Goal: Information Seeking & Learning: Learn about a topic

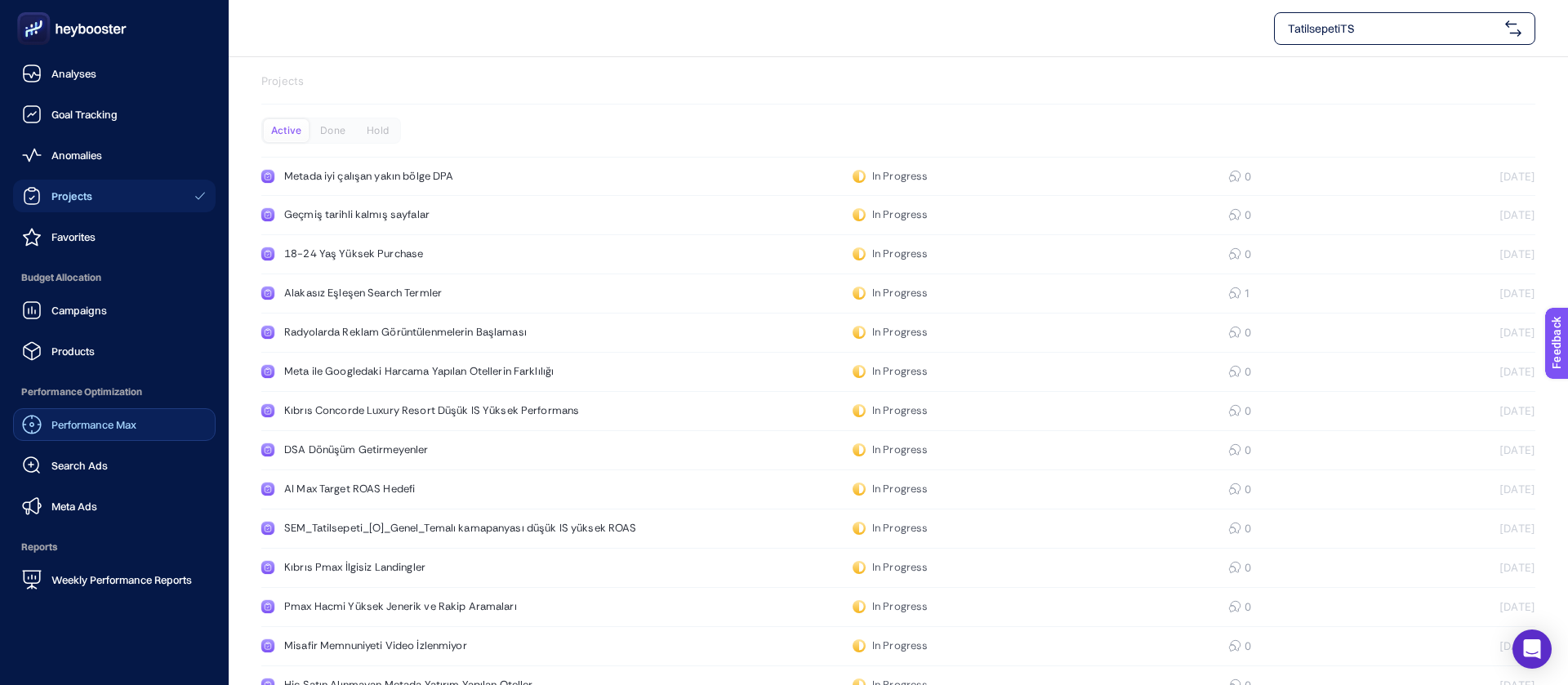
click at [81, 408] on link "Performance Max" at bounding box center [114, 424] width 203 height 33
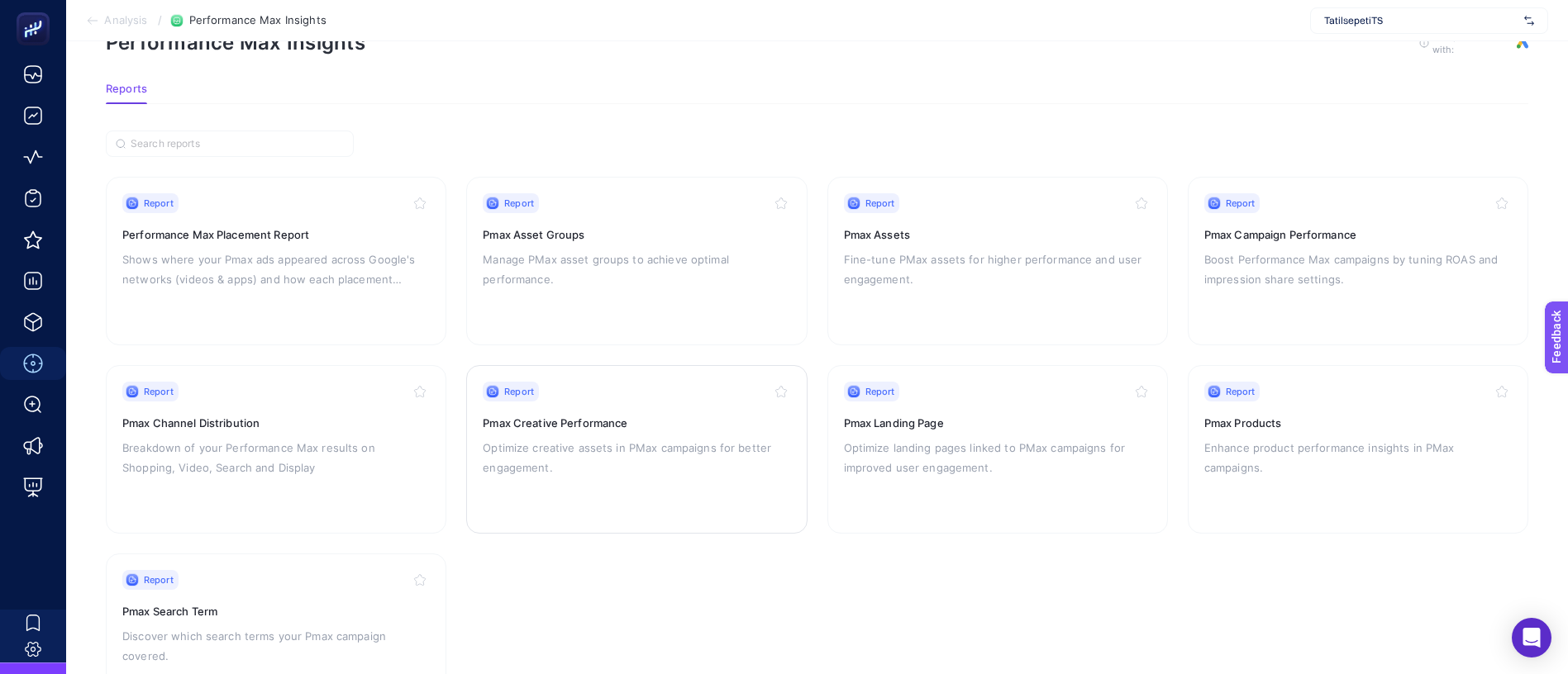
scroll to position [77, 0]
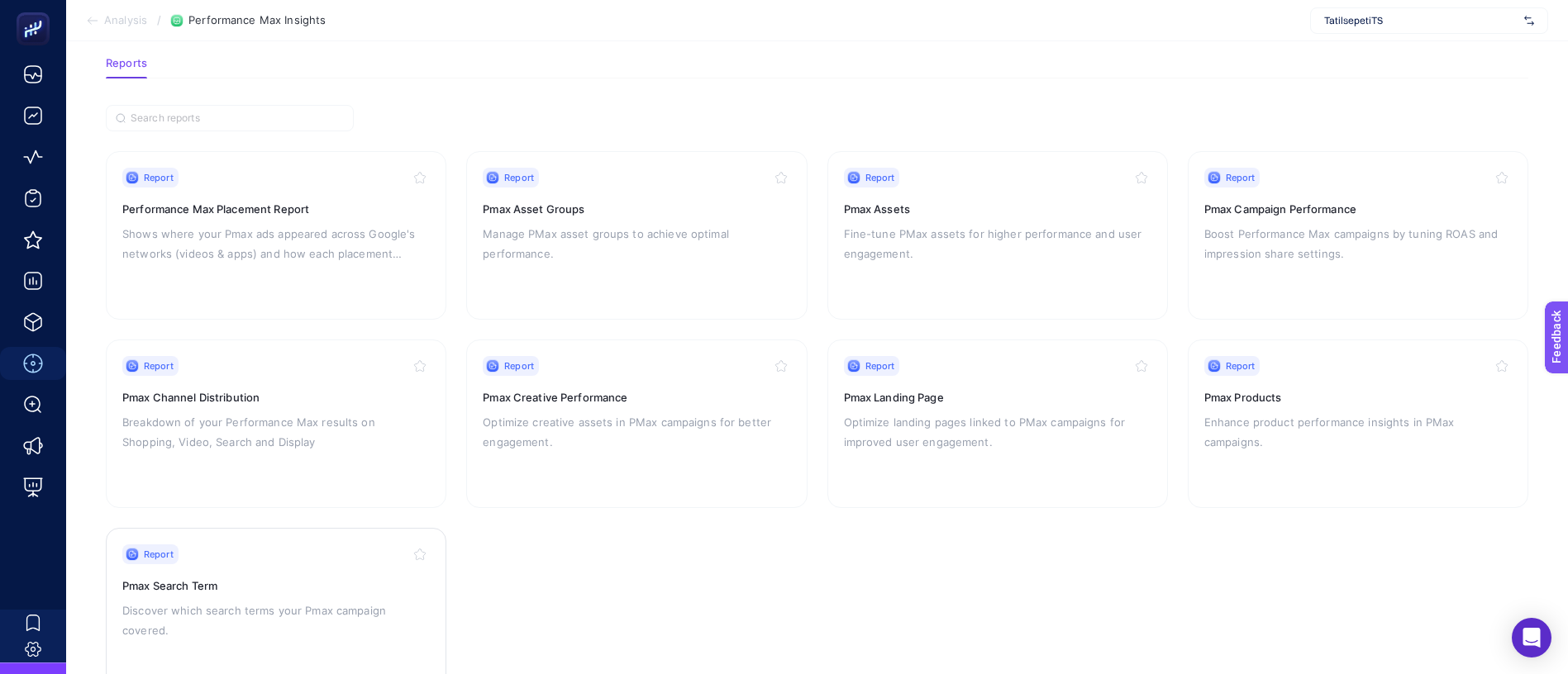
click at [283, 601] on p "Discover which search terms your Pmax campaign covered." at bounding box center [276, 620] width 308 height 39
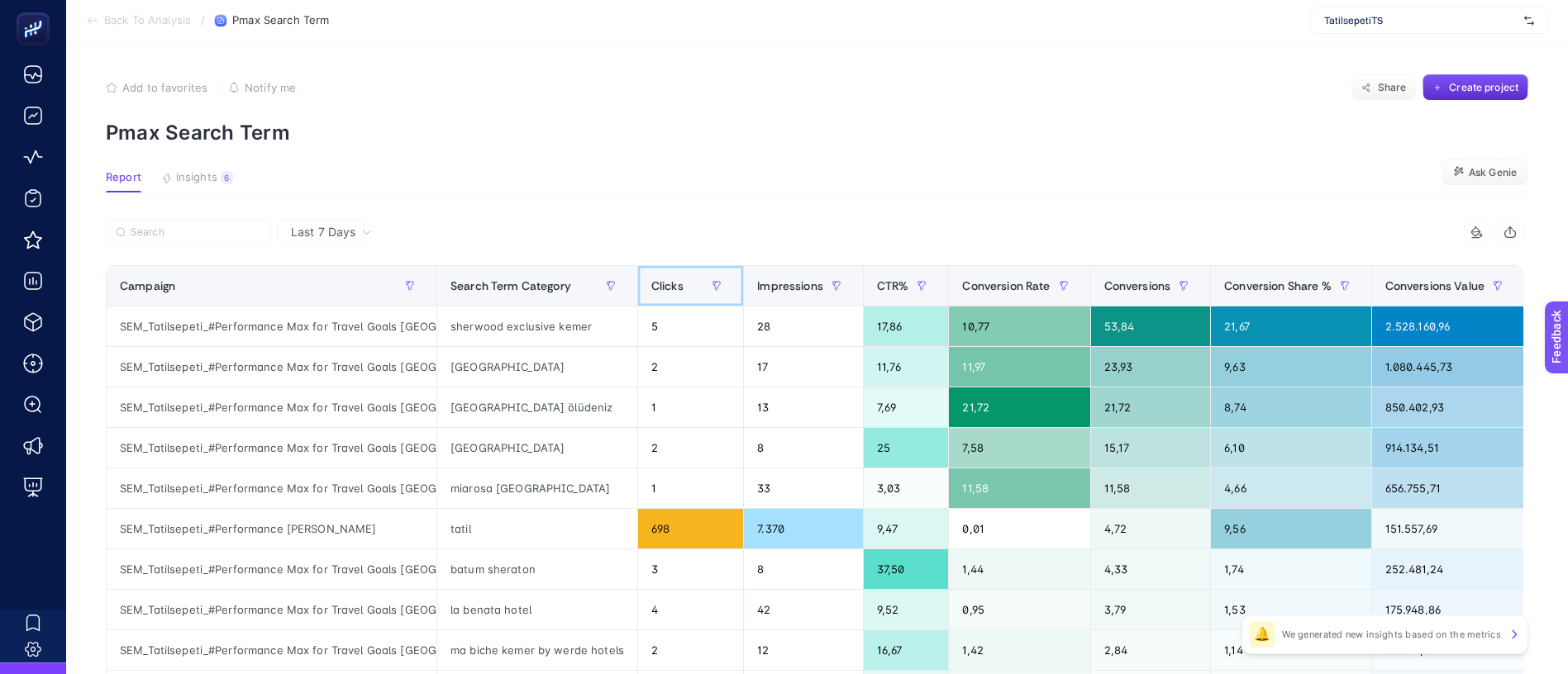
click at [651, 279] on span "Clicks" at bounding box center [667, 286] width 32 height 13
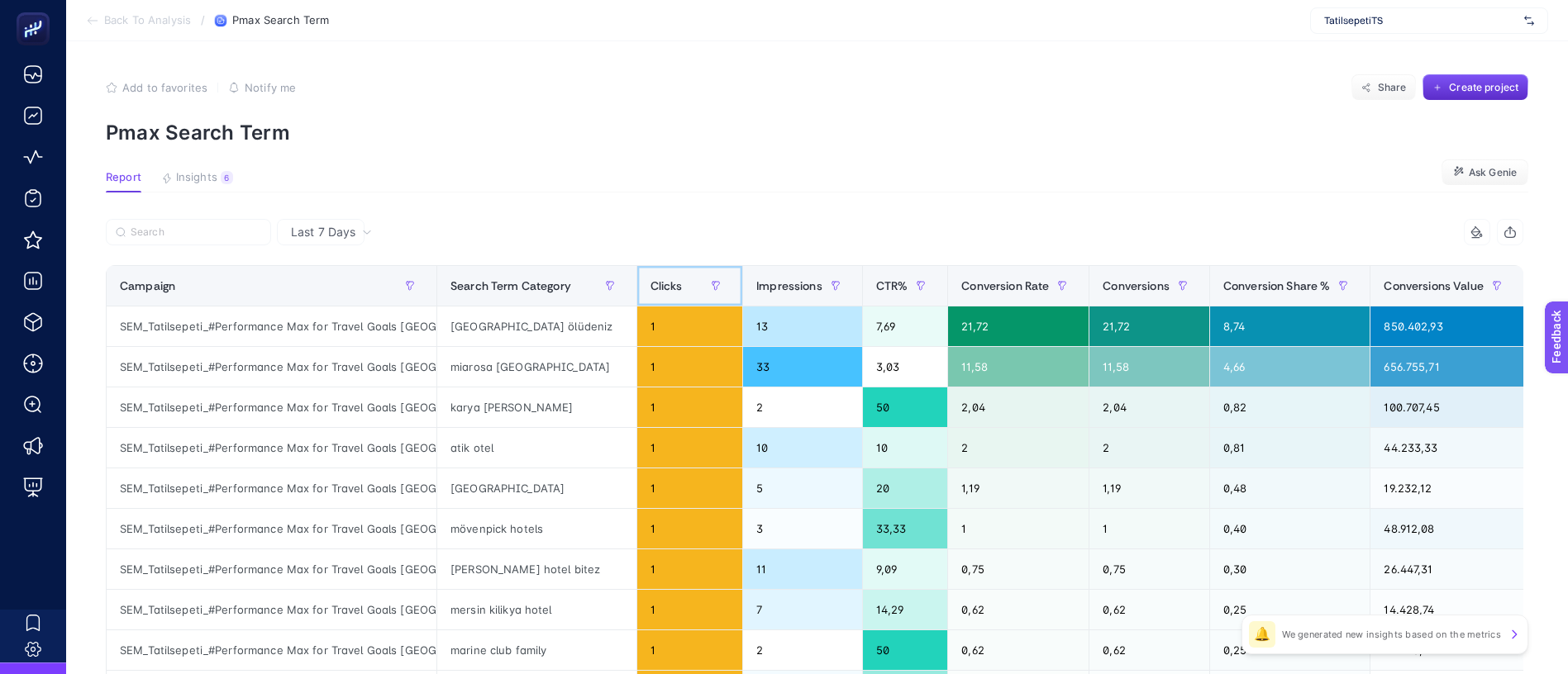
click at [650, 279] on span "Clicks" at bounding box center [666, 286] width 32 height 13
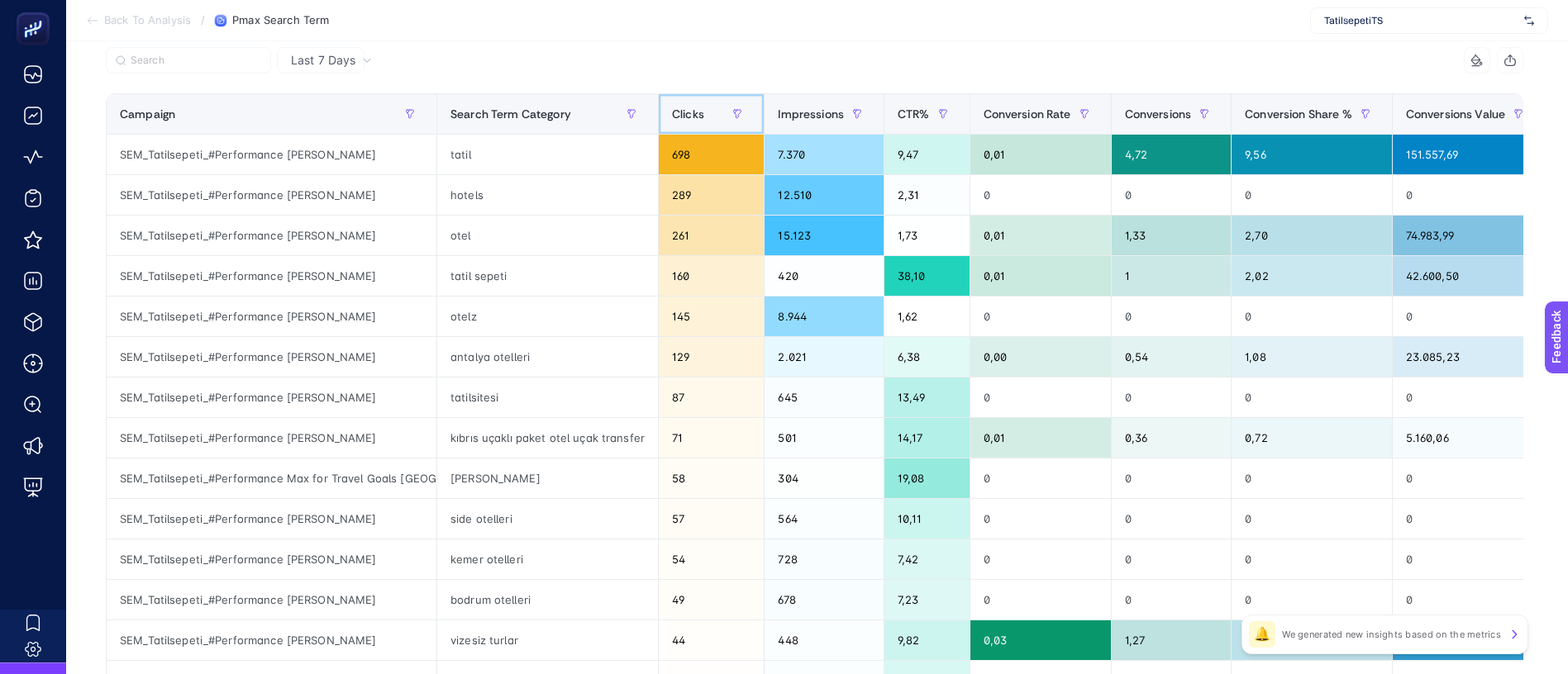
scroll to position [204, 0]
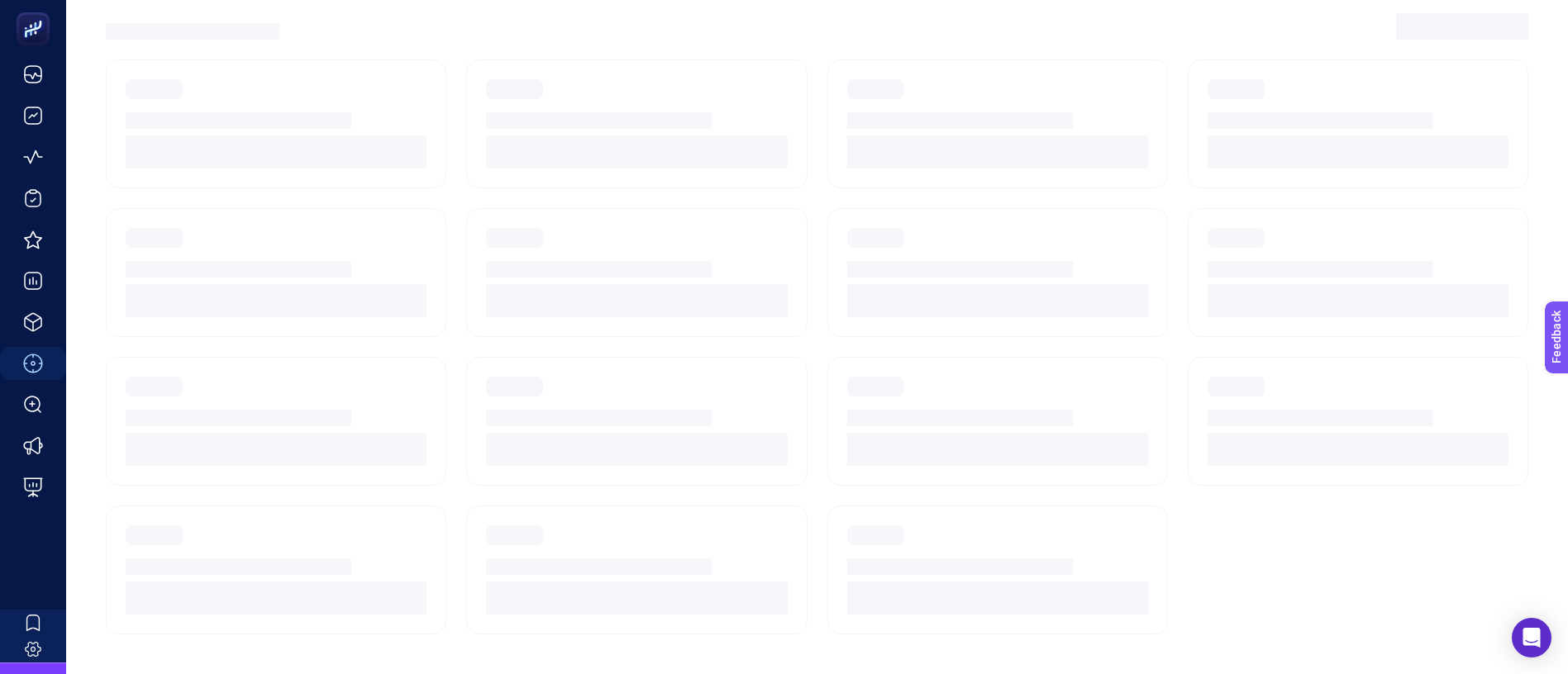
scroll to position [77, 0]
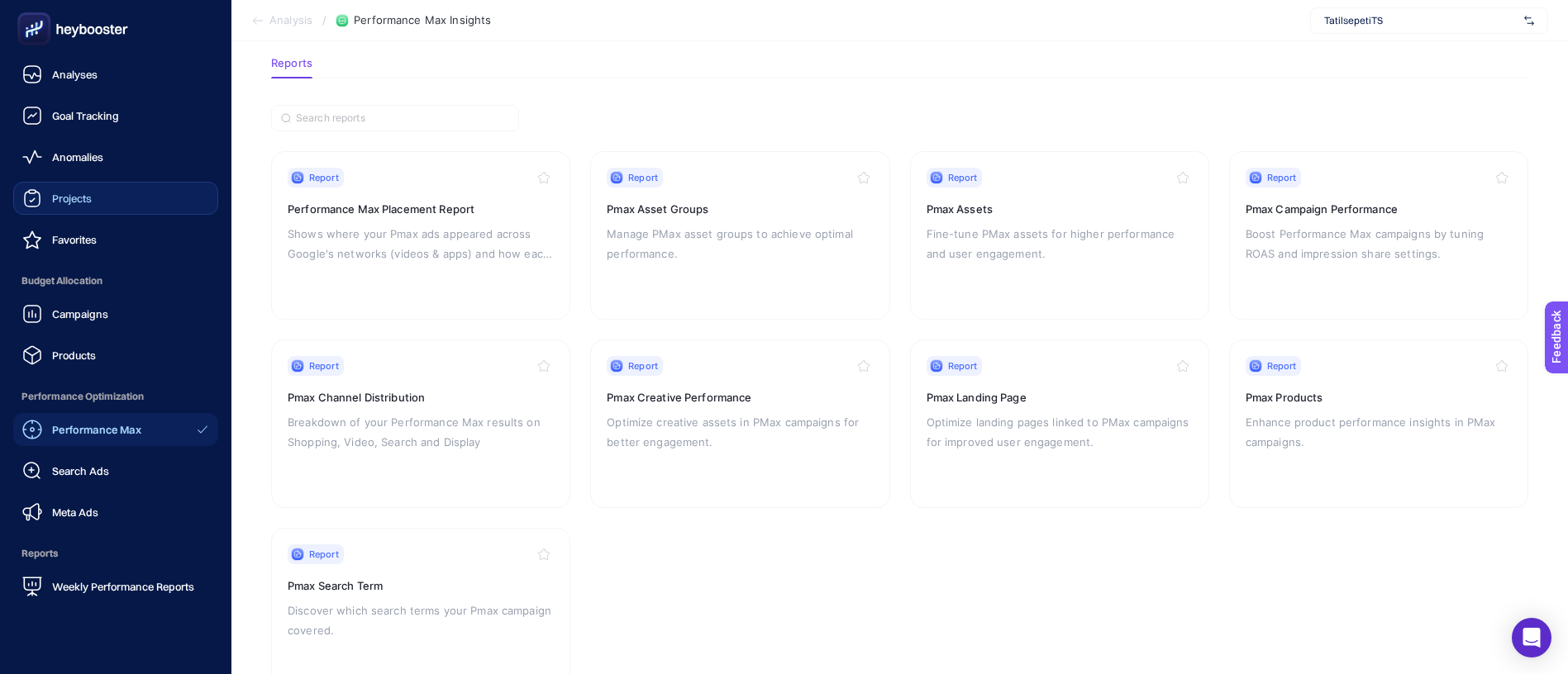
click at [98, 181] on link "Projects" at bounding box center [116, 197] width 205 height 33
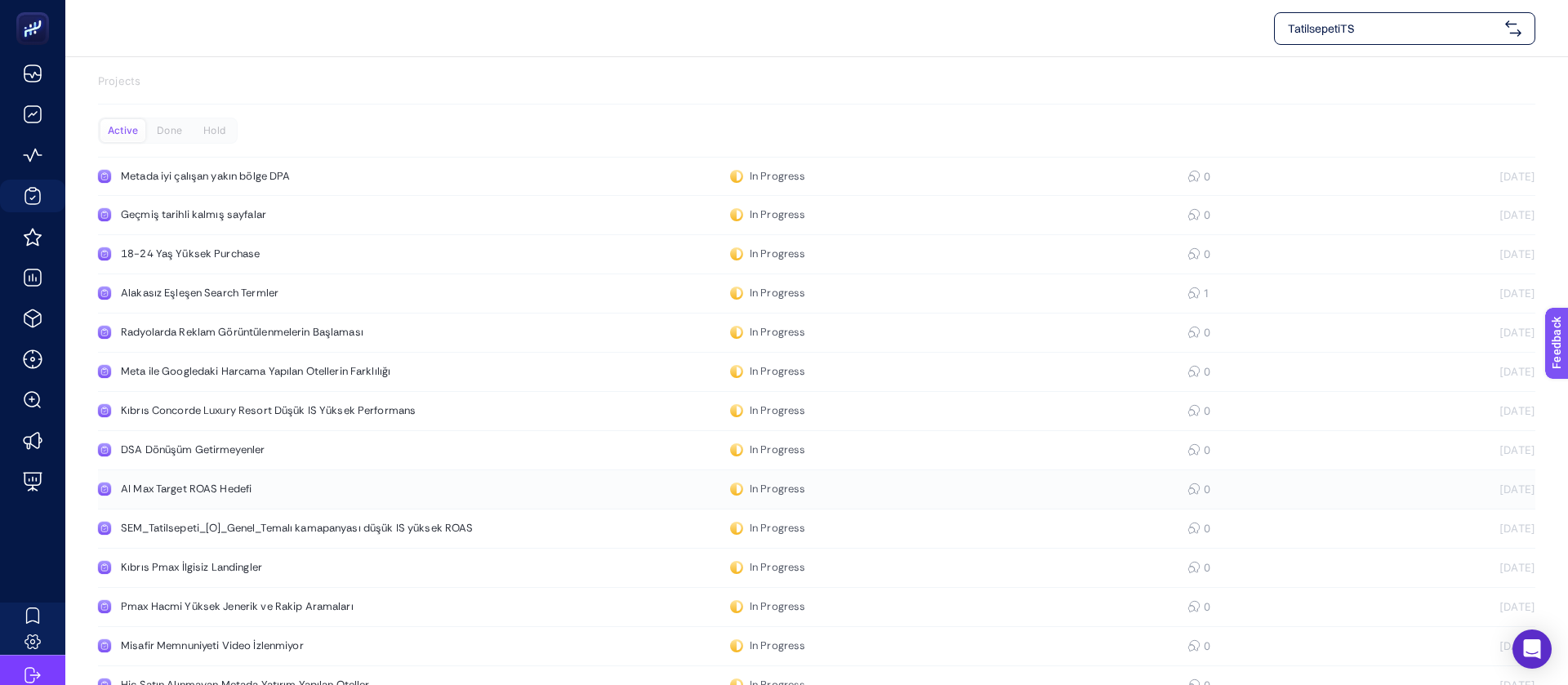
click at [300, 482] on div "AI Max Target ROAS Hedefi" at bounding box center [310, 489] width 377 height 13
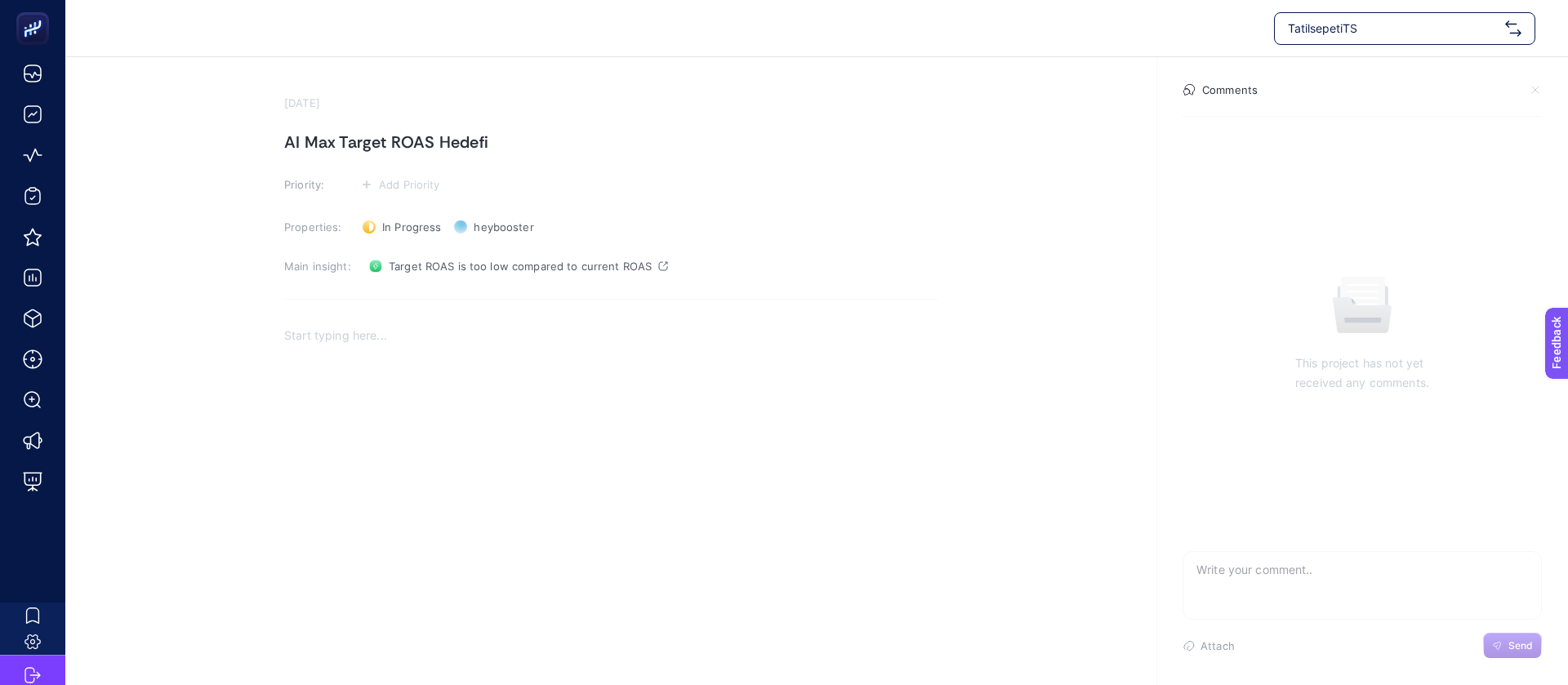
click at [461, 259] on span "Target ROAS is too low compared to current ROAS" at bounding box center [520, 266] width 263 height 13
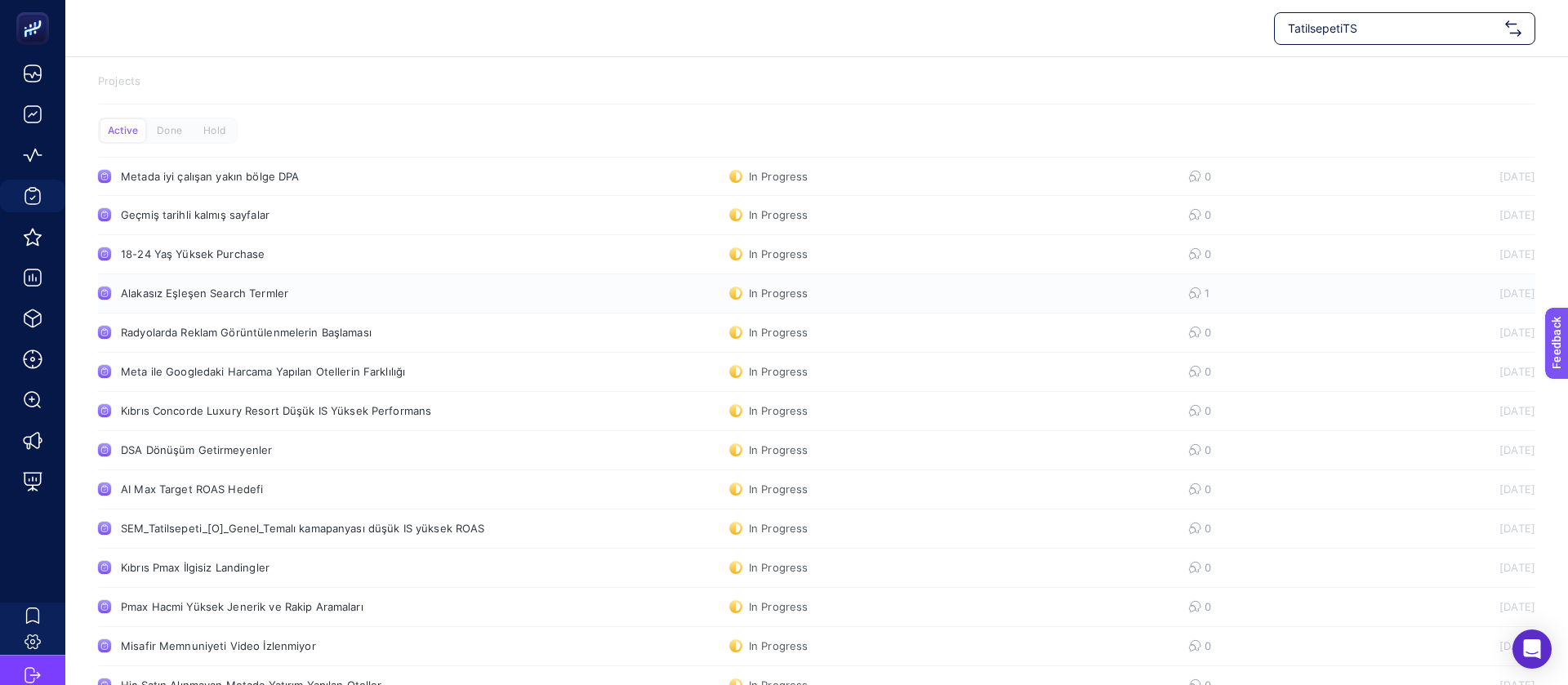
click at [334, 286] on div "Alakasız Eşleşen Search Termler" at bounding box center [310, 293] width 377 height 13
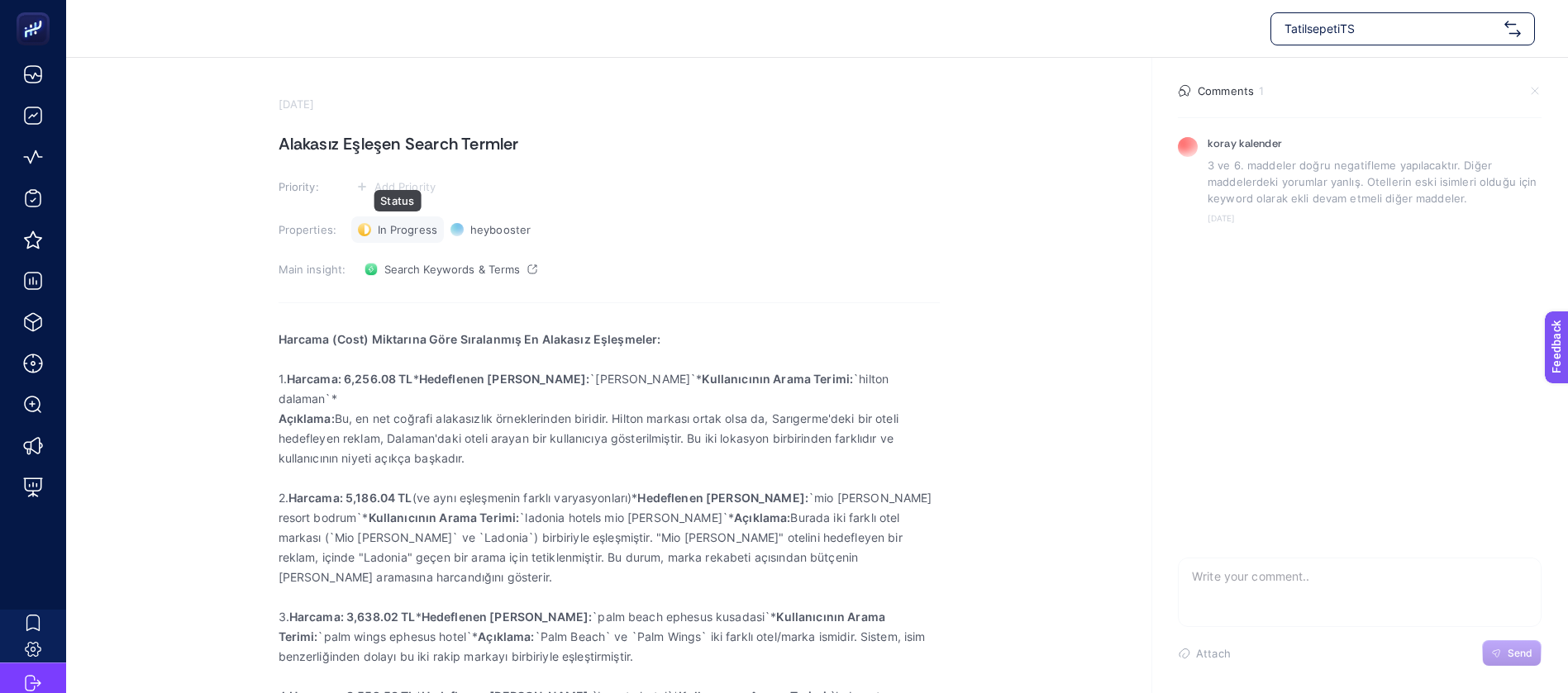
click at [391, 223] on span "In Progress" at bounding box center [407, 229] width 59 height 13
click at [393, 276] on li "In Progress" at bounding box center [406, 290] width 103 height 26
click at [386, 223] on span "In Progress" at bounding box center [407, 229] width 59 height 13
click at [385, 283] on span "Done" at bounding box center [399, 290] width 29 height 13
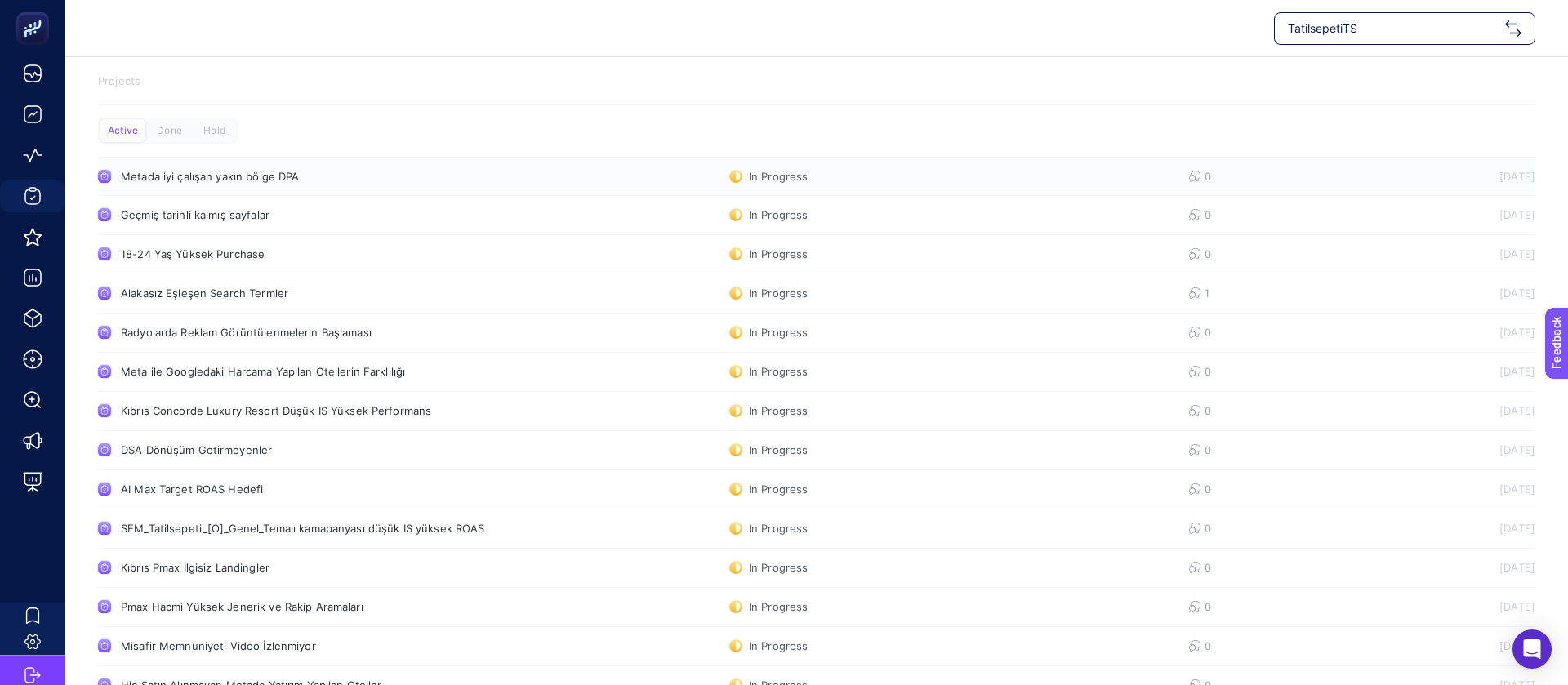
click at [355, 170] on div "Metada iyi çalışan yakın bölge DPA" at bounding box center [310, 177] width 377 height 13
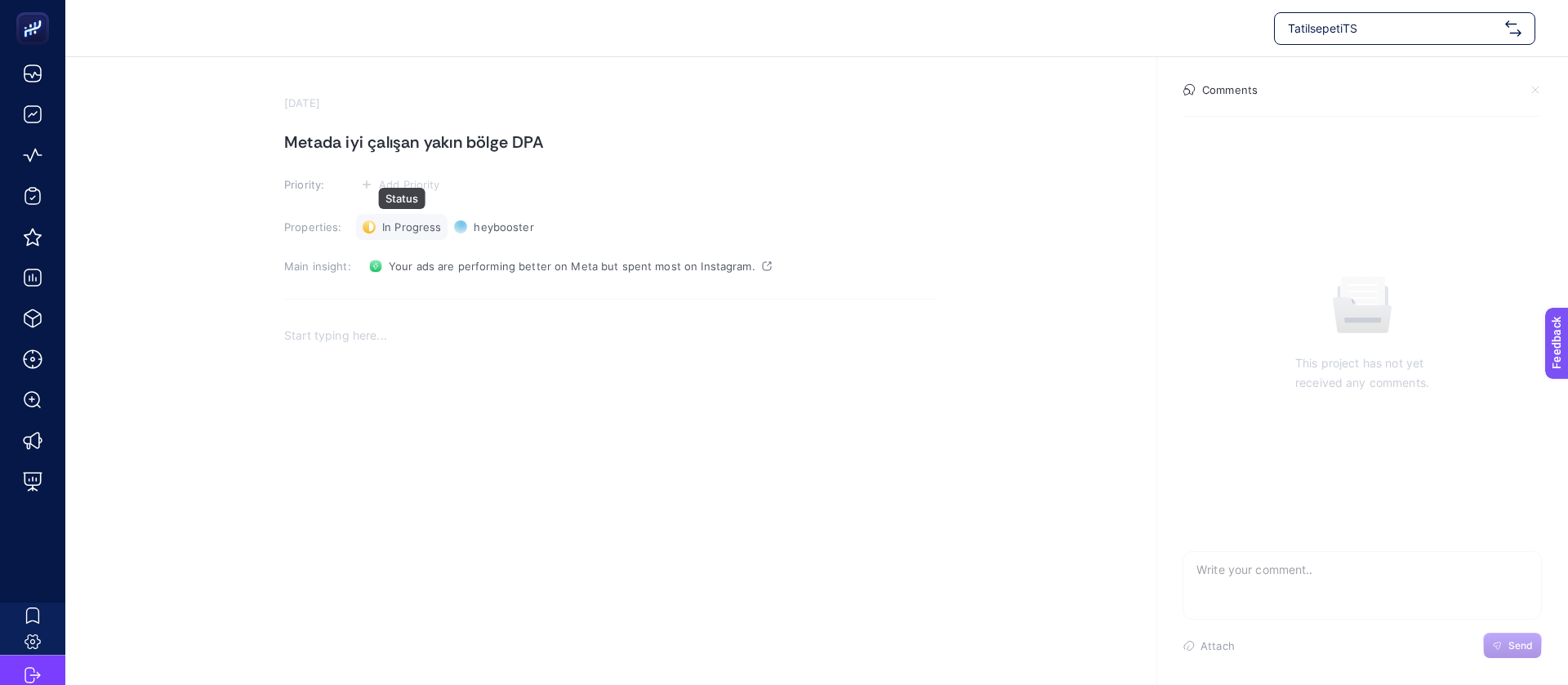
click at [411, 220] on span "In Progress" at bounding box center [411, 227] width 59 height 13
click at [403, 299] on li "Done" at bounding box center [410, 312] width 101 height 26
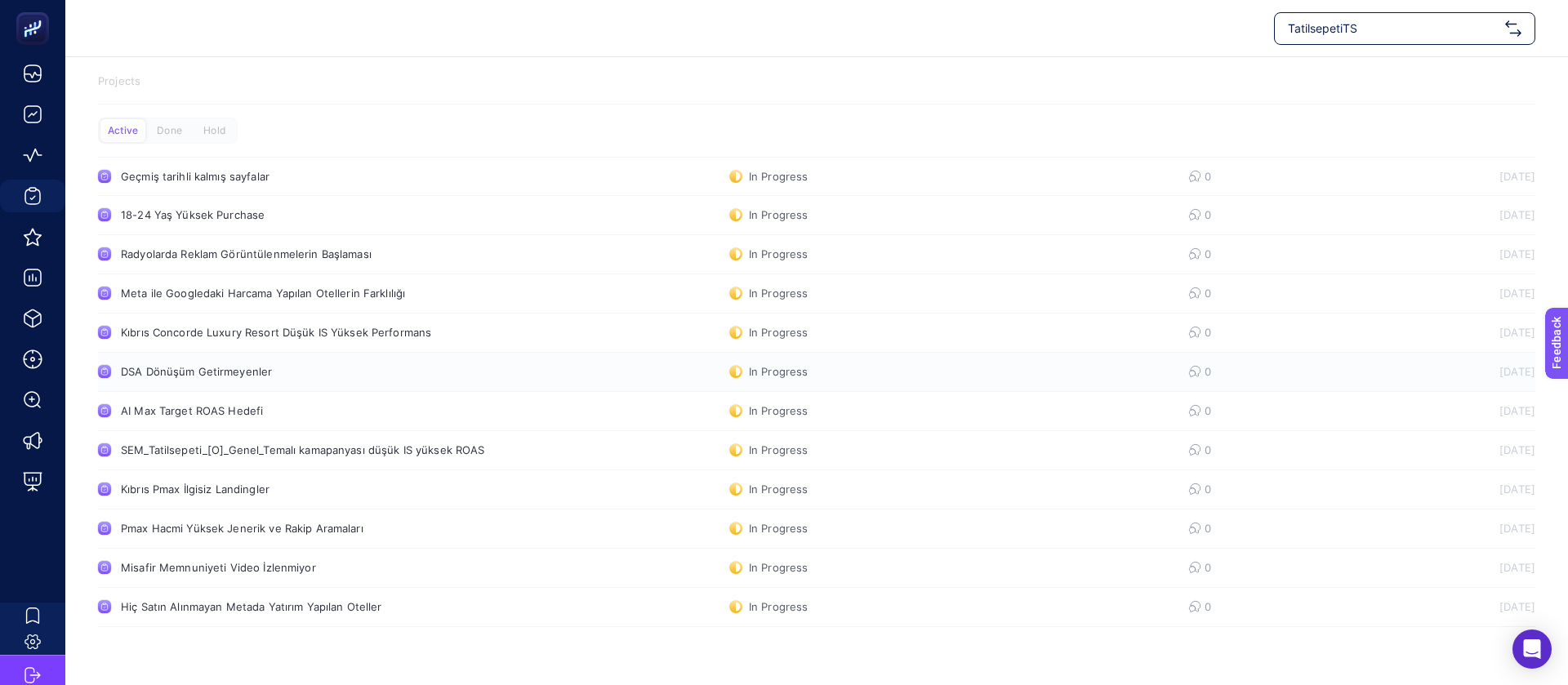
click at [371, 365] on div "DSA Dönüşüm Getirmeyenler" at bounding box center [310, 372] width 377 height 13
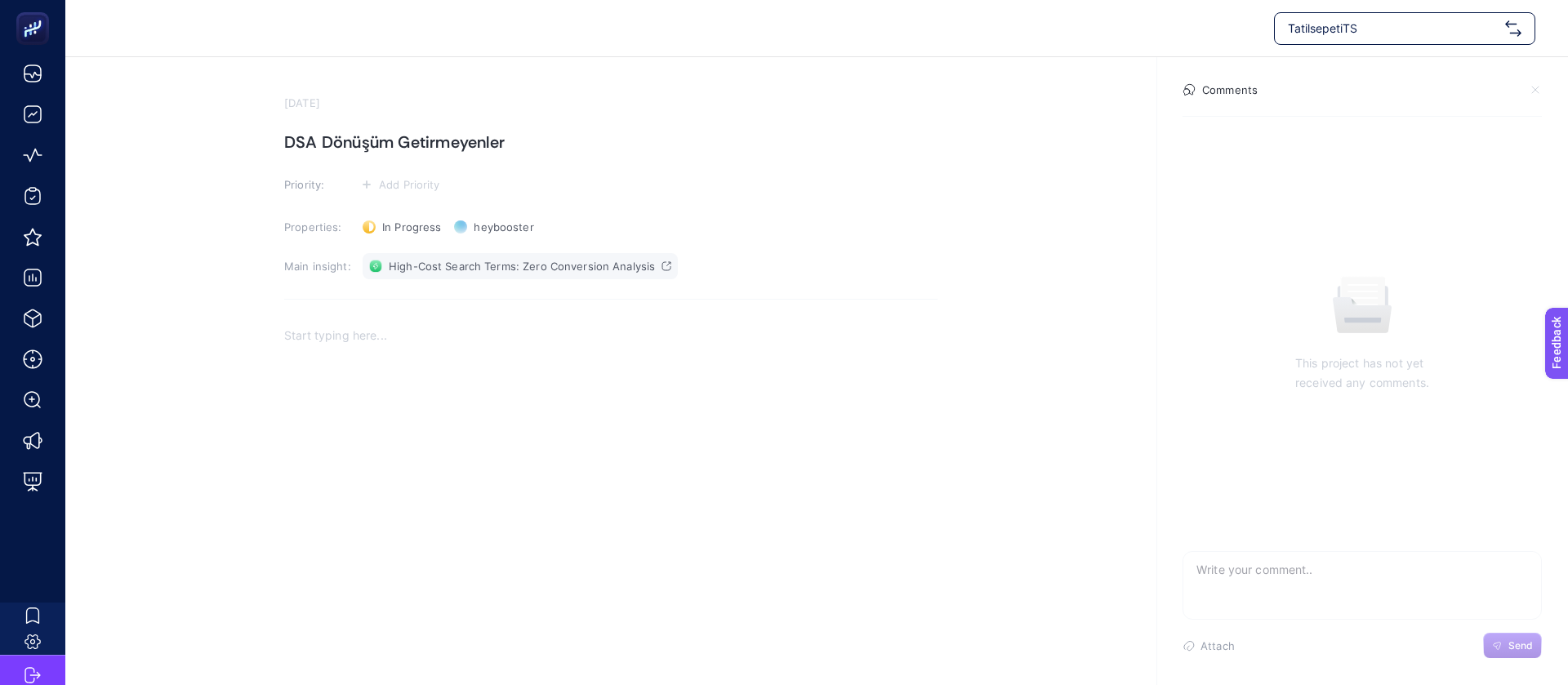
click at [406, 259] on span "High-Cost Search Terms: Zero Conversion Analysis" at bounding box center [521, 266] width 266 height 13
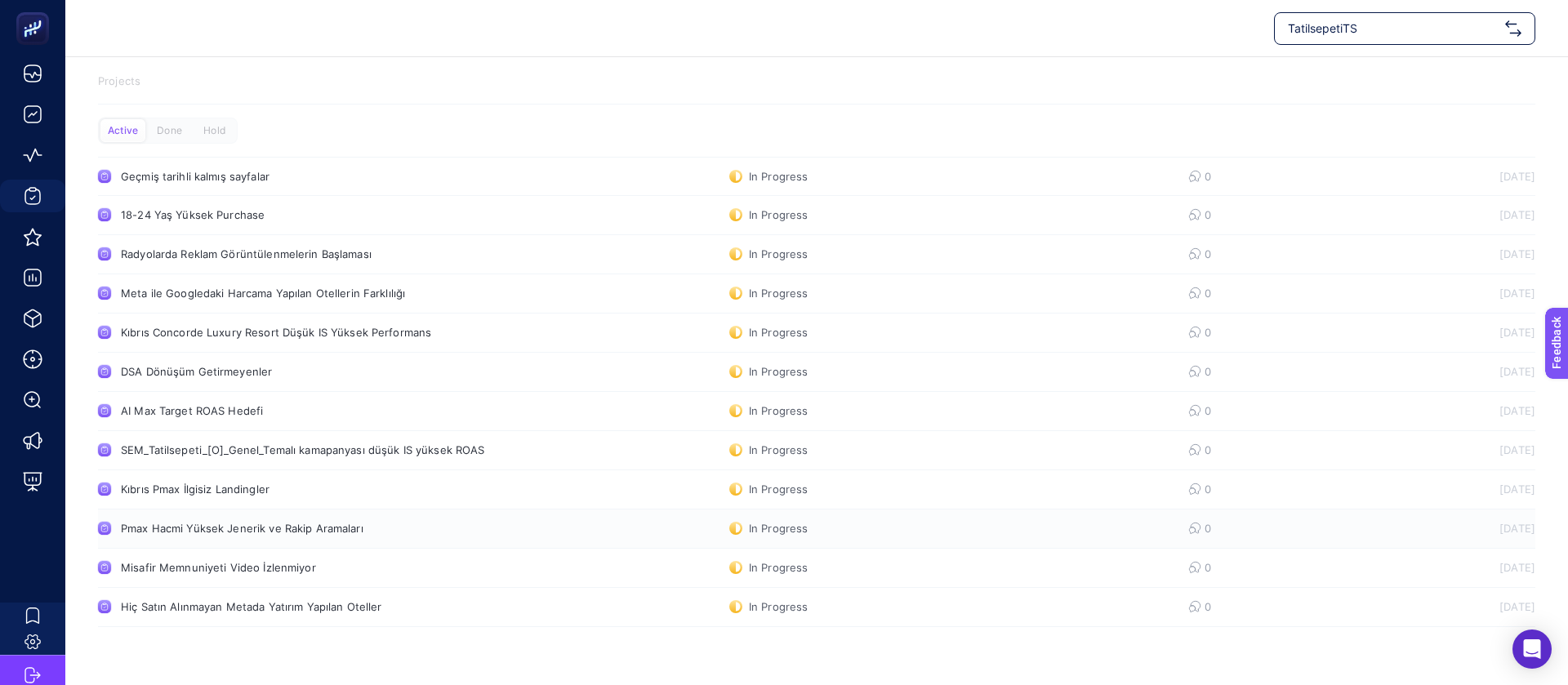
click at [373, 521] on div "Pmax Hacmi Yüksek Jenerik ve Rakip Aramaları" at bounding box center [310, 528] width 377 height 13
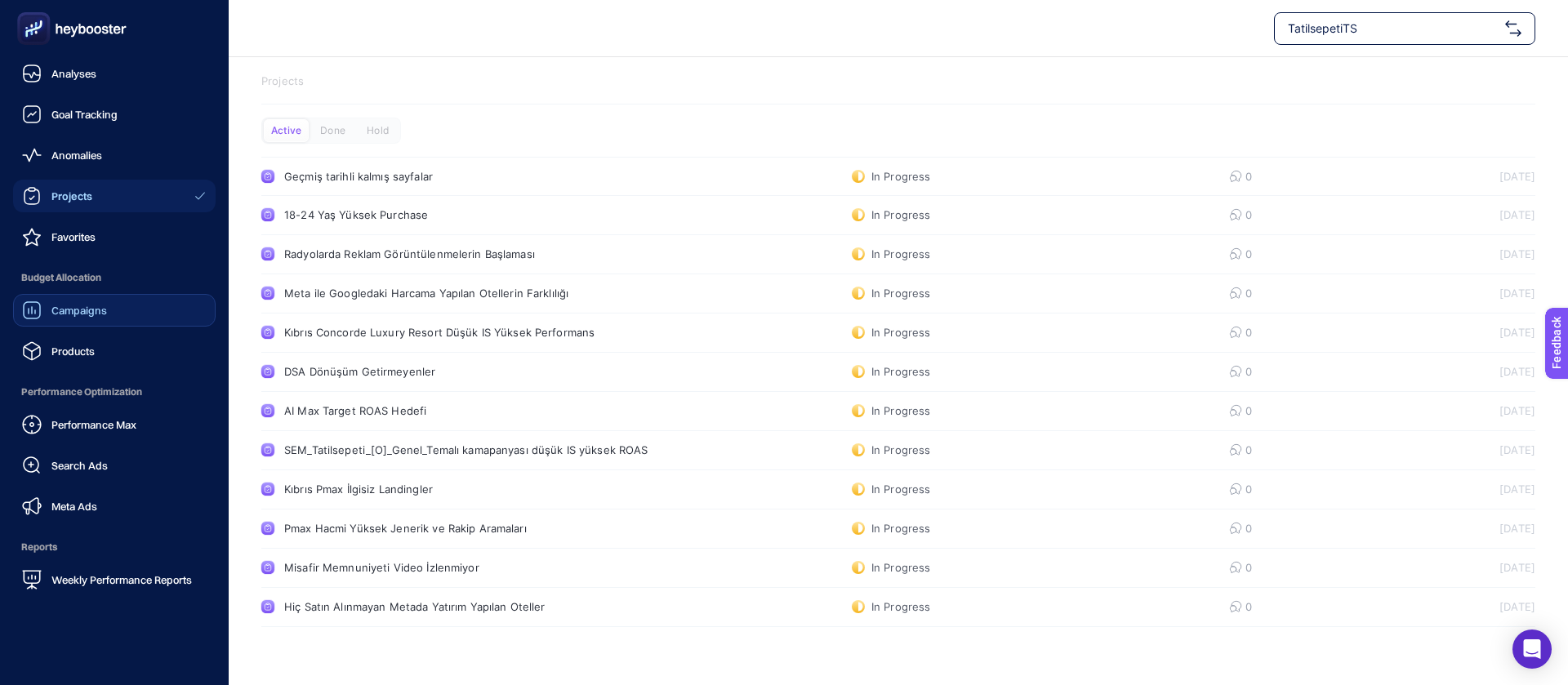
click at [135, 294] on link "Campaigns" at bounding box center [114, 310] width 203 height 33
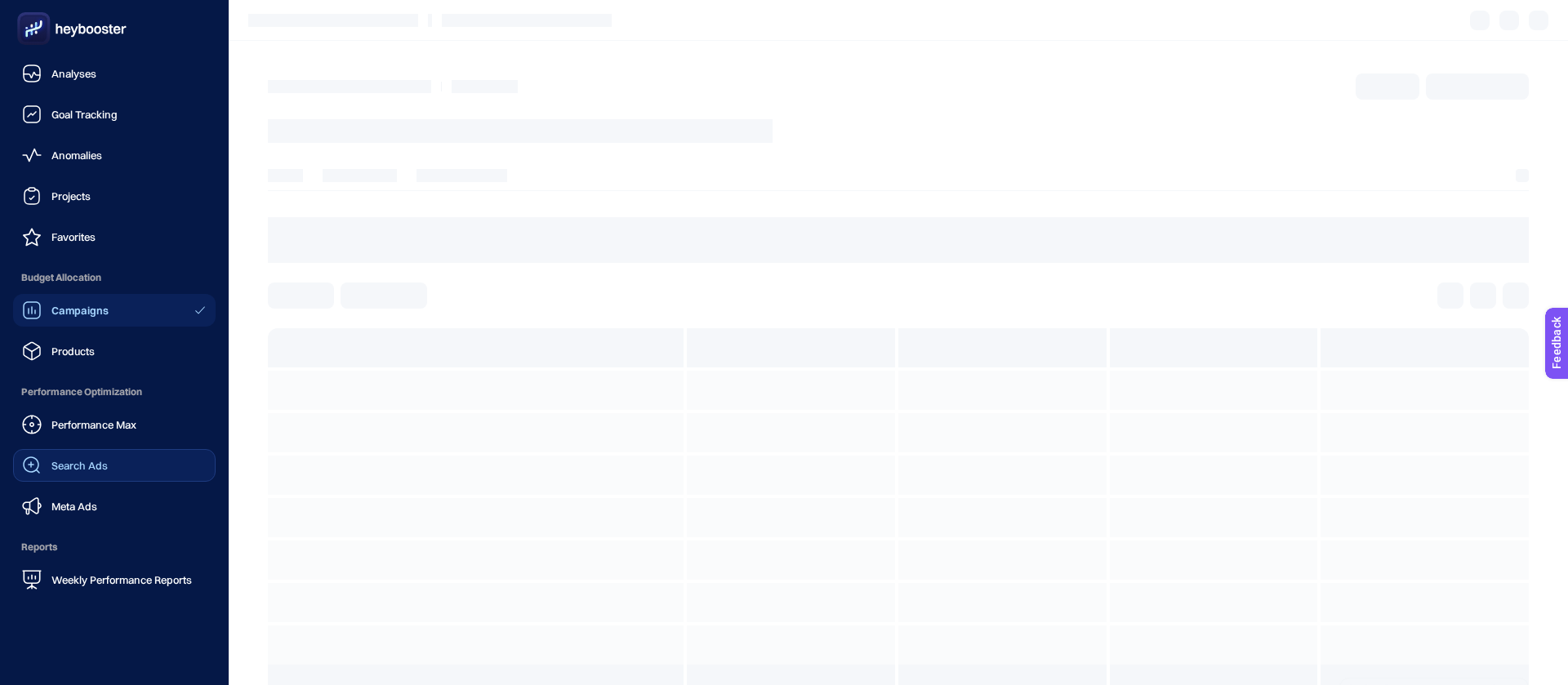
click at [112, 449] on link "Search Ads" at bounding box center [114, 465] width 203 height 33
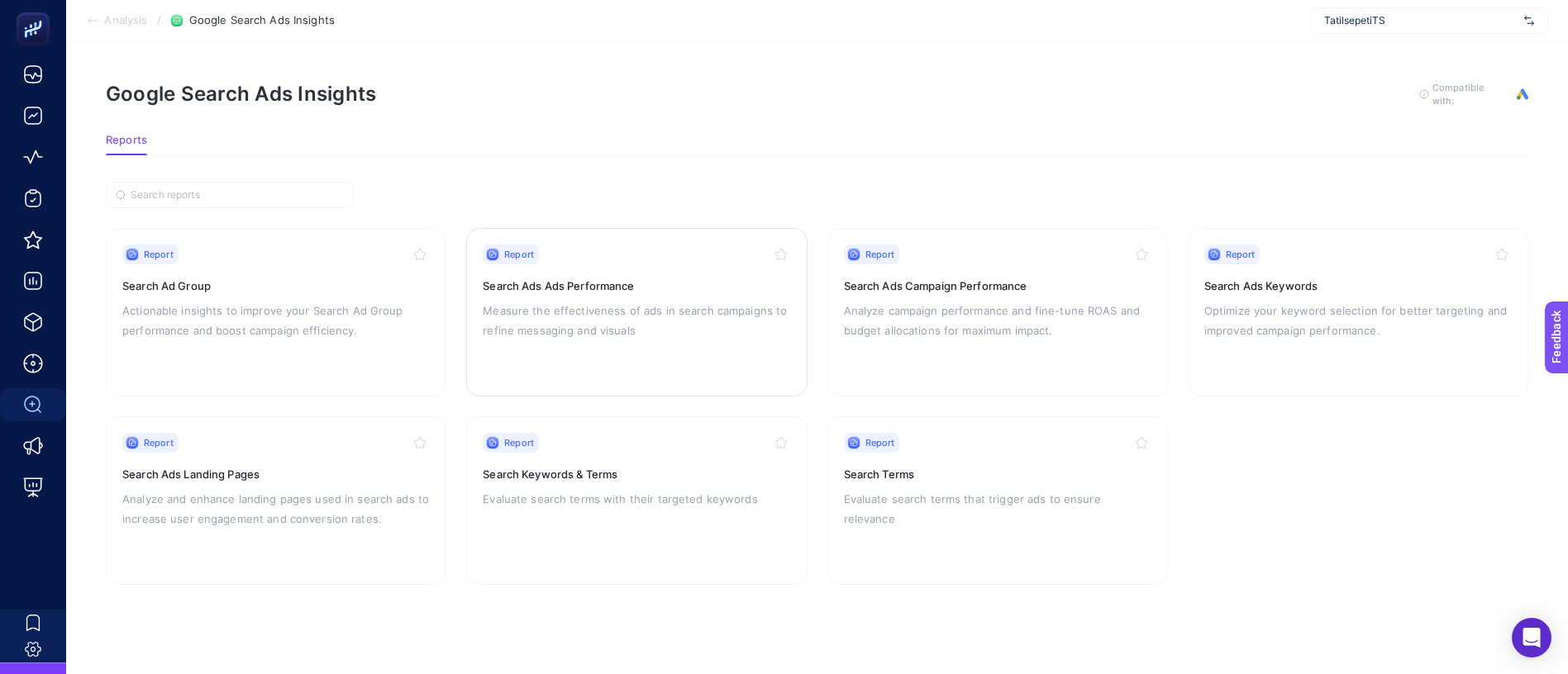
click at [621, 274] on div "Report Search Ads Ads Performance Measure the effectiveness of ads in search ca…" at bounding box center [636, 312] width 308 height 135
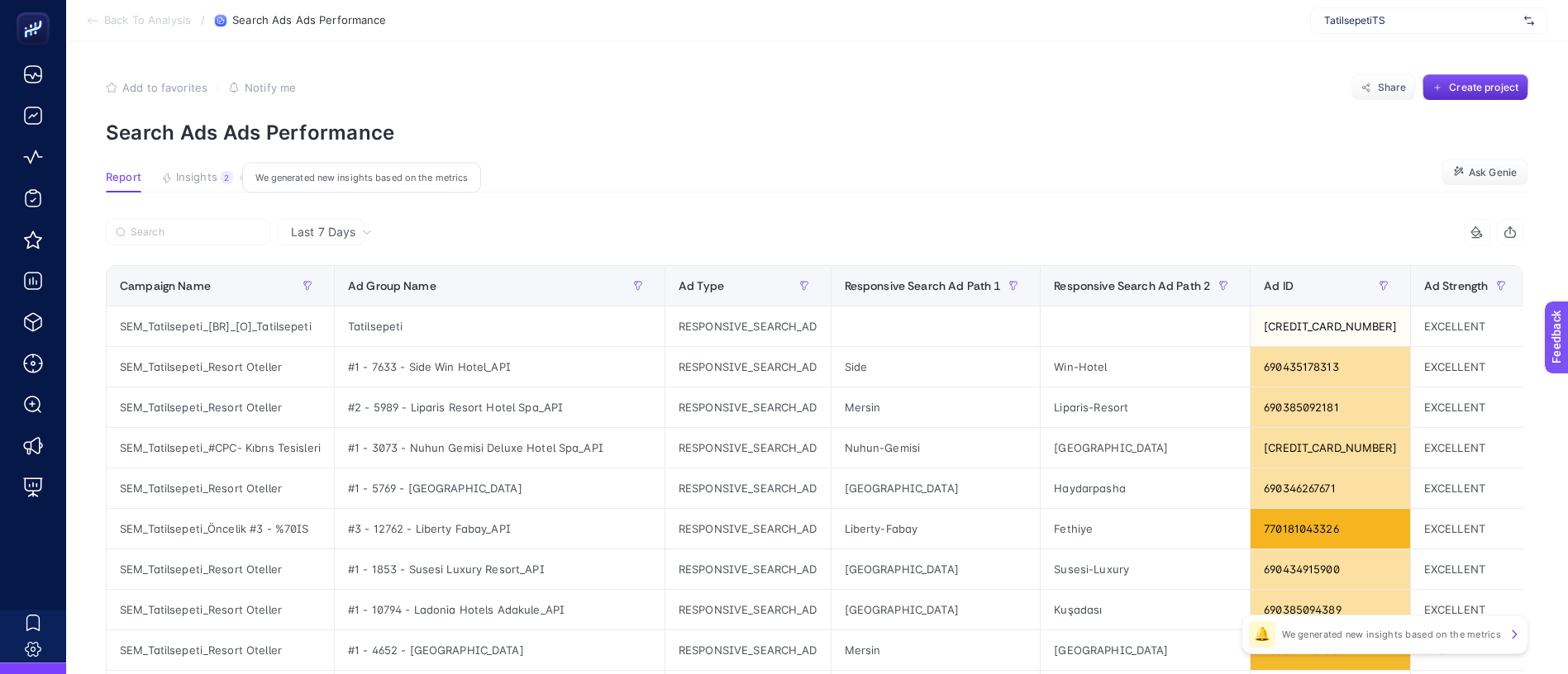
click at [180, 171] on span "Insights" at bounding box center [197, 178] width 41 height 13
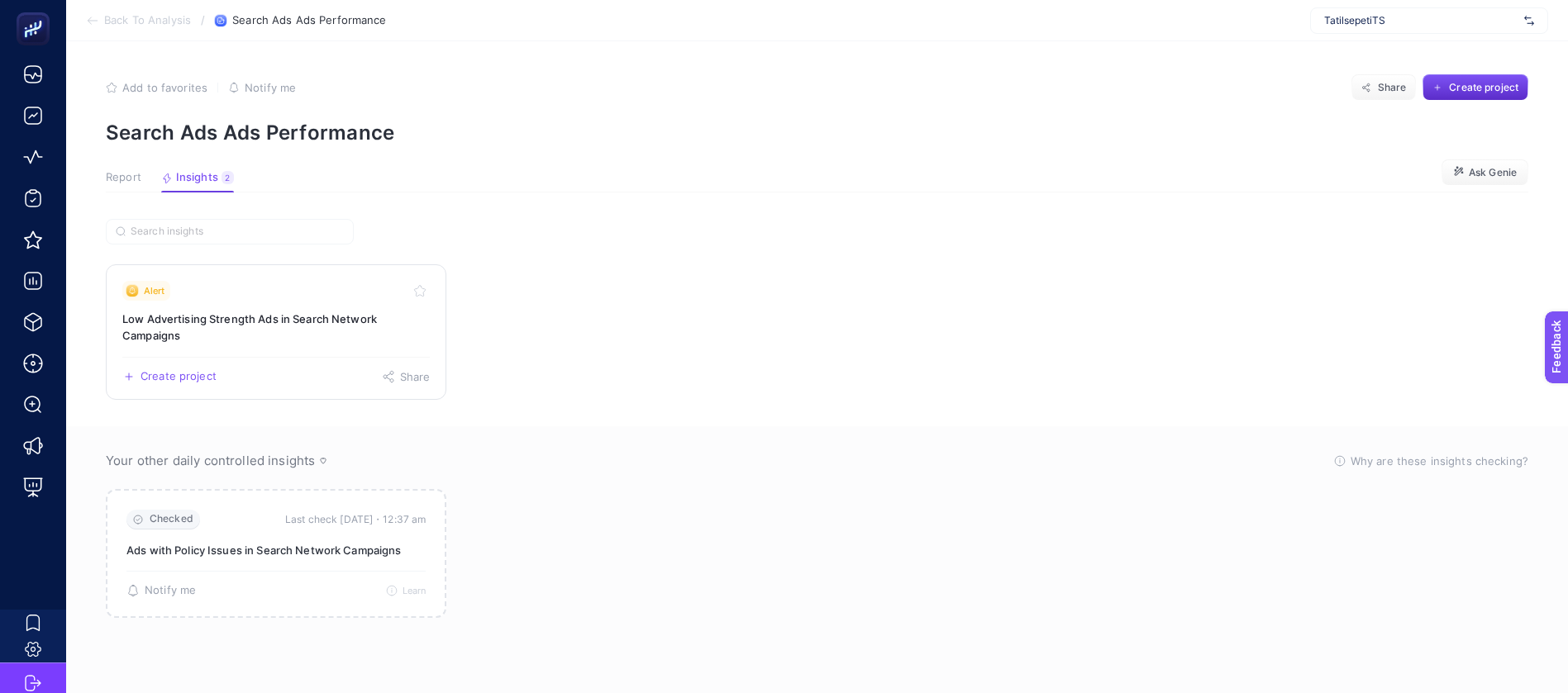
click at [248, 310] on h3 "Low Advertising Strength Ads in Search Network Campaigns" at bounding box center [276, 326] width 308 height 33
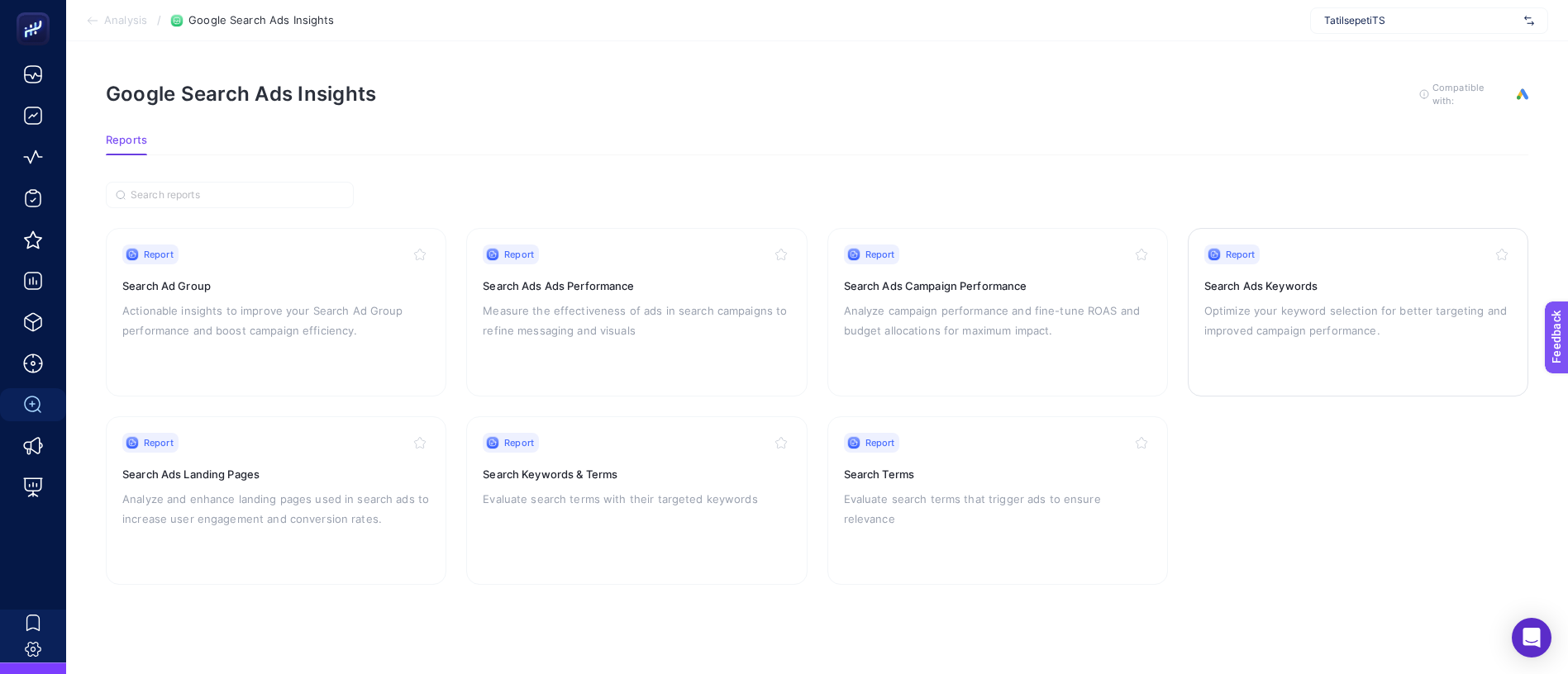
click at [1288, 296] on div "Report Search Ads Keywords Optimize your keyword selection for better targeting…" at bounding box center [1357, 312] width 308 height 135
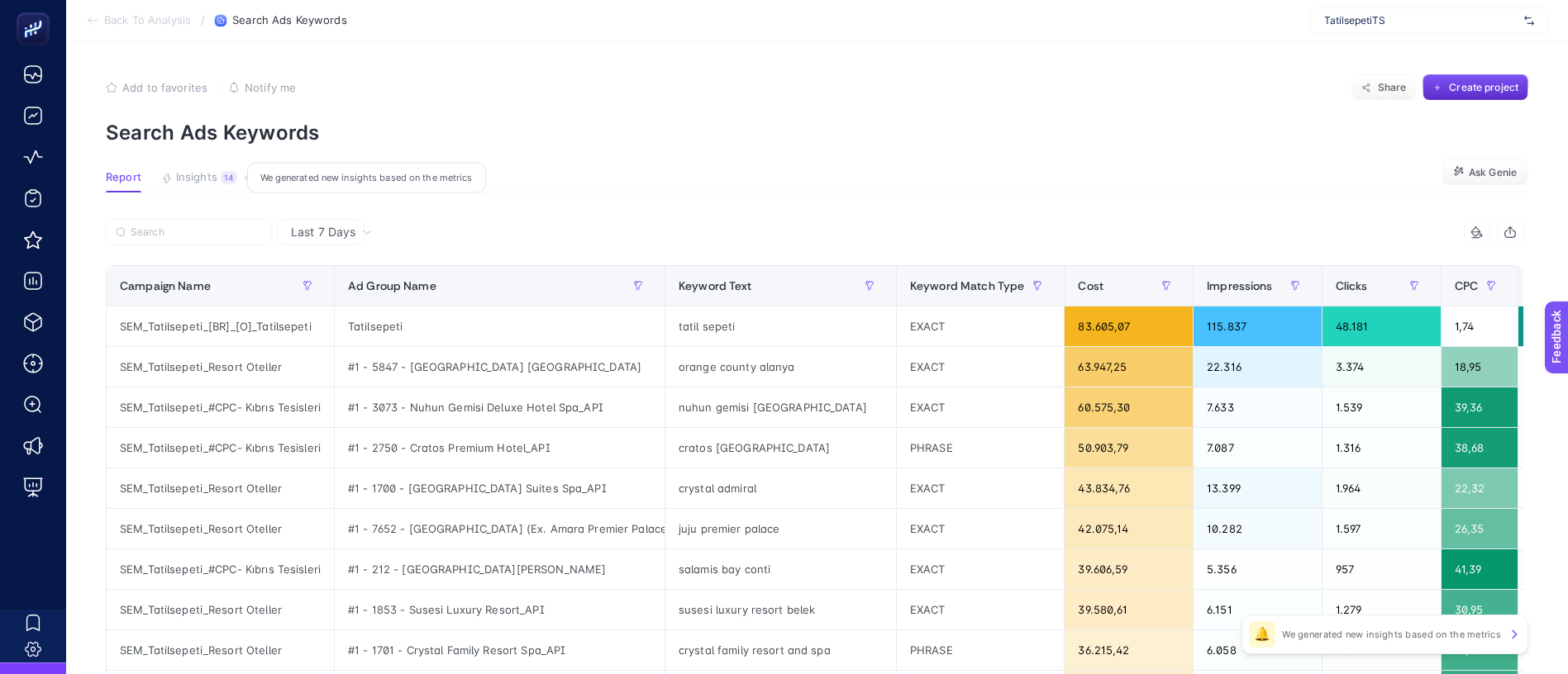
click at [195, 171] on span "Insights" at bounding box center [197, 178] width 41 height 13
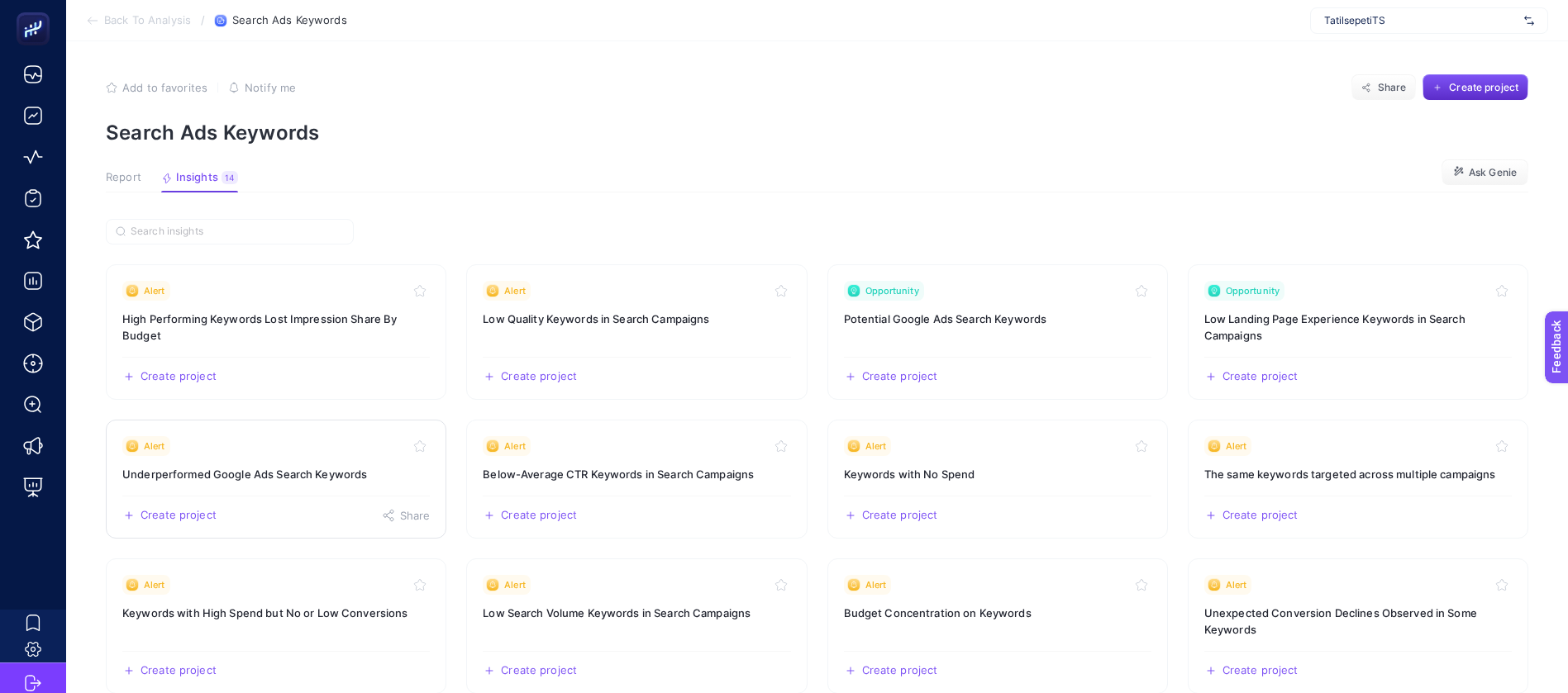
click at [299, 419] on link "Alert Underperformed Google Ads Search Keywords Create project Share" at bounding box center [276, 479] width 341 height 119
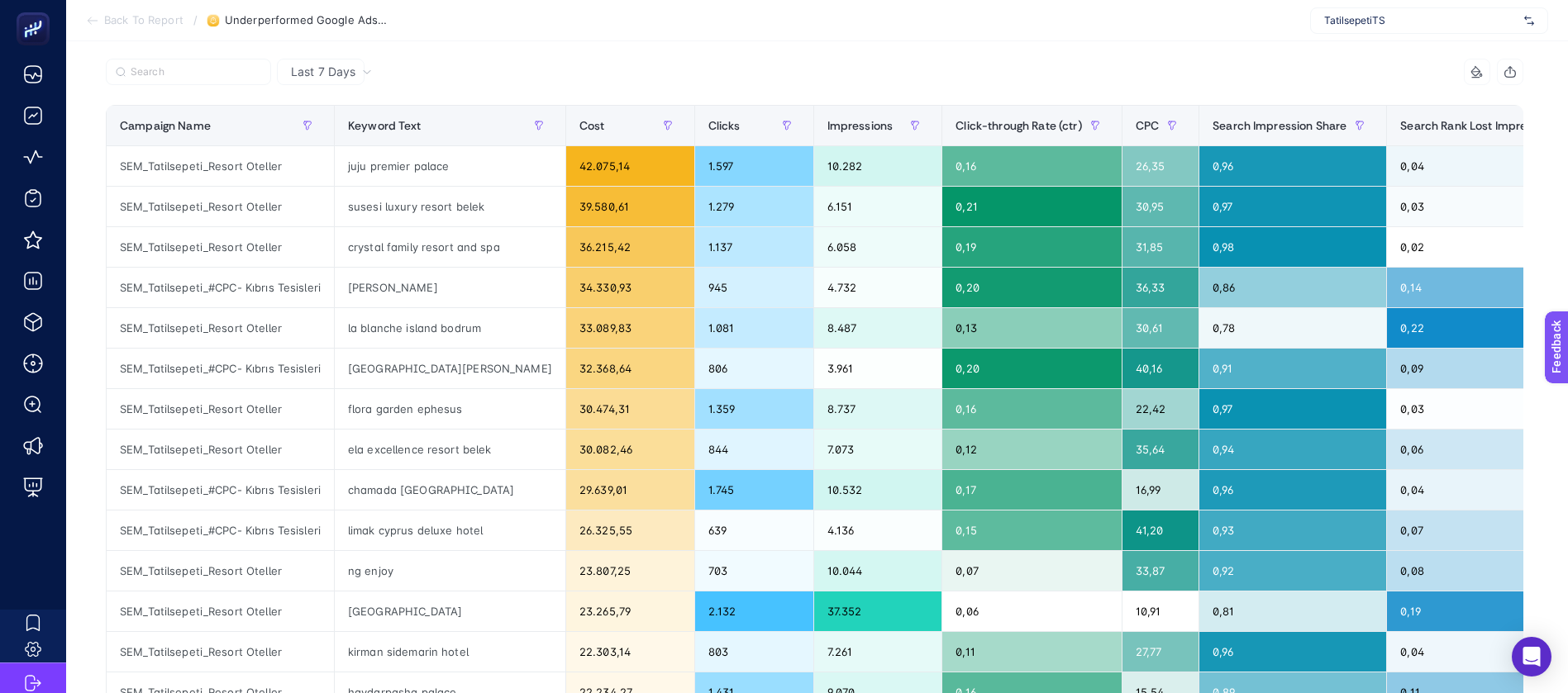
scroll to position [173, 0]
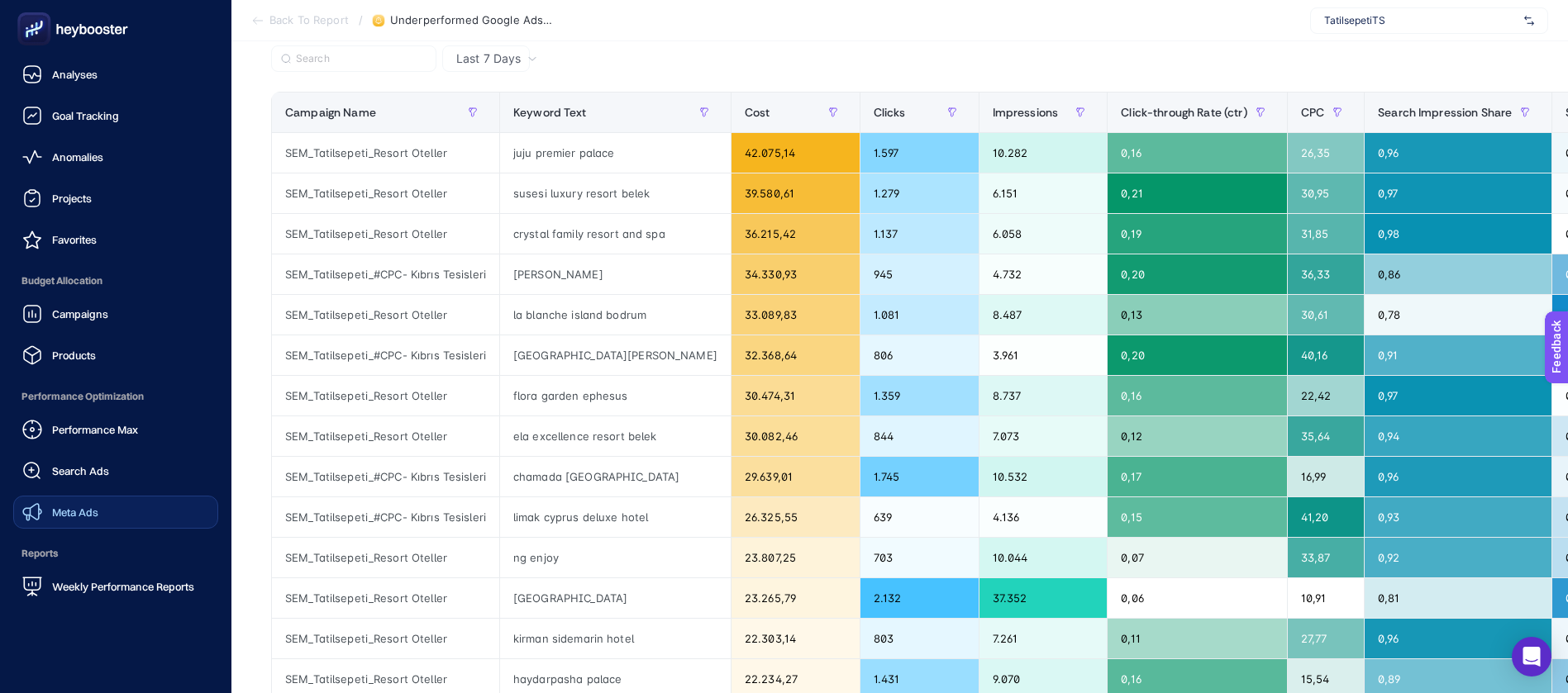
click at [105, 496] on link "Meta Ads" at bounding box center [116, 512] width 205 height 33
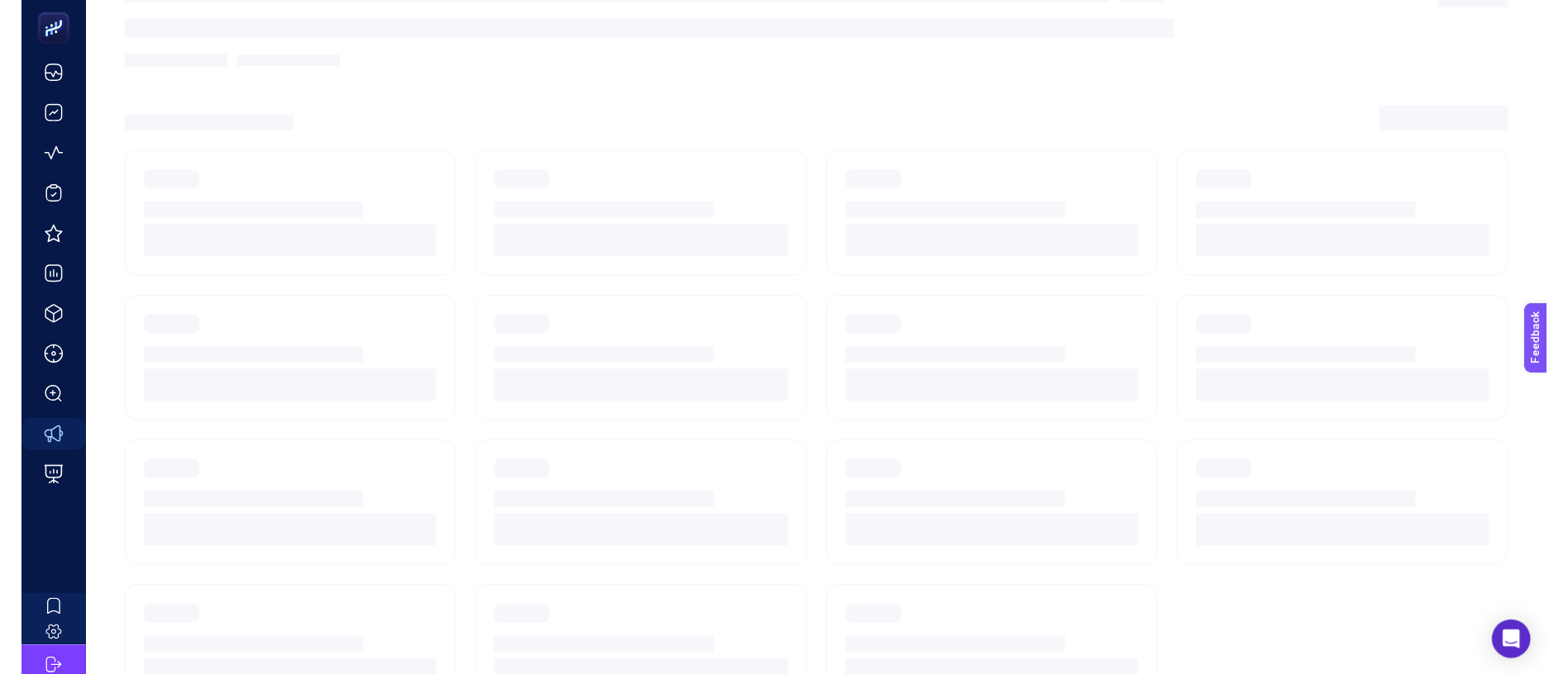
scroll to position [77, 0]
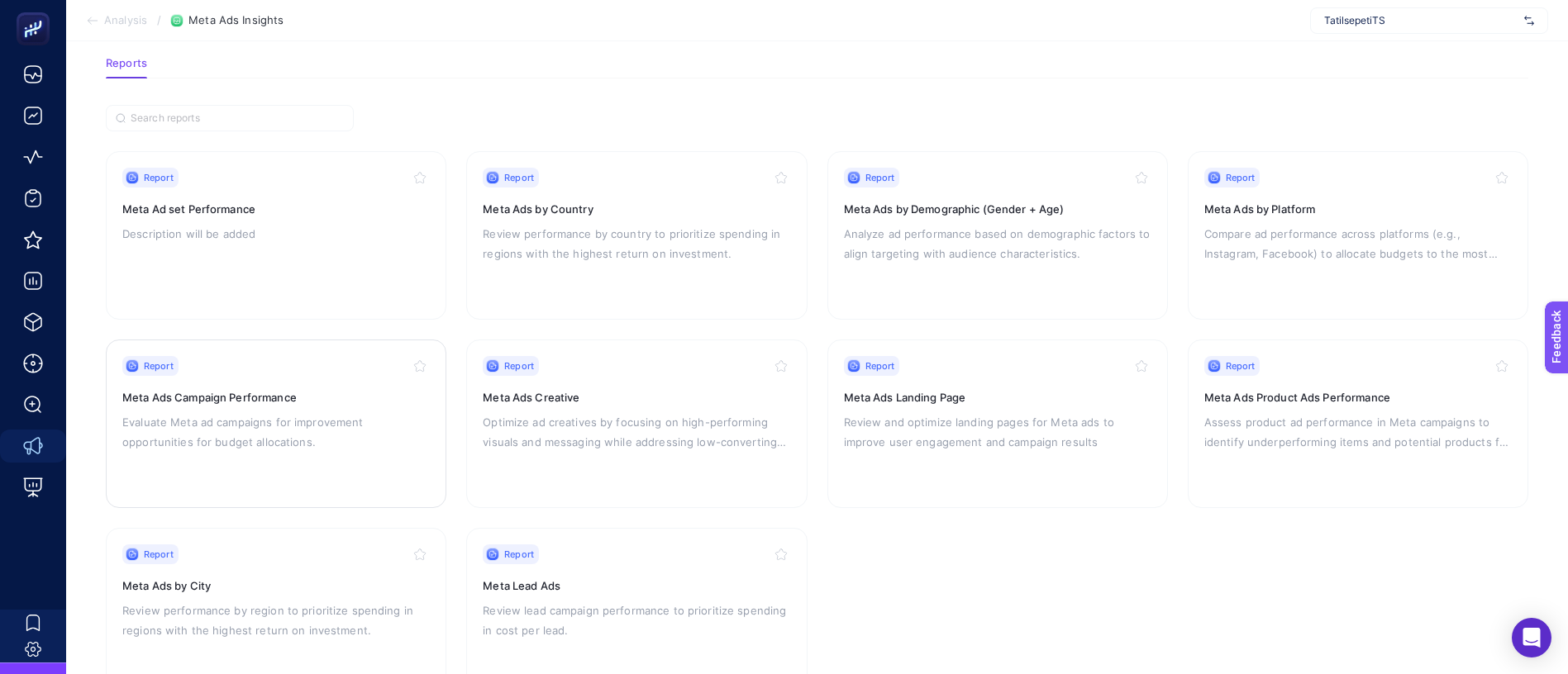
click at [381, 393] on div "Report Meta Ads Campaign Performance Evaluate Meta ad campaigns for improvement…" at bounding box center [276, 424] width 308 height 135
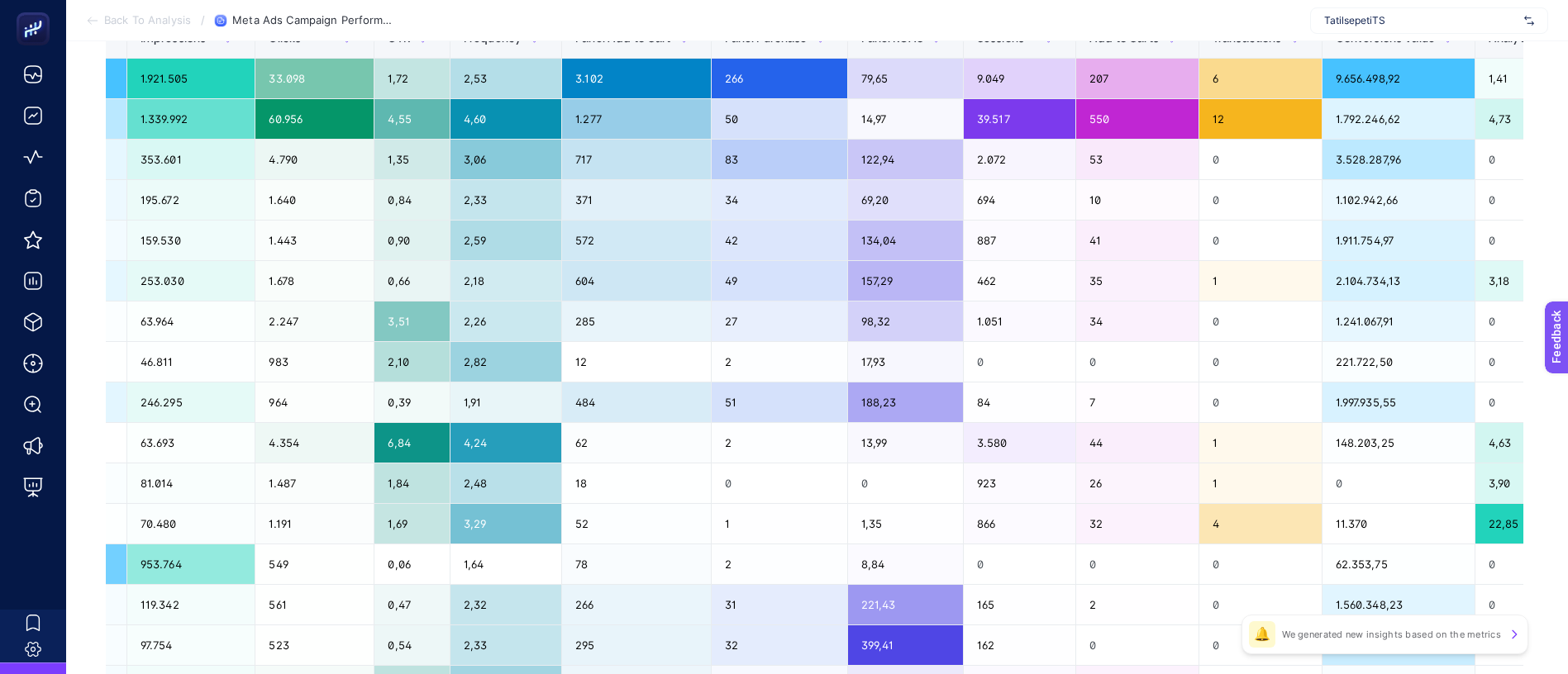
scroll to position [124, 1]
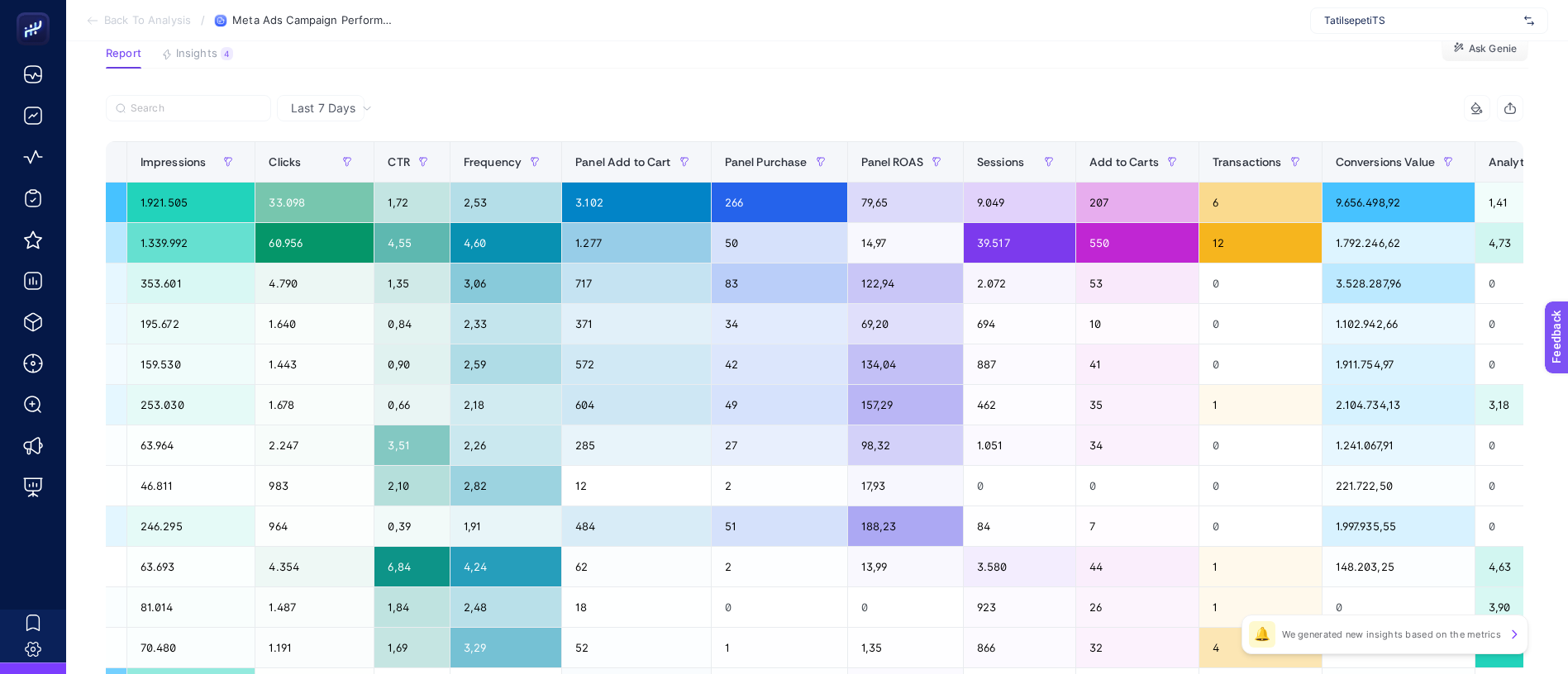
click at [1580, 157] on icon "button" at bounding box center [1585, 162] width 10 height 10
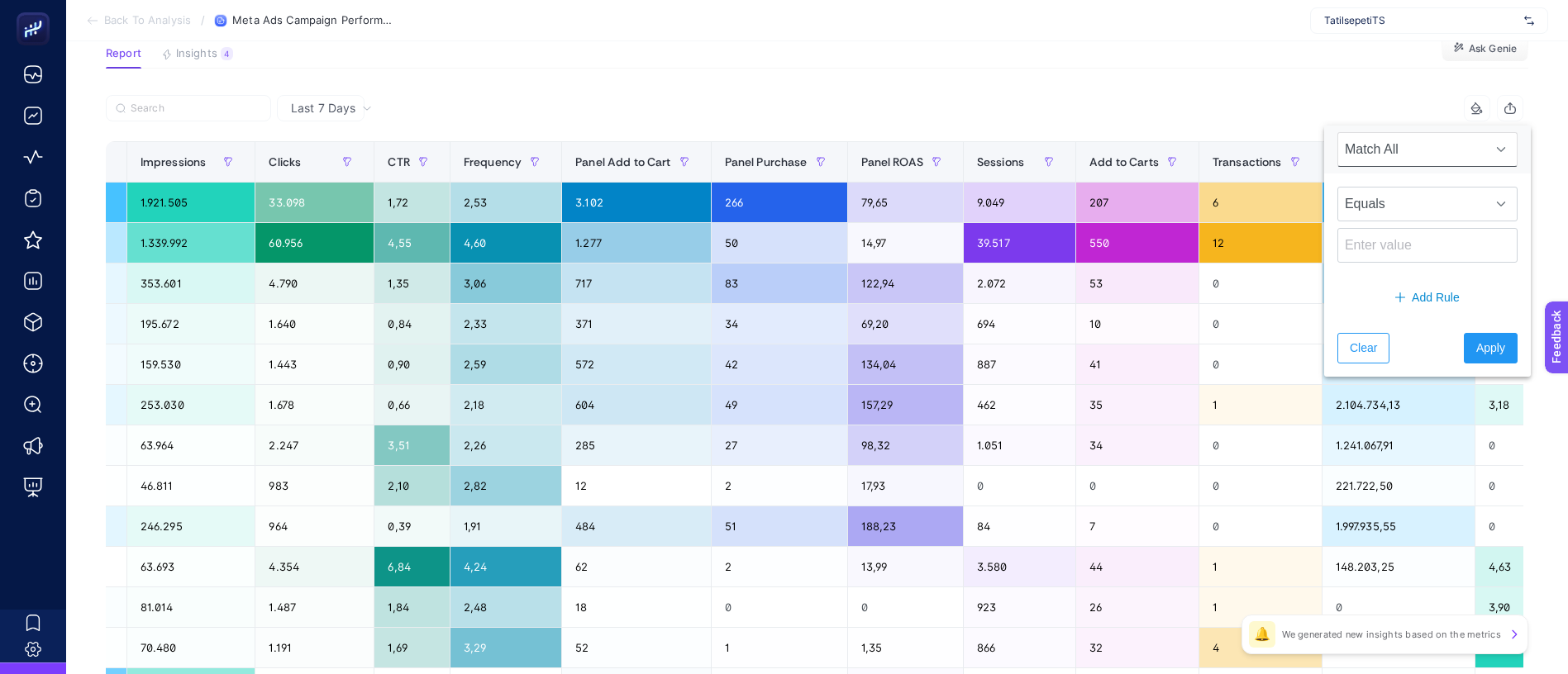
click at [1488, 155] on span "Analytics ROAS" at bounding box center [1529, 162] width 84 height 13
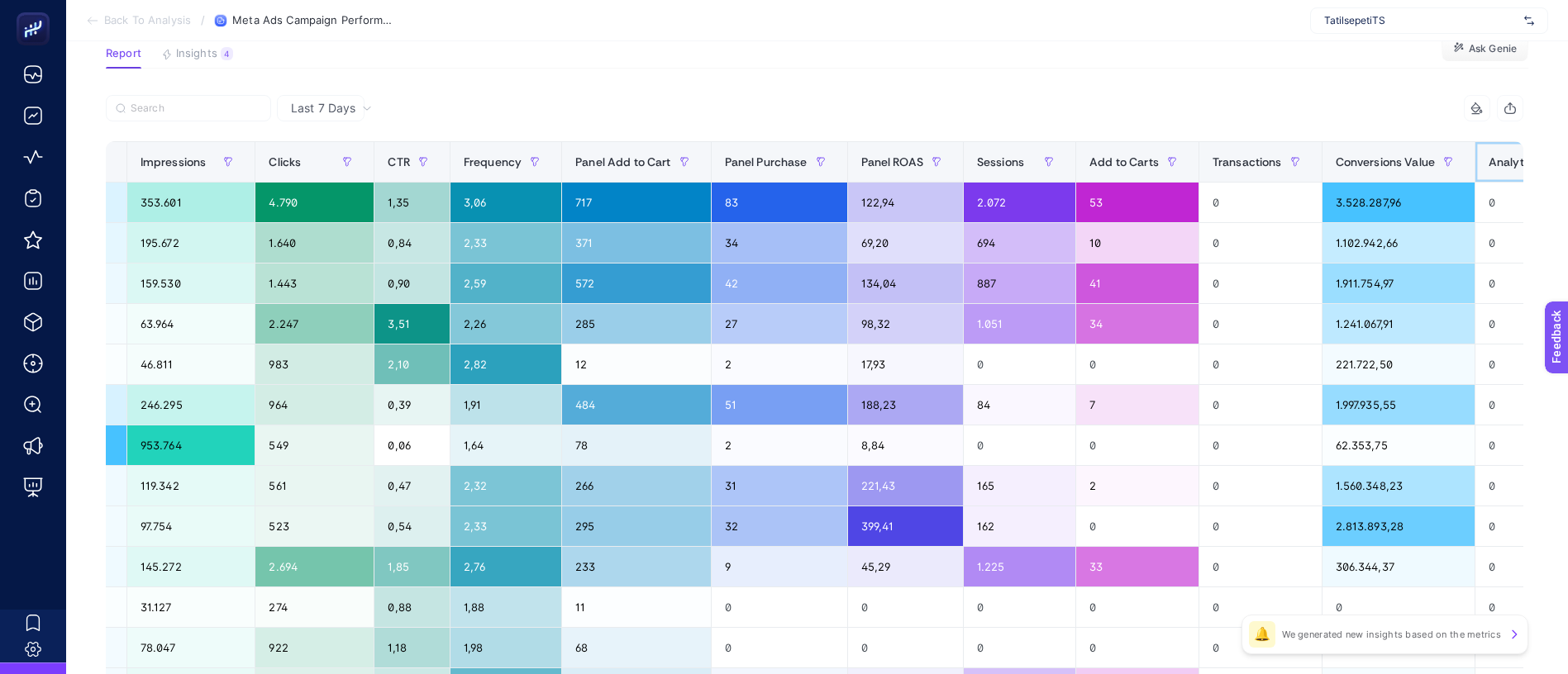
click at [1488, 155] on span "Analytics ROAS" at bounding box center [1529, 162] width 84 height 13
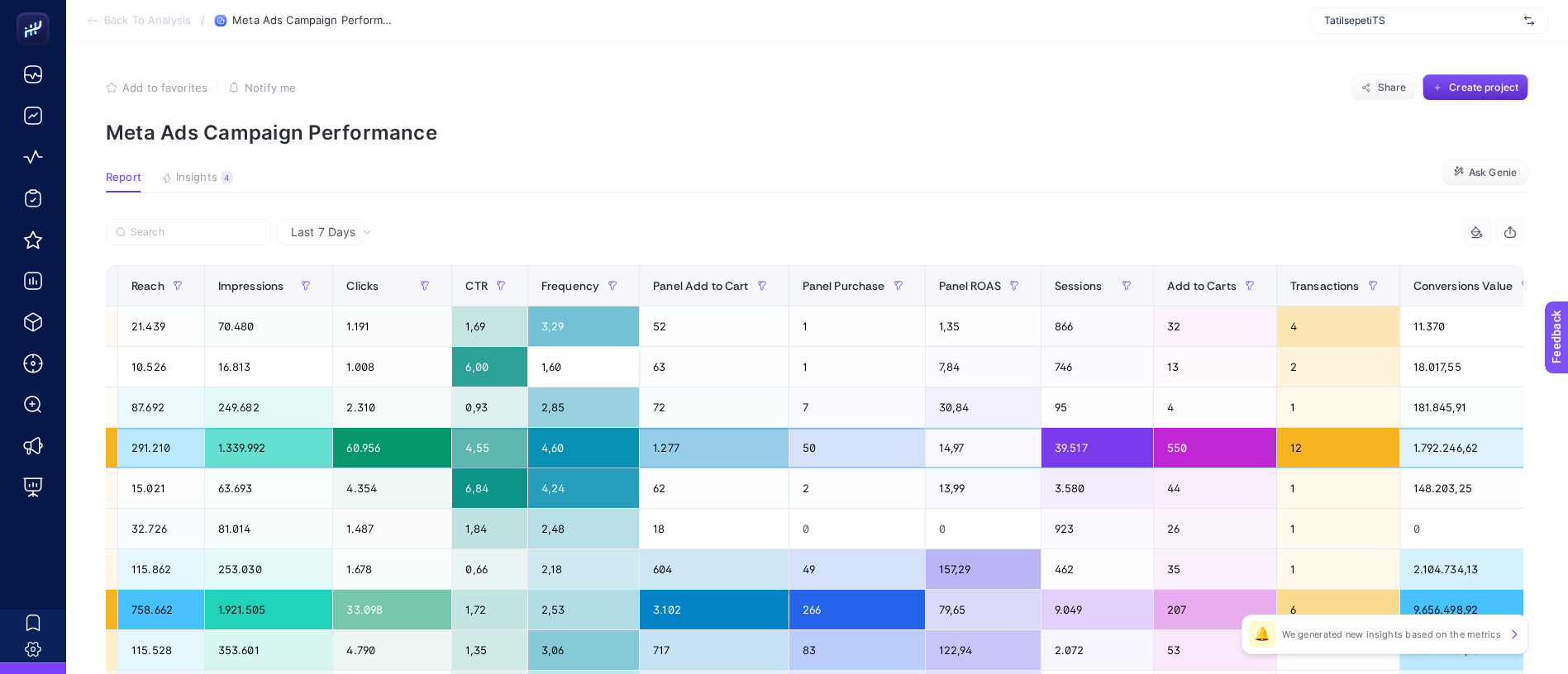
scroll to position [0, 0]
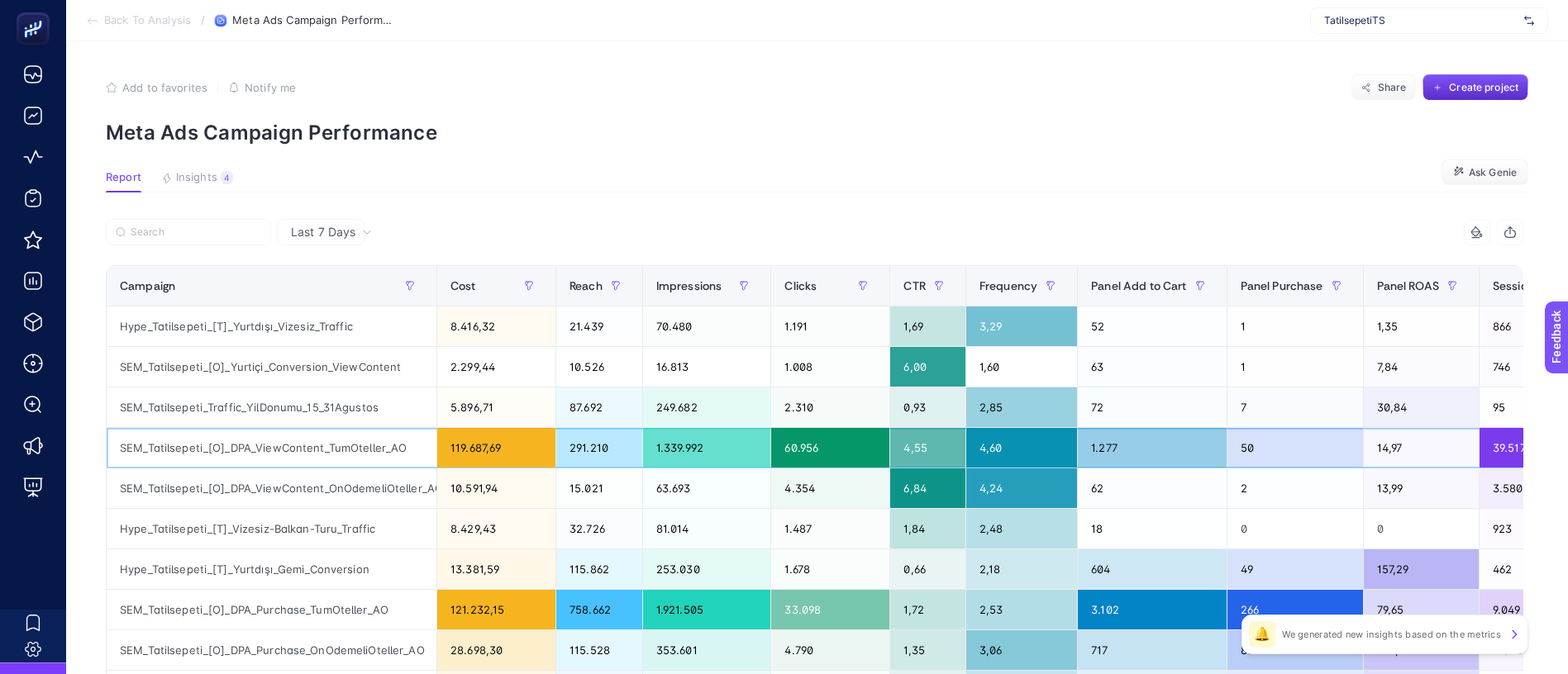
drag, startPoint x: 959, startPoint y: 366, endPoint x: 657, endPoint y: 367, distance: 302.0
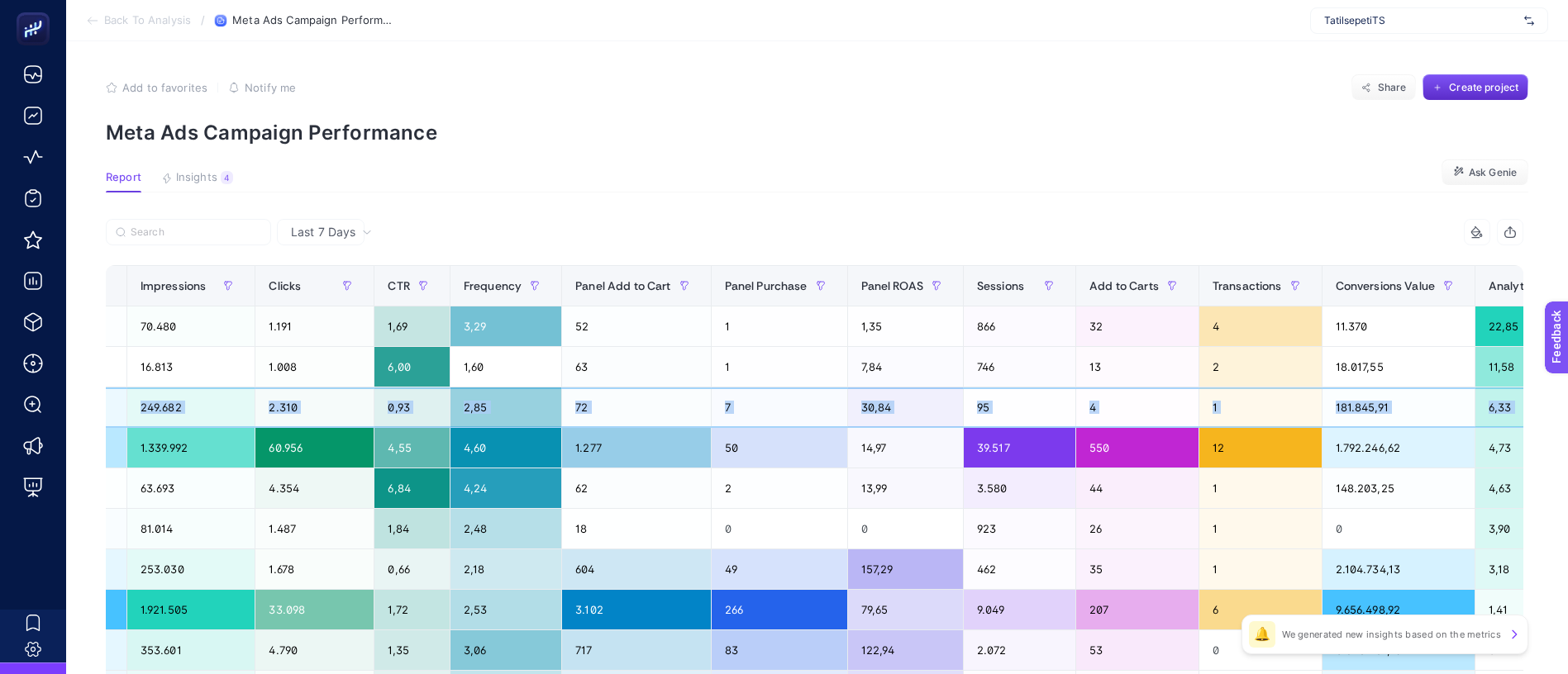
drag, startPoint x: 440, startPoint y: 331, endPoint x: 1414, endPoint y: 326, distance: 974.0
click at [1414, 630] on tr "SEM_Tatilsepeti_Traffic_YilDonumu_15_31Agustos 5.896,71 87.692 249.682 2.310 0,…" at bounding box center [707, 650] width 2234 height 40
drag, startPoint x: 1164, startPoint y: 526, endPoint x: 546, endPoint y: 506, distance: 618.3
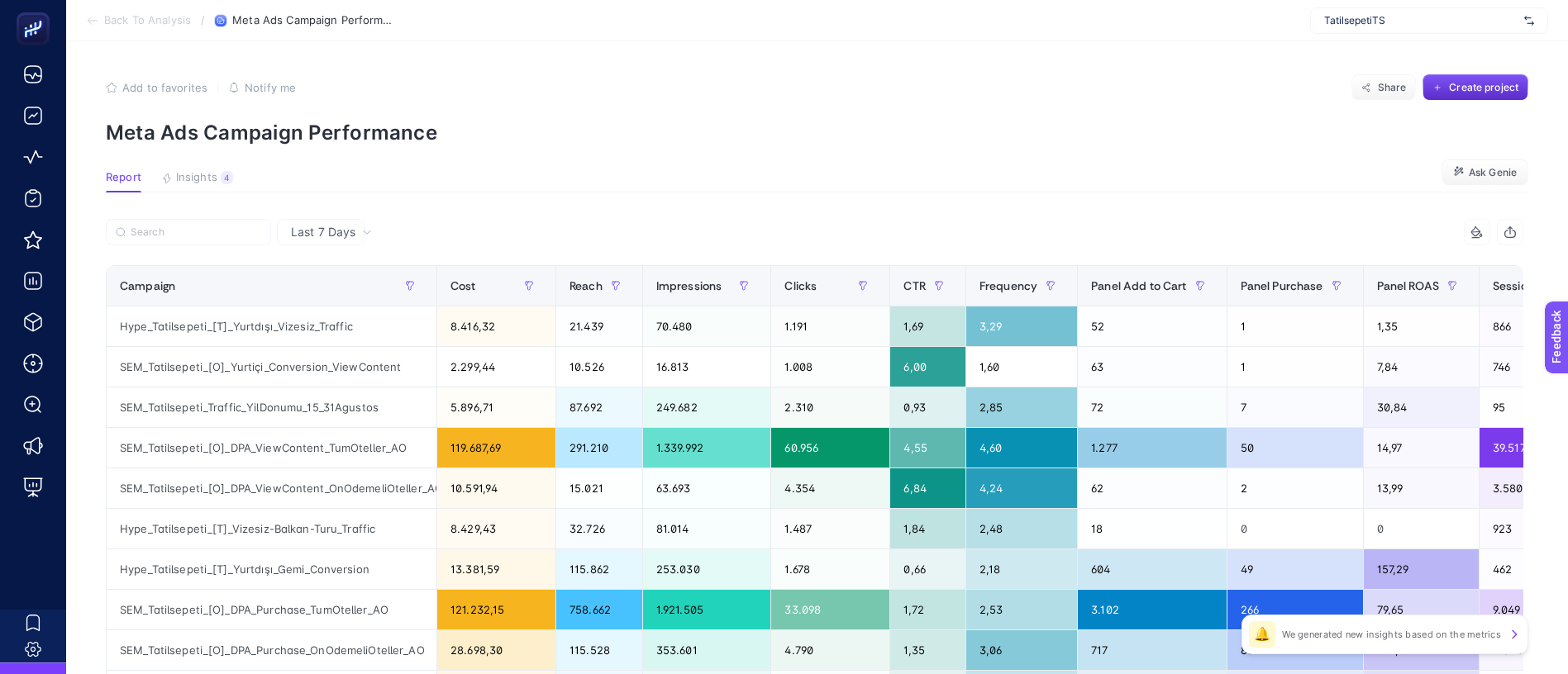
drag, startPoint x: 827, startPoint y: 190, endPoint x: 406, endPoint y: 225, distance: 422.5
click at [315, 219] on div "Last 7 Days" at bounding box center [320, 232] width 87 height 26
click at [305, 224] on span "Last 7 Days" at bounding box center [323, 232] width 65 height 17
click at [311, 224] on span "Last 7 Days" at bounding box center [323, 232] width 65 height 17
click at [318, 298] on li "Last 30 Days" at bounding box center [321, 321] width 78 height 46
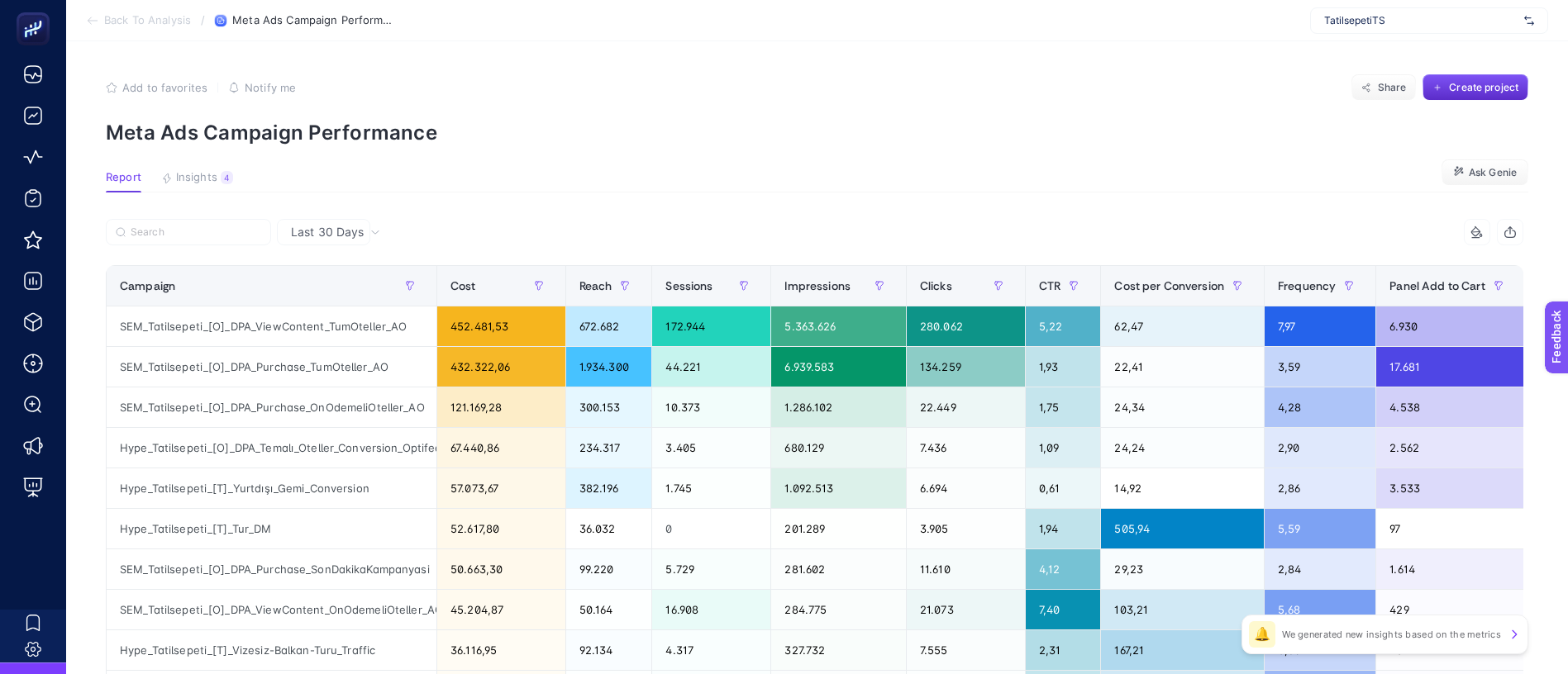
scroll to position [0, 1]
drag, startPoint x: 1005, startPoint y: 420, endPoint x: 1497, endPoint y: 384, distance: 493.3
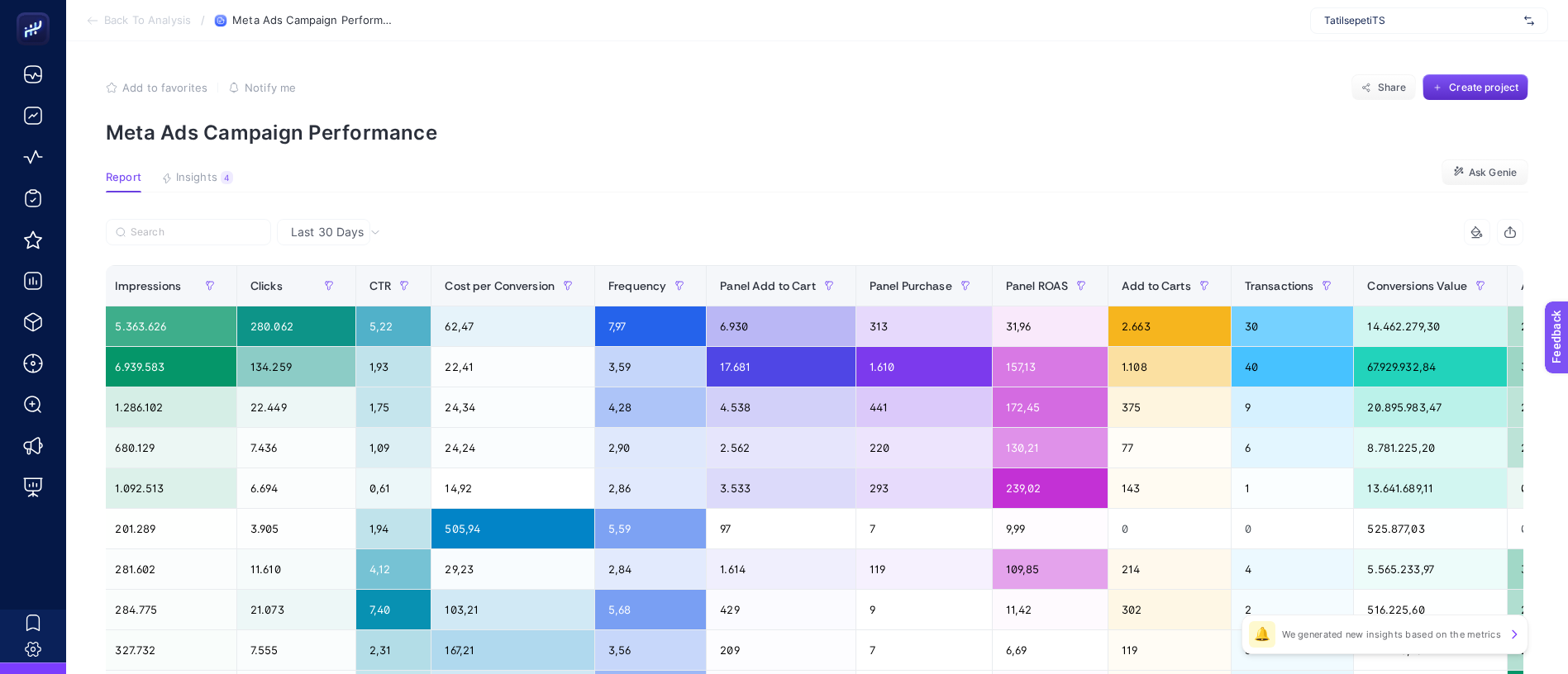
drag, startPoint x: 789, startPoint y: 204, endPoint x: 1250, endPoint y: 170, distance: 462.3
click at [1521, 279] on span "Analytics ROAS" at bounding box center [1562, 286] width 84 height 13
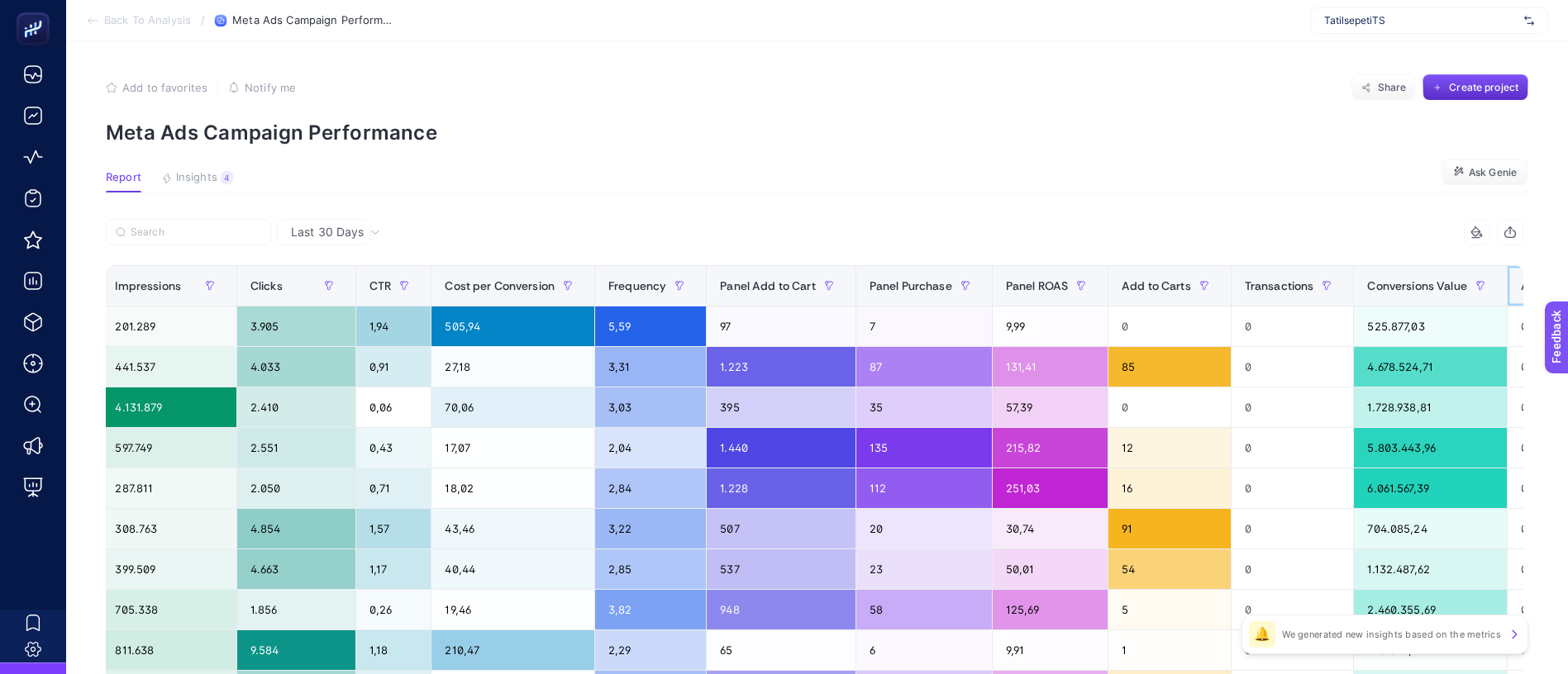
click at [1521, 279] on span "Analytics ROAS" at bounding box center [1562, 286] width 84 height 13
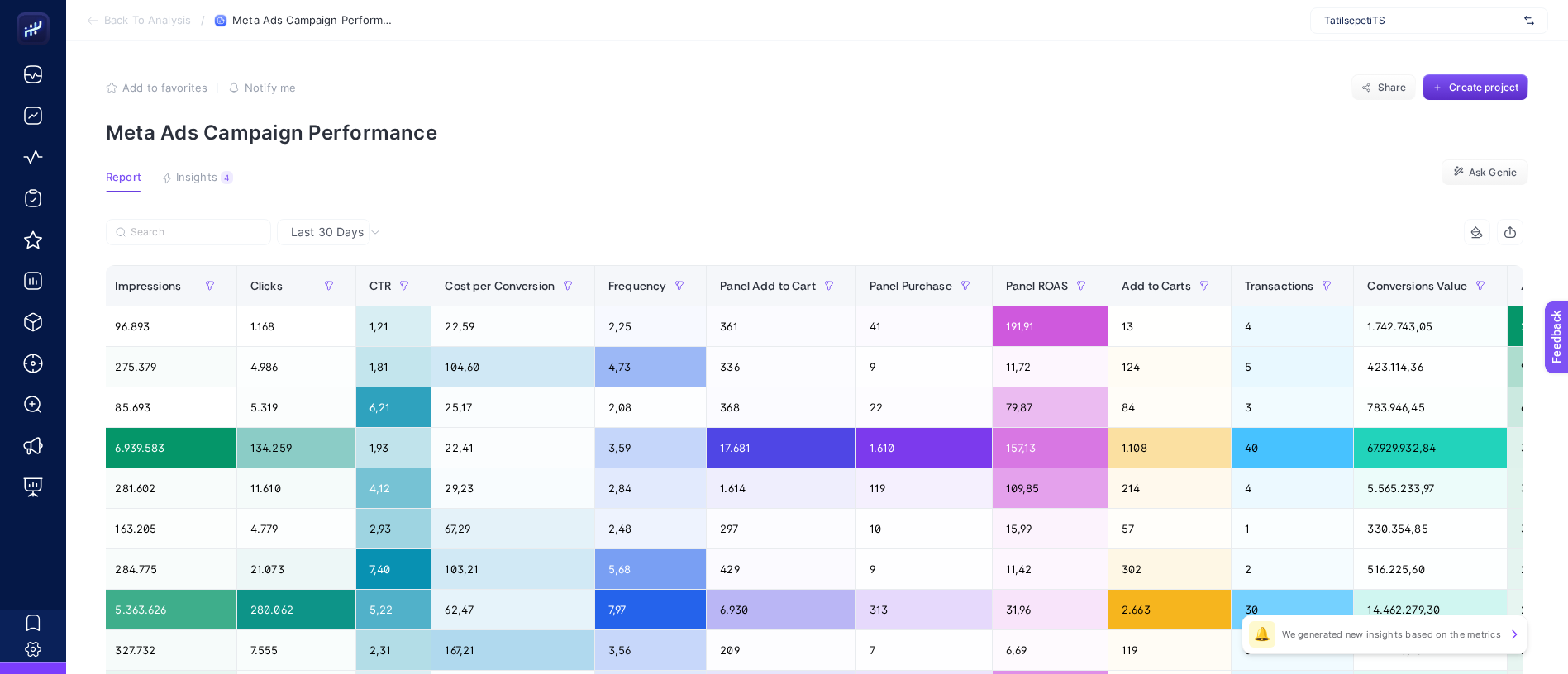
scroll to position [0, 0]
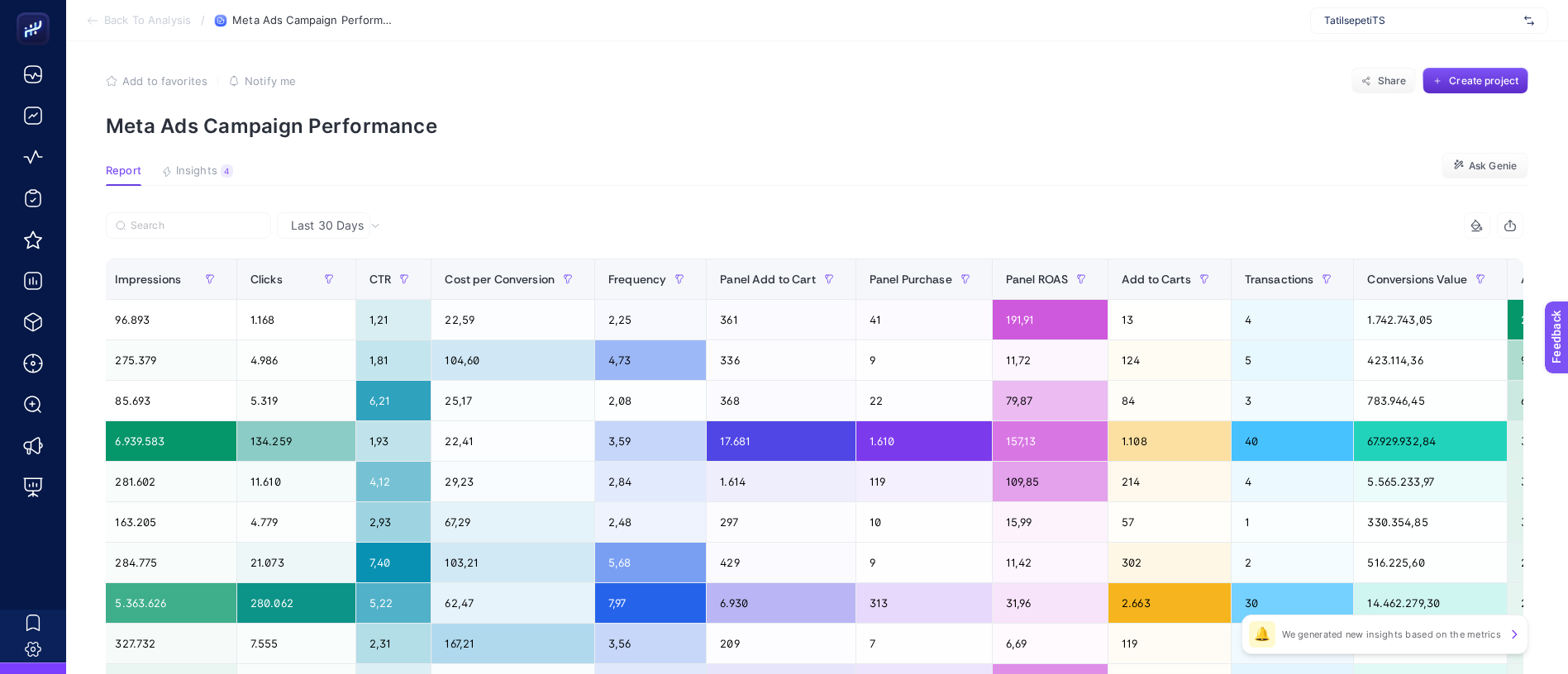
drag, startPoint x: 1040, startPoint y: 160, endPoint x: 531, endPoint y: 192, distance: 510.0
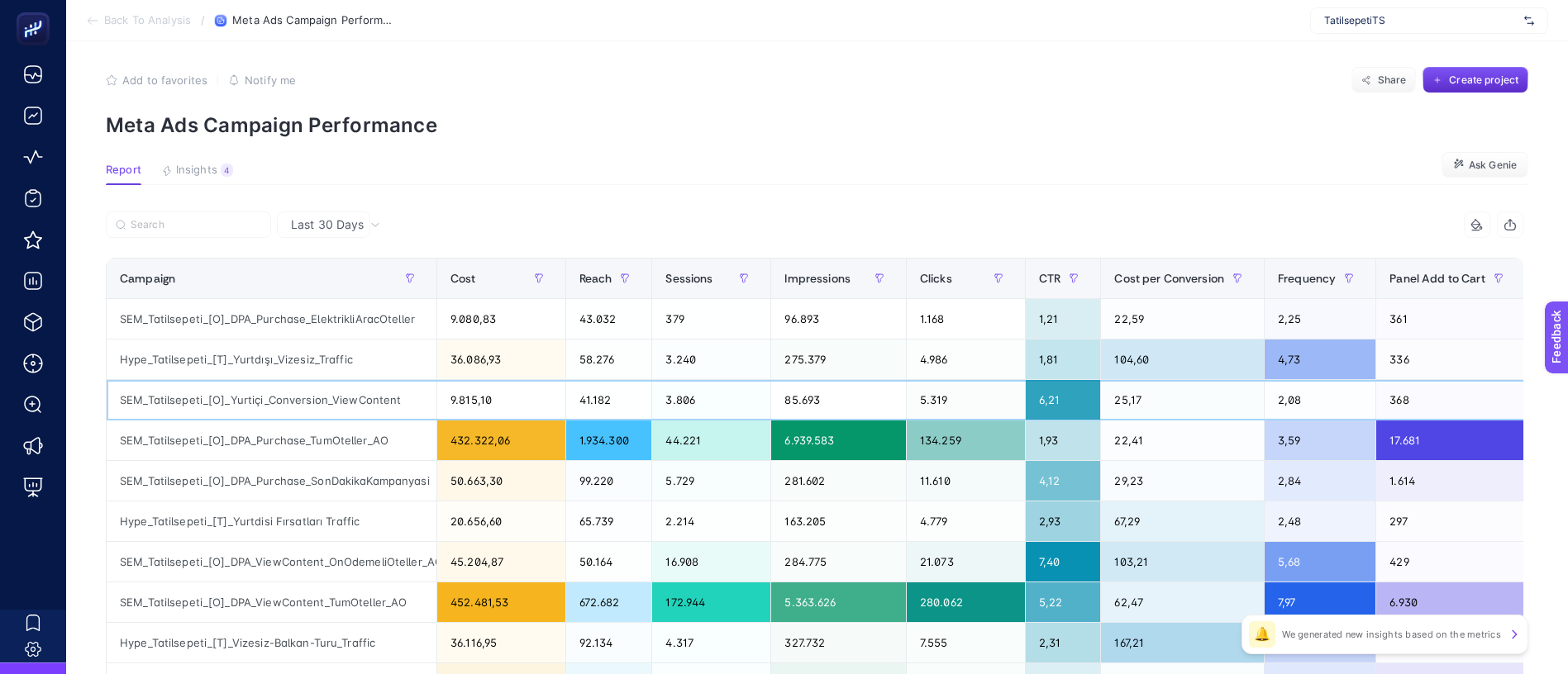
drag, startPoint x: 863, startPoint y: 316, endPoint x: 360, endPoint y: 378, distance: 506.8
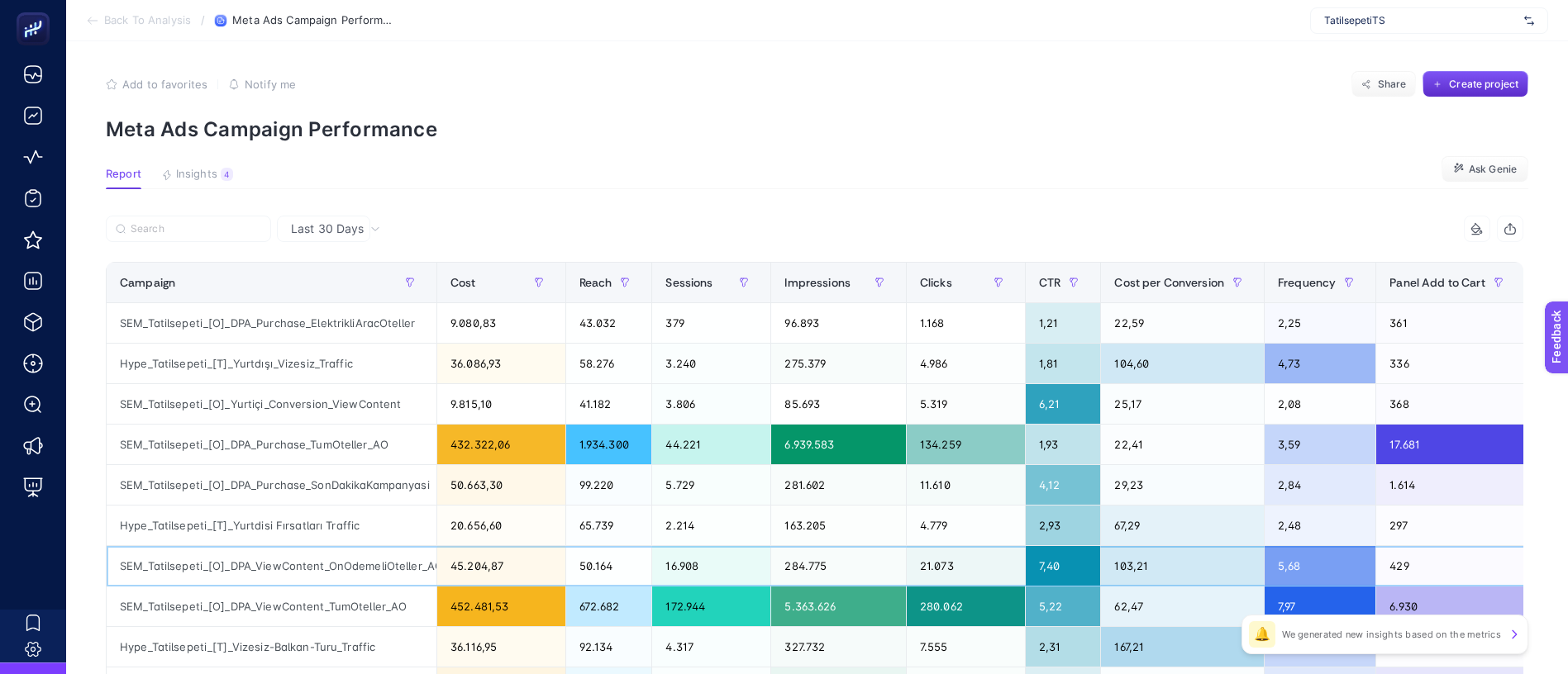
scroll to position [2, 1]
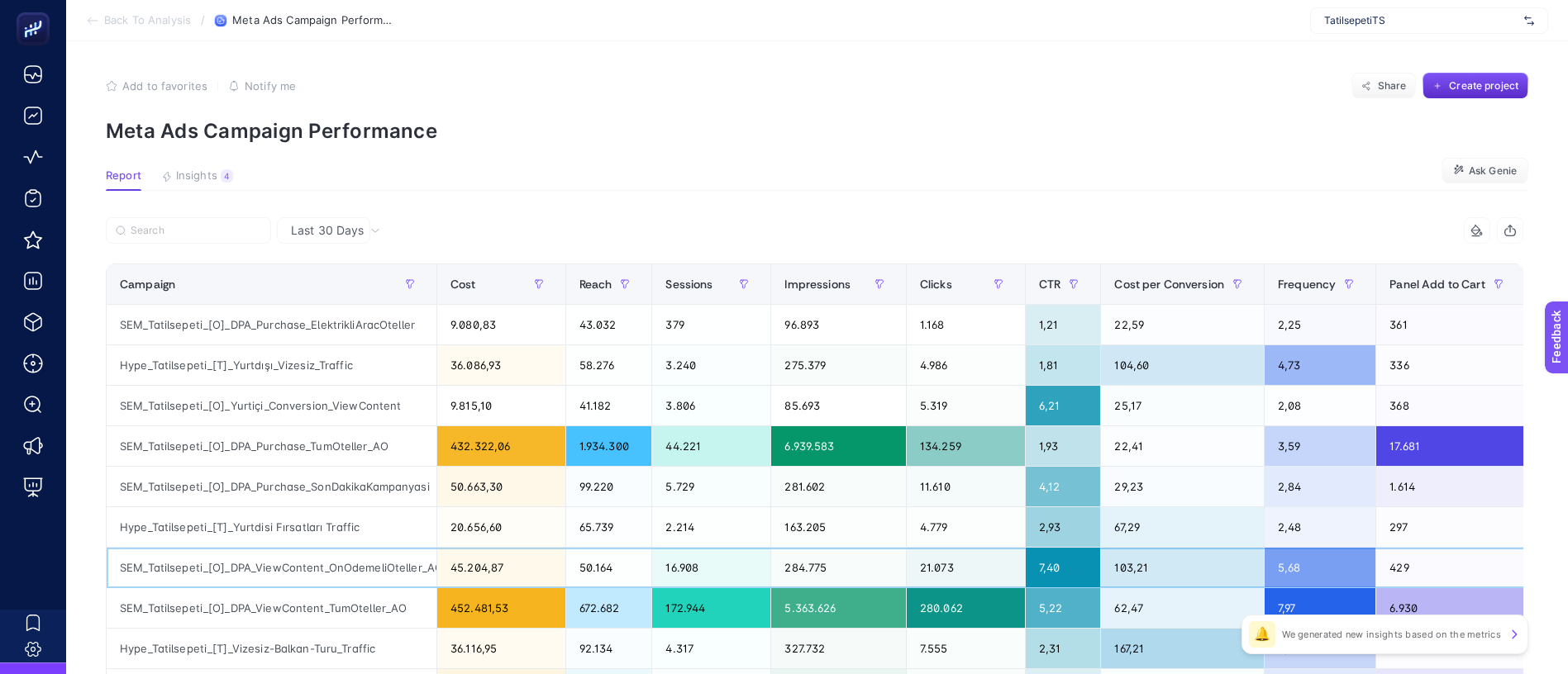
drag, startPoint x: 942, startPoint y: 454, endPoint x: 1546, endPoint y: 432, distance: 604.4
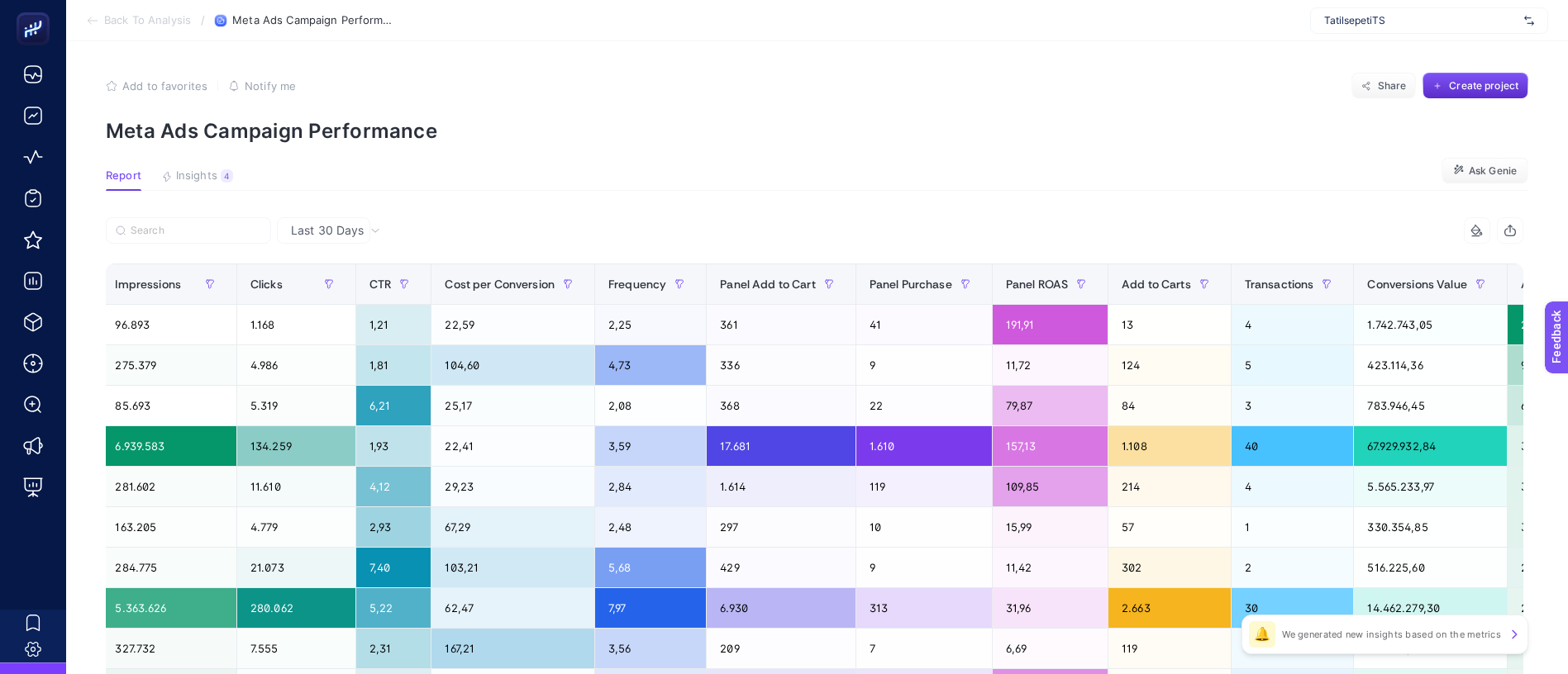
scroll to position [0, 0]
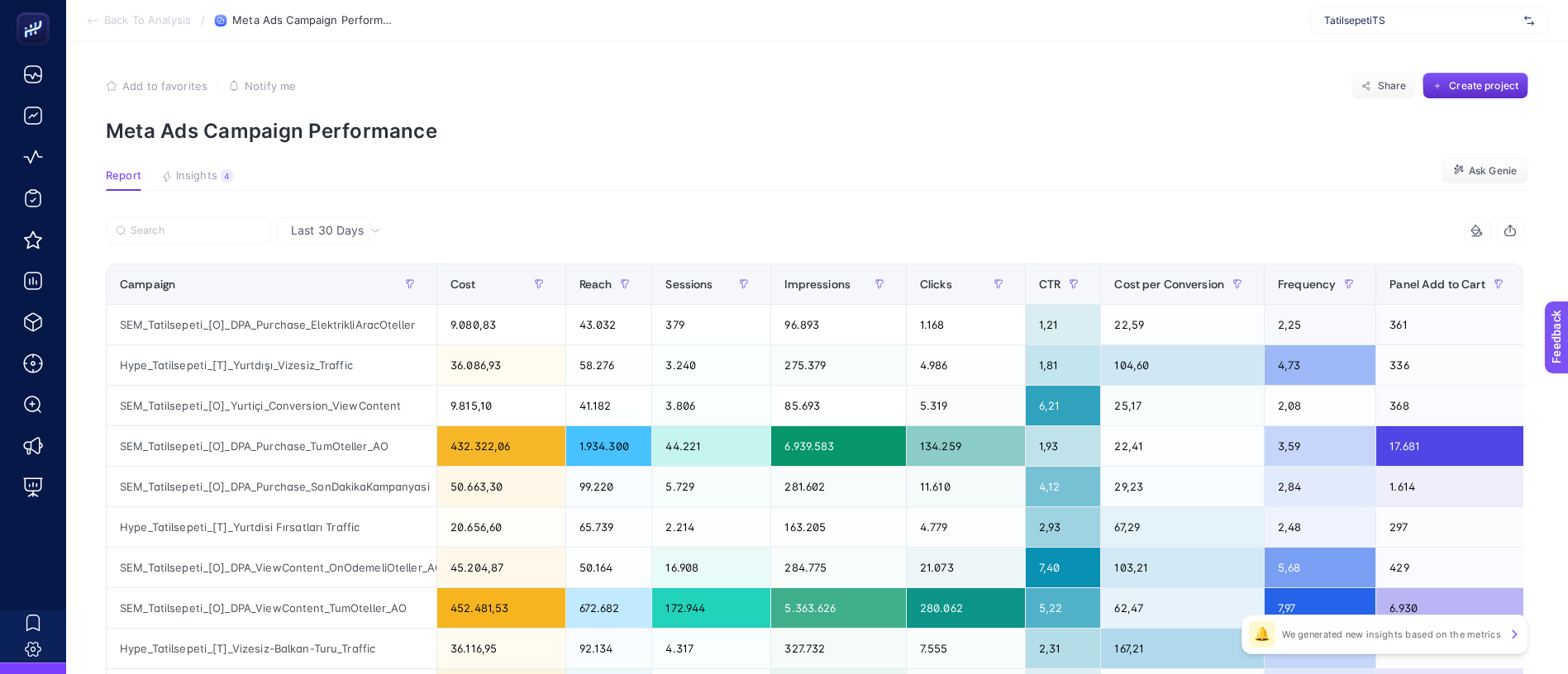
drag, startPoint x: 1004, startPoint y: 167, endPoint x: -52, endPoint y: 281, distance: 1062.1
drag, startPoint x: 594, startPoint y: 165, endPoint x: 159, endPoint y: 243, distance: 441.9
click at [295, 222] on span "Last 30 Days" at bounding box center [326, 230] width 72 height 17
click at [329, 280] on li "Last 7 Days" at bounding box center [324, 303] width 84 height 46
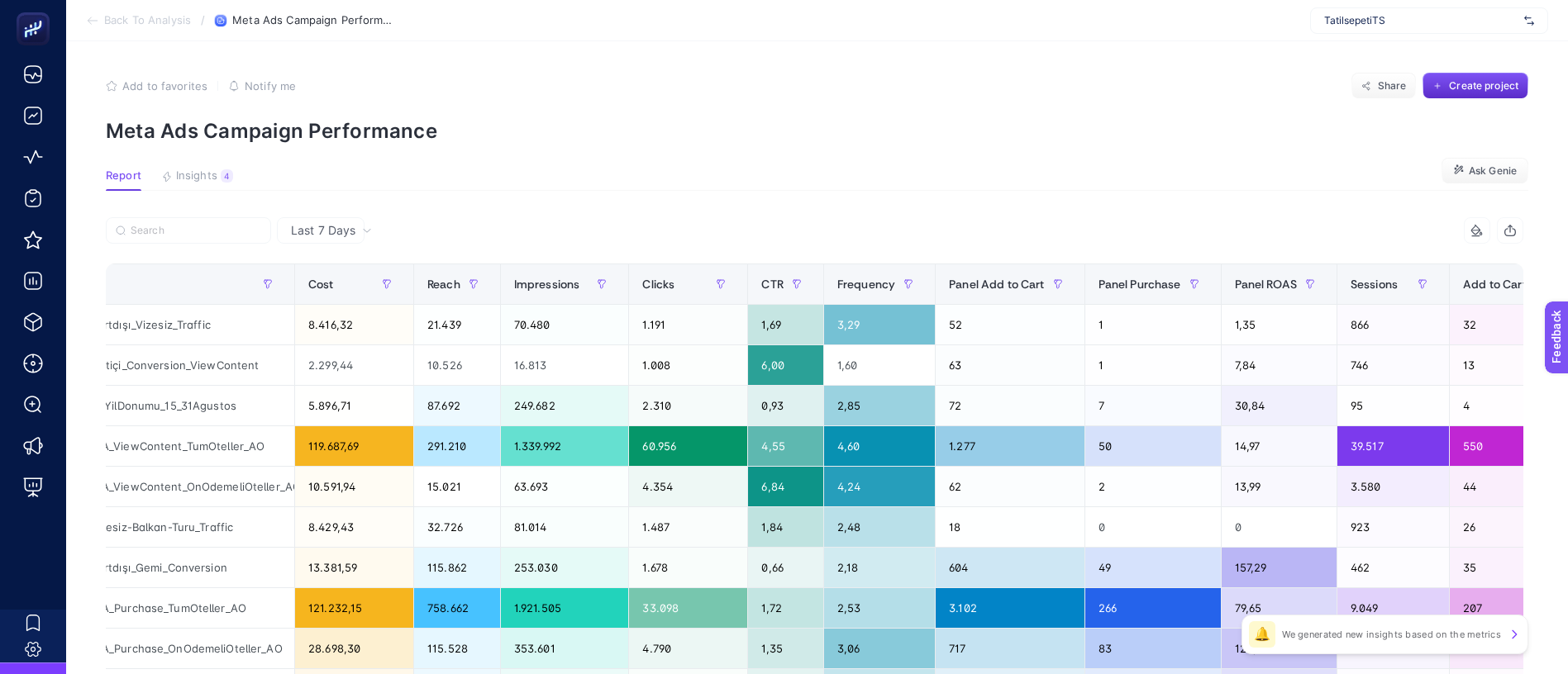
scroll to position [0, 515]
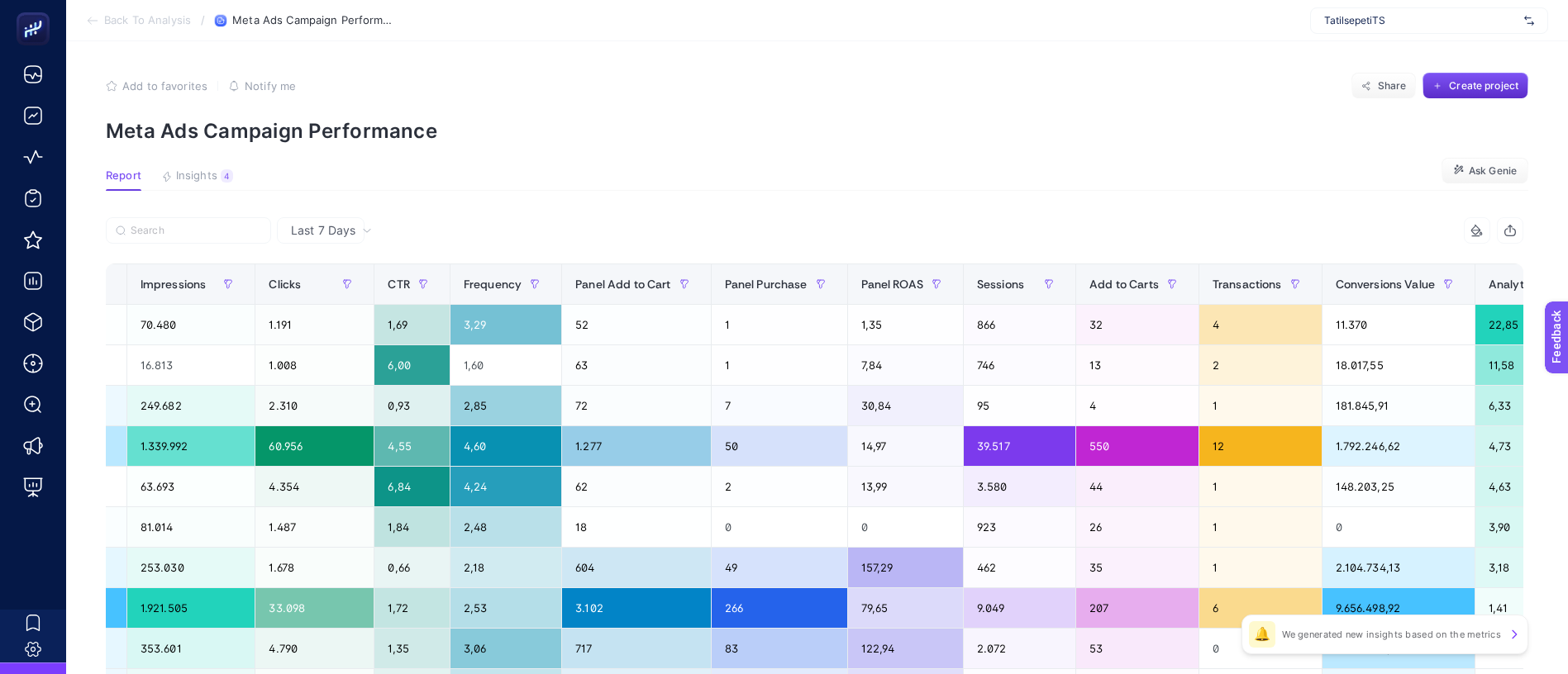
drag, startPoint x: 677, startPoint y: 159, endPoint x: 1037, endPoint y: 140, distance: 360.5
drag, startPoint x: 1061, startPoint y: 155, endPoint x: 317, endPoint y: 161, distance: 744.0
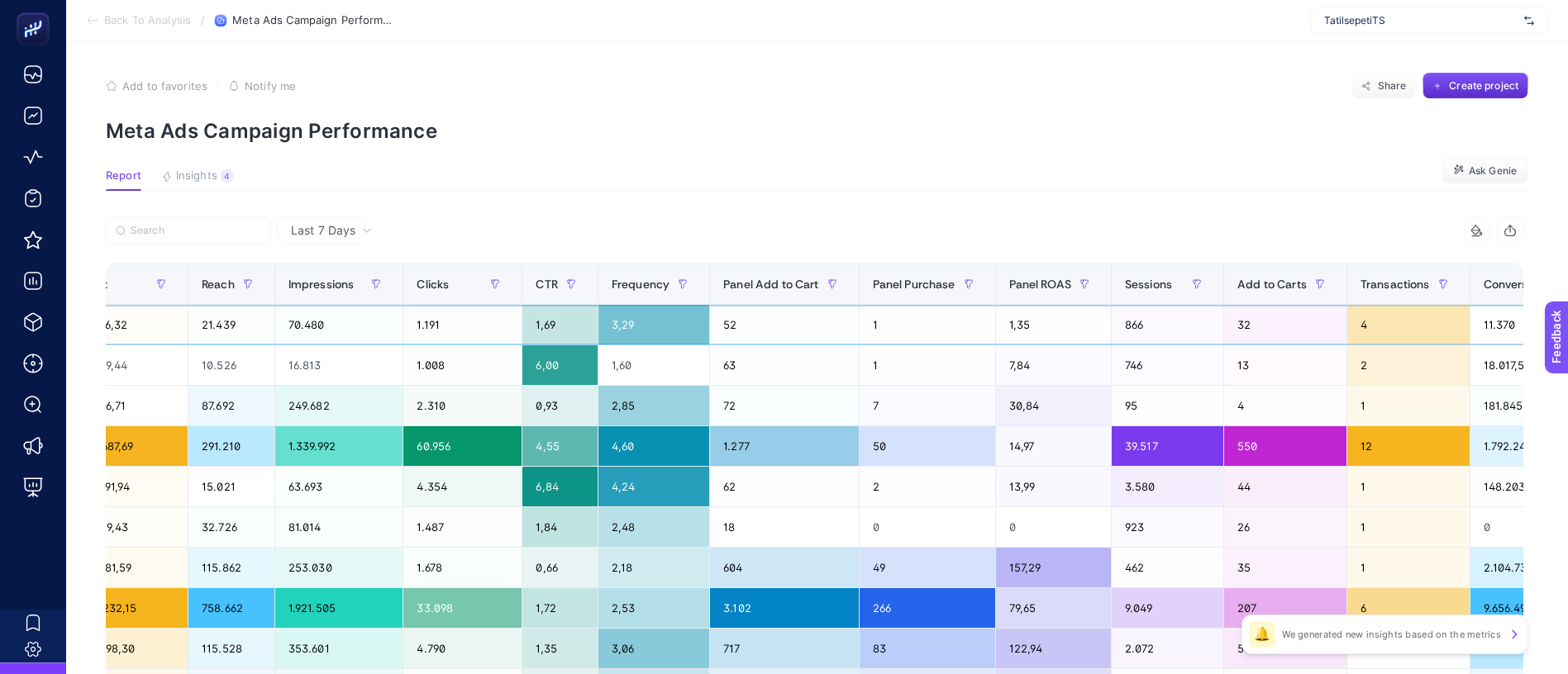
scroll to position [0, 0]
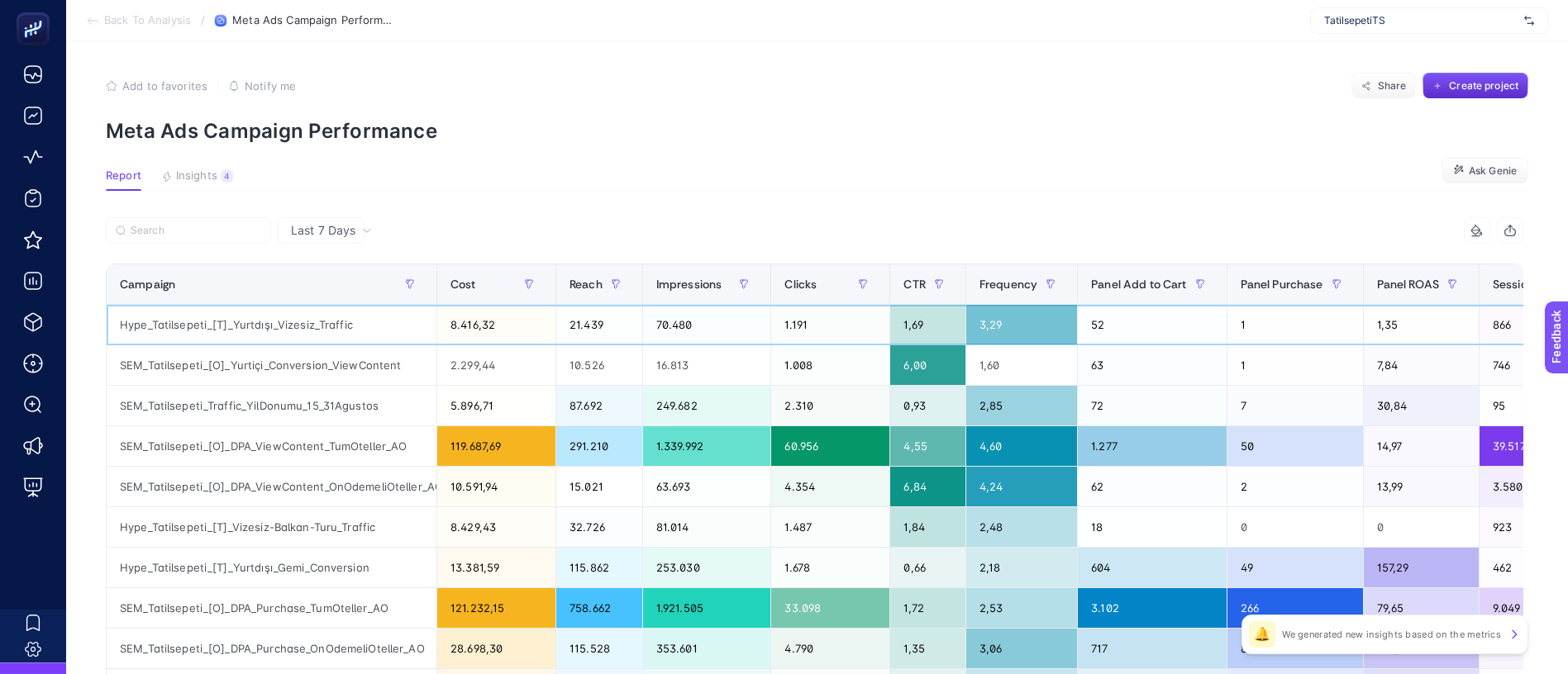
drag, startPoint x: 750, startPoint y: 273, endPoint x: 345, endPoint y: 274, distance: 405.0
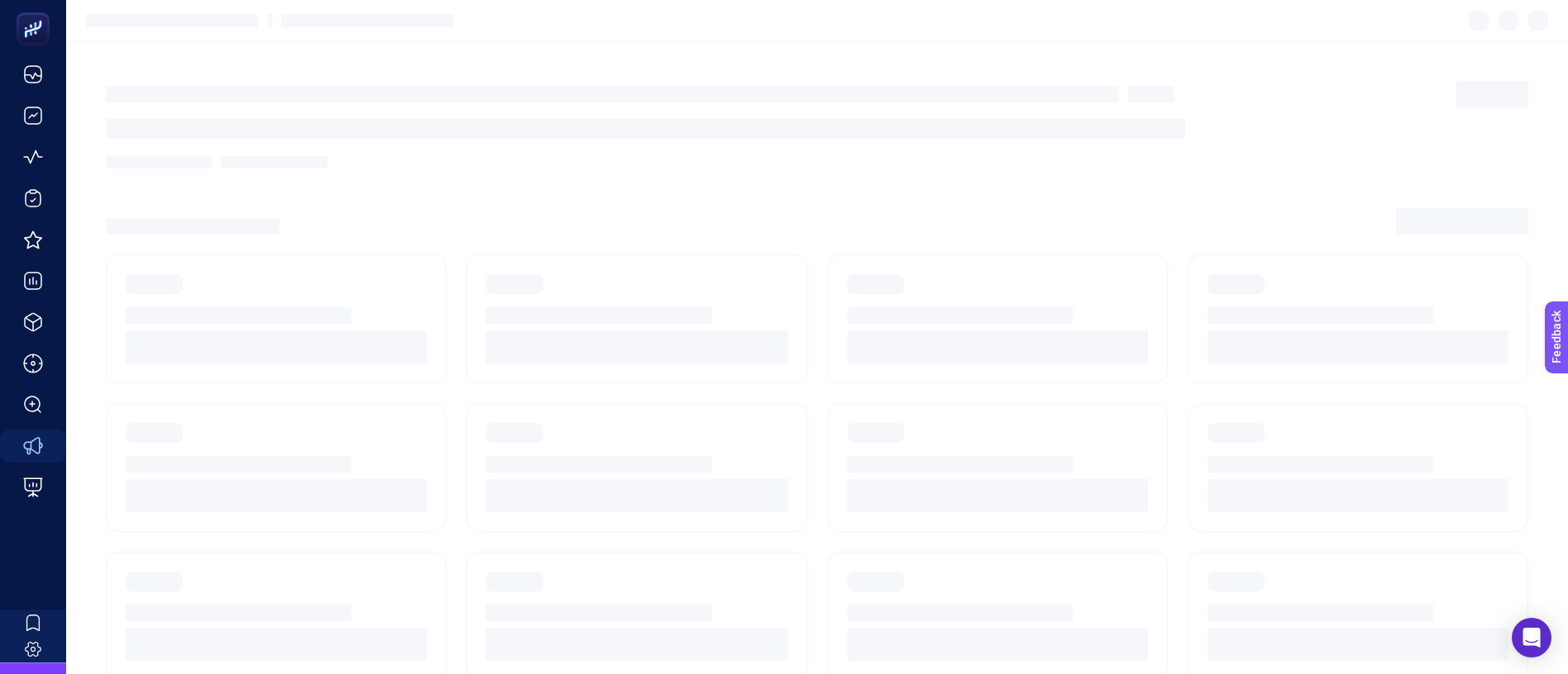
scroll to position [77, 0]
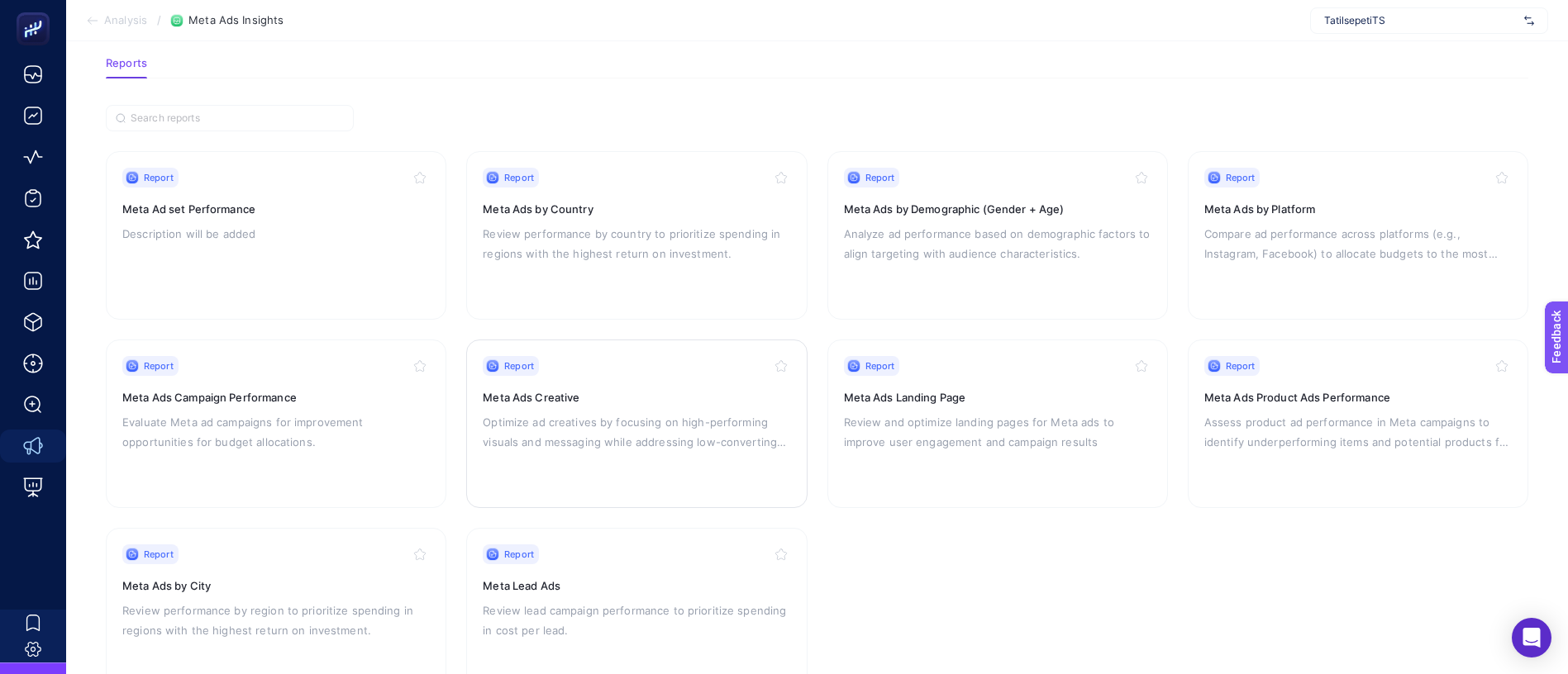
click at [633, 356] on div "Report Meta Ads Creative Optimize ad creatives by focusing on high-performing v…" at bounding box center [636, 424] width 308 height 135
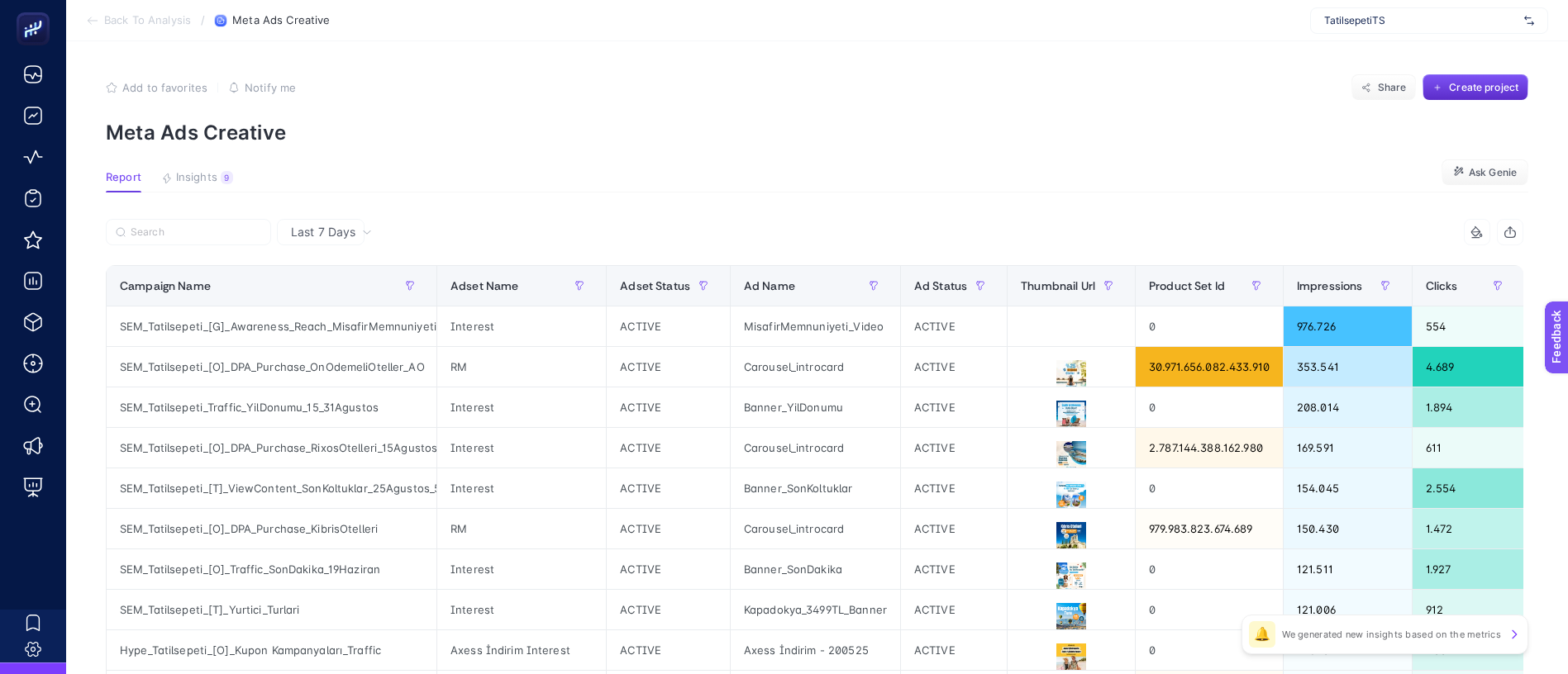
scroll to position [0, 743]
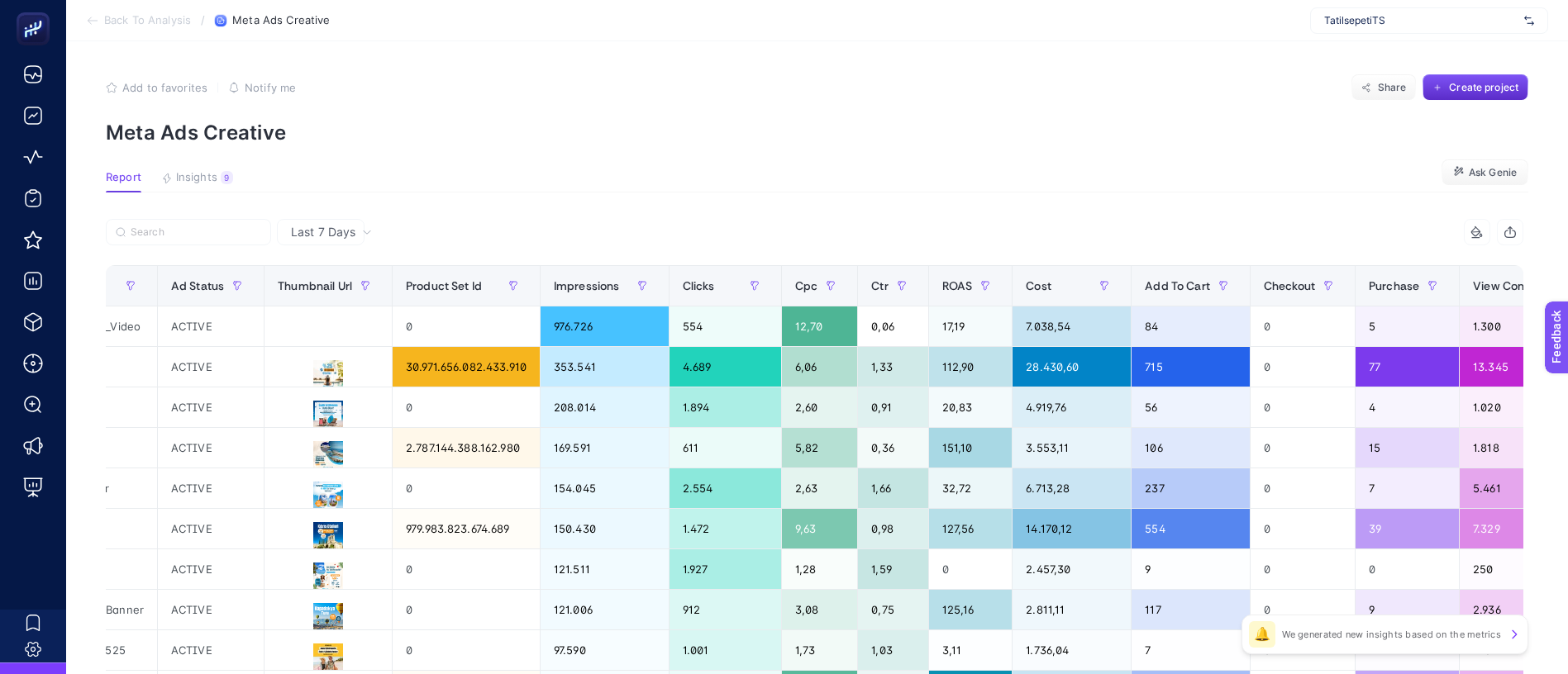
drag, startPoint x: 695, startPoint y: 188, endPoint x: 1082, endPoint y: 194, distance: 387.0
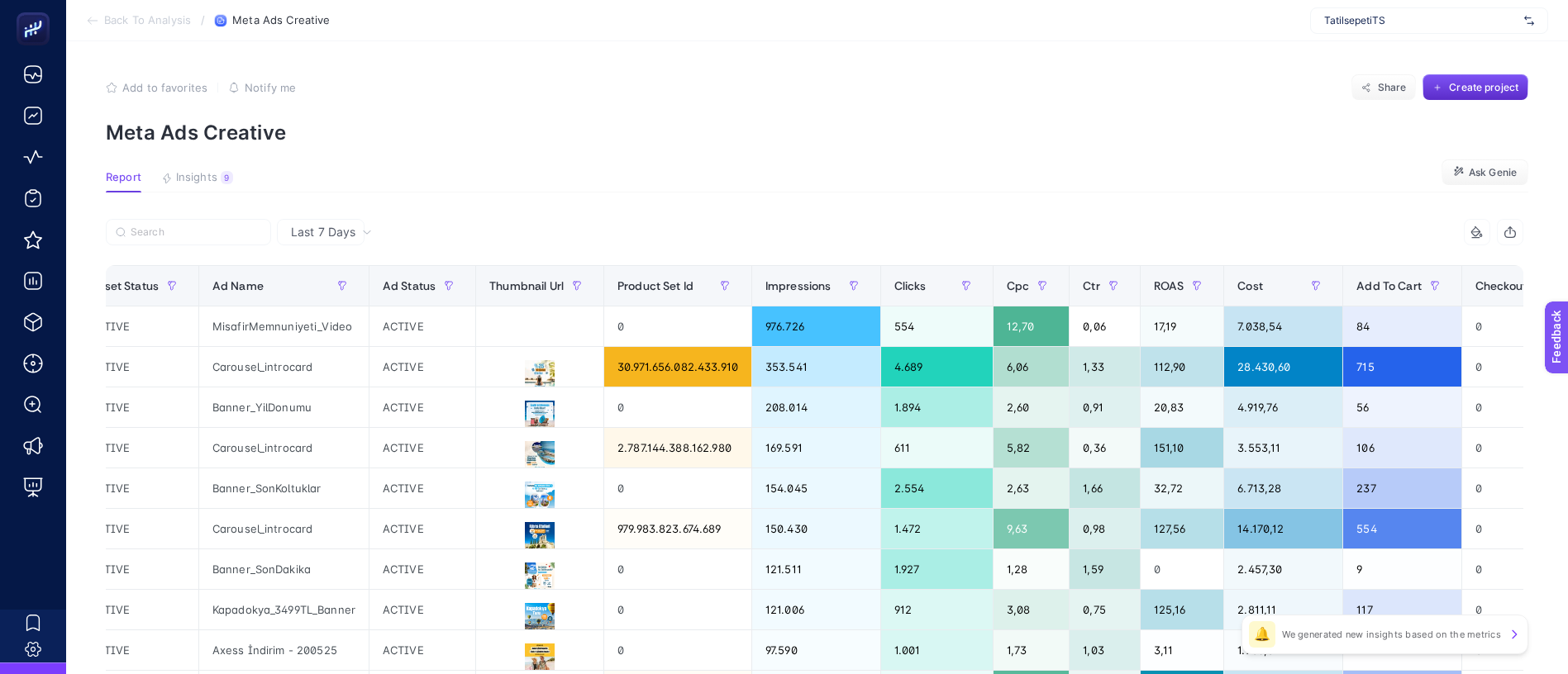
scroll to position [0, 0]
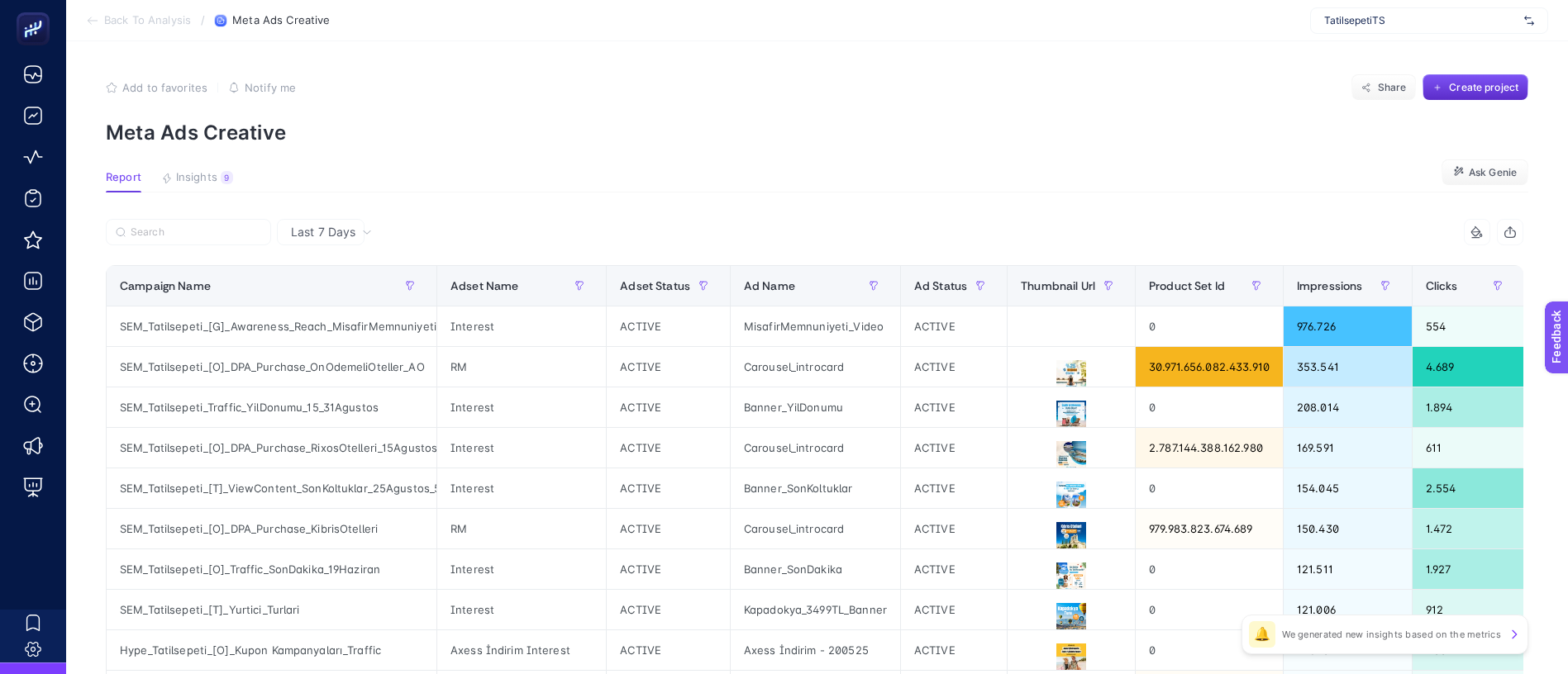
drag, startPoint x: 692, startPoint y: 192, endPoint x: 427, endPoint y: 210, distance: 265.6
drag, startPoint x: 378, startPoint y: 338, endPoint x: 232, endPoint y: 342, distance: 146.1
click at [700, 164] on article "Add to favorites false Notify me Share Create project Meta Ads Creative Report …" at bounding box center [816, 686] width 1501 height 1291
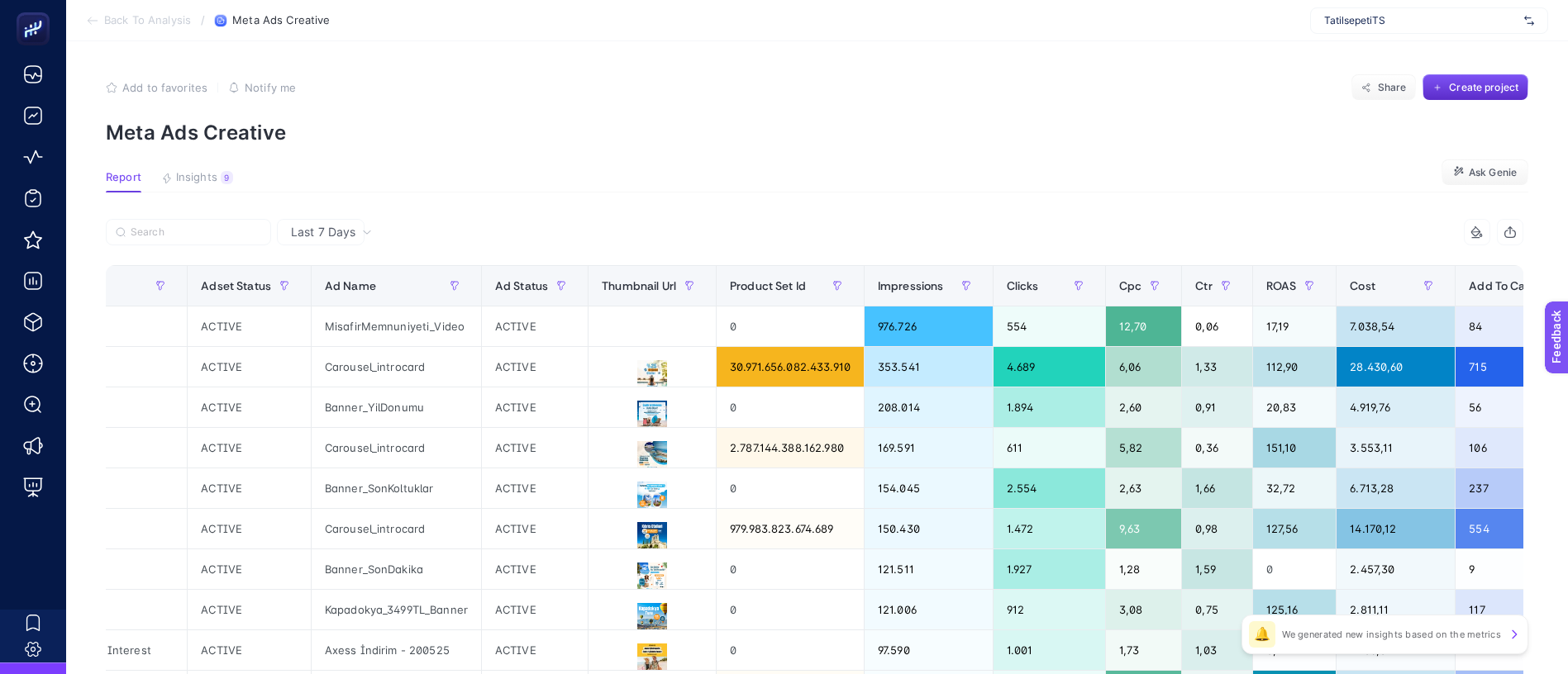
scroll to position [0, 743]
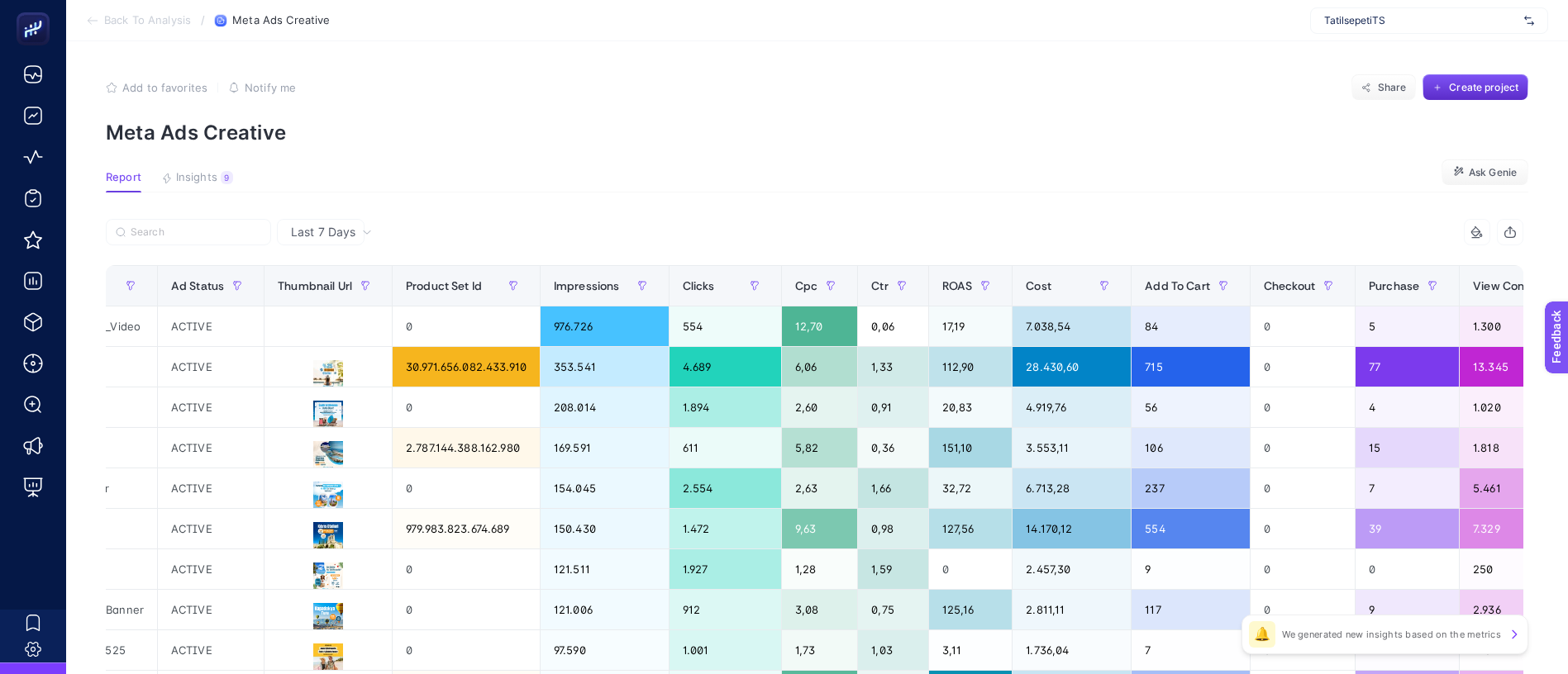
drag, startPoint x: 859, startPoint y: 170, endPoint x: 1285, endPoint y: 161, distance: 426.1
drag, startPoint x: 1142, startPoint y: 193, endPoint x: 1353, endPoint y: 197, distance: 211.0
drag, startPoint x: 999, startPoint y: 185, endPoint x: 745, endPoint y: 198, distance: 254.3
click at [318, 405] on icon at bounding box center [327, 415] width 20 height 20
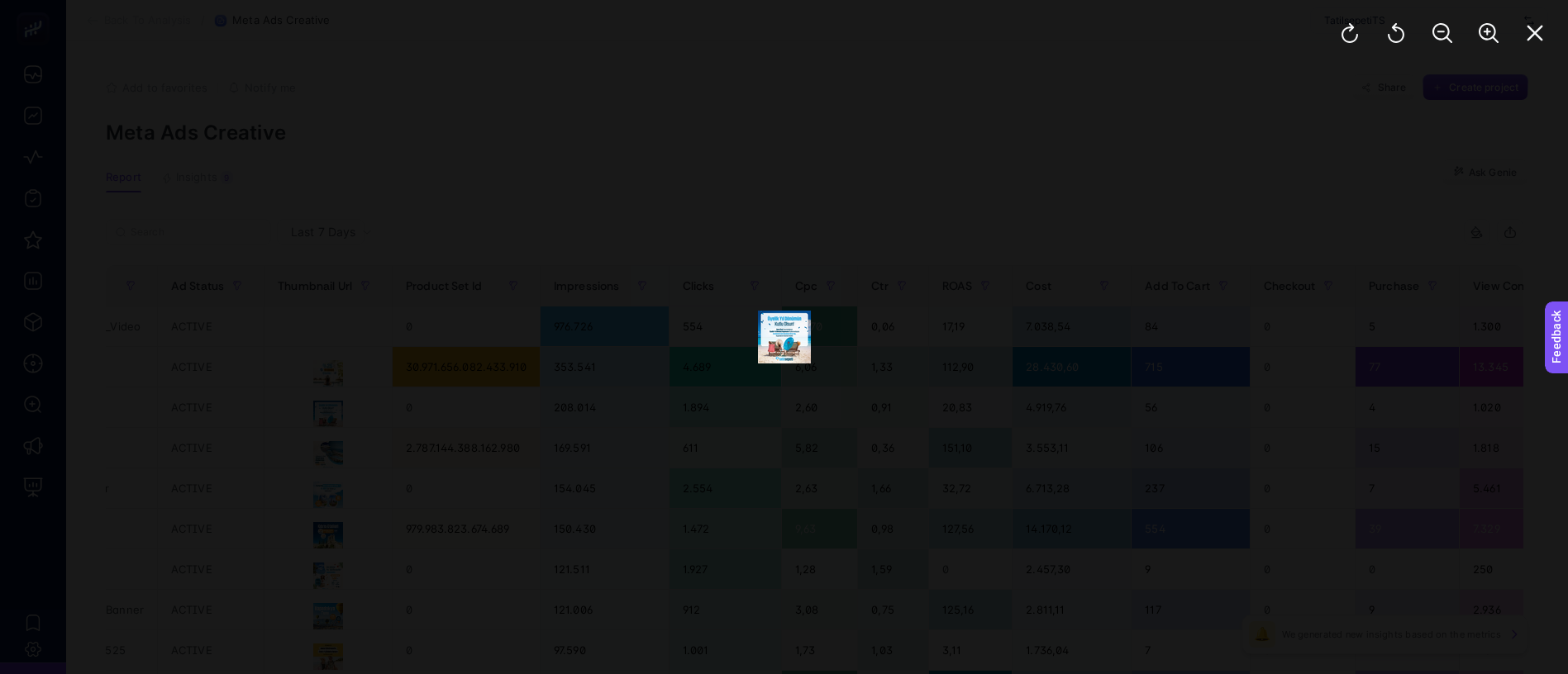
click at [779, 336] on img at bounding box center [784, 337] width 53 height 53
click at [1508, 15] on button "Zoom In" at bounding box center [1488, 33] width 40 height 39
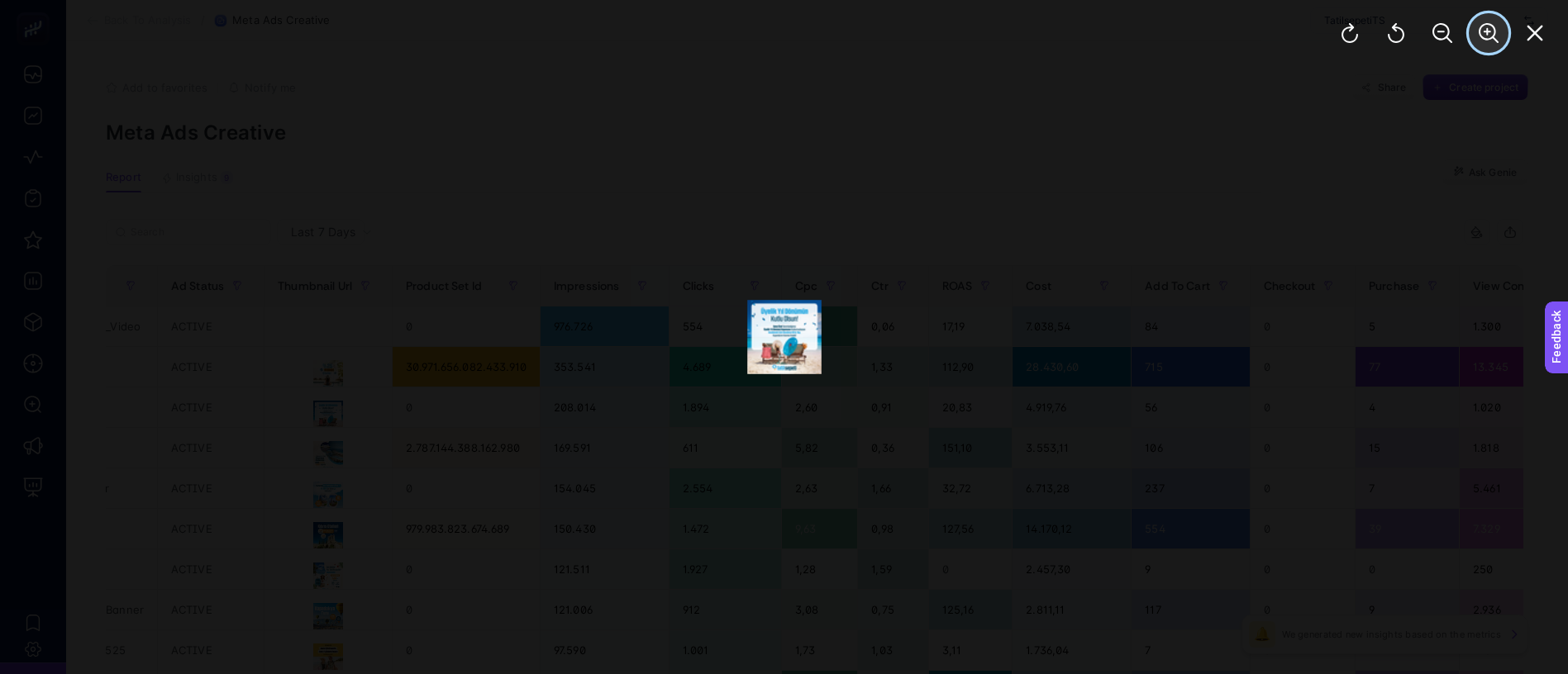
click at [1508, 15] on button "Zoom In" at bounding box center [1488, 33] width 40 height 39
click at [1512, 15] on div at bounding box center [1442, 33] width 251 height 66
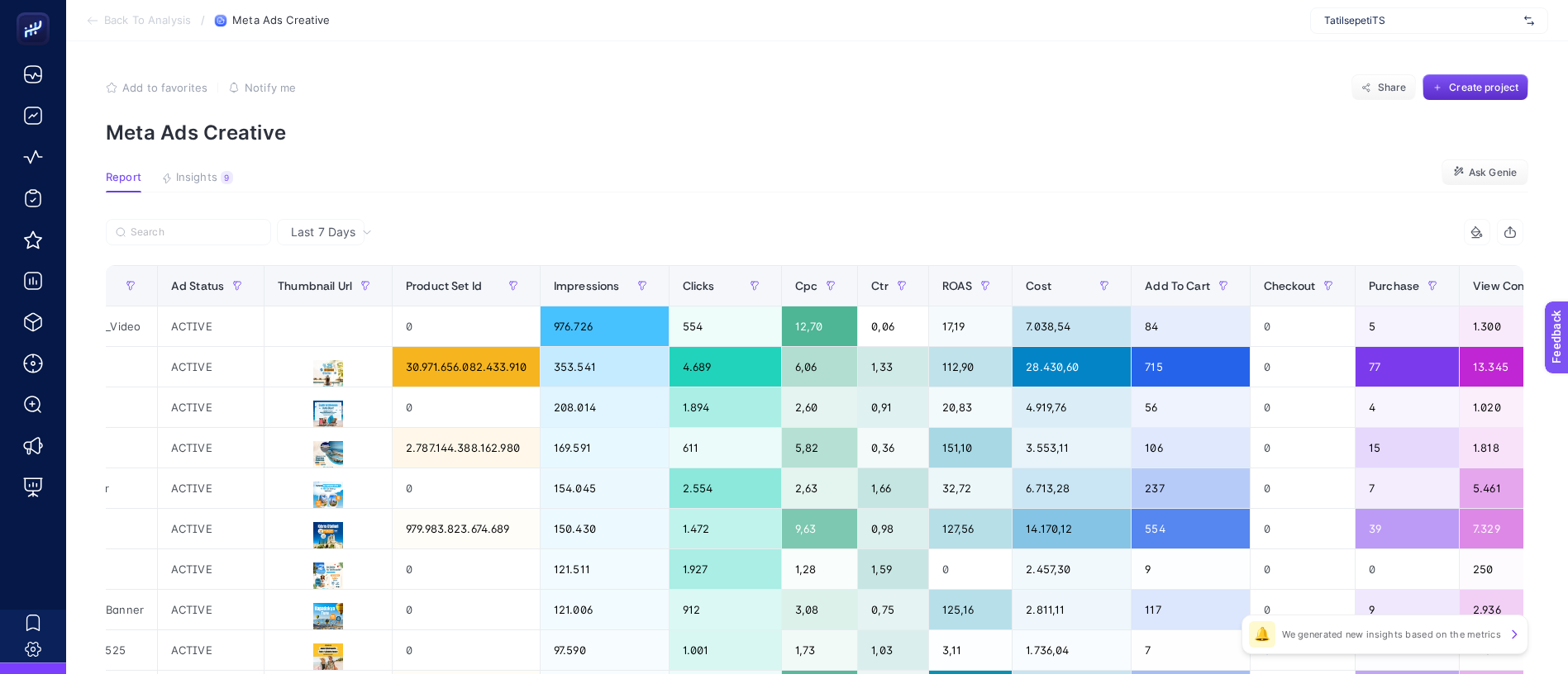
click at [1511, 19] on span "TatilsepetiTS" at bounding box center [1420, 21] width 194 height 13
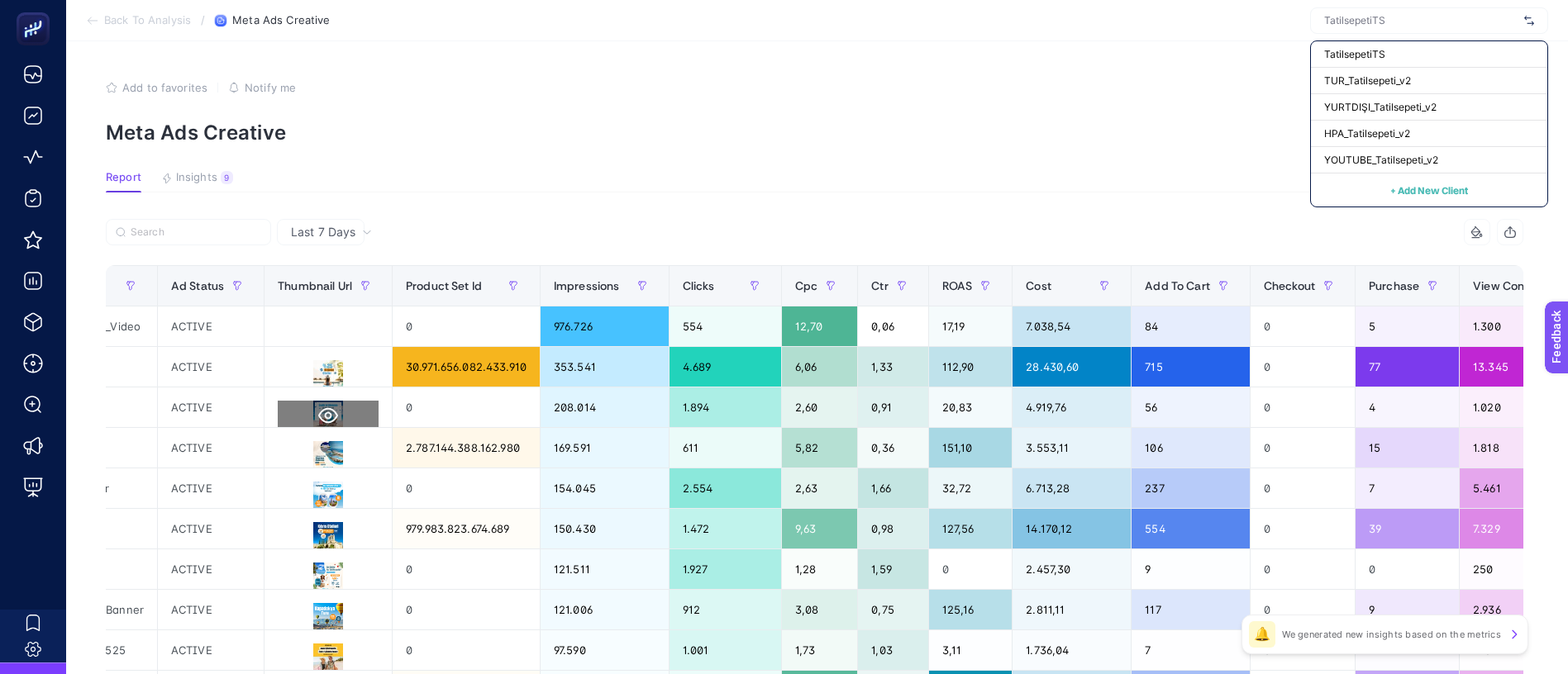
click at [282, 400] on button at bounding box center [327, 415] width 101 height 30
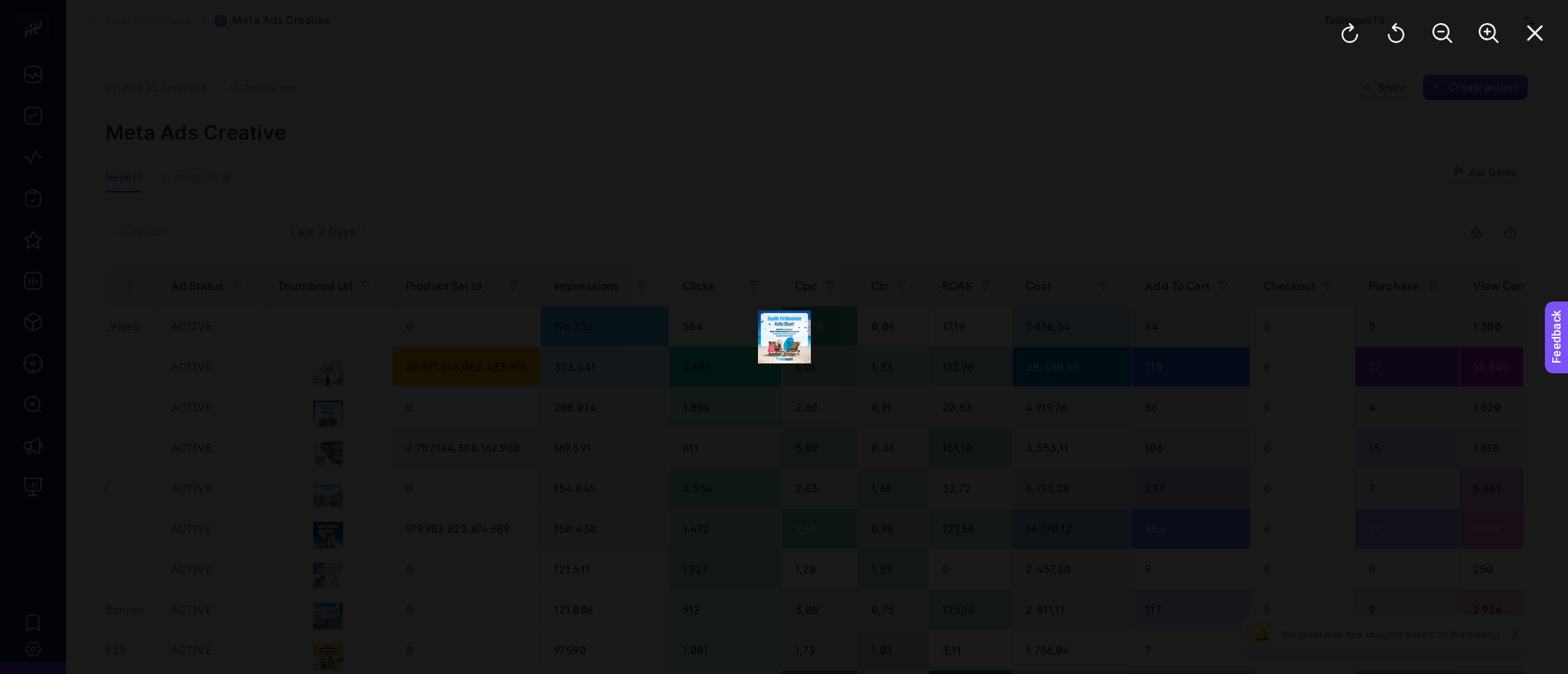
click at [884, 309] on div at bounding box center [784, 337] width 1568 height 674
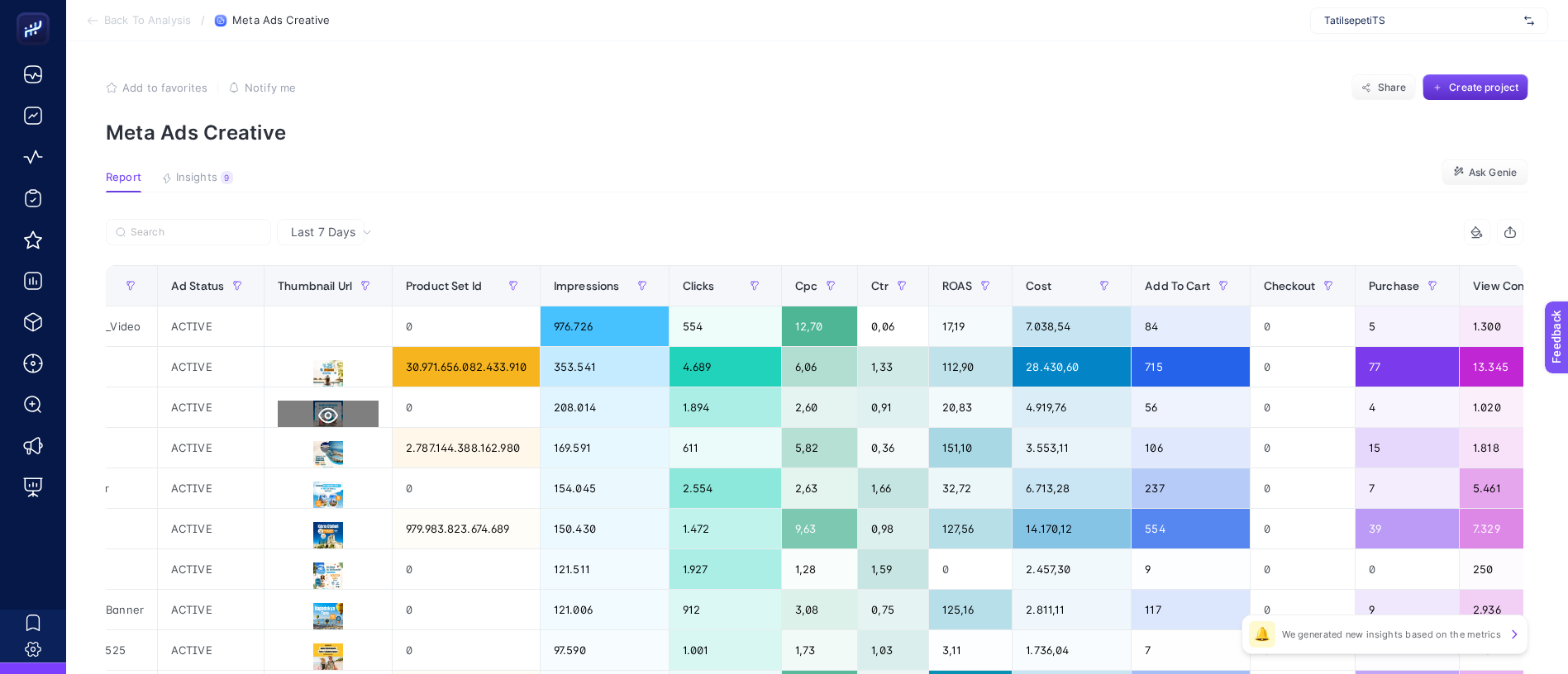
click at [318, 405] on icon at bounding box center [327, 415] width 20 height 20
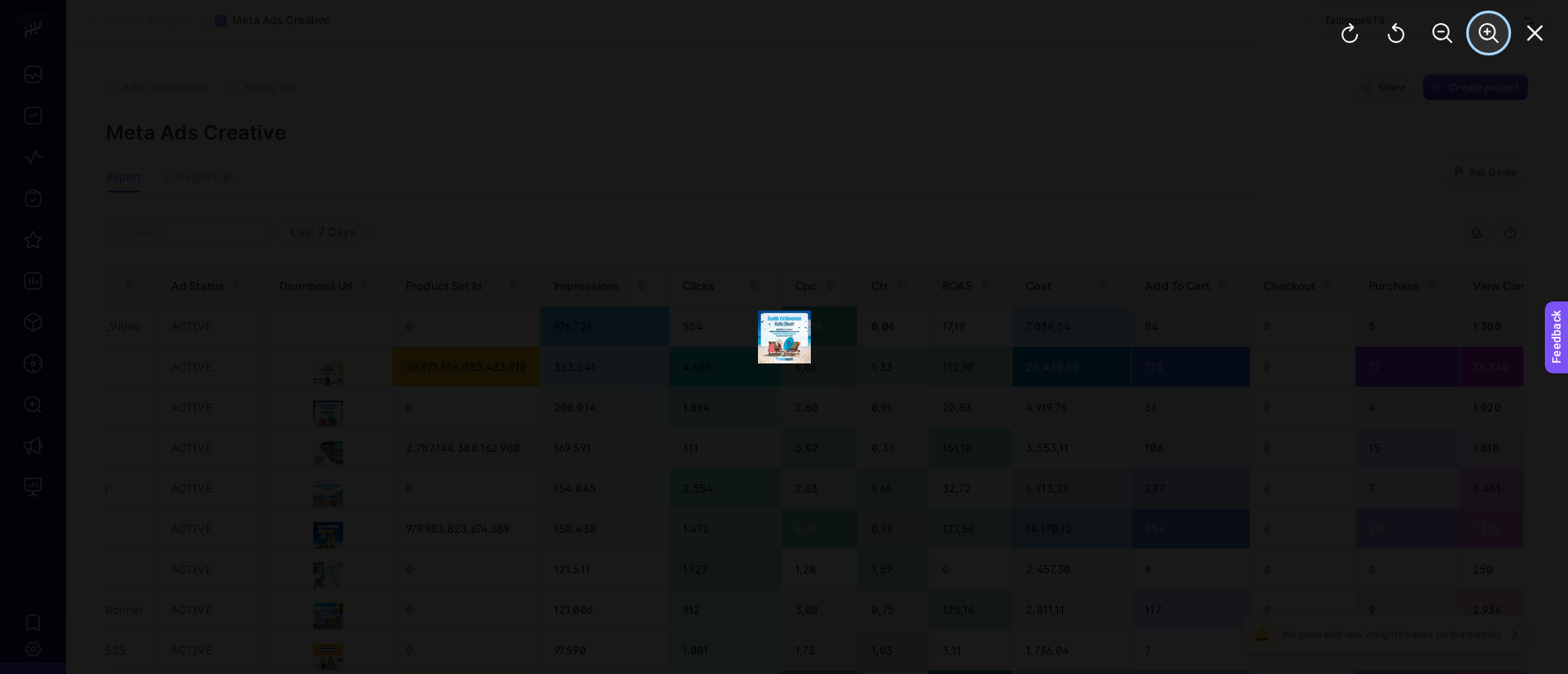
click at [1498, 26] on icon "Zoom In" at bounding box center [1488, 33] width 20 height 20
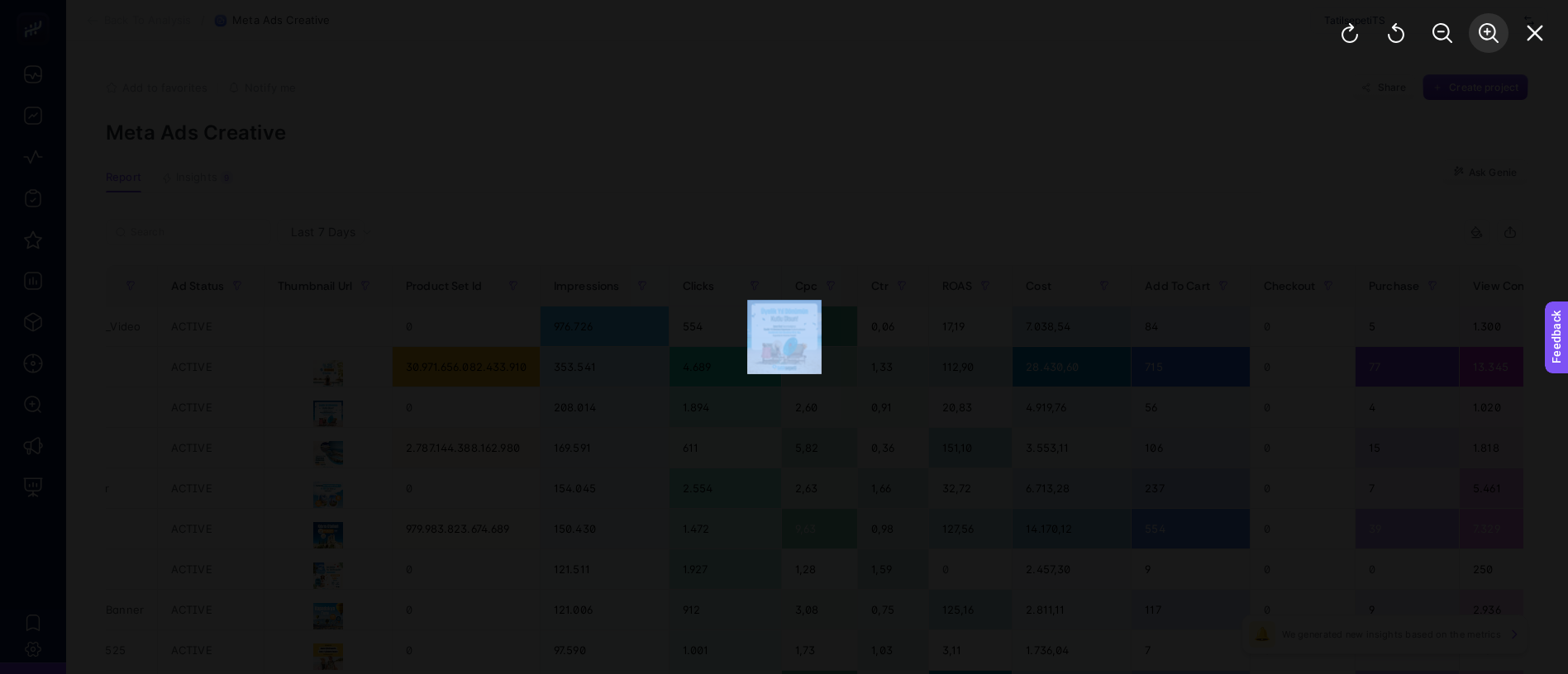
click at [1504, 26] on div at bounding box center [1442, 33] width 251 height 66
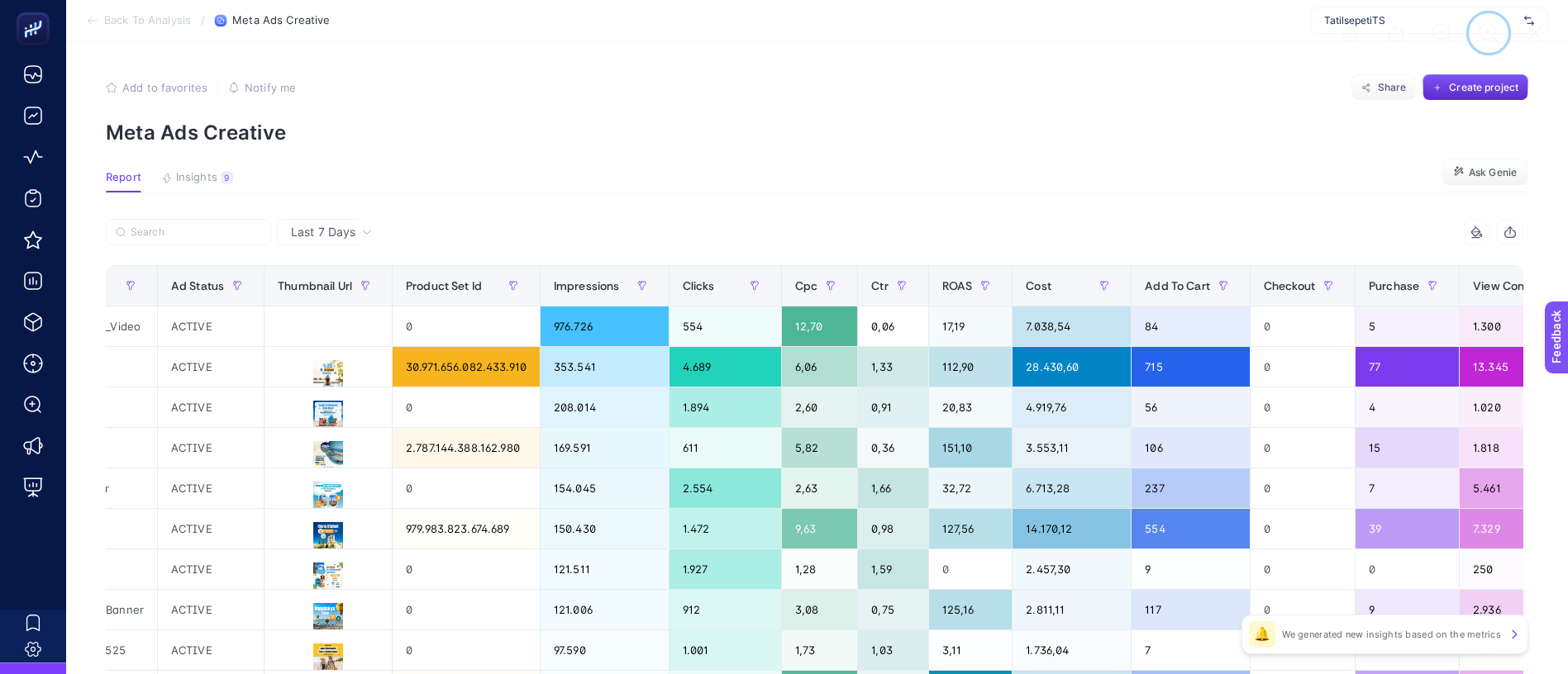
click at [1498, 26] on icon "Zoom In" at bounding box center [1488, 33] width 20 height 20
click at [318, 405] on icon at bounding box center [327, 415] width 20 height 20
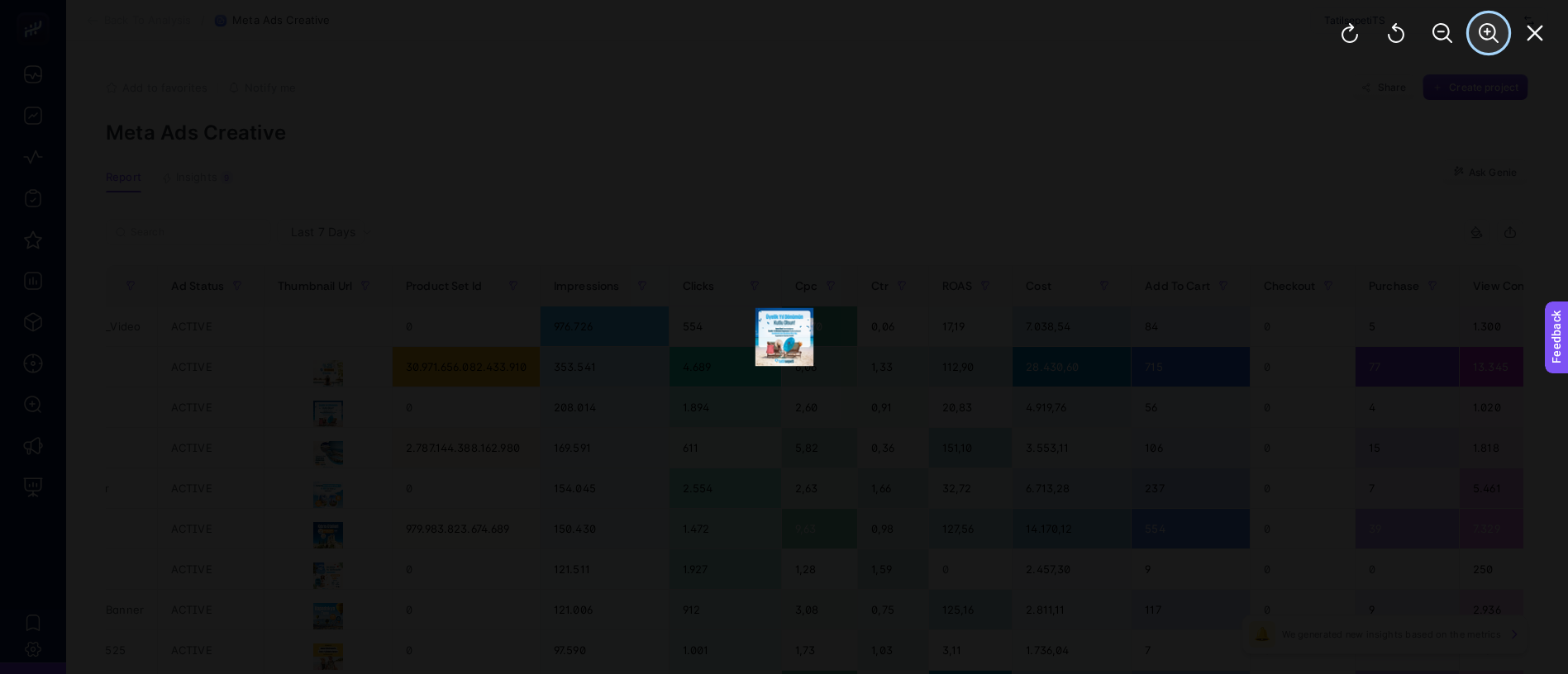
click at [1498, 24] on icon "Zoom In" at bounding box center [1488, 33] width 20 height 20
click at [1498, 27] on icon "Zoom In" at bounding box center [1488, 33] width 20 height 20
click at [1507, 27] on div at bounding box center [1442, 33] width 251 height 66
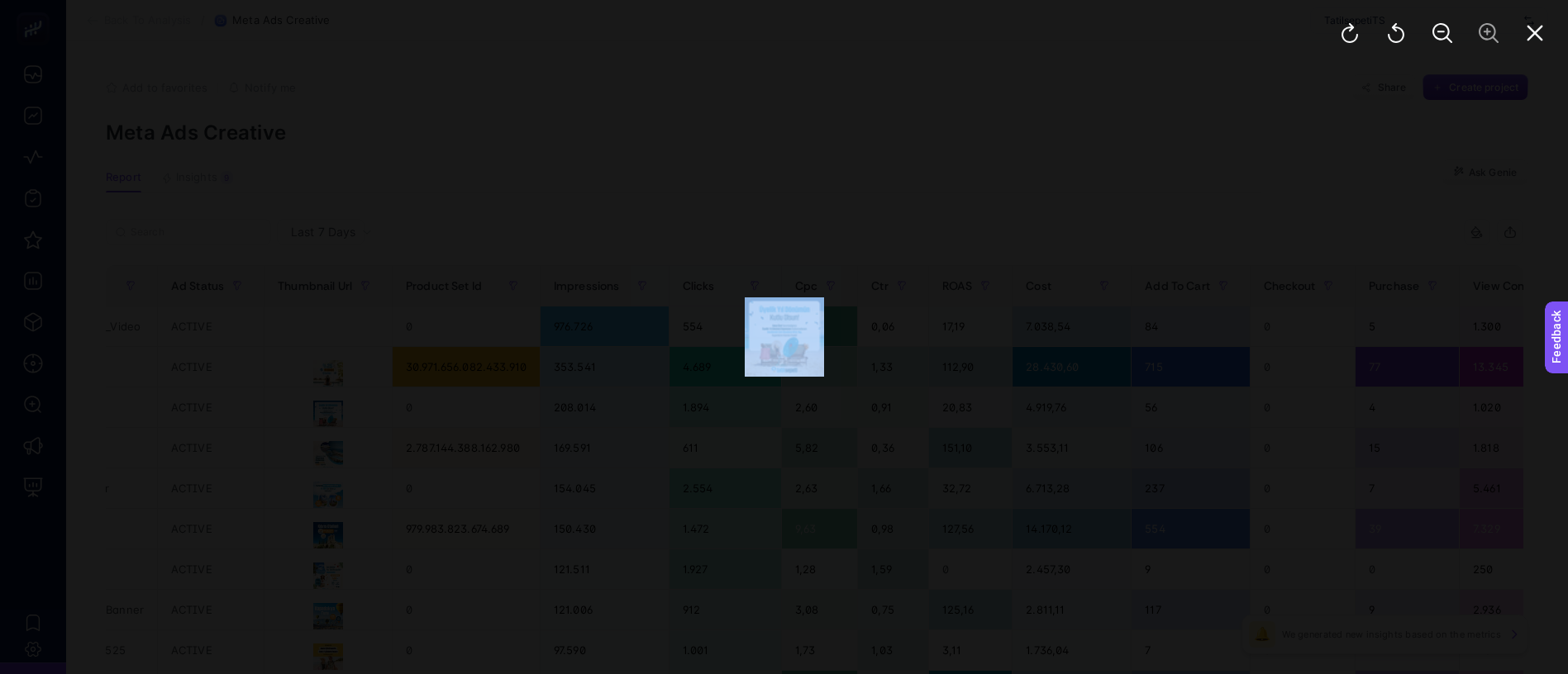
click at [903, 351] on div at bounding box center [784, 337] width 1568 height 674
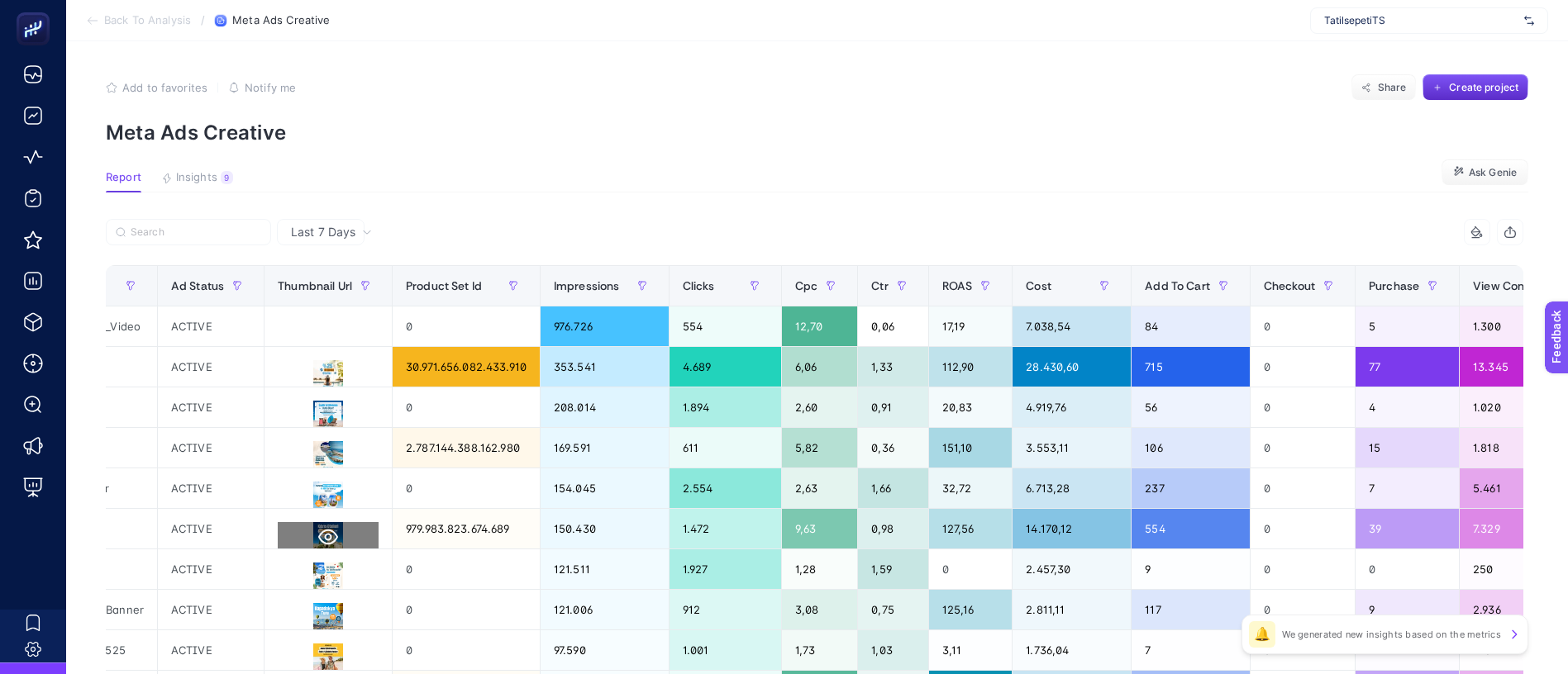
click at [318, 527] on icon at bounding box center [327, 537] width 20 height 20
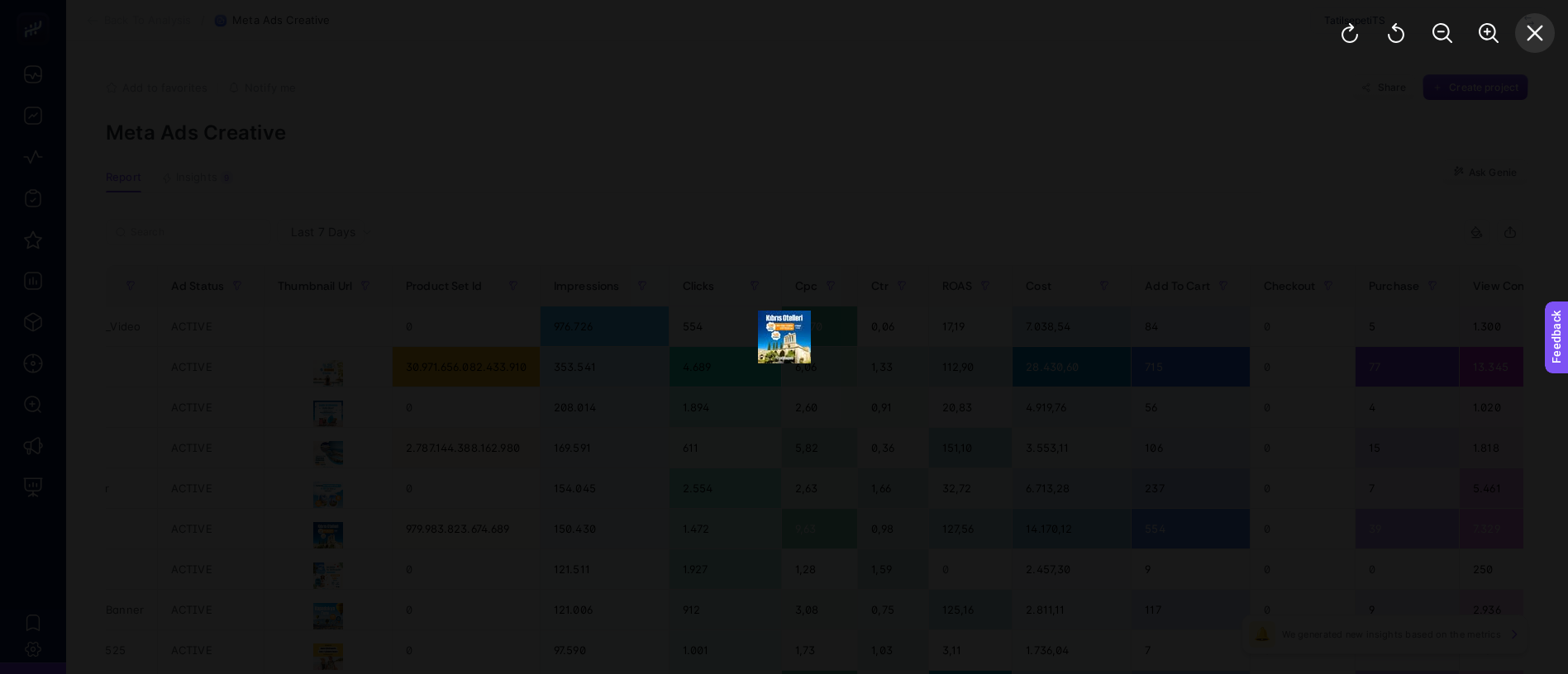
click at [1538, 24] on icon "Close" at bounding box center [1534, 33] width 20 height 20
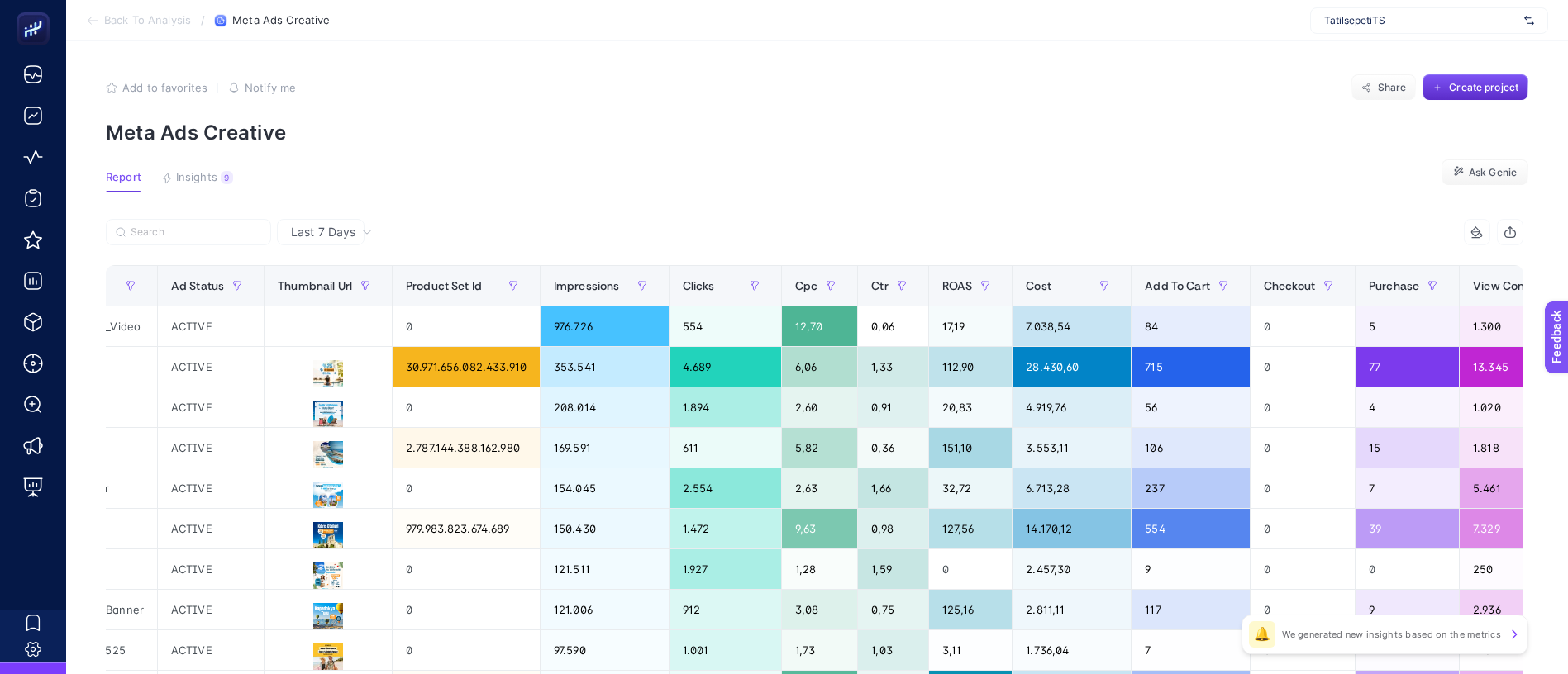
drag, startPoint x: 772, startPoint y: 144, endPoint x: 505, endPoint y: 138, distance: 267.1
drag, startPoint x: 861, startPoint y: 173, endPoint x: 135, endPoint y: 205, distance: 726.7
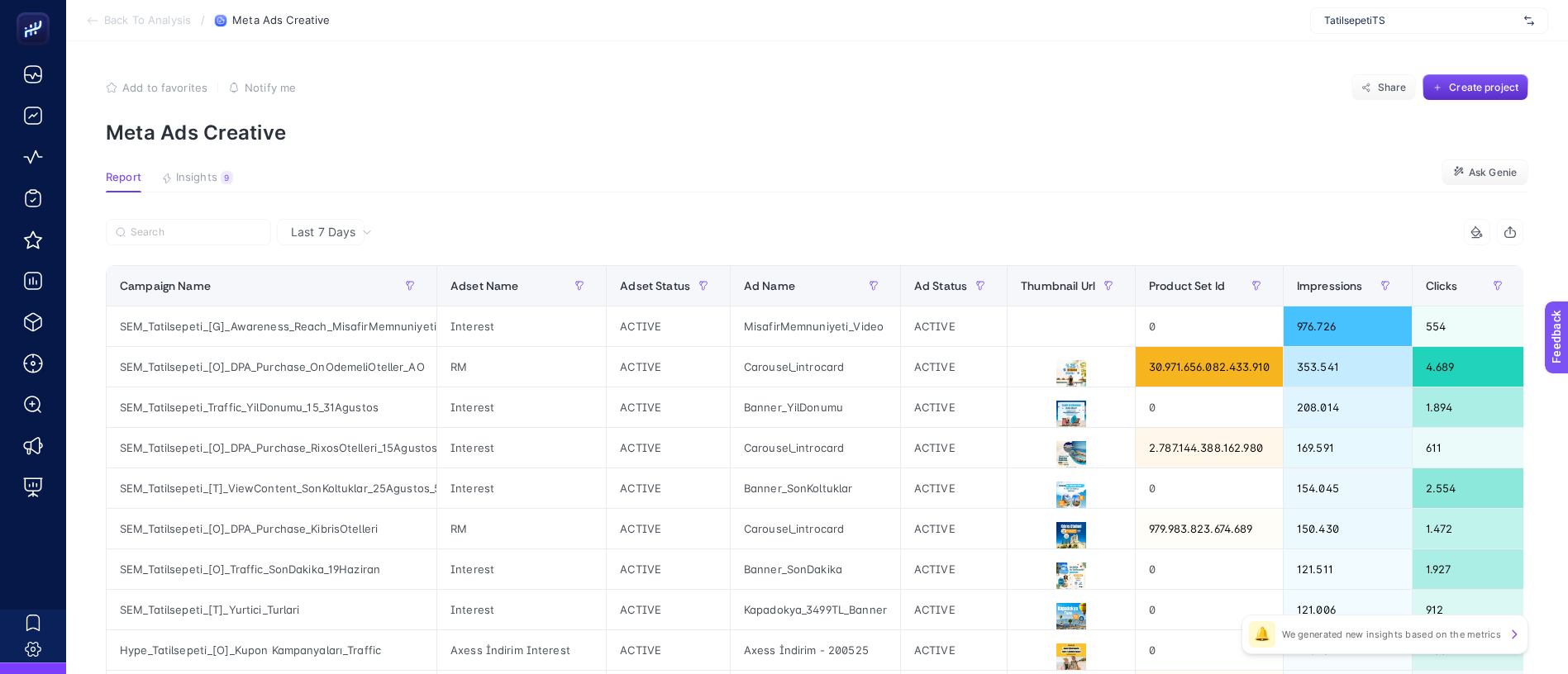
drag, startPoint x: 832, startPoint y: 179, endPoint x: 275, endPoint y: 237, distance: 560.0
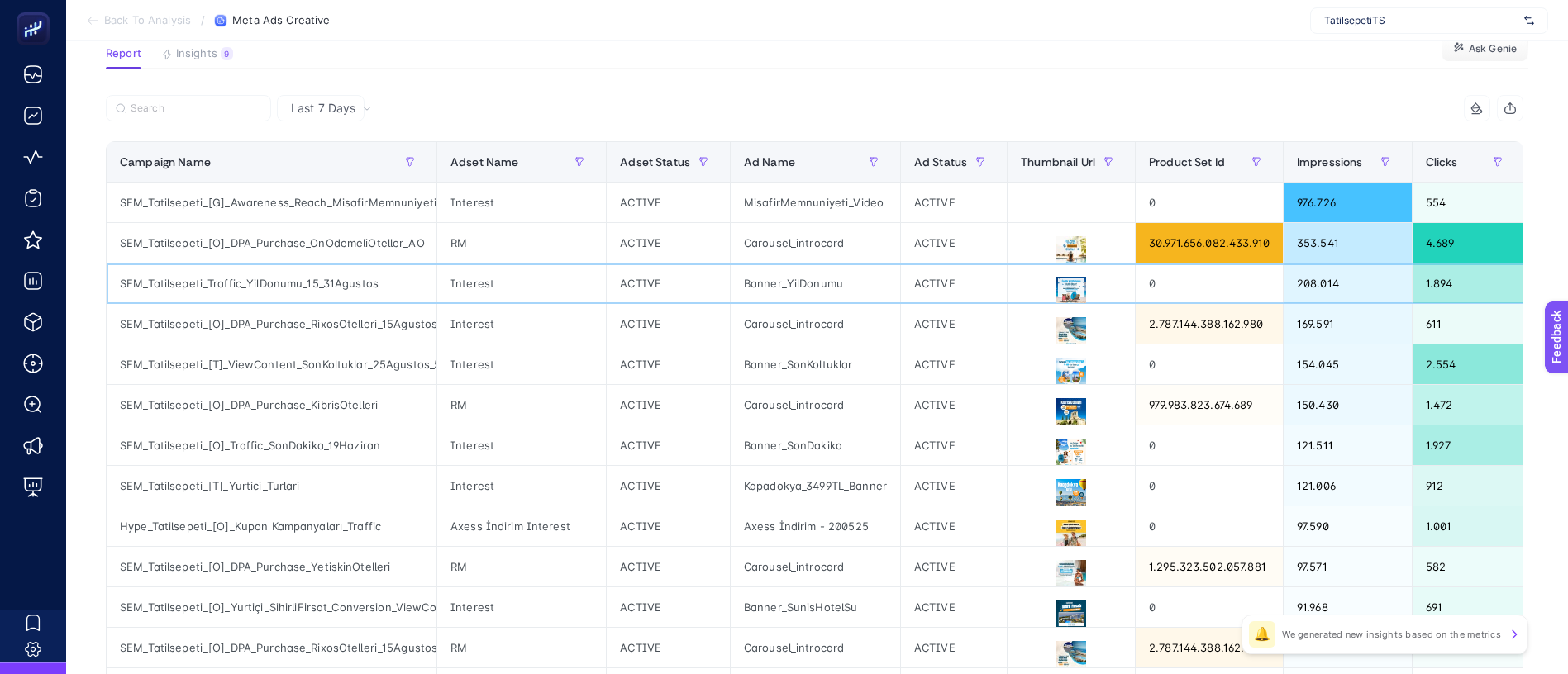
drag, startPoint x: 292, startPoint y: 218, endPoint x: 147, endPoint y: 227, distance: 145.3
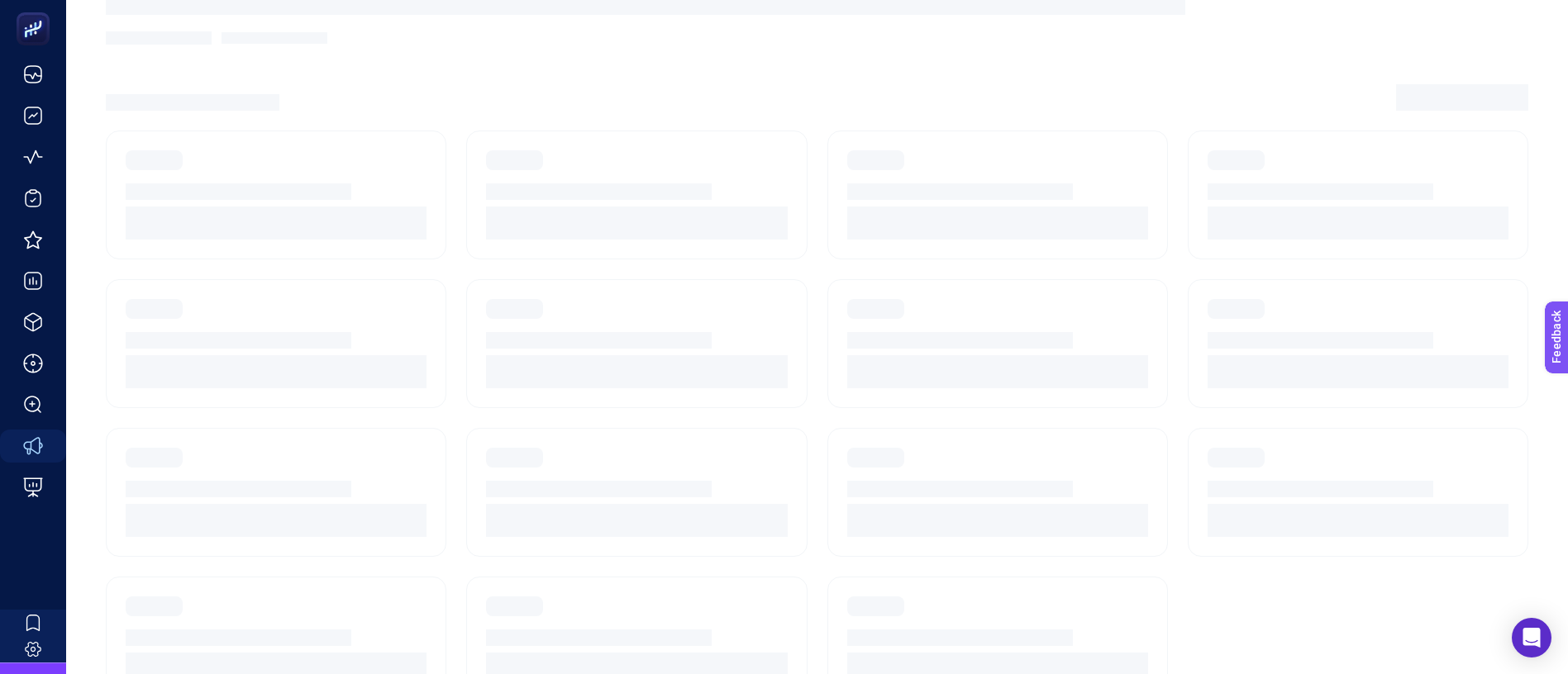
scroll to position [77, 0]
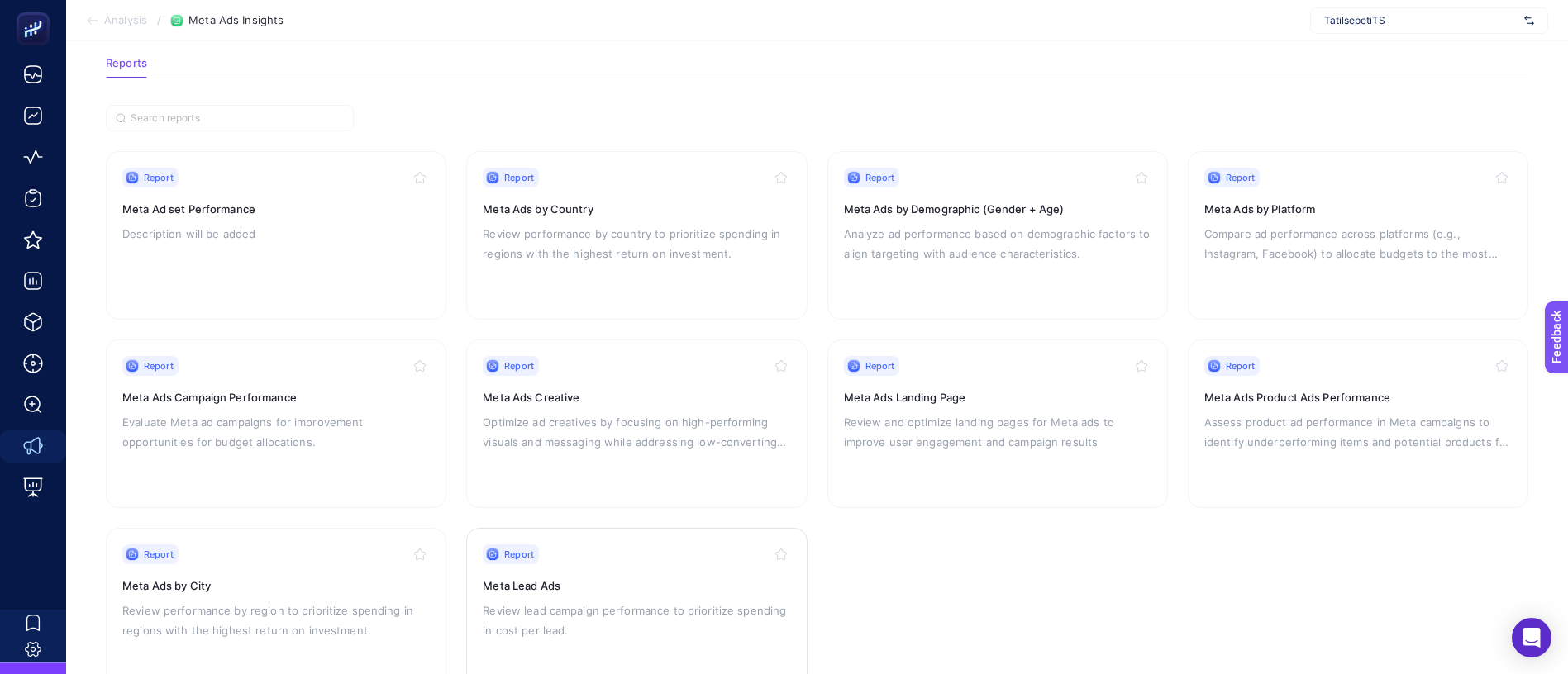
click at [691, 592] on div "Report Meta Lead Ads Review lead campaign performance to prioritize spending in…" at bounding box center [636, 612] width 308 height 135
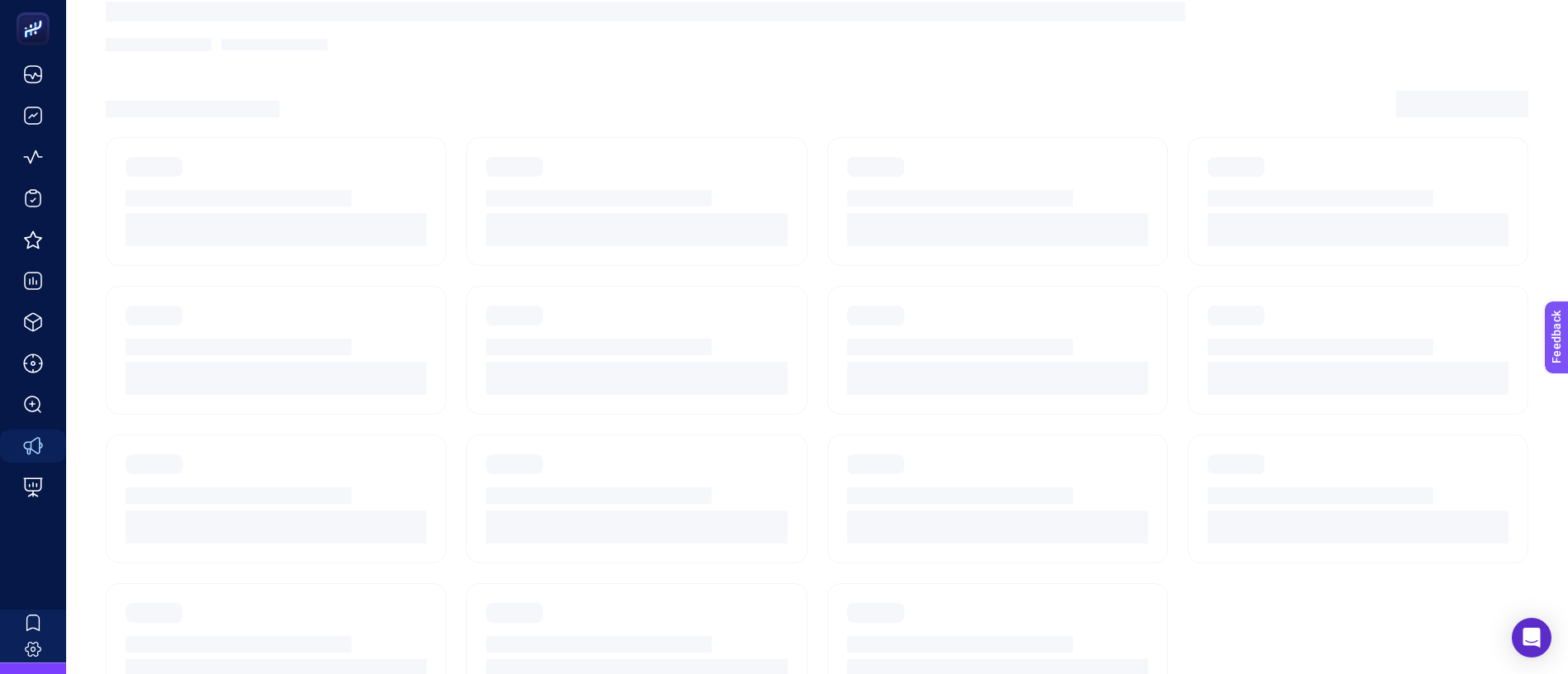
scroll to position [77, 0]
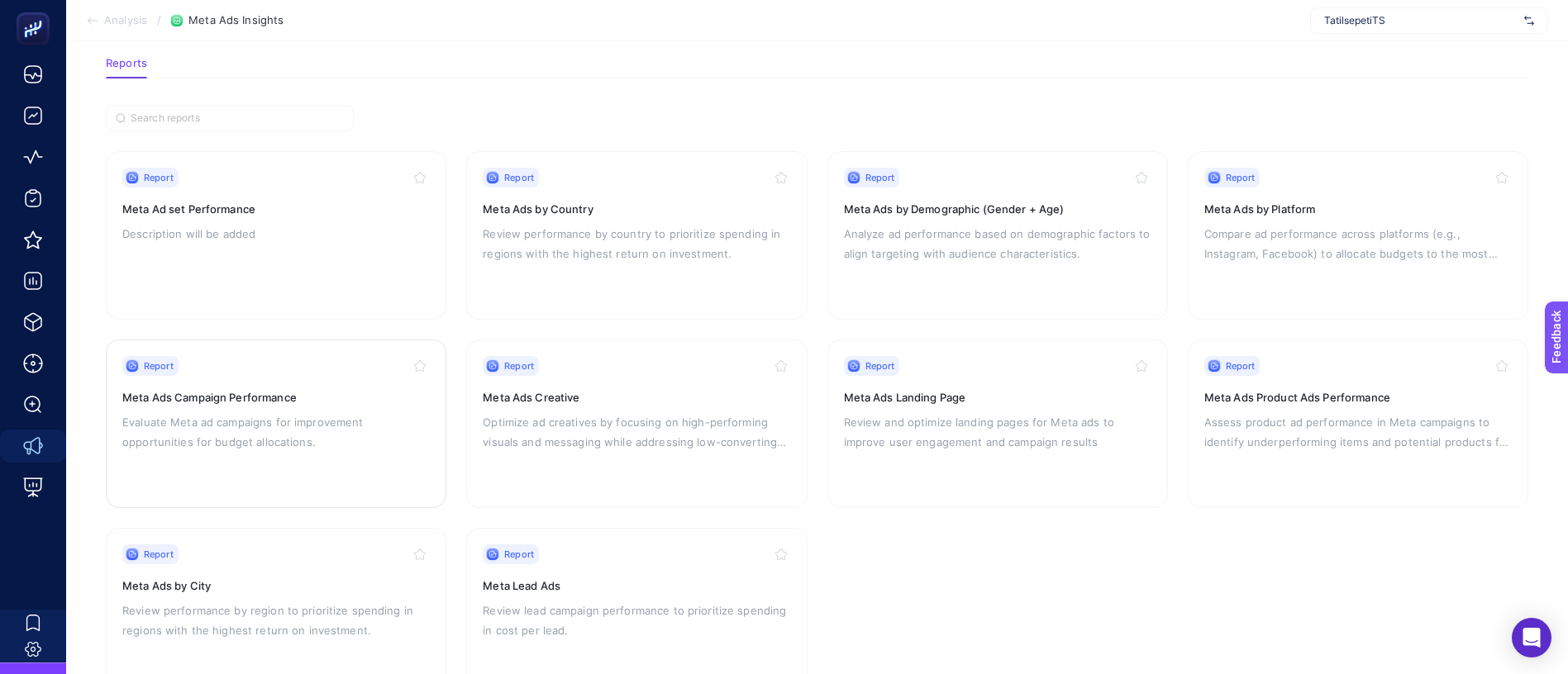
click at [248, 412] on p "Evaluate Meta ad campaigns for improvement opportunities for budget allocations." at bounding box center [276, 431] width 308 height 39
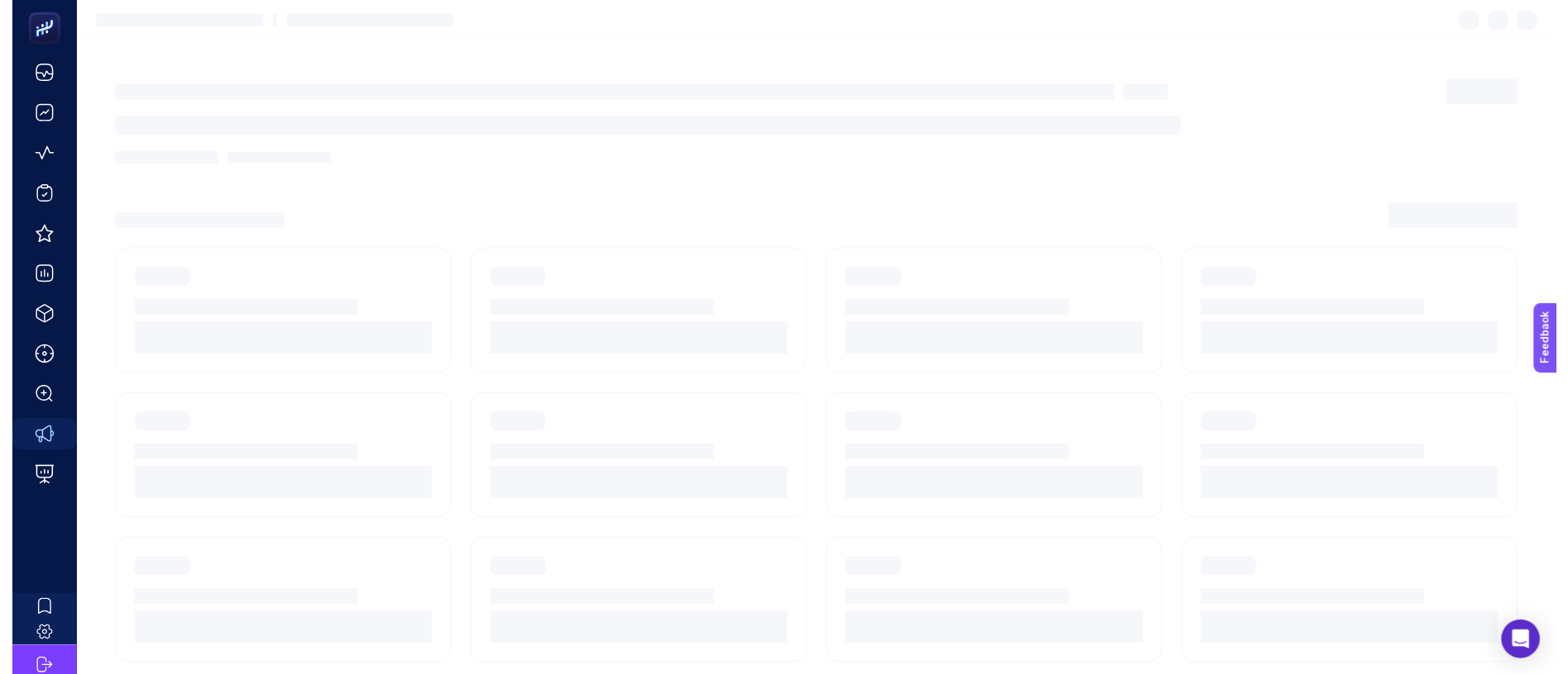
scroll to position [77, 0]
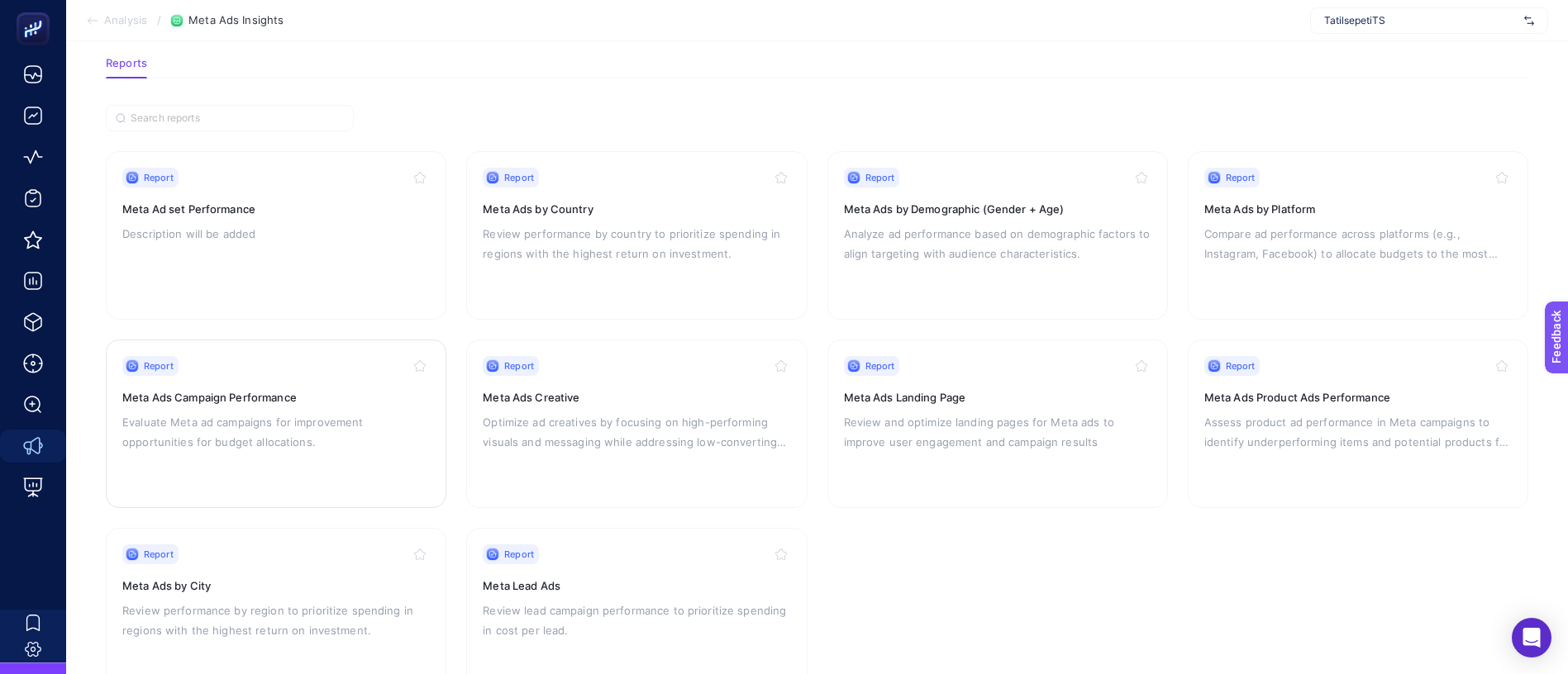
click at [286, 398] on div "Report Meta Ads Campaign Performance Evaluate Meta ad campaigns for improvement…" at bounding box center [276, 424] width 308 height 135
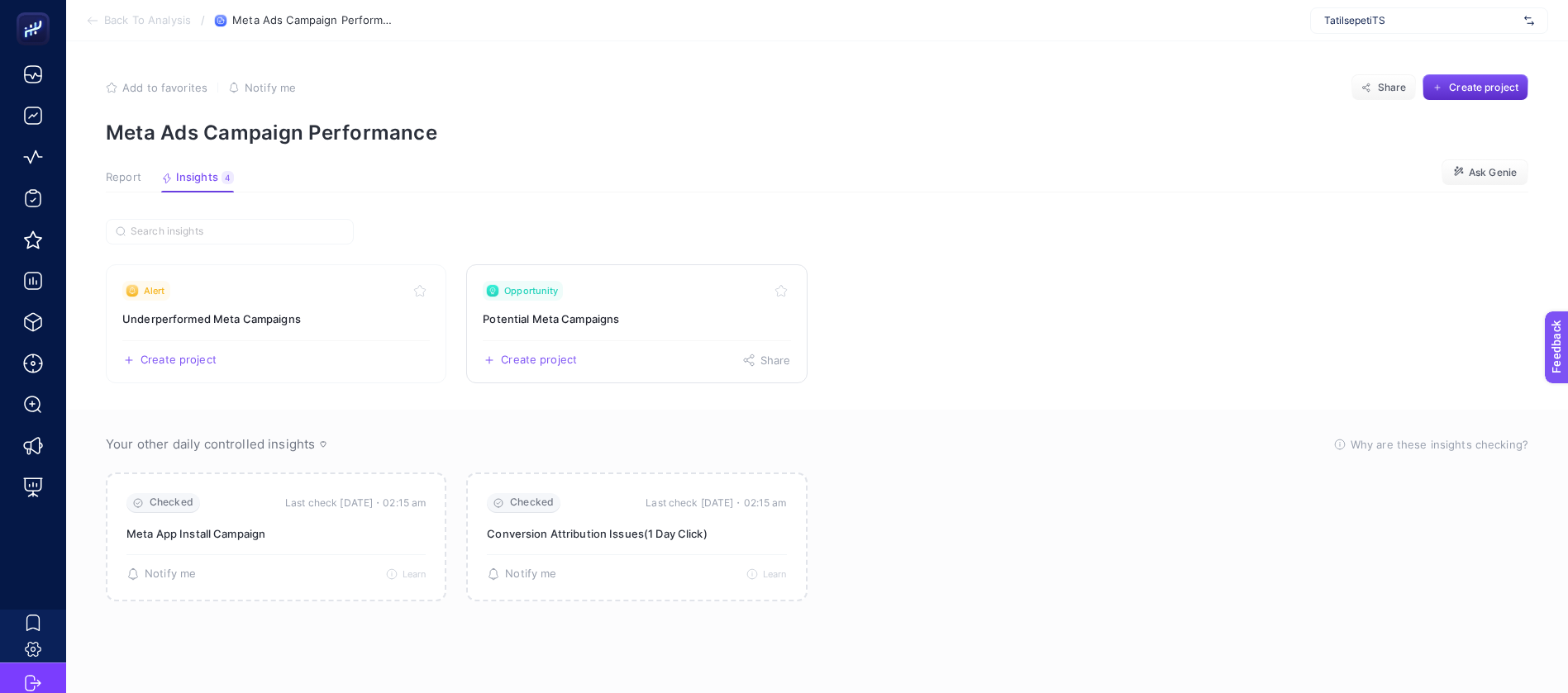
click at [573, 310] on h3 "Potential Meta Campaigns" at bounding box center [636, 319] width 308 height 17
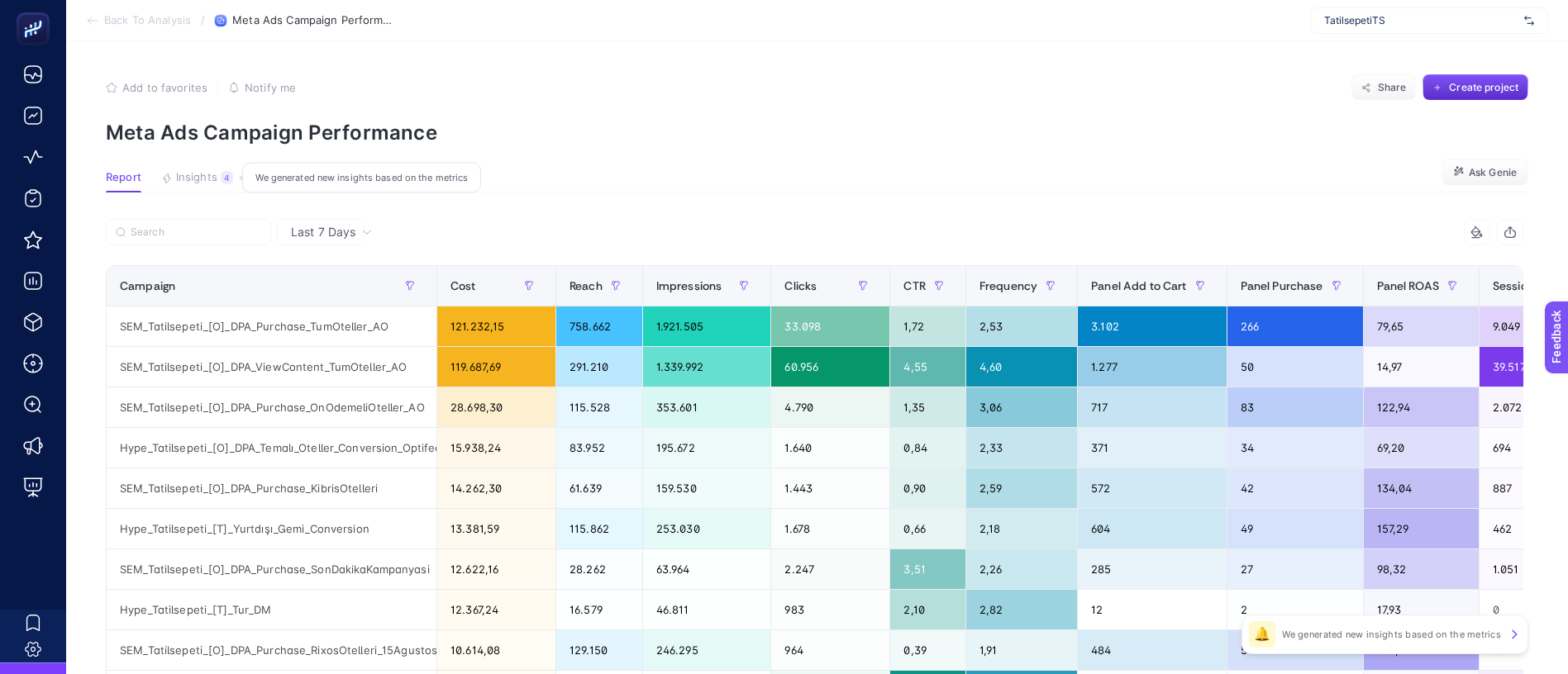
click at [177, 171] on span "Insights" at bounding box center [197, 178] width 41 height 13
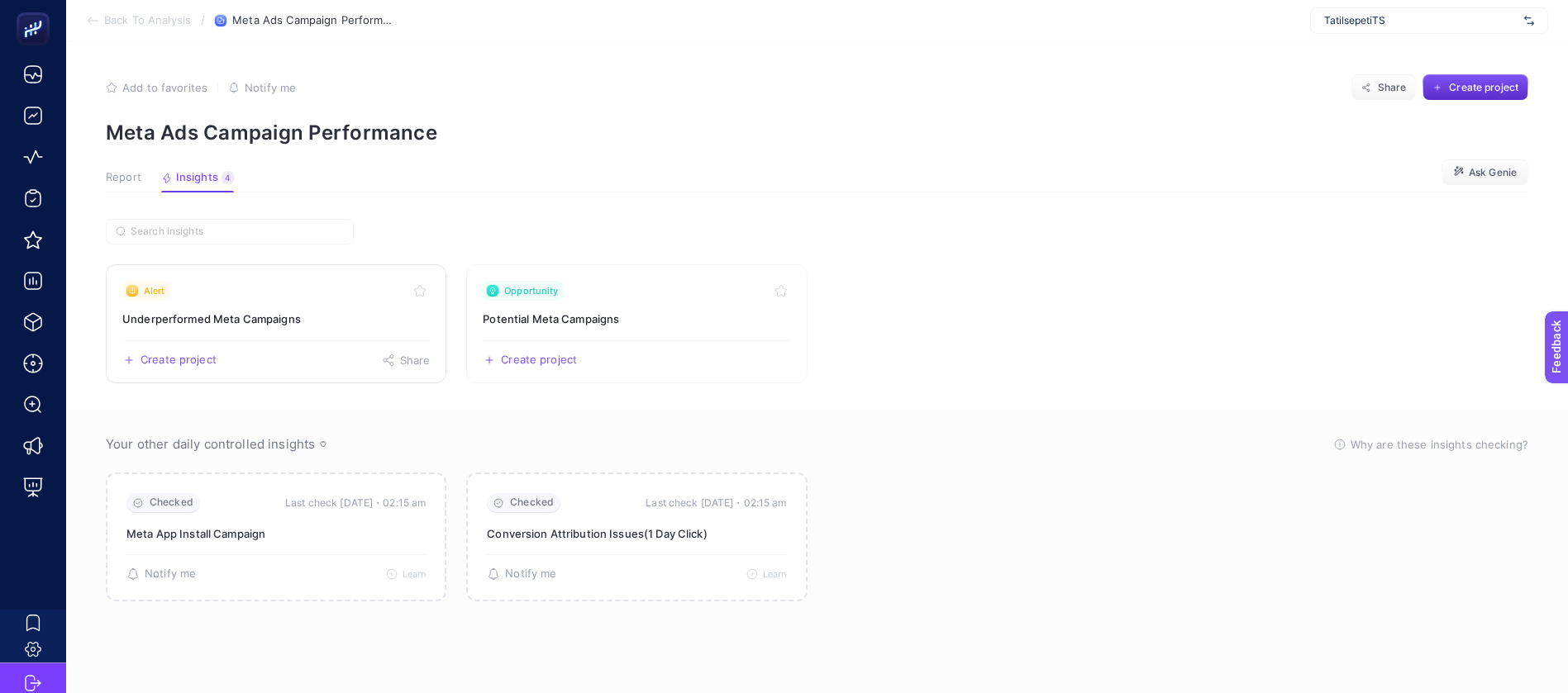
click at [203, 310] on h3 "Underperformed Meta Campaigns" at bounding box center [276, 319] width 308 height 17
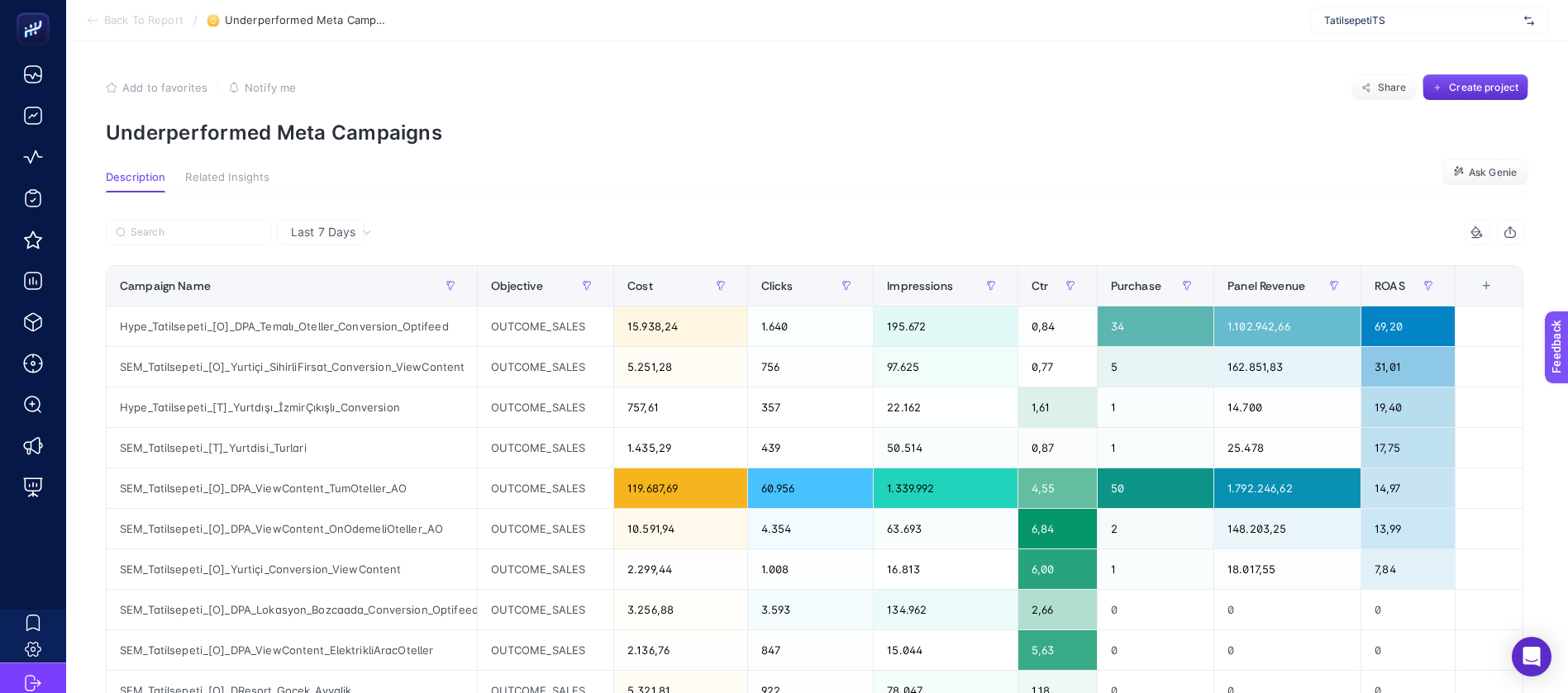
drag, startPoint x: 515, startPoint y: 582, endPoint x: 948, endPoint y: 577, distance: 433.0
drag, startPoint x: 1071, startPoint y: 572, endPoint x: 1501, endPoint y: 555, distance: 430.3
drag, startPoint x: 1368, startPoint y: 508, endPoint x: 1207, endPoint y: 513, distance: 161.1
drag, startPoint x: 1249, startPoint y: 524, endPoint x: 1532, endPoint y: 500, distance: 284.0
drag, startPoint x: 1180, startPoint y: 669, endPoint x: 1425, endPoint y: 621, distance: 249.7
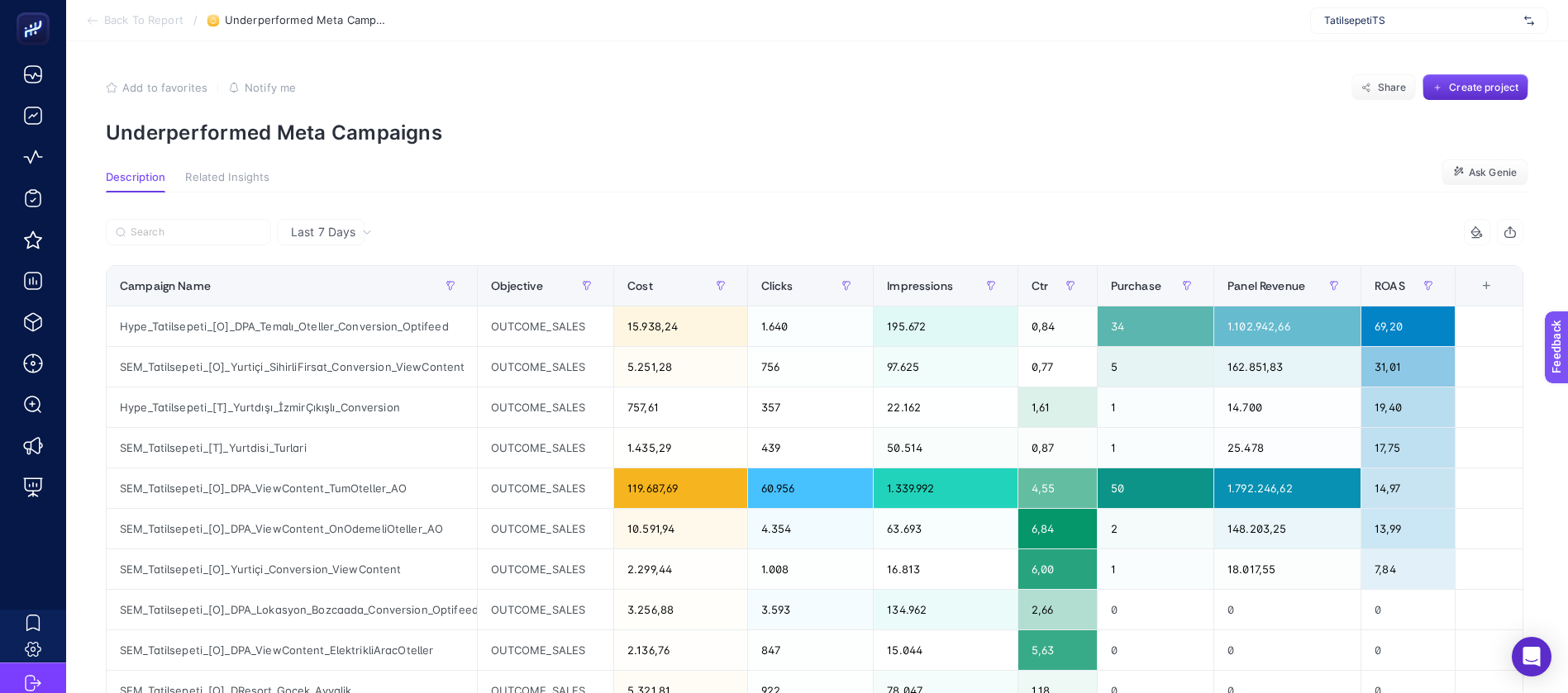
click at [329, 227] on div "Last 7 Days" at bounding box center [331, 232] width 94 height 11
click at [308, 298] on li "Last 30 Days" at bounding box center [321, 321] width 78 height 46
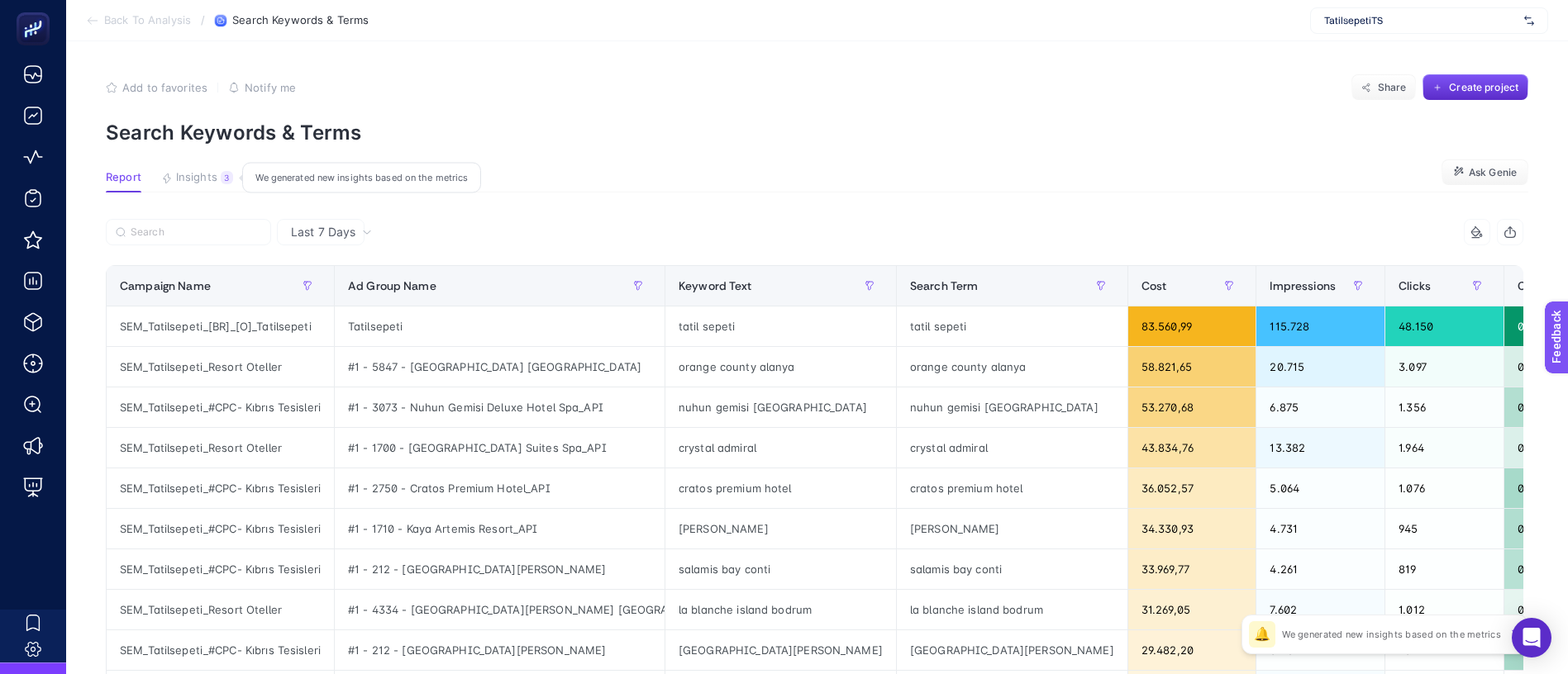
click at [181, 171] on span "Insights" at bounding box center [197, 178] width 41 height 13
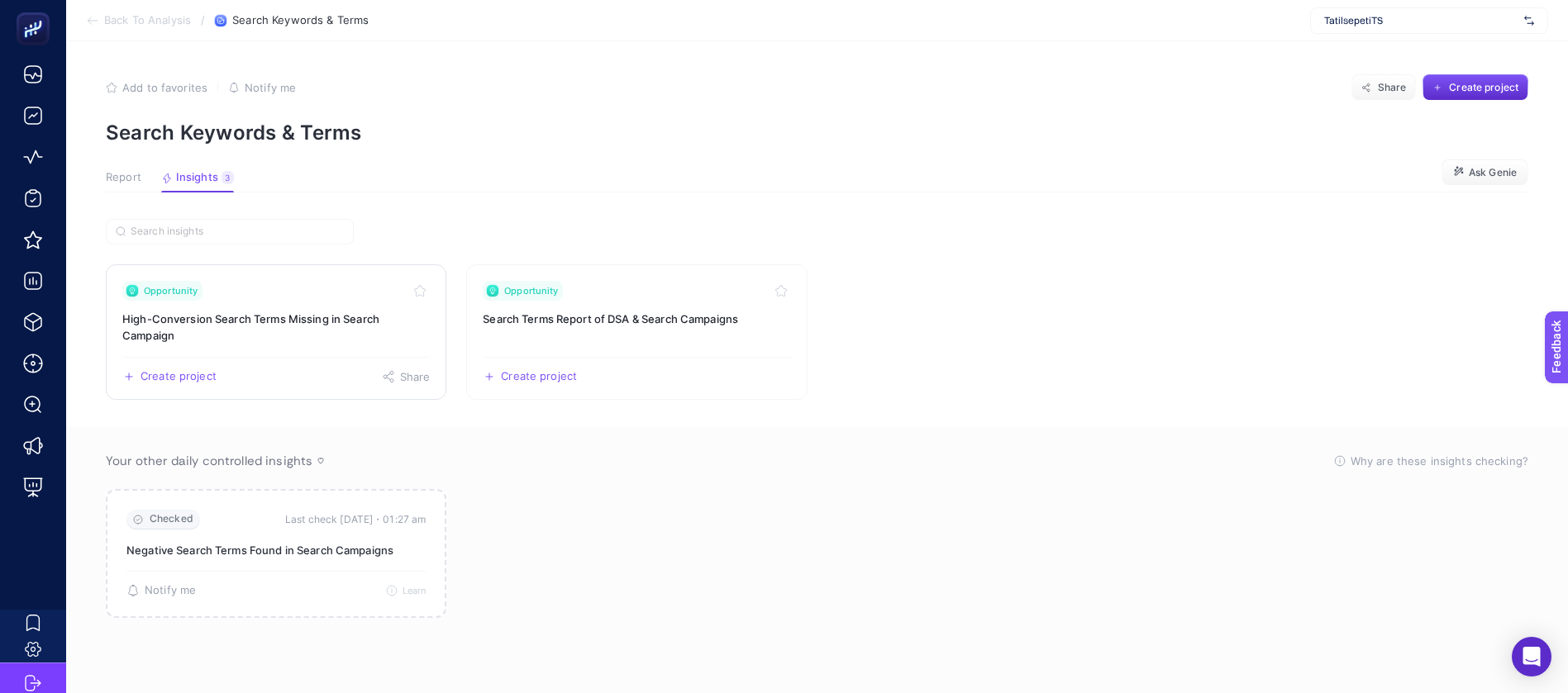
click at [391, 310] on h3 "High-Conversion Search Terms Missing in Search Campaign" at bounding box center [276, 326] width 308 height 33
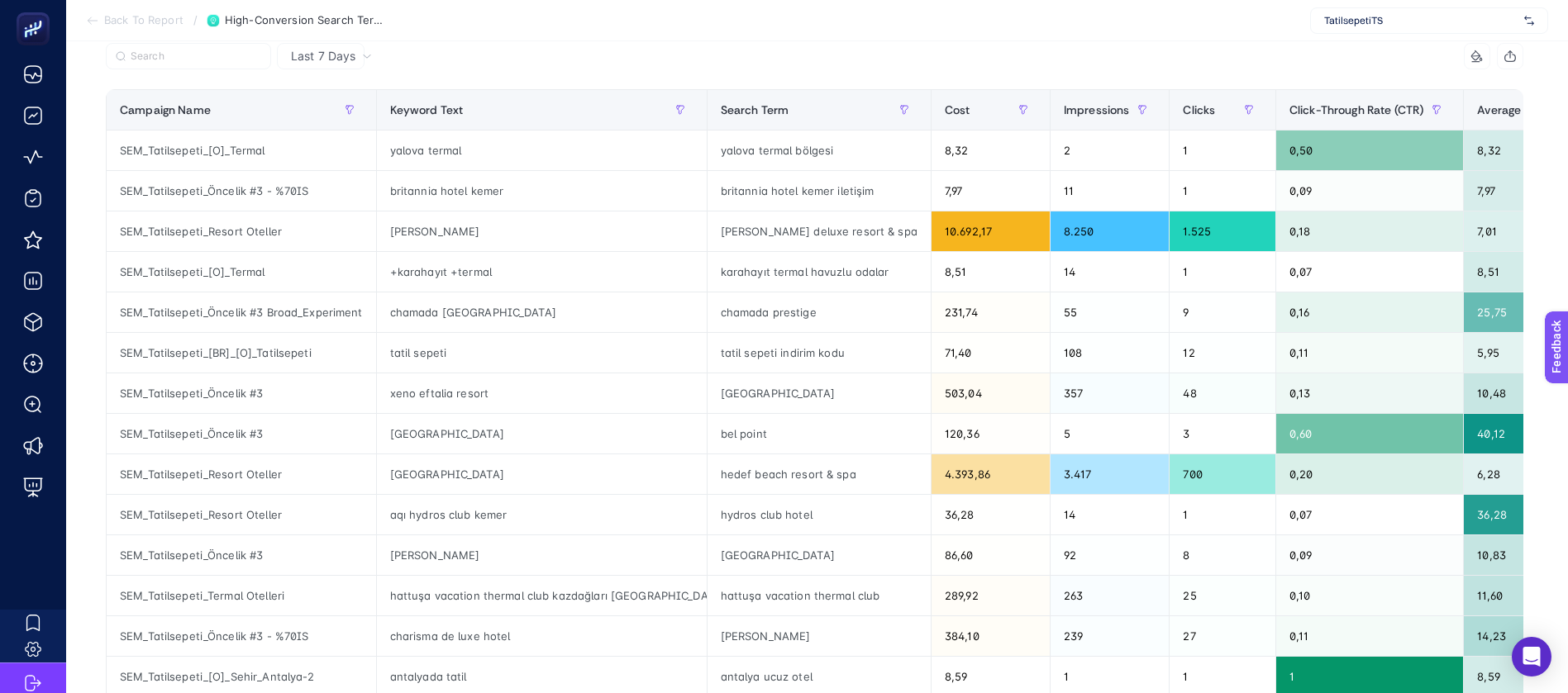
scroll to position [248, 0]
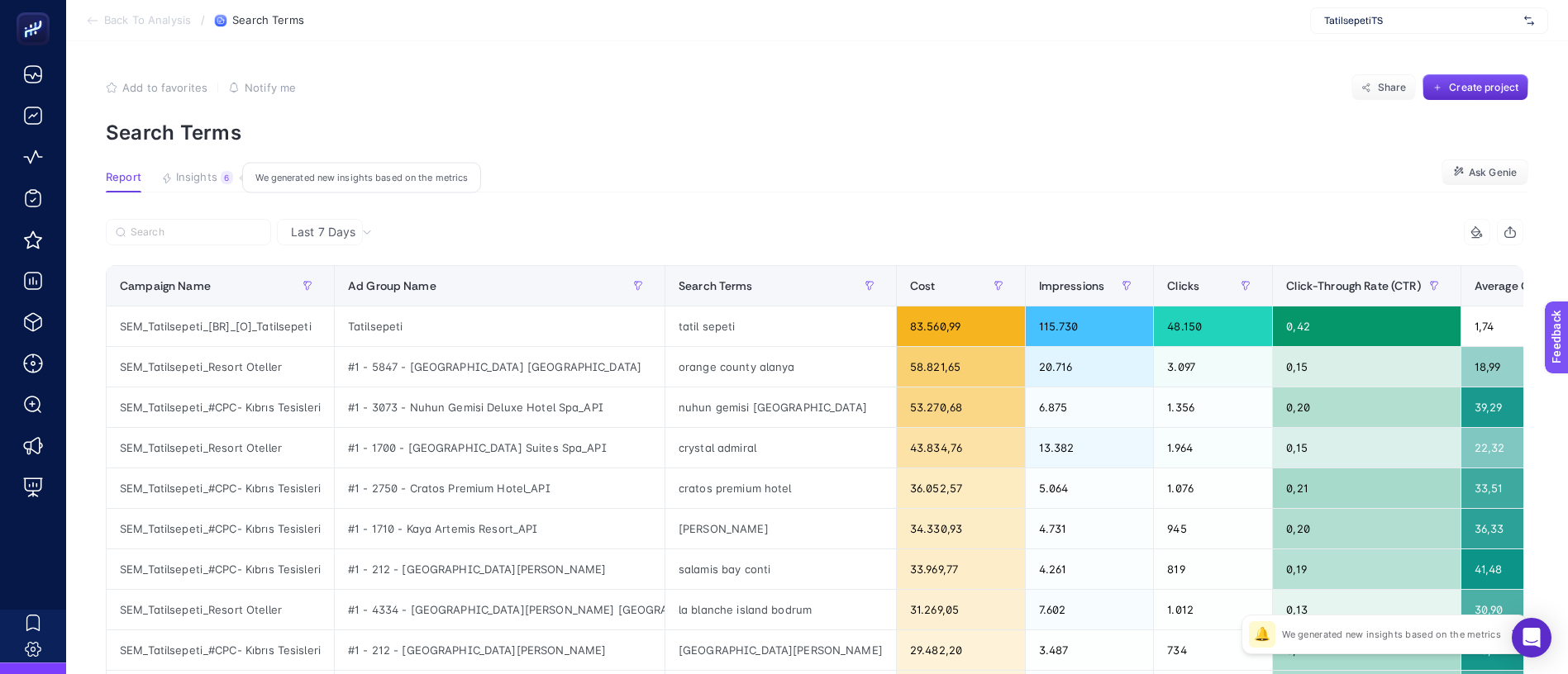
click at [184, 171] on span "Insights" at bounding box center [197, 178] width 41 height 13
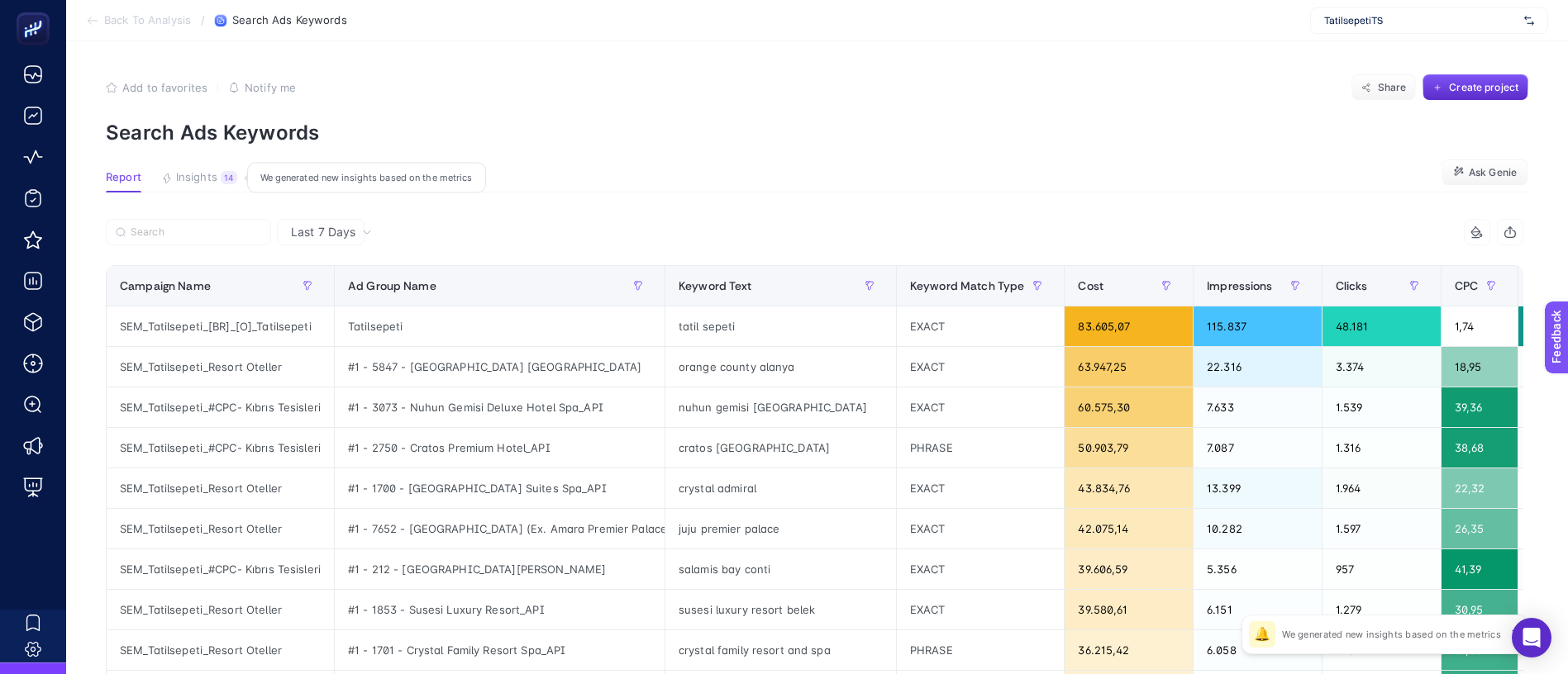
click at [178, 171] on span "Insights" at bounding box center [197, 178] width 41 height 13
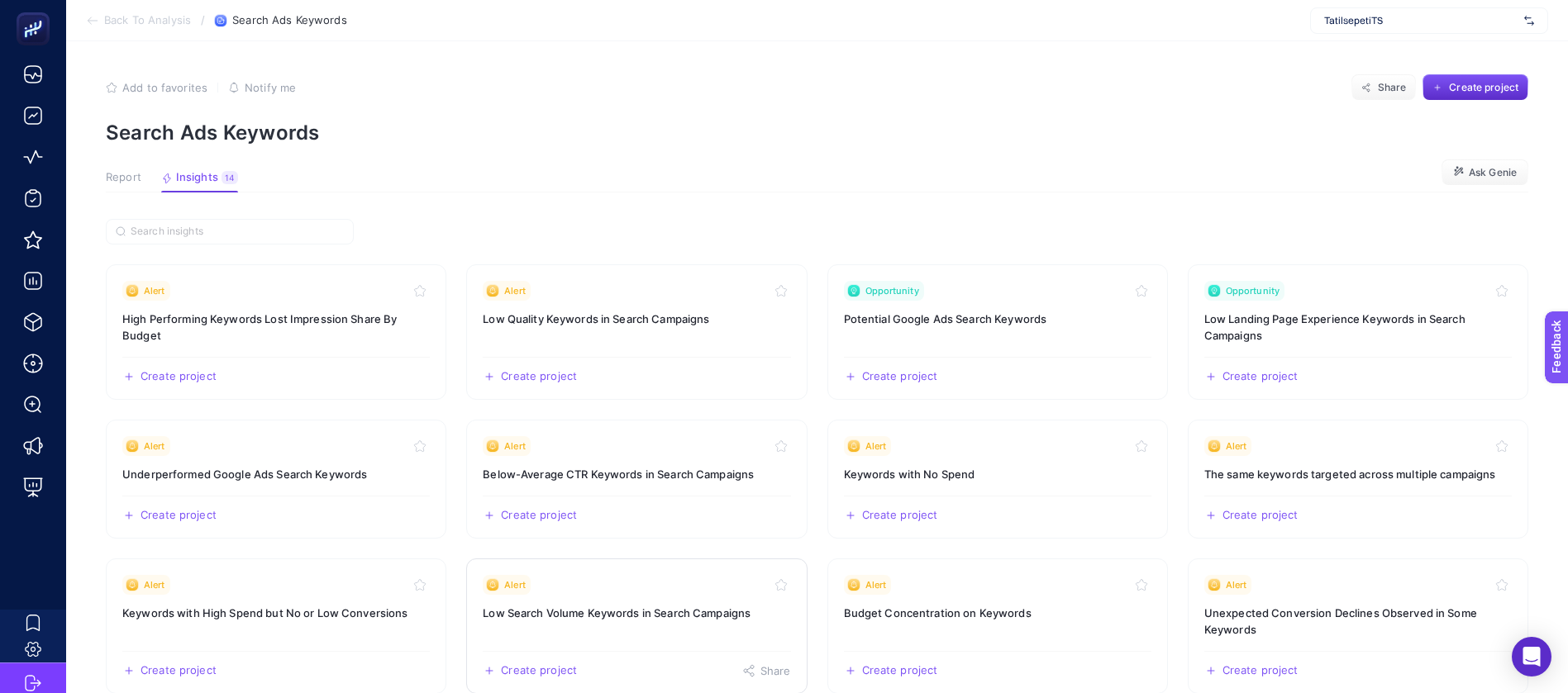
scroll to position [124, 0]
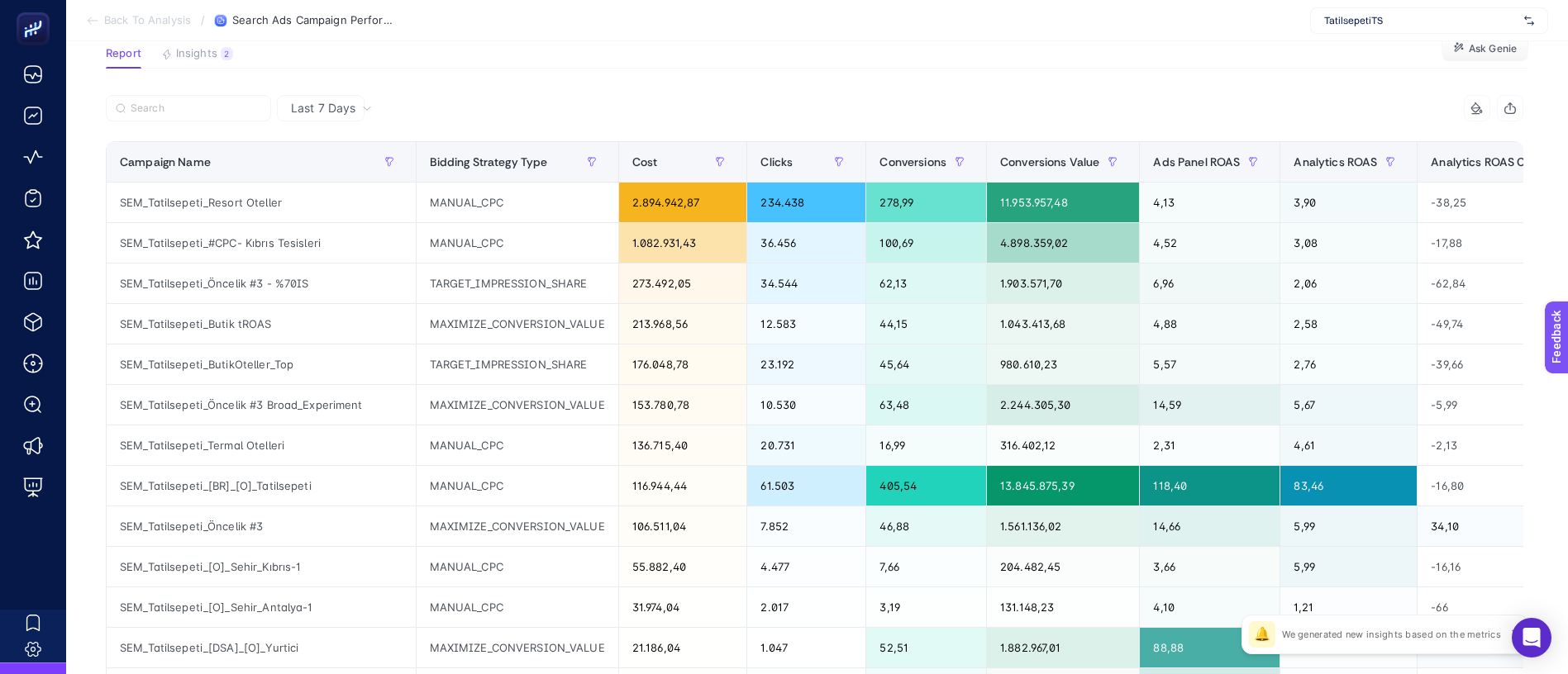
scroll to position [124, 1]
click at [1293, 155] on span "Analytics ROAS" at bounding box center [1335, 162] width 84 height 13
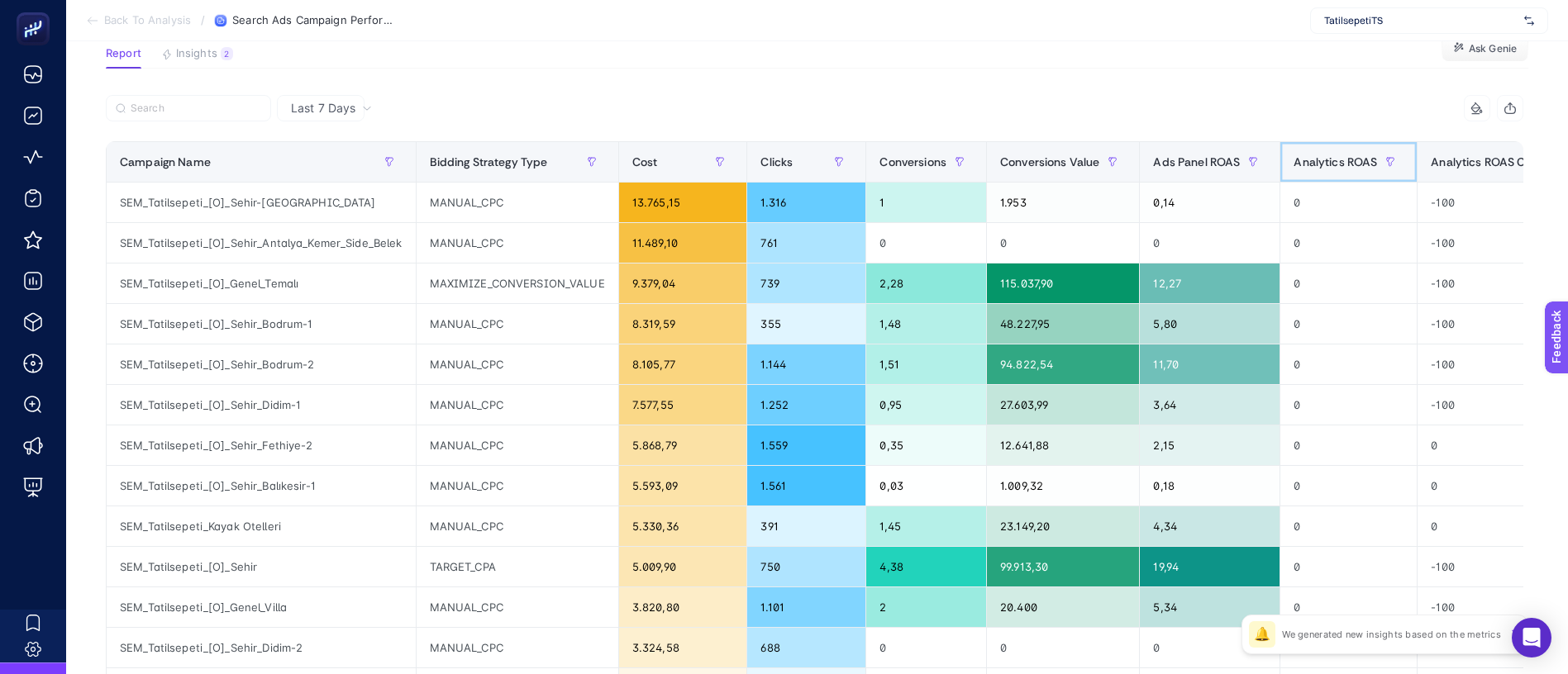
click at [1293, 155] on span "Analytics ROAS" at bounding box center [1335, 162] width 84 height 13
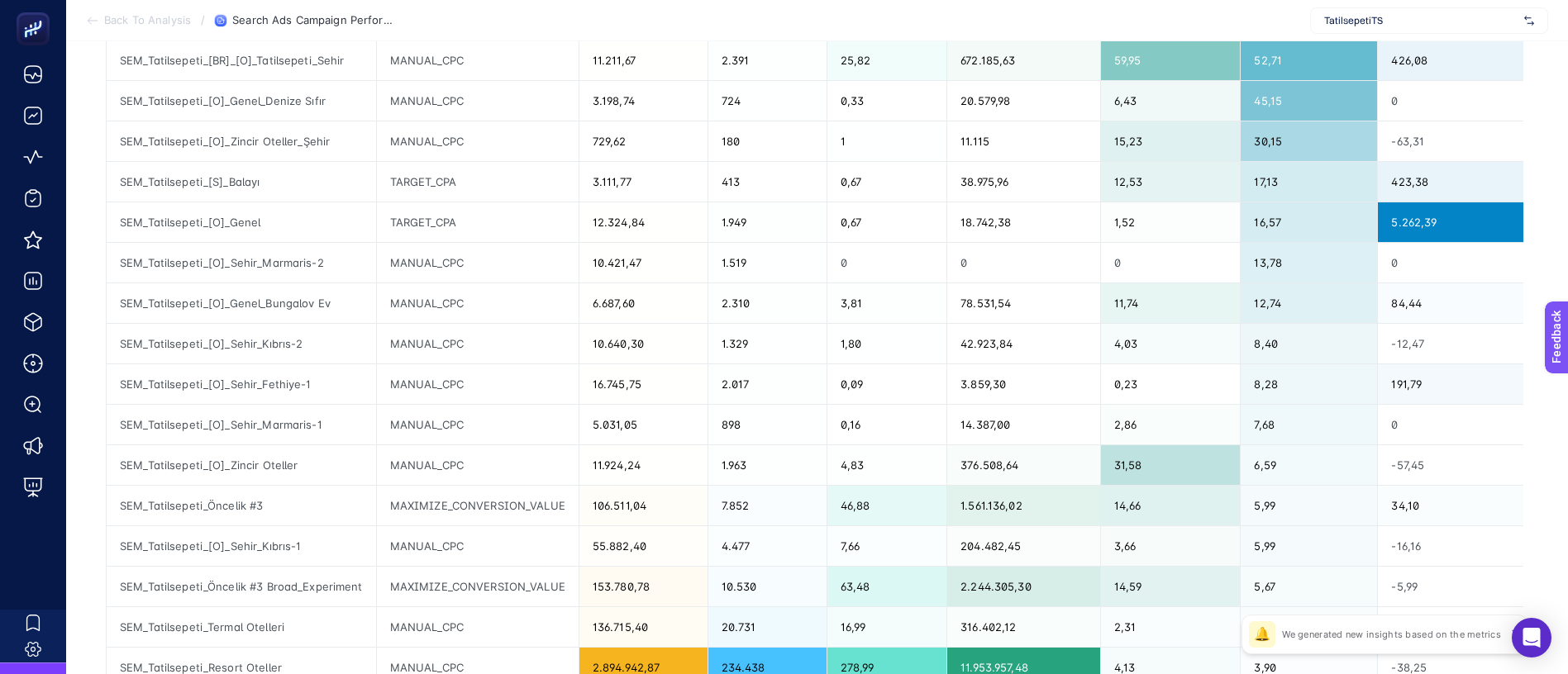
scroll to position [371, 1]
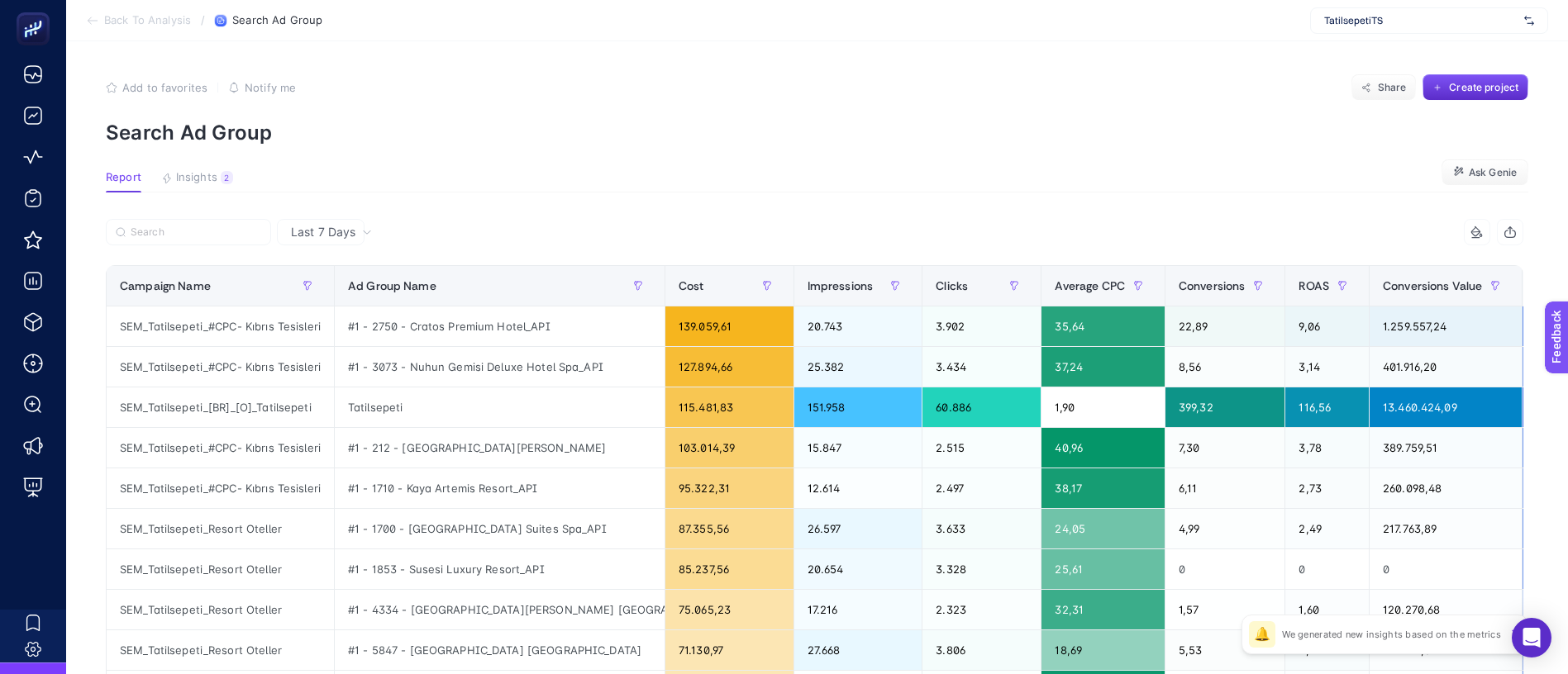
scroll to position [0, 1]
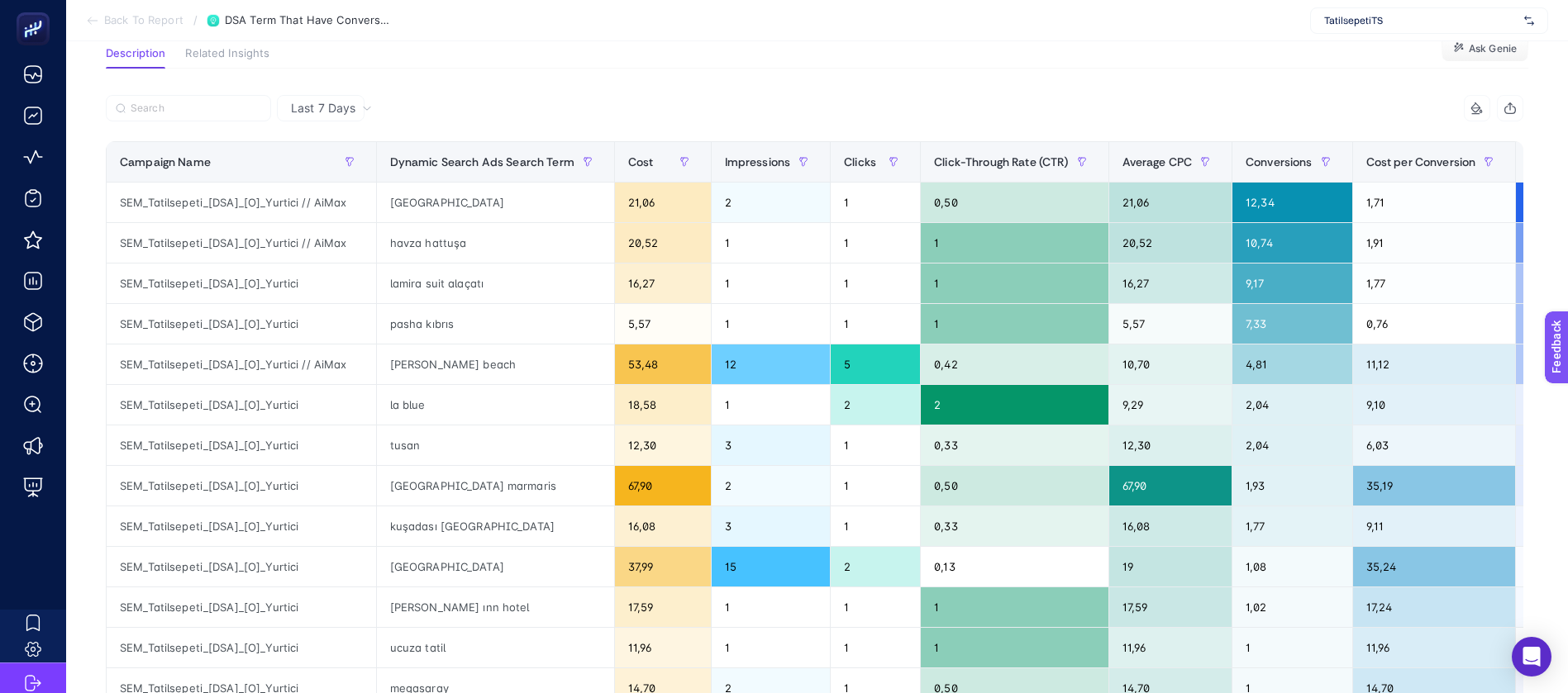
drag, startPoint x: 591, startPoint y: 178, endPoint x: 166, endPoint y: 178, distance: 425.0
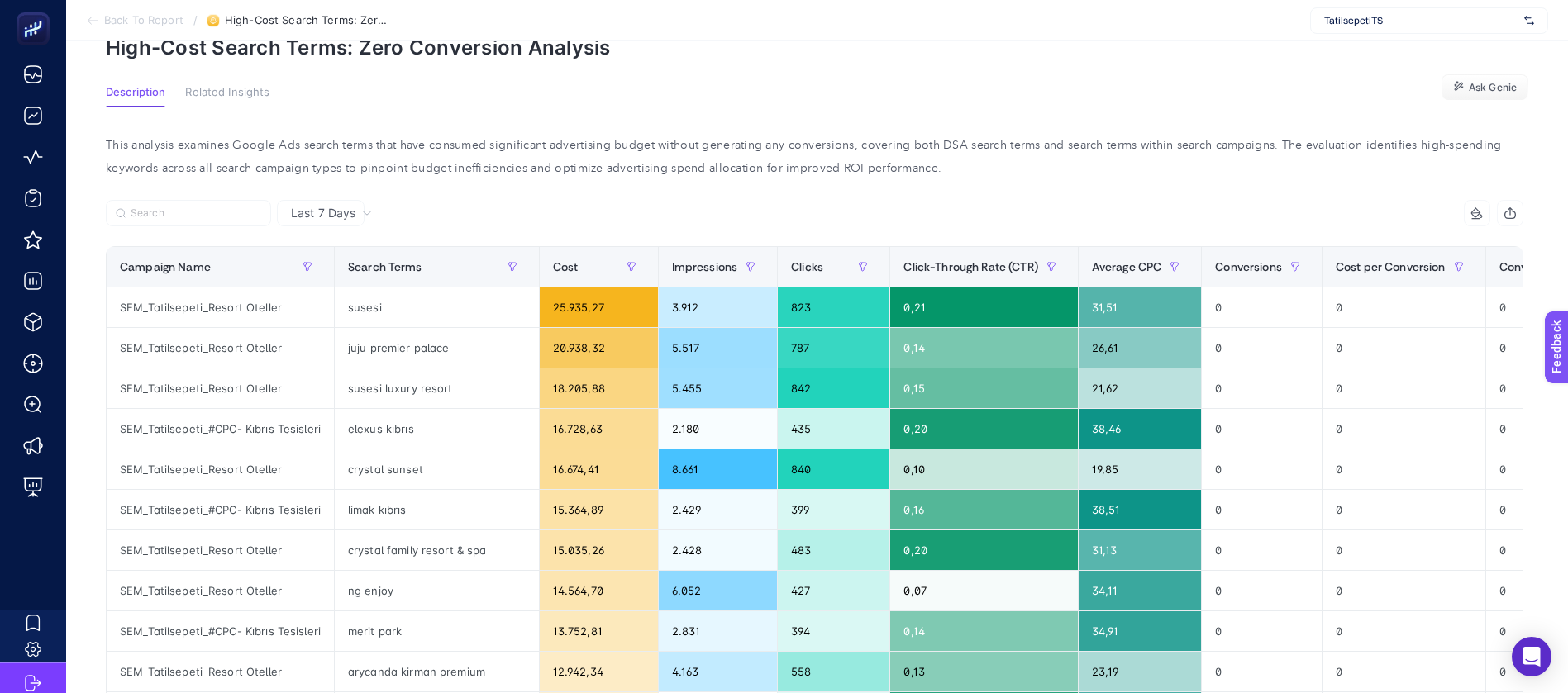
scroll to position [124, 0]
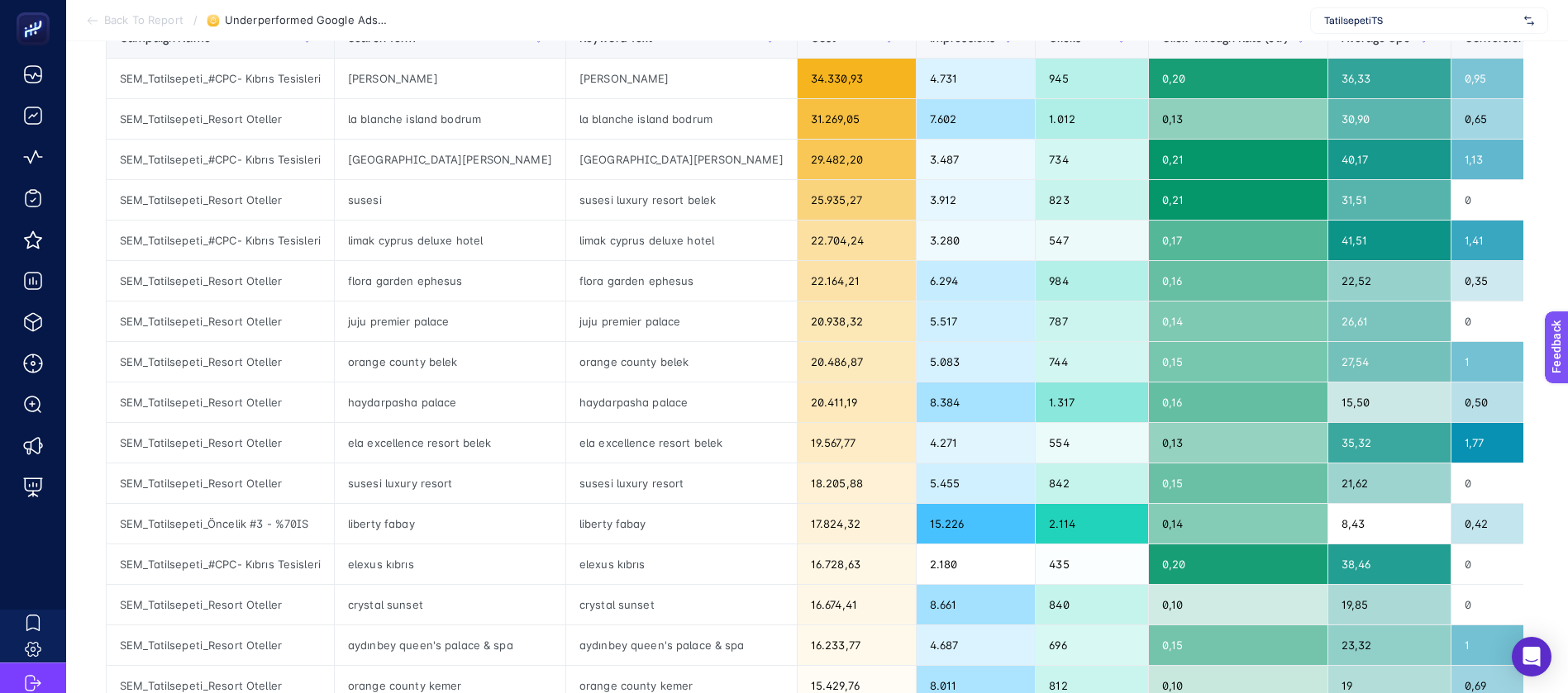
scroll to position [124, 0]
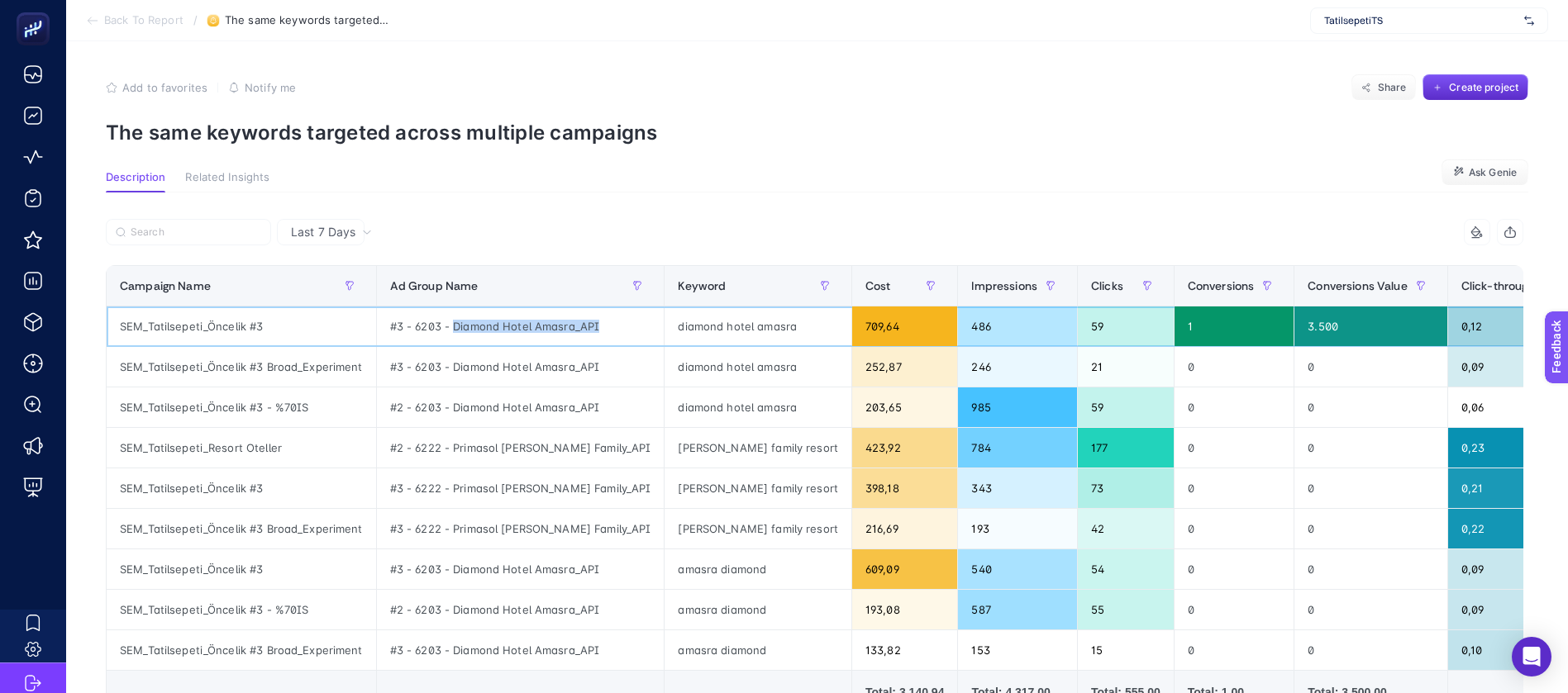
drag, startPoint x: 432, startPoint y: 277, endPoint x: 575, endPoint y: 280, distance: 143.0
click at [575, 307] on div "#3 - 6203 - Diamond Hotel Amasra_API" at bounding box center [521, 326] width 288 height 39
drag, startPoint x: 371, startPoint y: 275, endPoint x: 578, endPoint y: 281, distance: 207.1
click at [578, 307] on div "#3 - 6203 - Diamond Hotel Amasra_API" at bounding box center [521, 326] width 288 height 39
copy div "#3 - 6203 - Diamond Hotel Amasra_API"
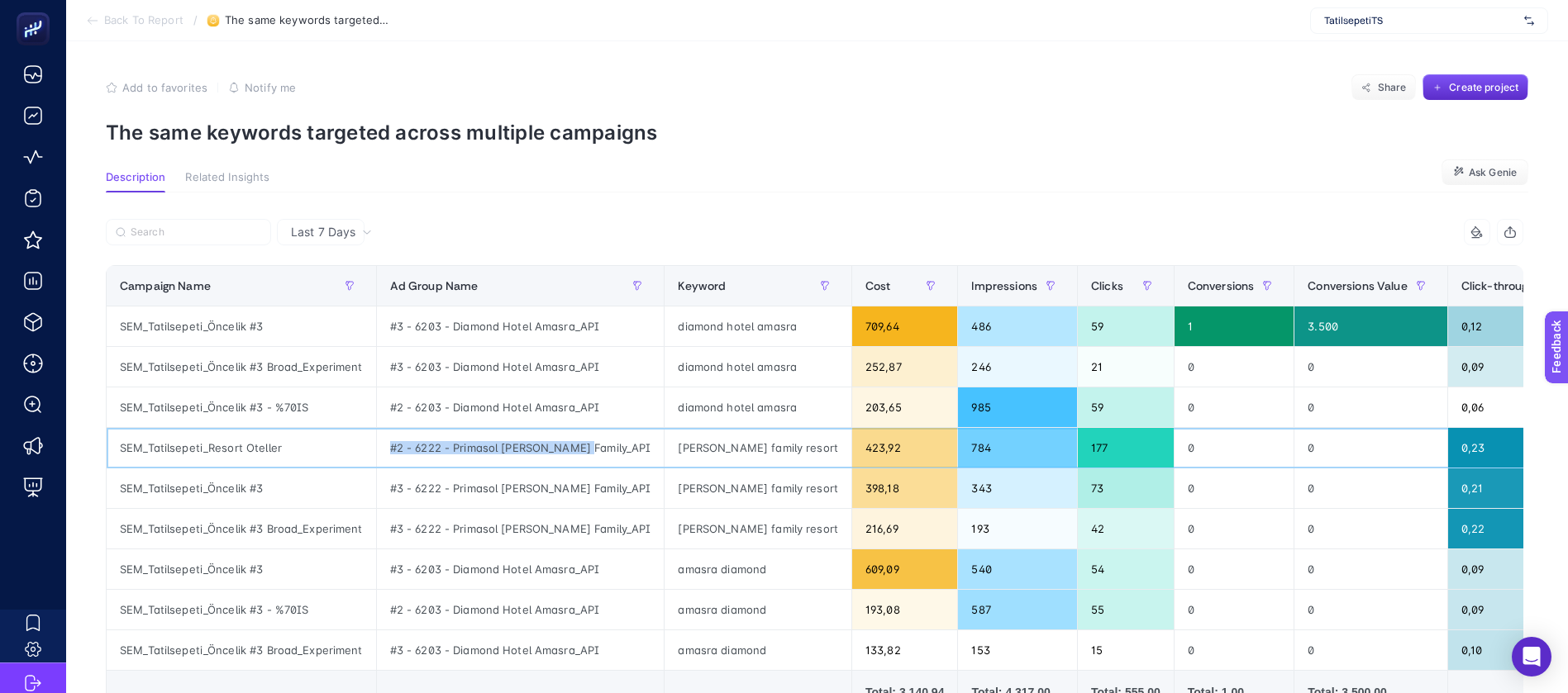
drag, startPoint x: 368, startPoint y: 361, endPoint x: 451, endPoint y: 345, distance: 84.5
click at [561, 428] on div "#2 - 6222 - Primasol Hane Family_API" at bounding box center [521, 448] width 288 height 39
click at [377, 387] on div "#2 - 6203 - Diamond Hotel Amasra_API" at bounding box center [521, 407] width 288 height 39
drag, startPoint x: 433, startPoint y: 339, endPoint x: 553, endPoint y: 340, distance: 120.0
click at [553, 387] on div "#2 - 6203 - Diamond Hotel Amasra_API" at bounding box center [521, 407] width 288 height 39
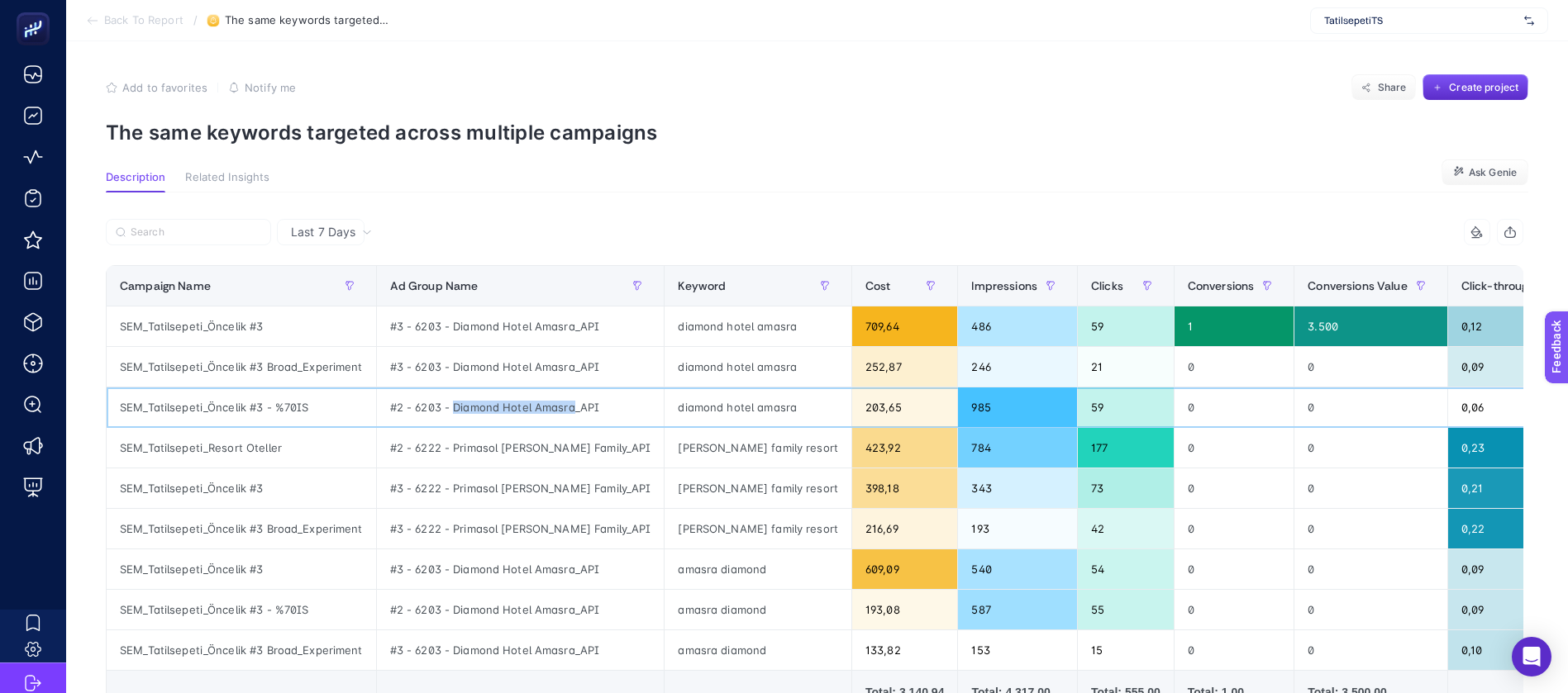
copy div "Diamond Hotel Amasra"
click at [608, 219] on div at bounding box center [460, 237] width 709 height 37
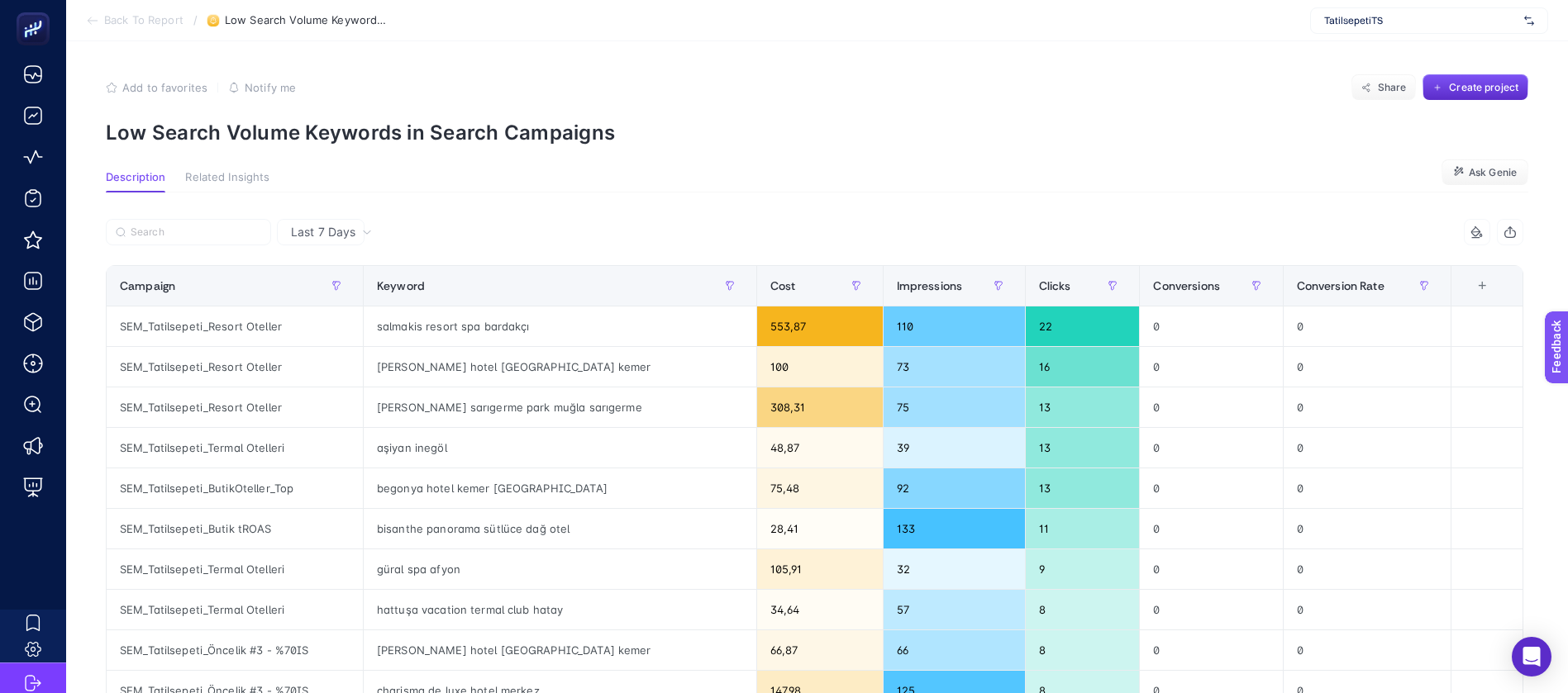
scroll to position [124, 0]
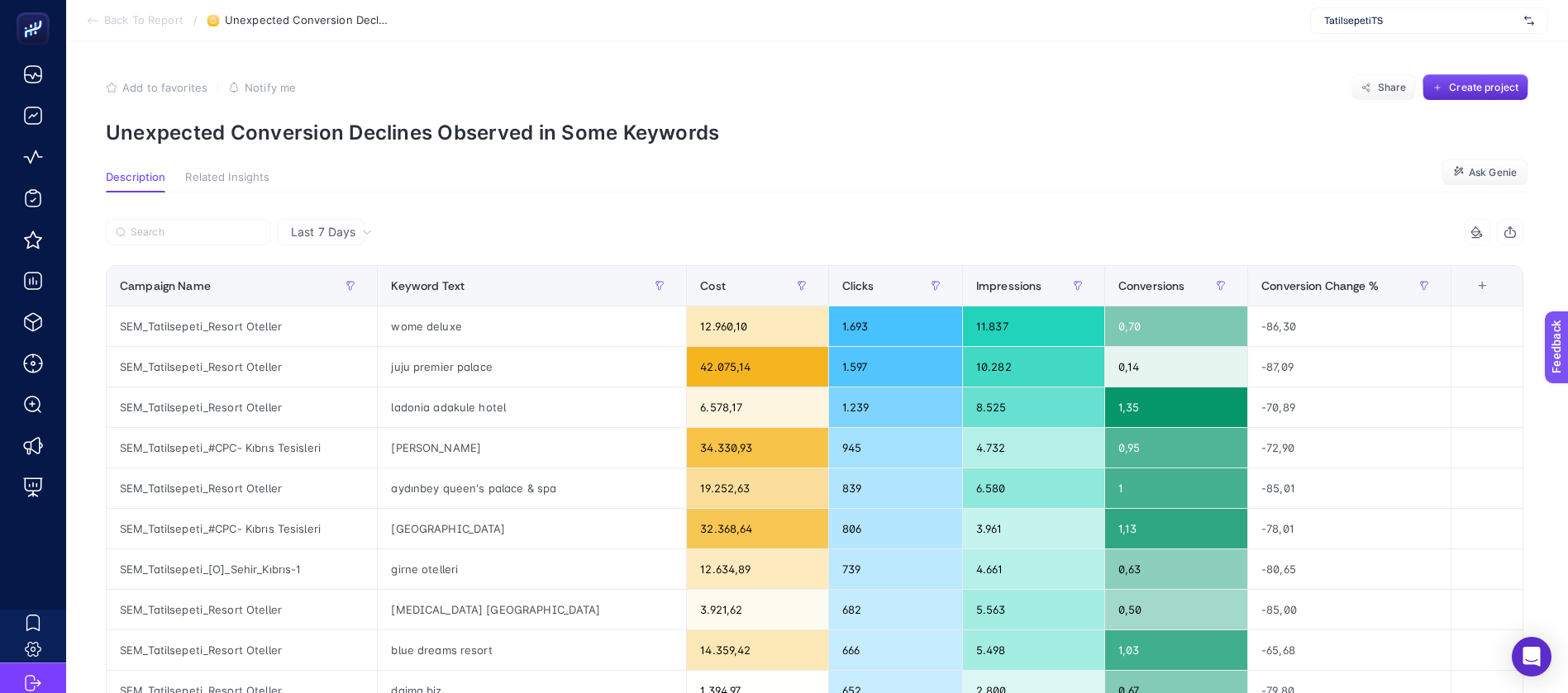
click at [710, 126] on article "Add to favorites false Notify me Share Create project Unexpected Conversion Dec…" at bounding box center [816, 693] width 1501 height 1304
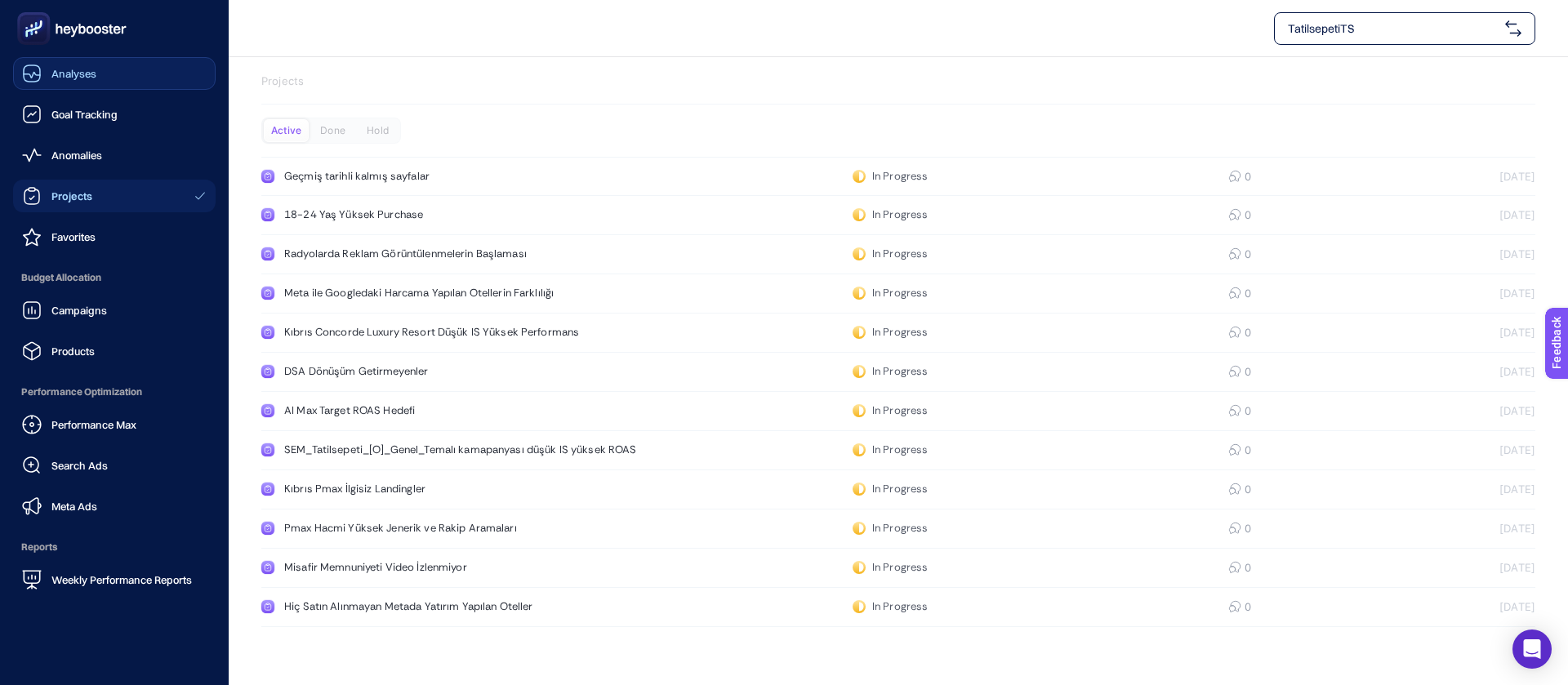
click at [125, 70] on link "Analyses" at bounding box center [114, 72] width 203 height 33
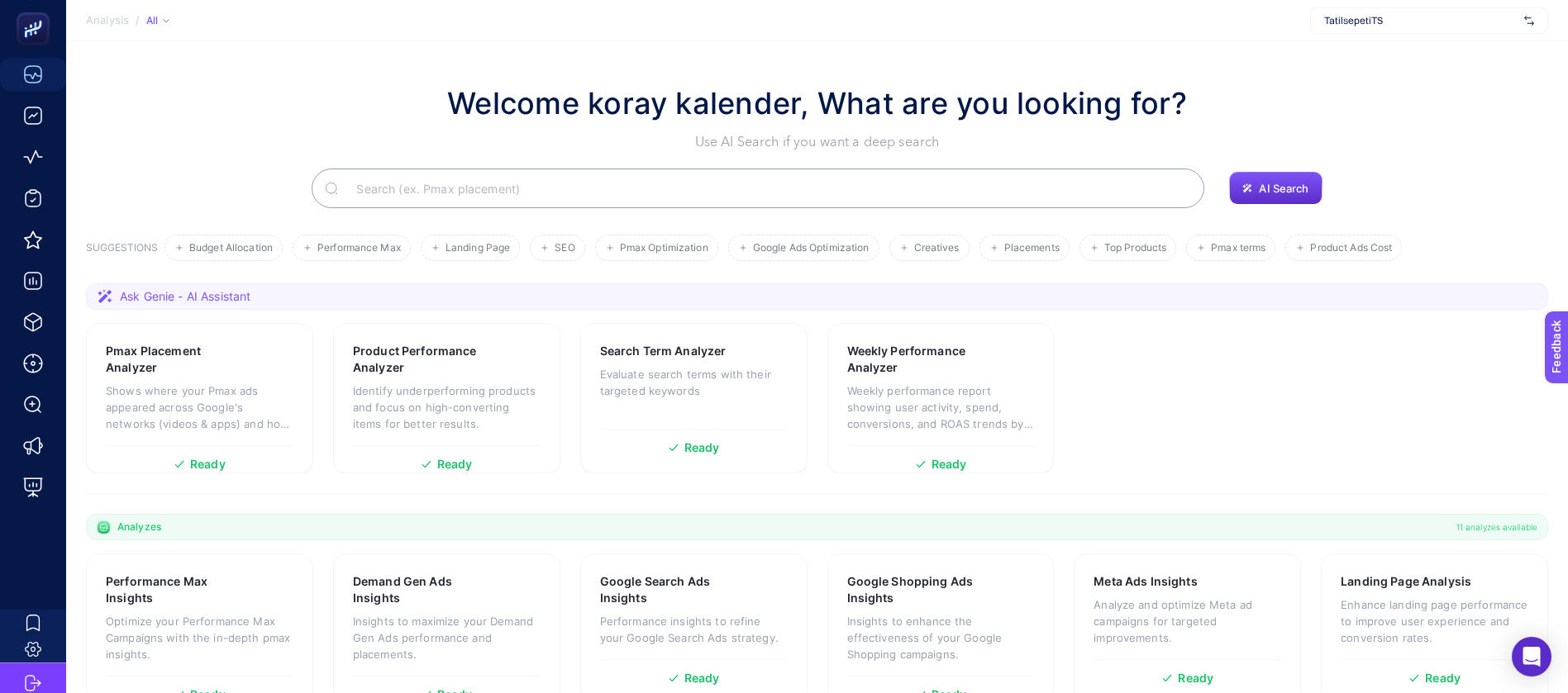
click at [398, 165] on input "Search" at bounding box center [767, 188] width 847 height 46
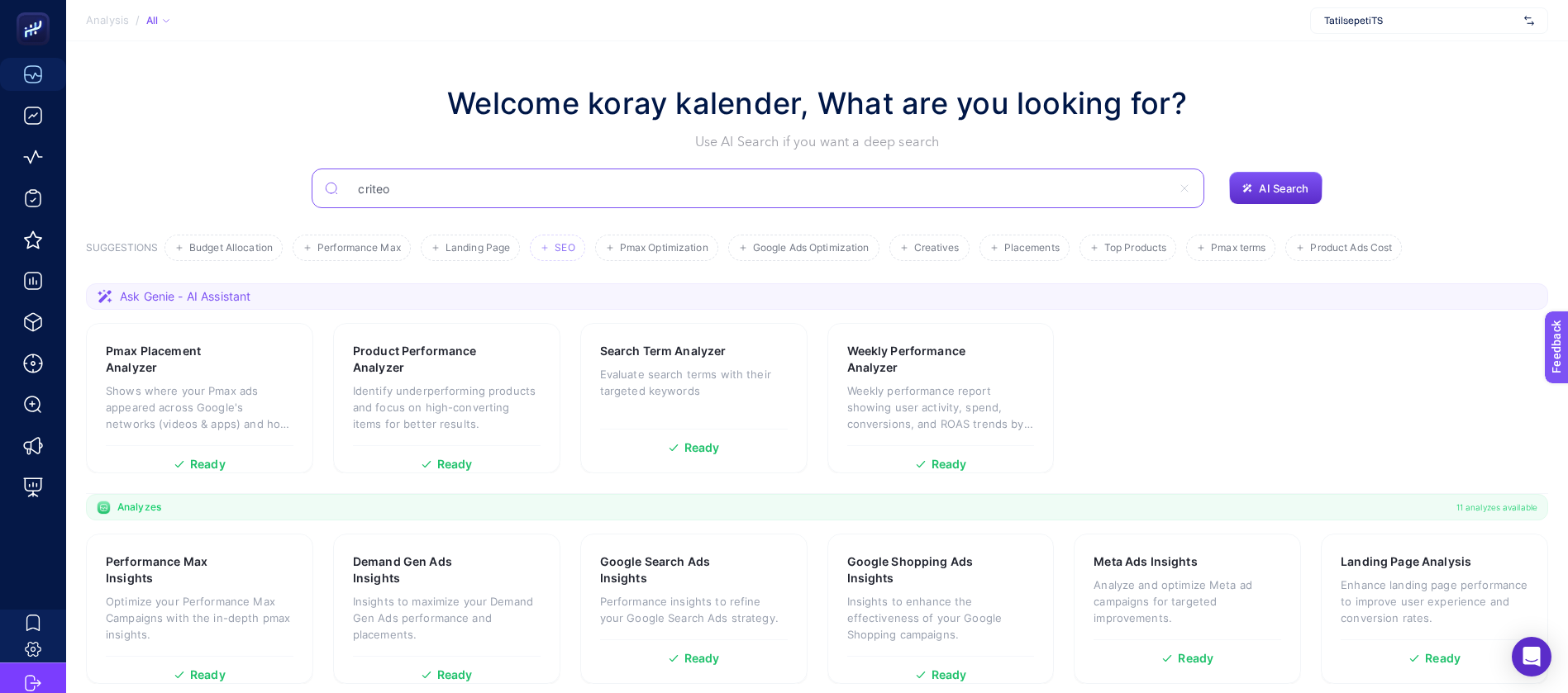
type input "criteo"
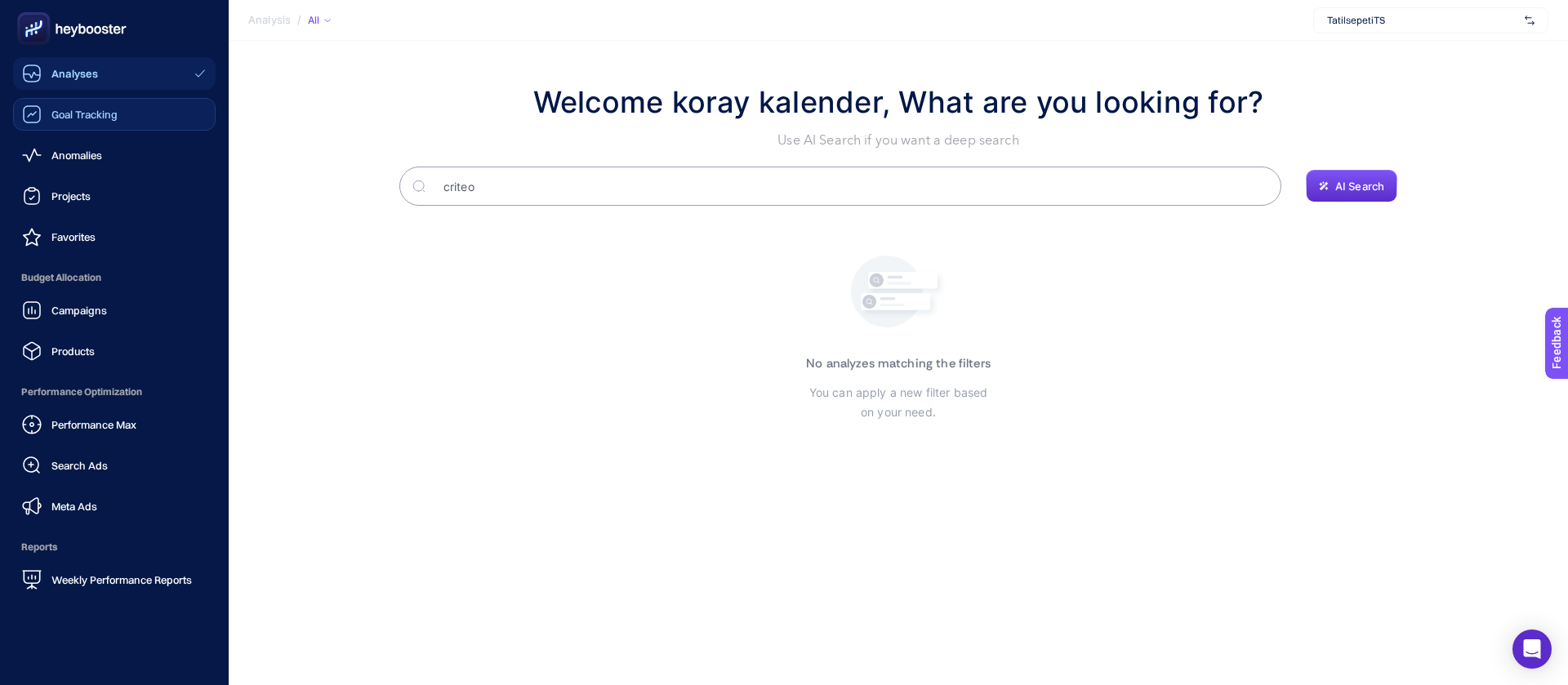
click at [89, 108] on span "Goal Tracking" at bounding box center [84, 114] width 66 height 13
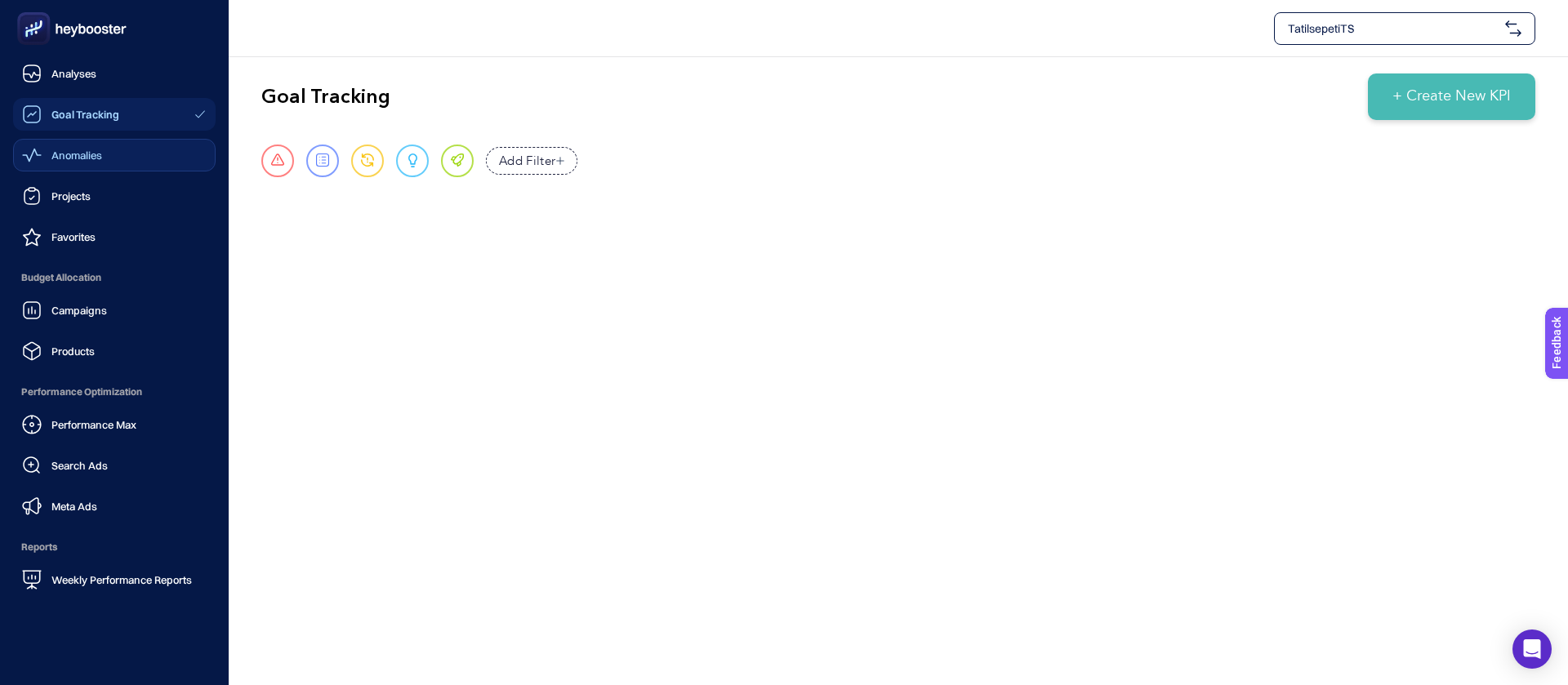
click at [91, 138] on link "Anomalies" at bounding box center [114, 154] width 203 height 33
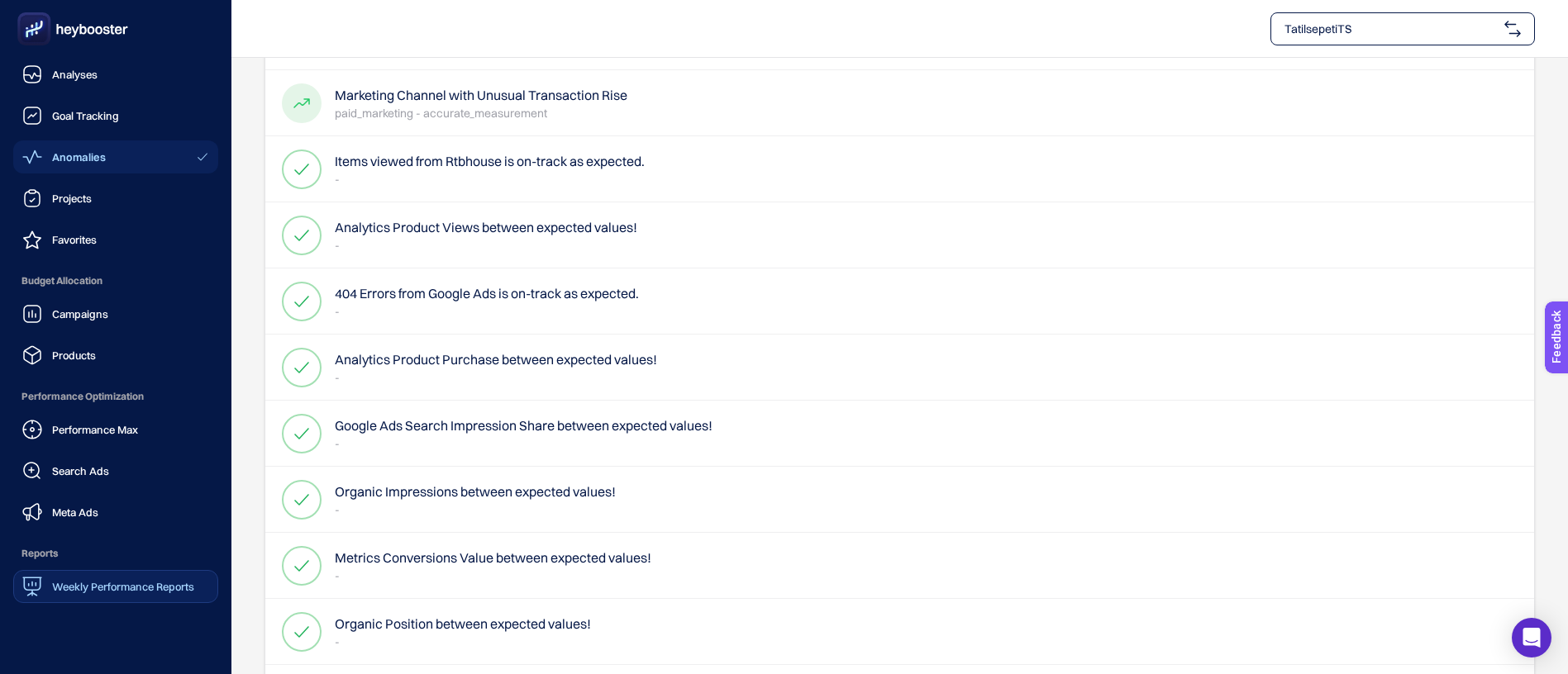
click at [126, 580] on span "Weekly Performance Reports" at bounding box center [122, 587] width 142 height 13
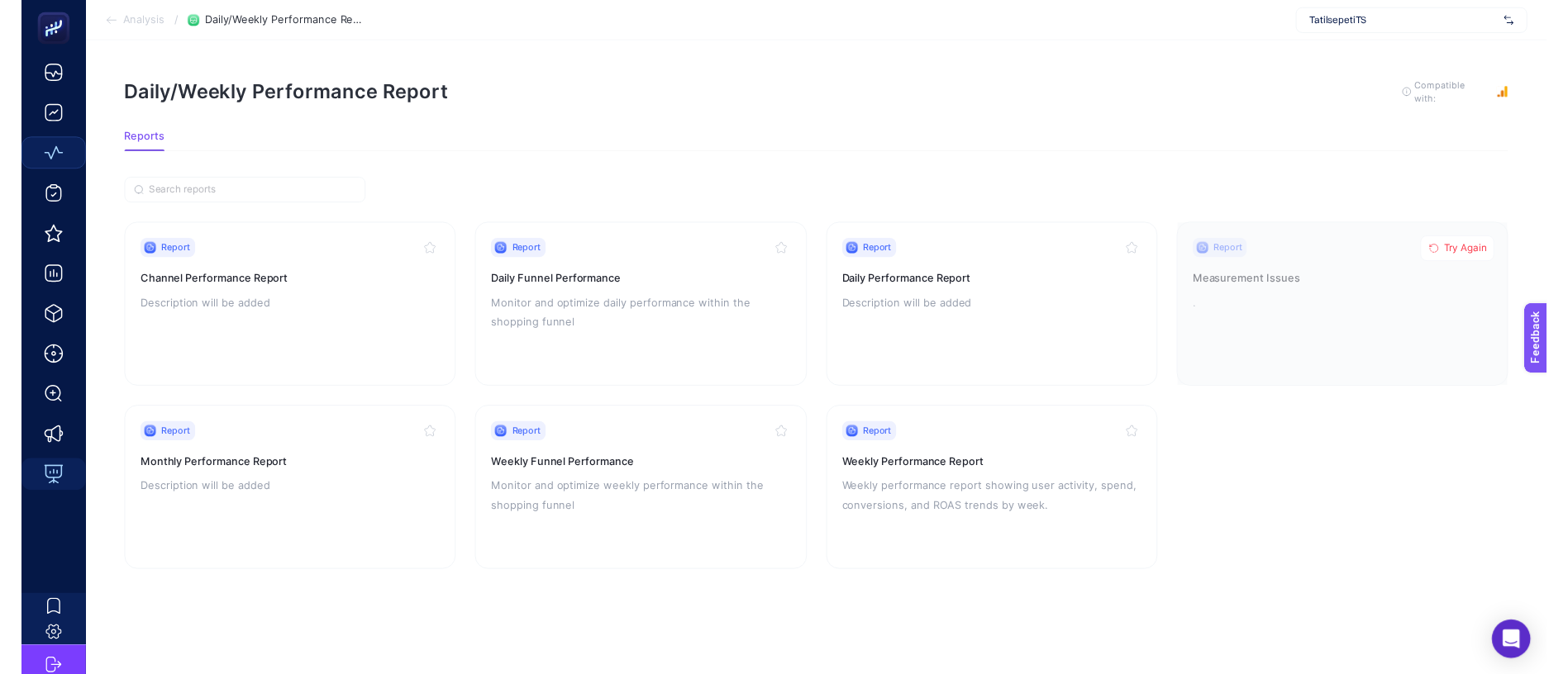
scroll to position [19, 0]
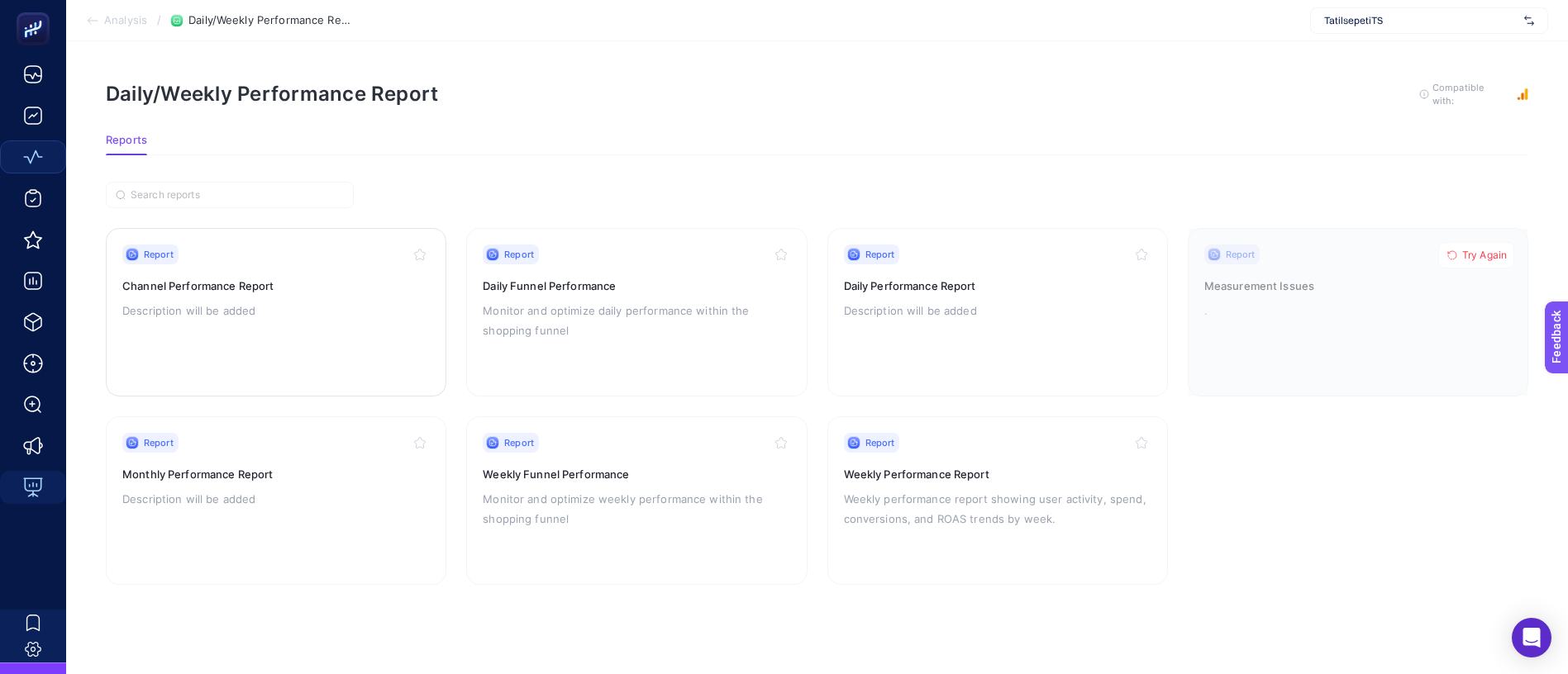
click at [270, 269] on div "Report Channel Performance Report Description will be added" at bounding box center [276, 312] width 308 height 135
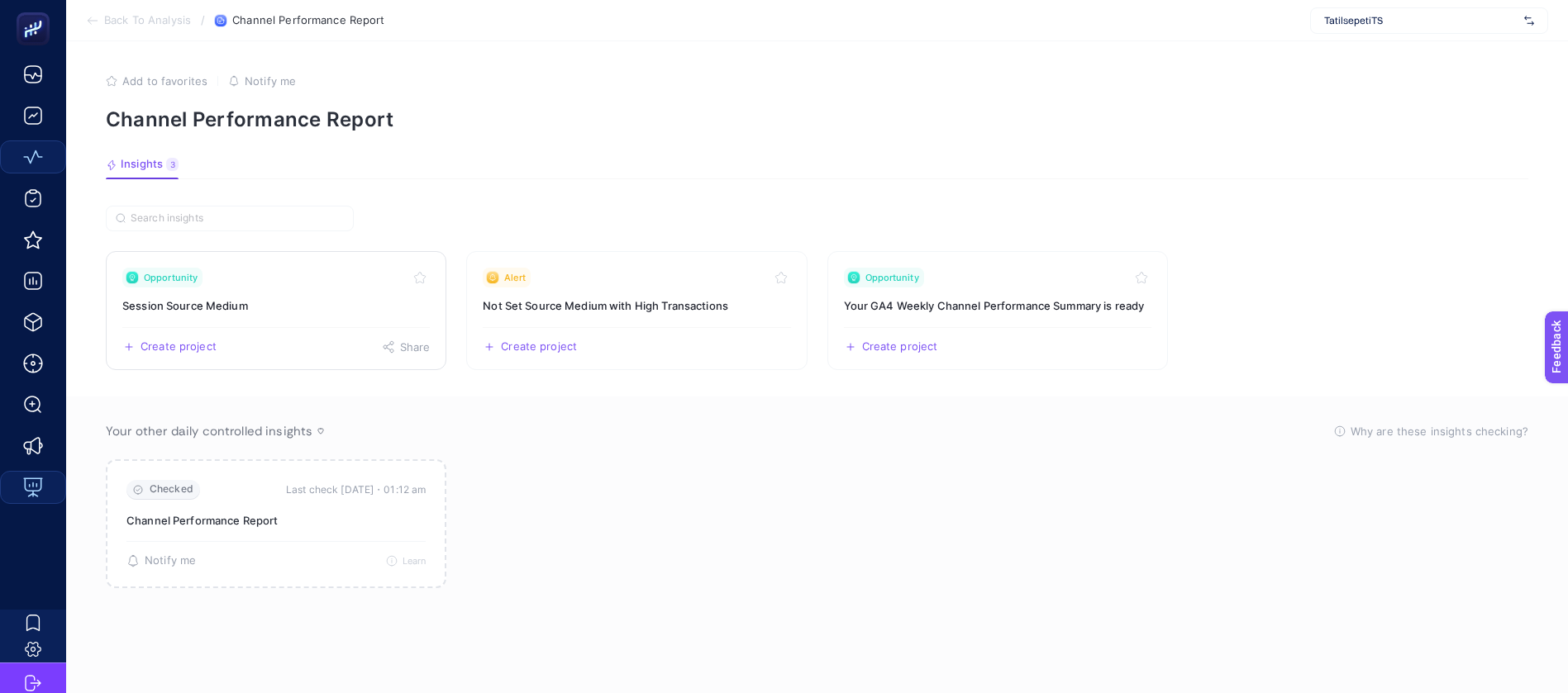
click at [288, 297] on h3 "Session Source Medium" at bounding box center [276, 306] width 308 height 17
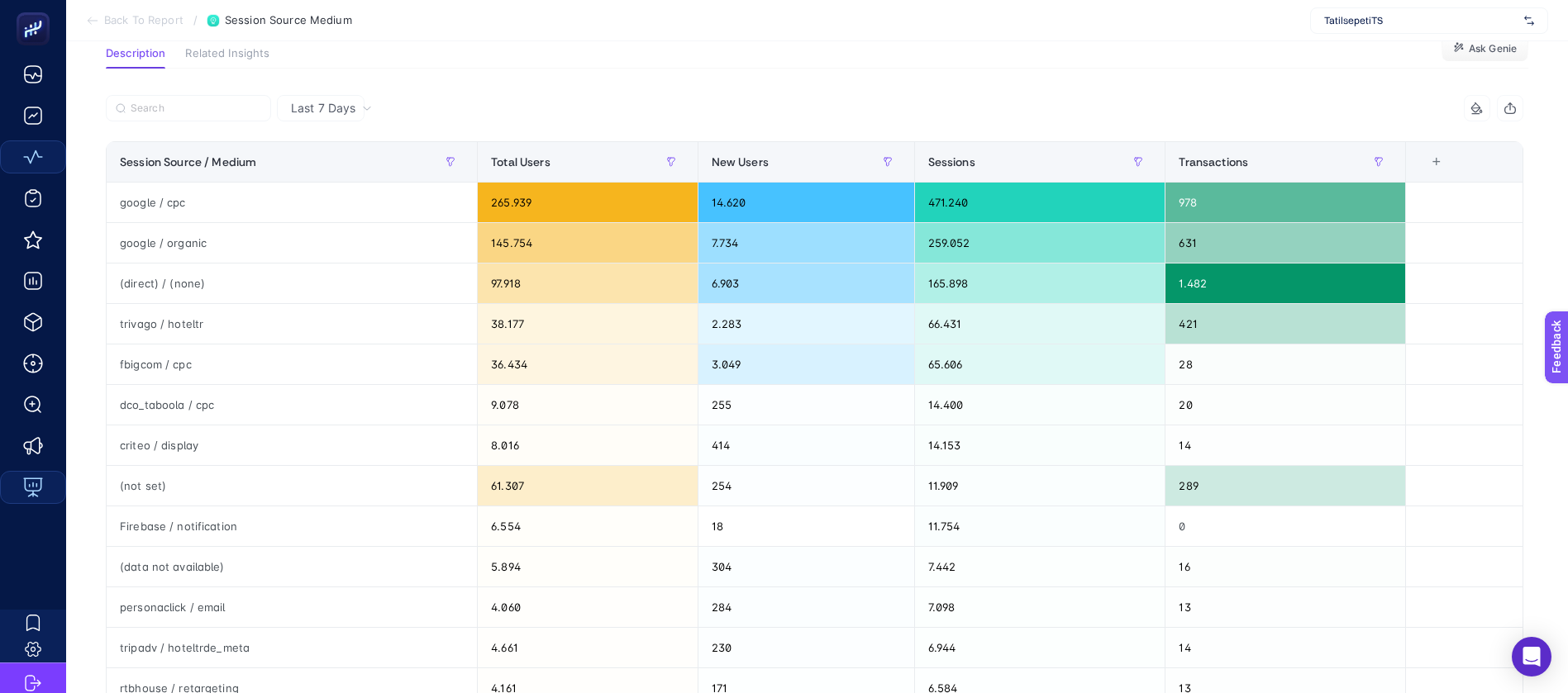
scroll to position [248, 0]
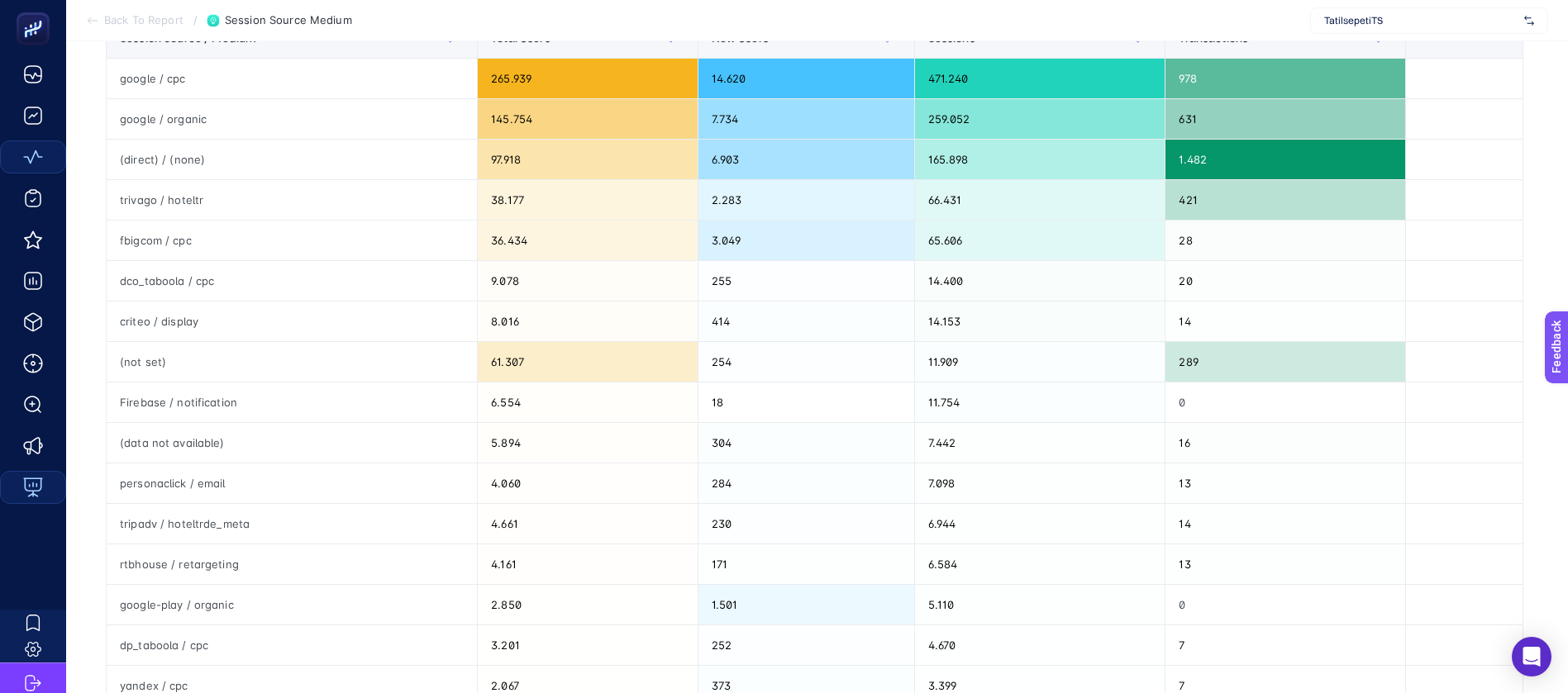
drag, startPoint x: 1088, startPoint y: 657, endPoint x: 1402, endPoint y: 618, distance: 316.4
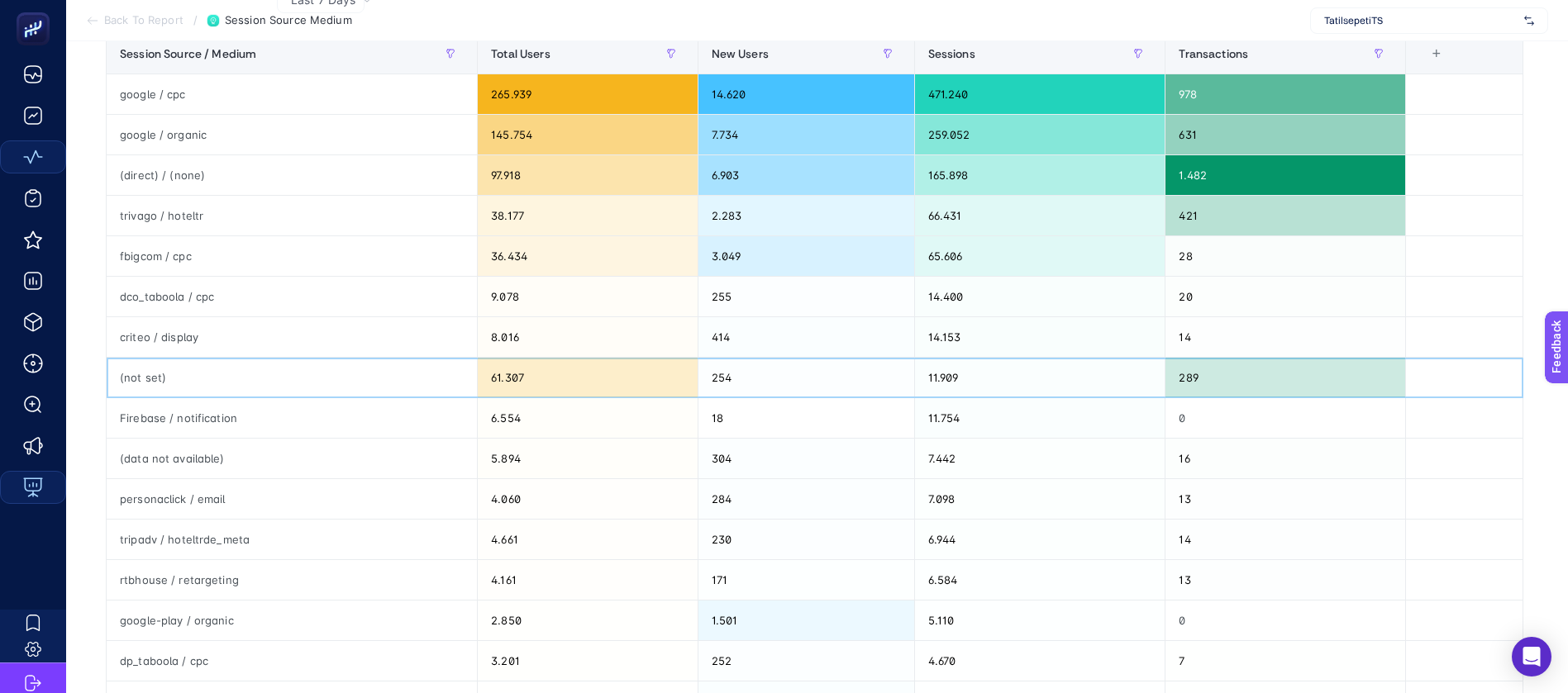
drag, startPoint x: 1089, startPoint y: 244, endPoint x: 1450, endPoint y: 215, distance: 362.2
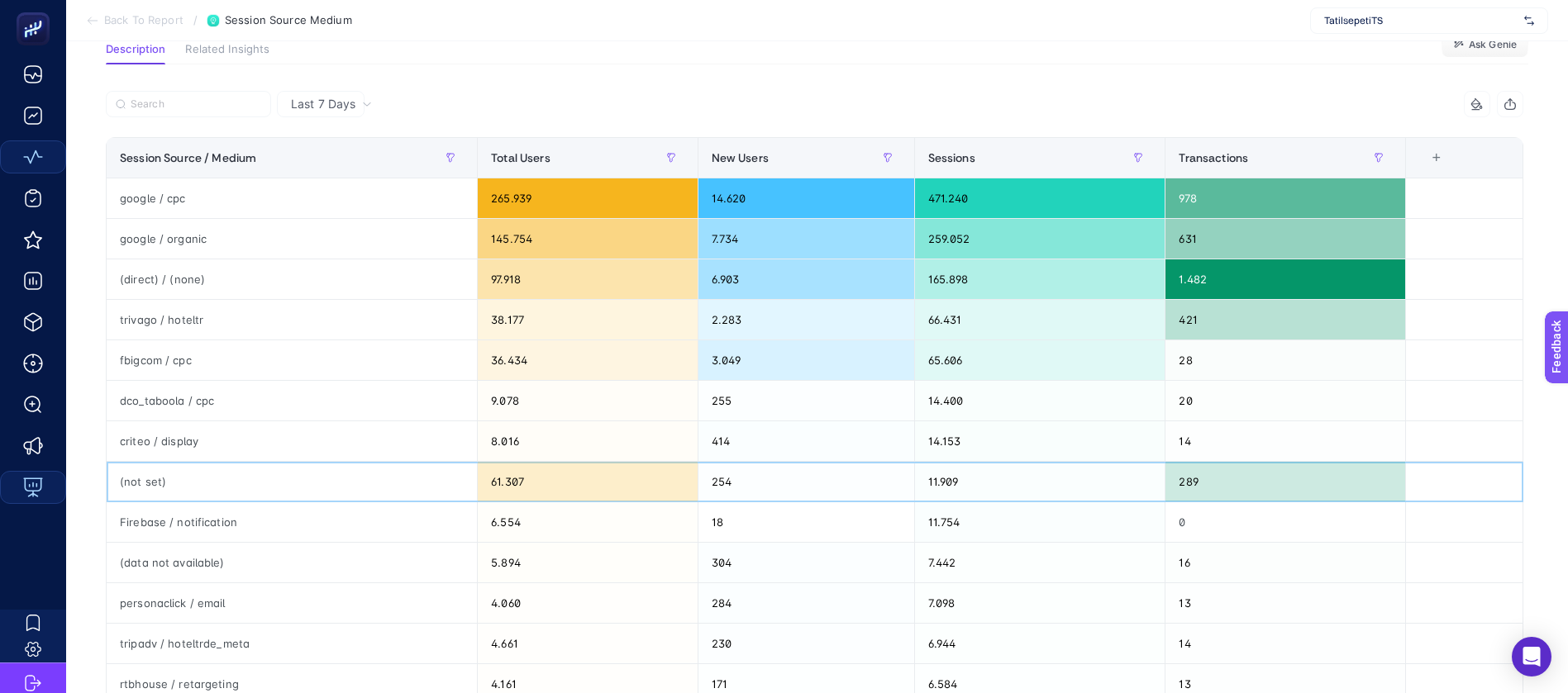
scroll to position [0, 0]
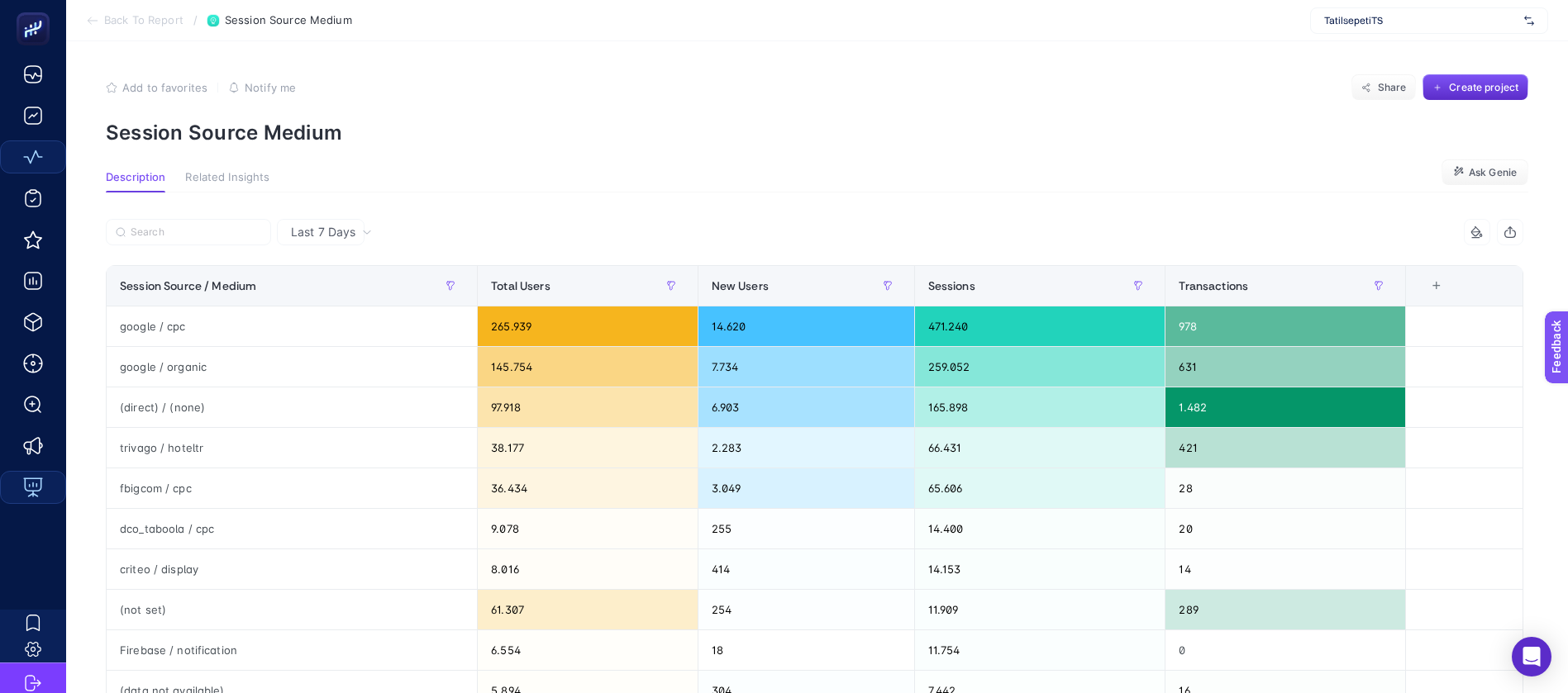
click at [1452, 279] on div "+" at bounding box center [1435, 286] width 31 height 13
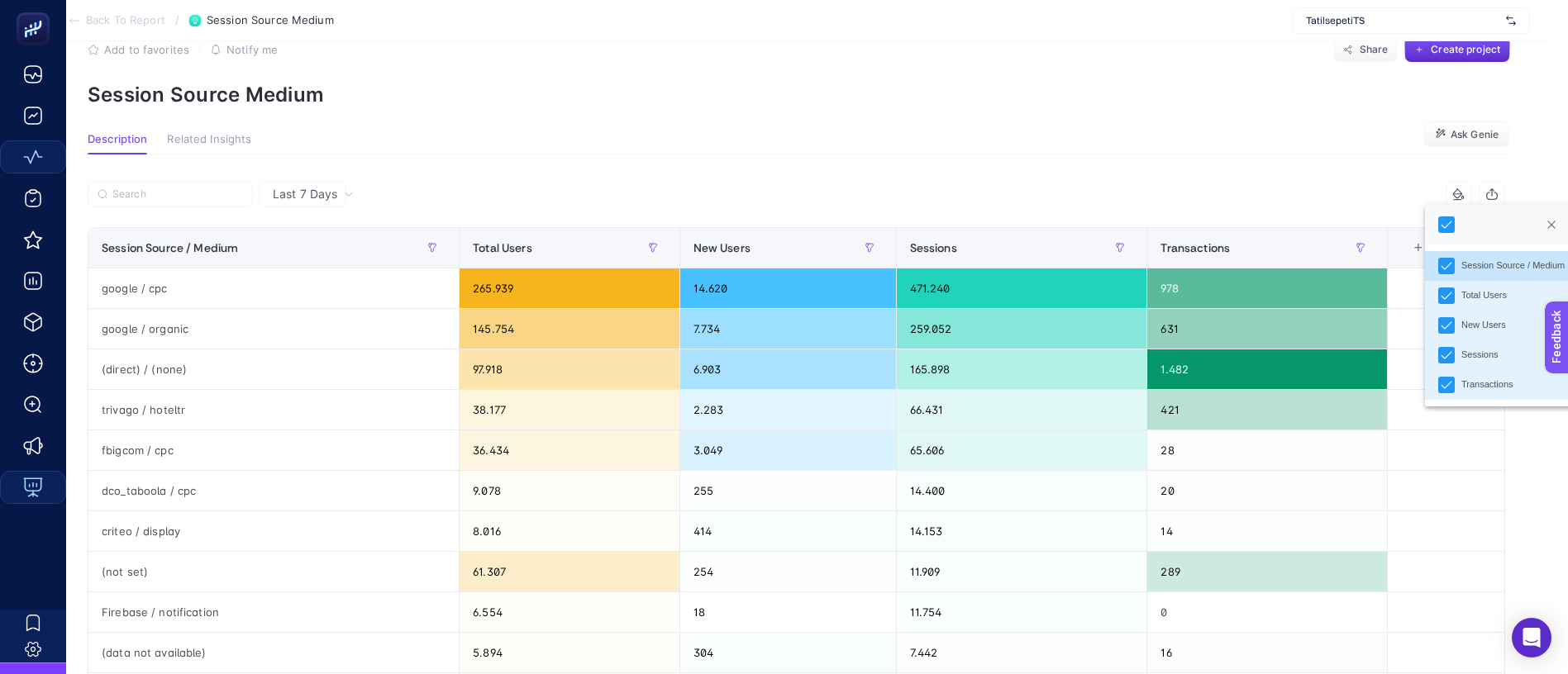
scroll to position [0, 18]
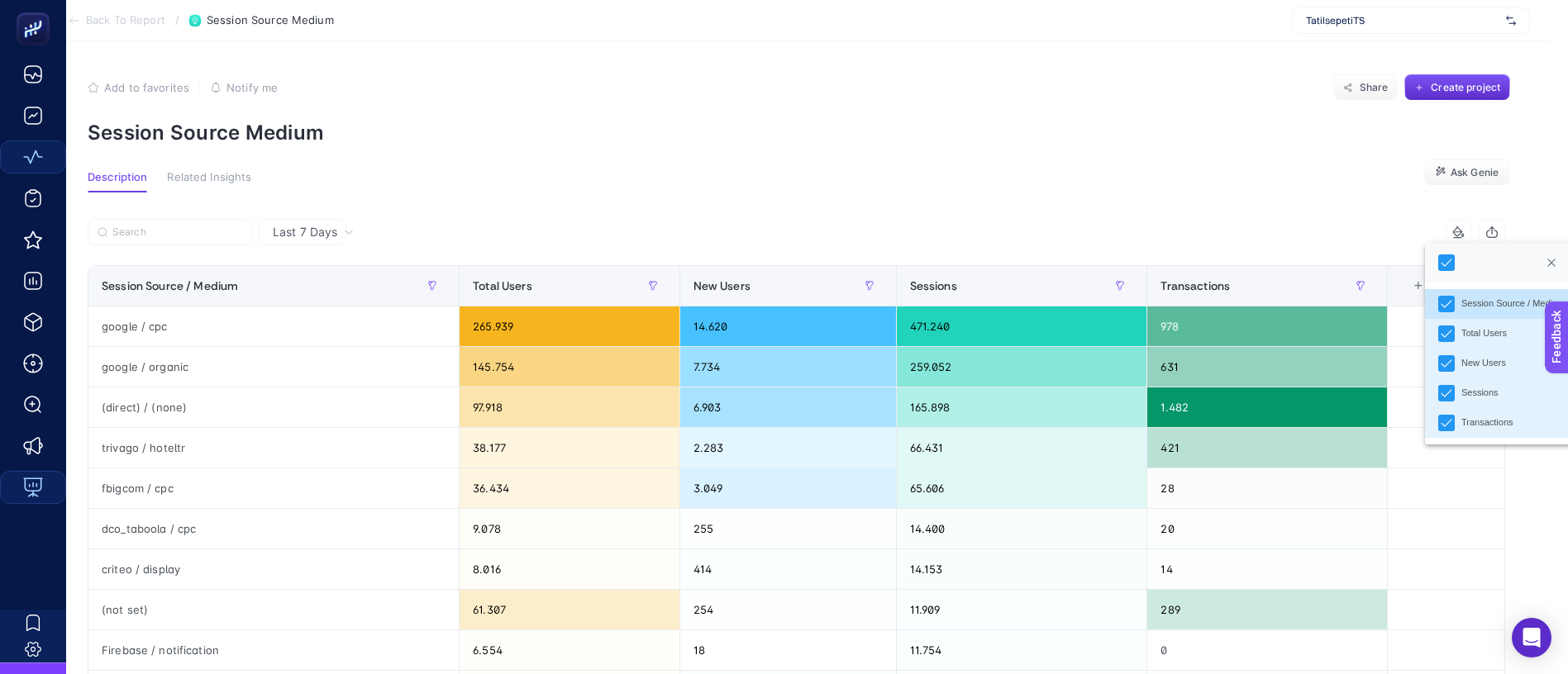
click at [1187, 124] on p "Session Source Medium" at bounding box center [799, 132] width 1422 height 24
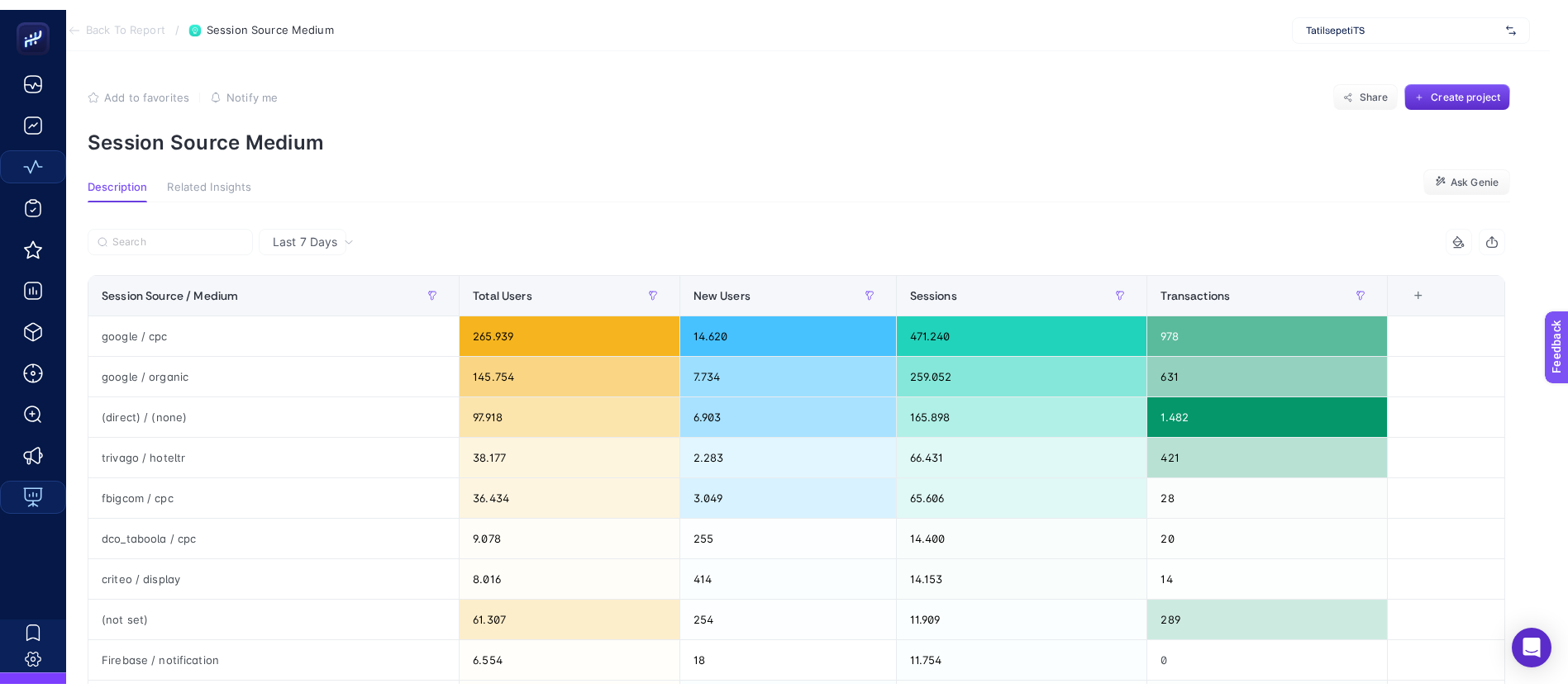
scroll to position [0, 0]
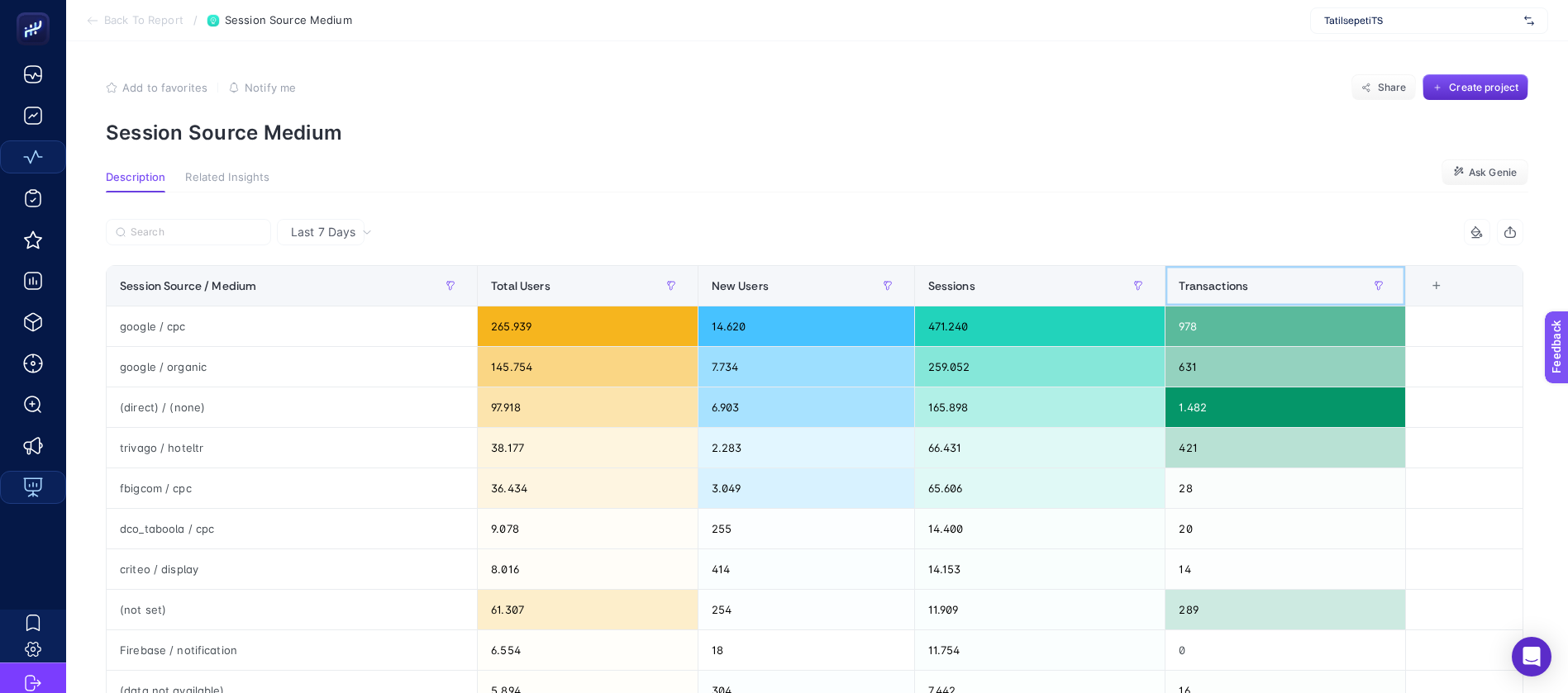
click at [1332, 273] on div "Transactions" at bounding box center [1285, 286] width 213 height 26
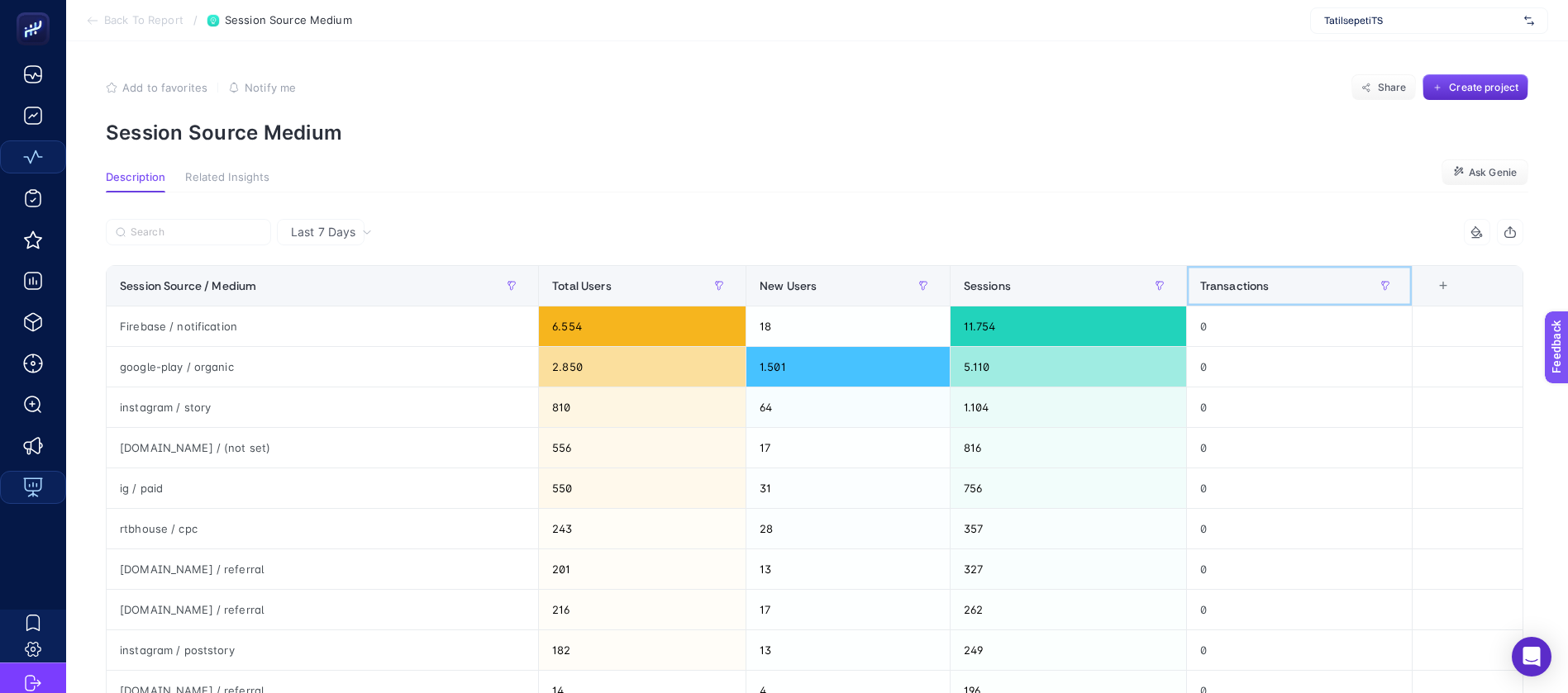
click at [1332, 273] on div "Transactions" at bounding box center [1299, 286] width 198 height 26
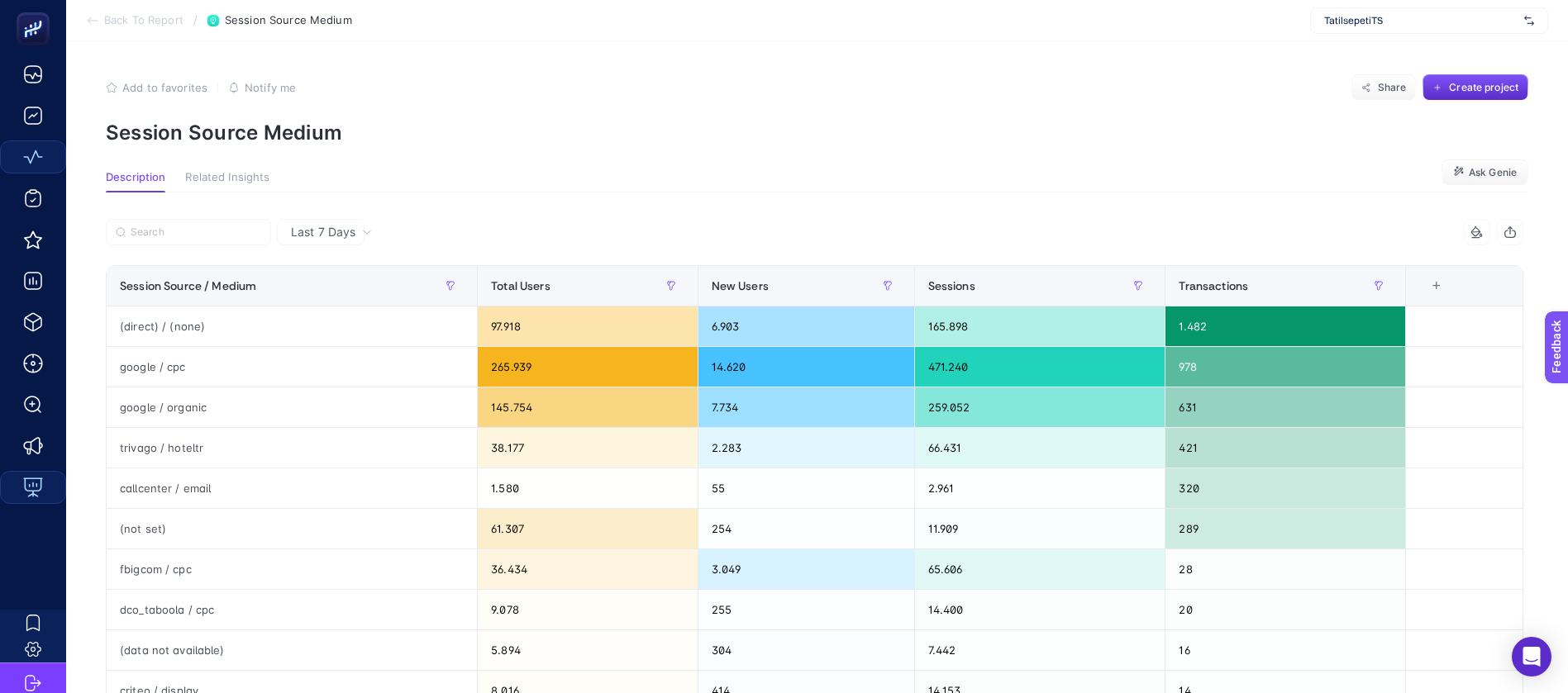
click at [297, 224] on span "Last 7 Days" at bounding box center [323, 232] width 65 height 17
click at [322, 298] on li "Last 30 Days" at bounding box center [321, 321] width 78 height 46
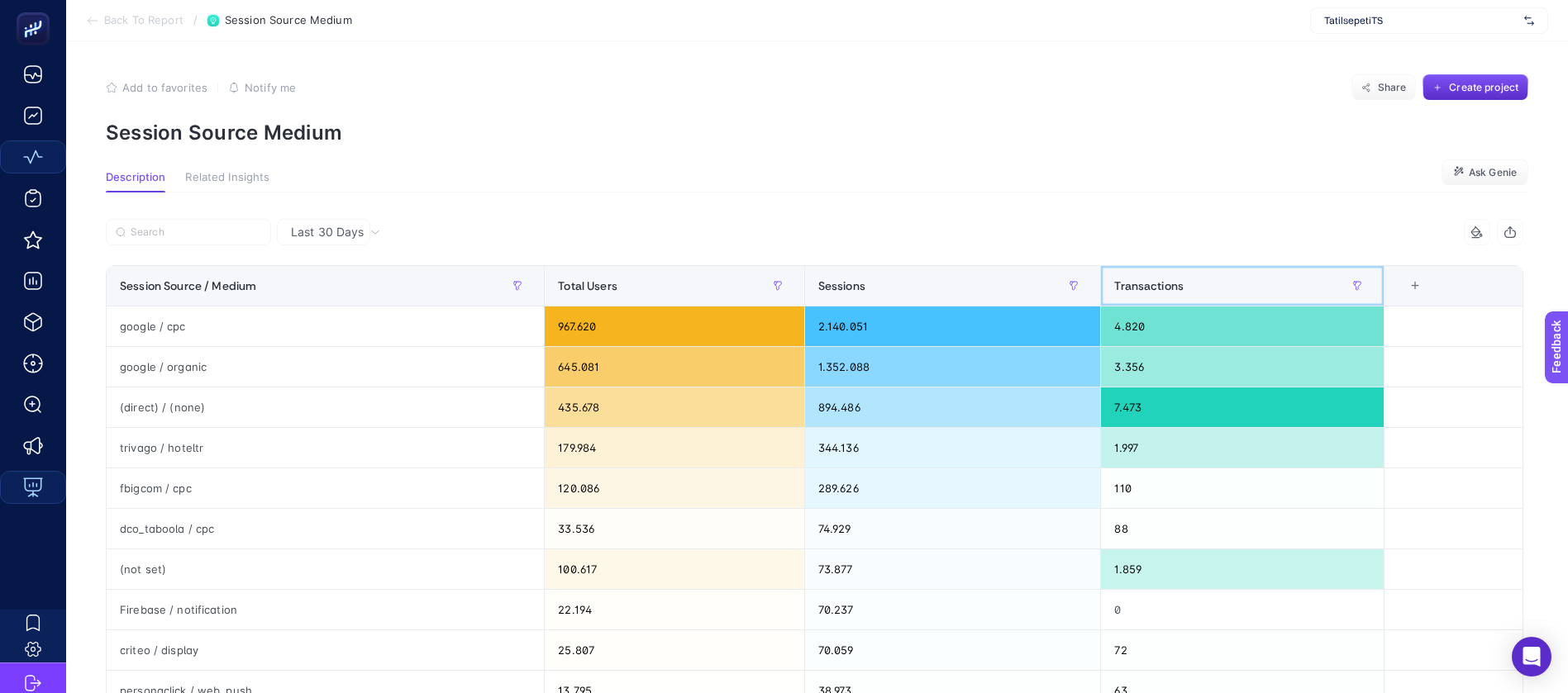
click at [1174, 279] on span "Transactions" at bounding box center [1148, 286] width 70 height 13
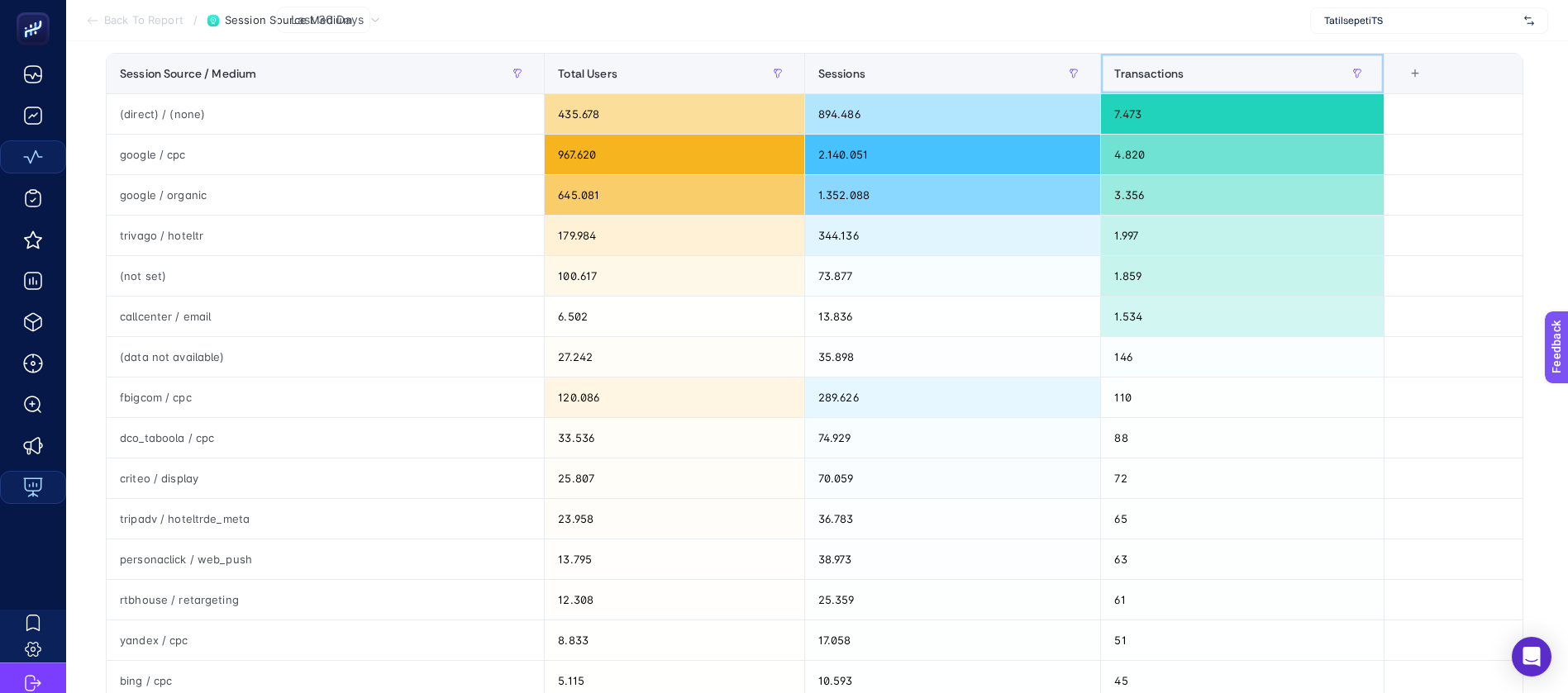
scroll to position [248, 0]
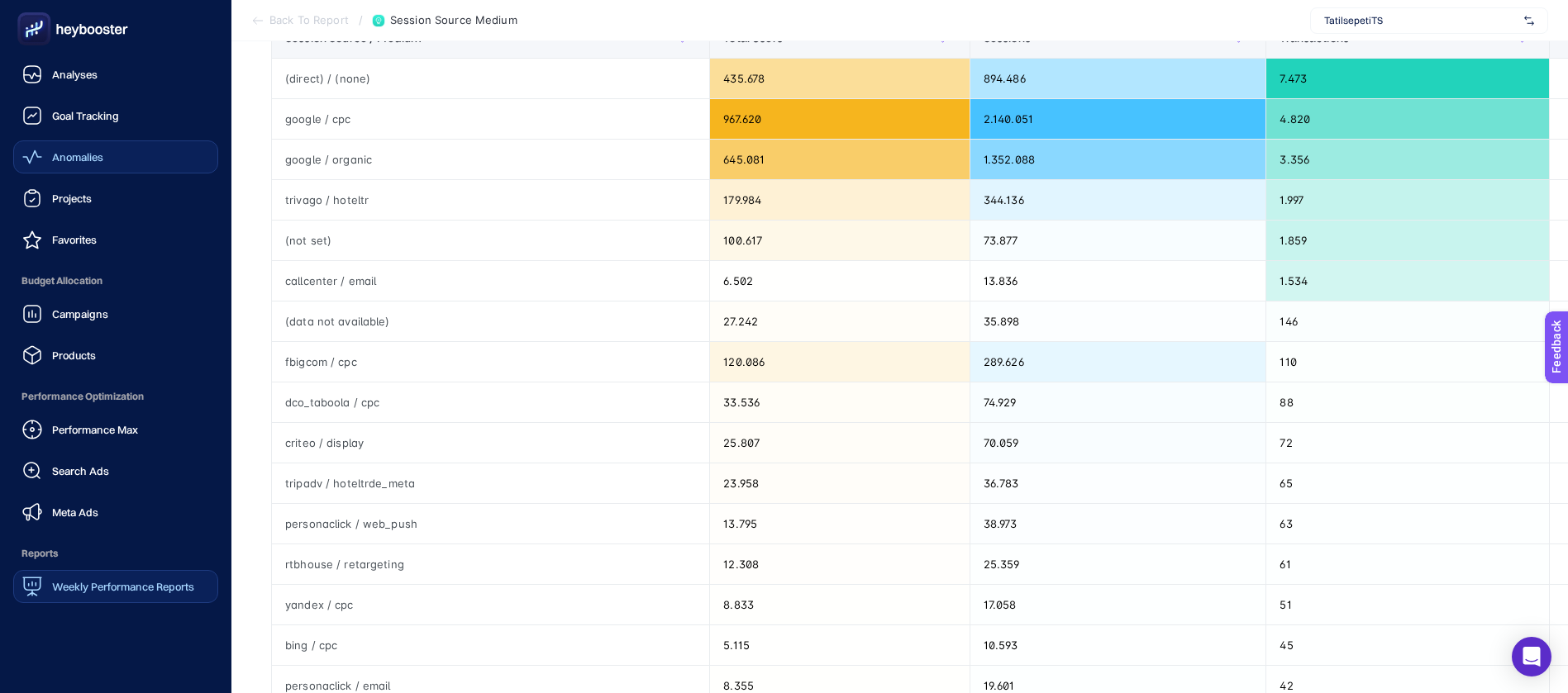
click at [96, 580] on span "Weekly Performance Reports" at bounding box center [122, 587] width 142 height 13
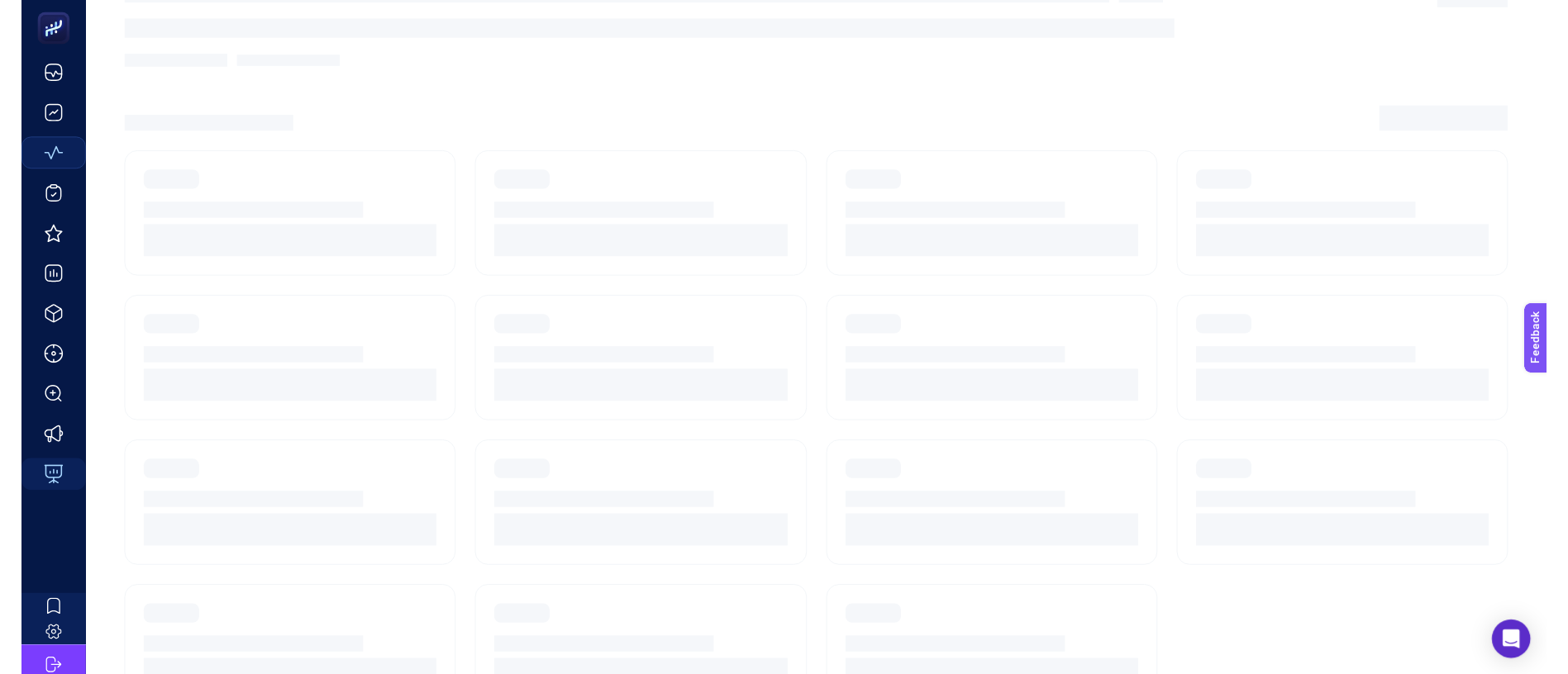
scroll to position [19, 0]
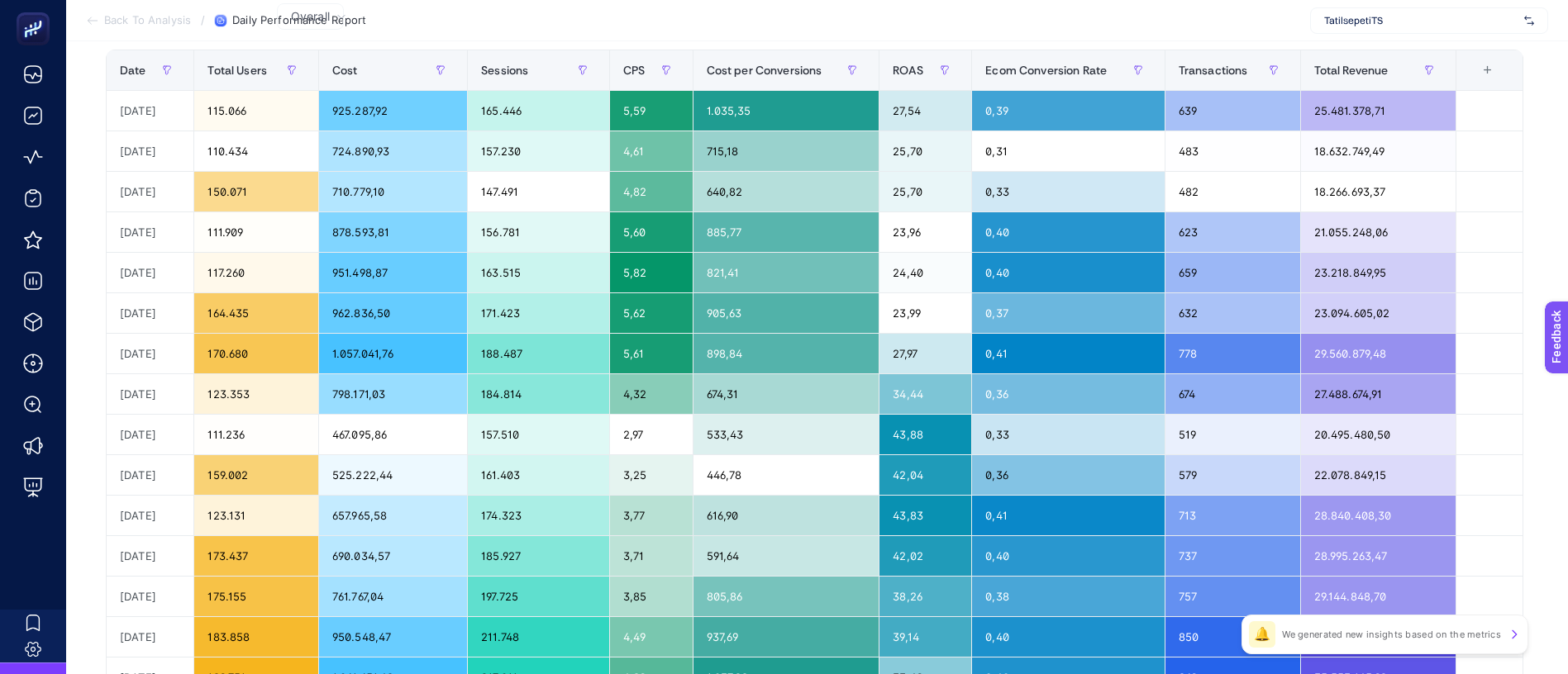
scroll to position [248, 0]
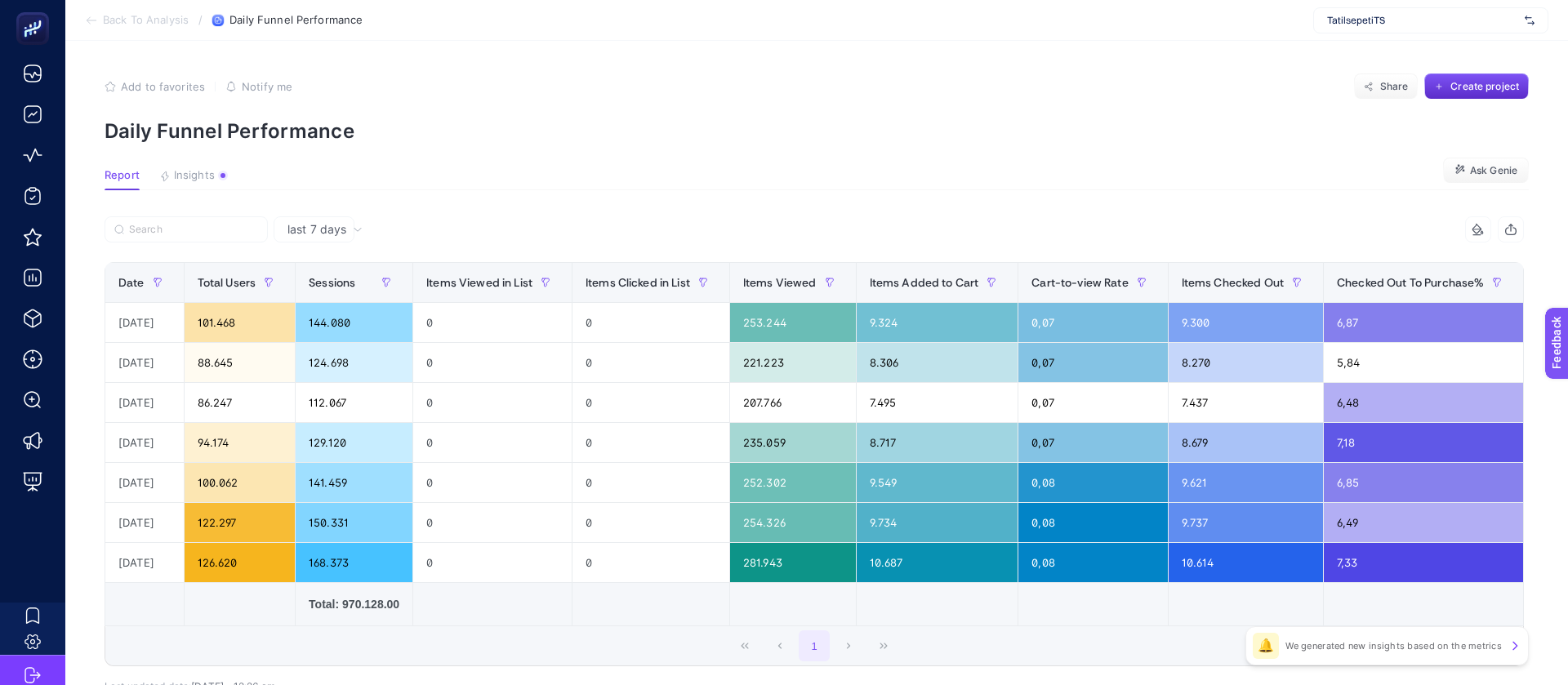
drag, startPoint x: 1066, startPoint y: 494, endPoint x: 1100, endPoint y: 489, distance: 34.4
click at [1167, 583] on td at bounding box center [1245, 604] width 155 height 44
click at [1051, 583] on td at bounding box center [1093, 604] width 150 height 44
drag, startPoint x: 1048, startPoint y: 505, endPoint x: 1046, endPoint y: 495, distance: 10.2
click at [1050, 501] on div "11 items selected Date Total Users Sessions Items Viewed in List Items Clicked …" at bounding box center [813, 441] width 1419 height 450
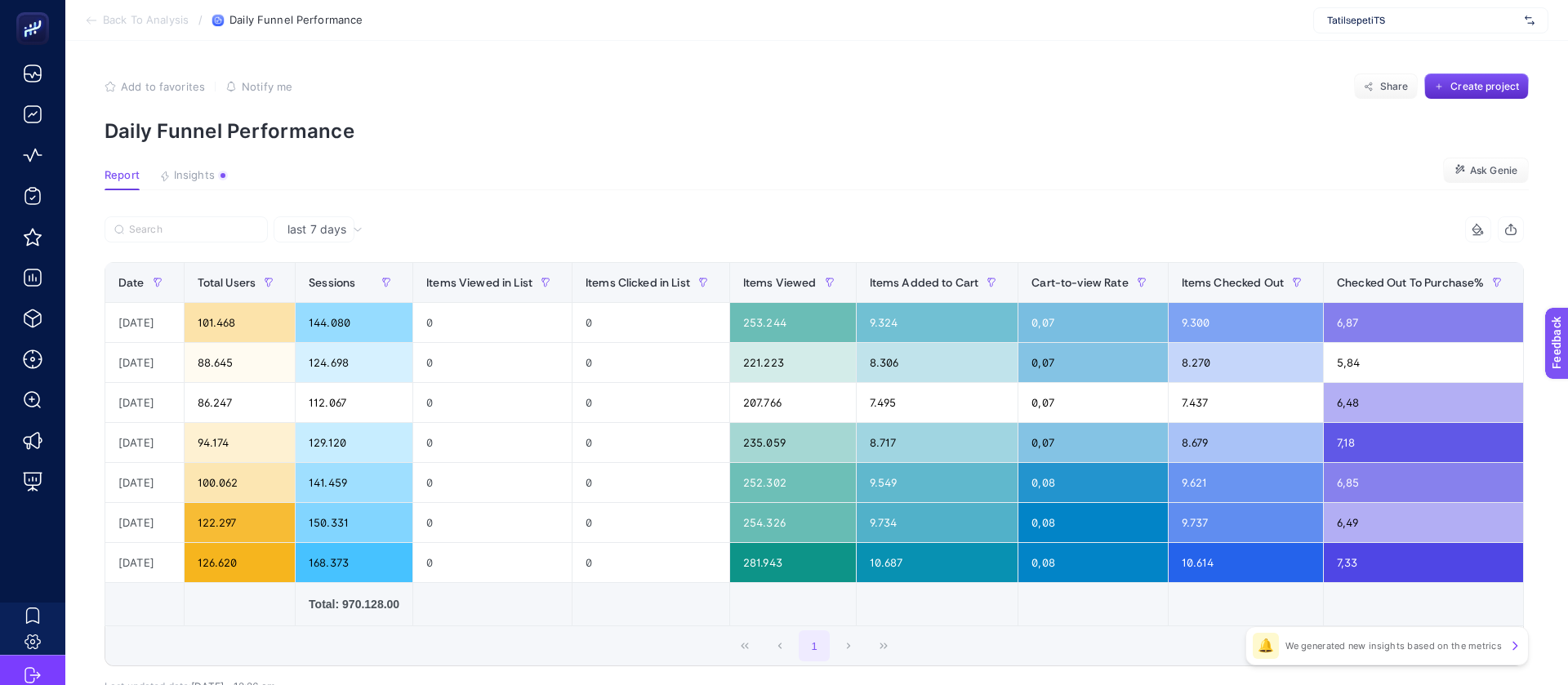
click at [1046, 583] on td at bounding box center [1093, 604] width 150 height 44
drag, startPoint x: 1039, startPoint y: 503, endPoint x: 1197, endPoint y: 487, distance: 158.8
click at [1197, 488] on div "11 items selected Date Total Users Sessions Items Viewed in List Items Clicked …" at bounding box center [813, 441] width 1419 height 450
drag, startPoint x: 1081, startPoint y: 502, endPoint x: 1389, endPoint y: 457, distance: 311.3
drag, startPoint x: 1312, startPoint y: 295, endPoint x: 1085, endPoint y: 265, distance: 229.0
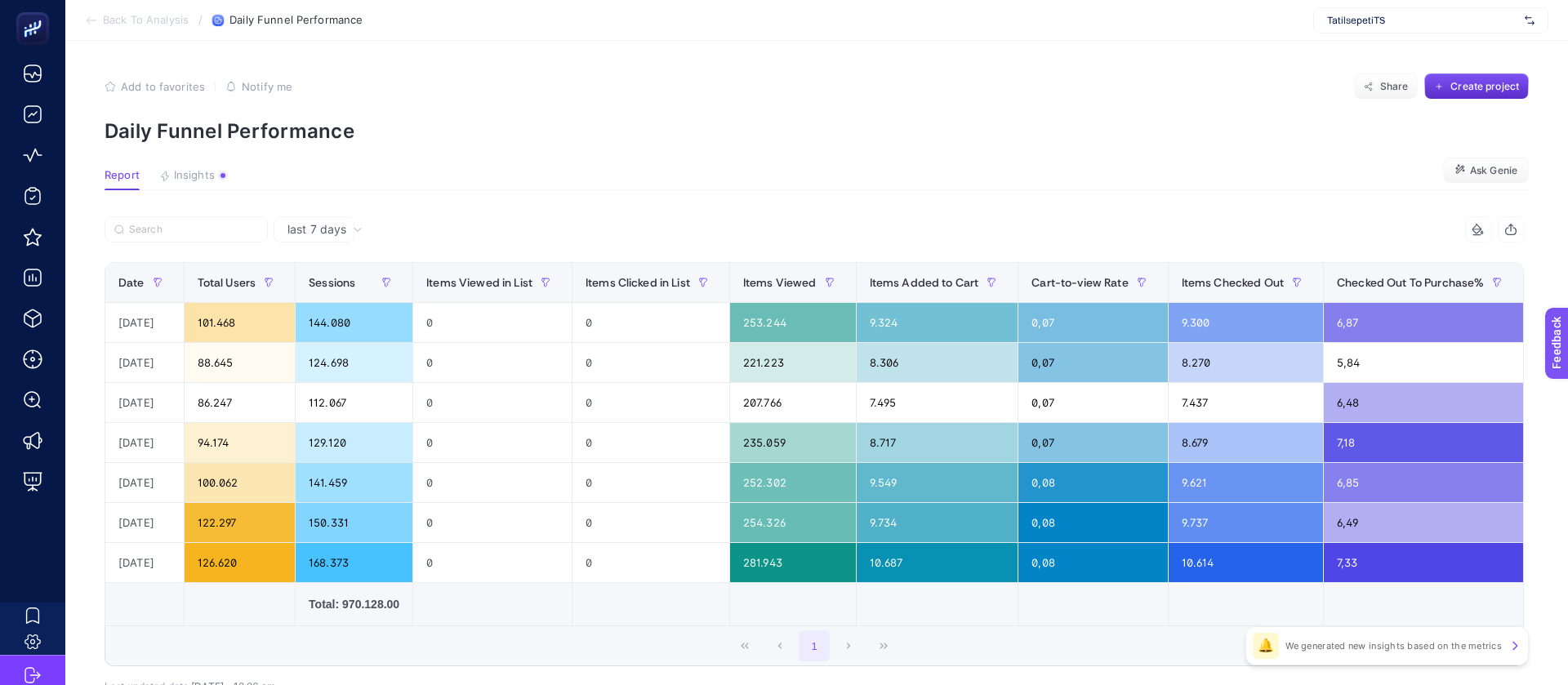
drag, startPoint x: 1009, startPoint y: 123, endPoint x: 1156, endPoint y: 171, distance: 154.6
drag, startPoint x: 974, startPoint y: 215, endPoint x: 1123, endPoint y: 189, distance: 151.3
drag, startPoint x: 1123, startPoint y: 189, endPoint x: 1052, endPoint y: 525, distance: 343.4
drag, startPoint x: 1022, startPoint y: 476, endPoint x: 1320, endPoint y: 467, distance: 298.1
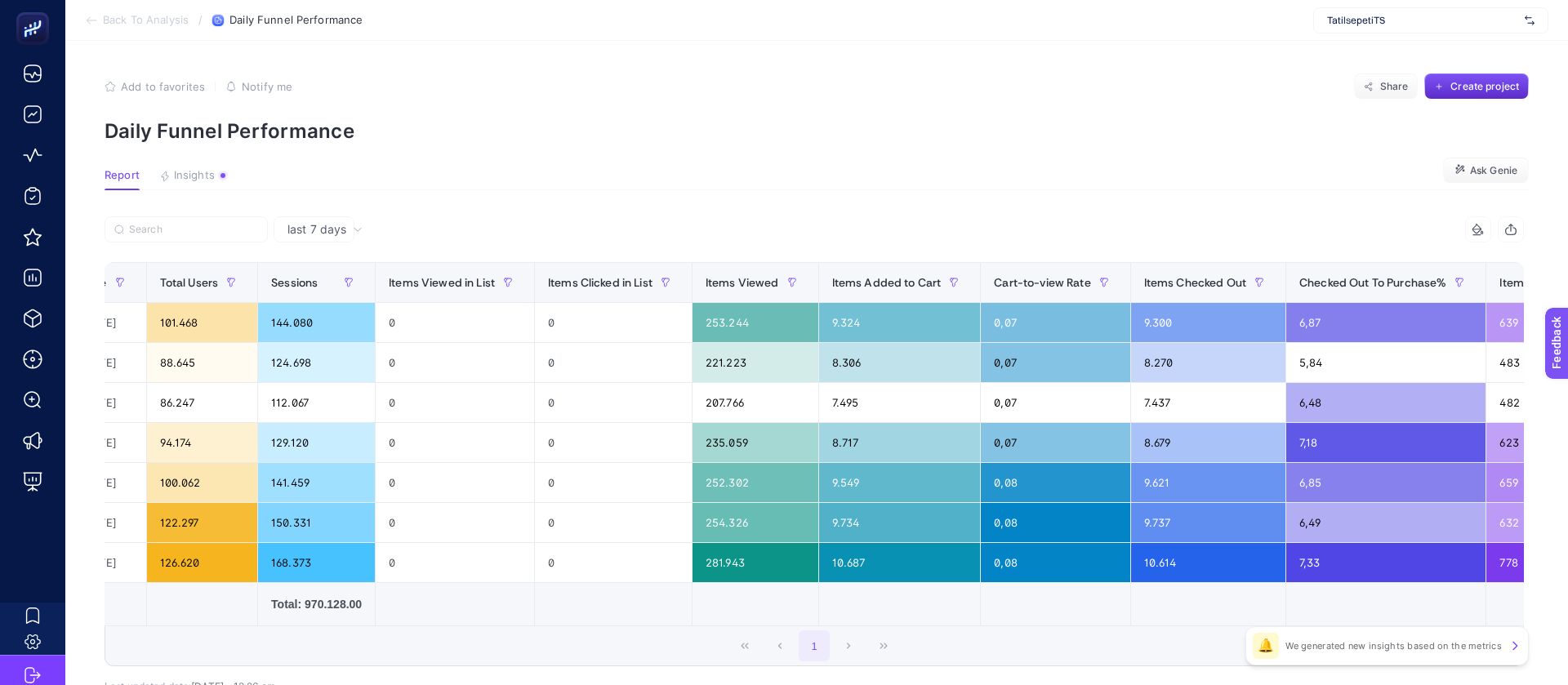
scroll to position [0, 33]
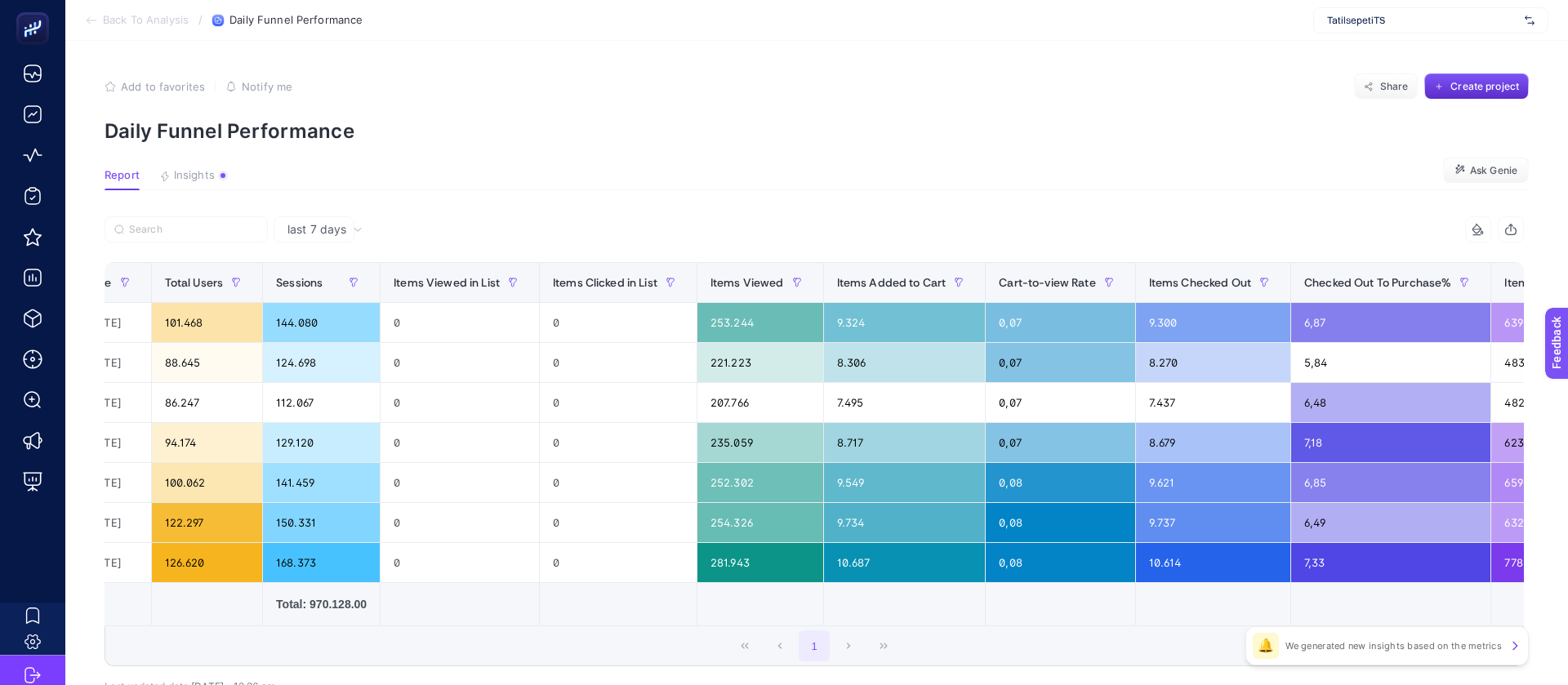
click at [837, 583] on td at bounding box center [904, 604] width 163 height 44
click at [863, 649] on article "Add to favorites false Notify me Share Create project Daily Funnel Performance …" at bounding box center [816, 419] width 1503 height 757
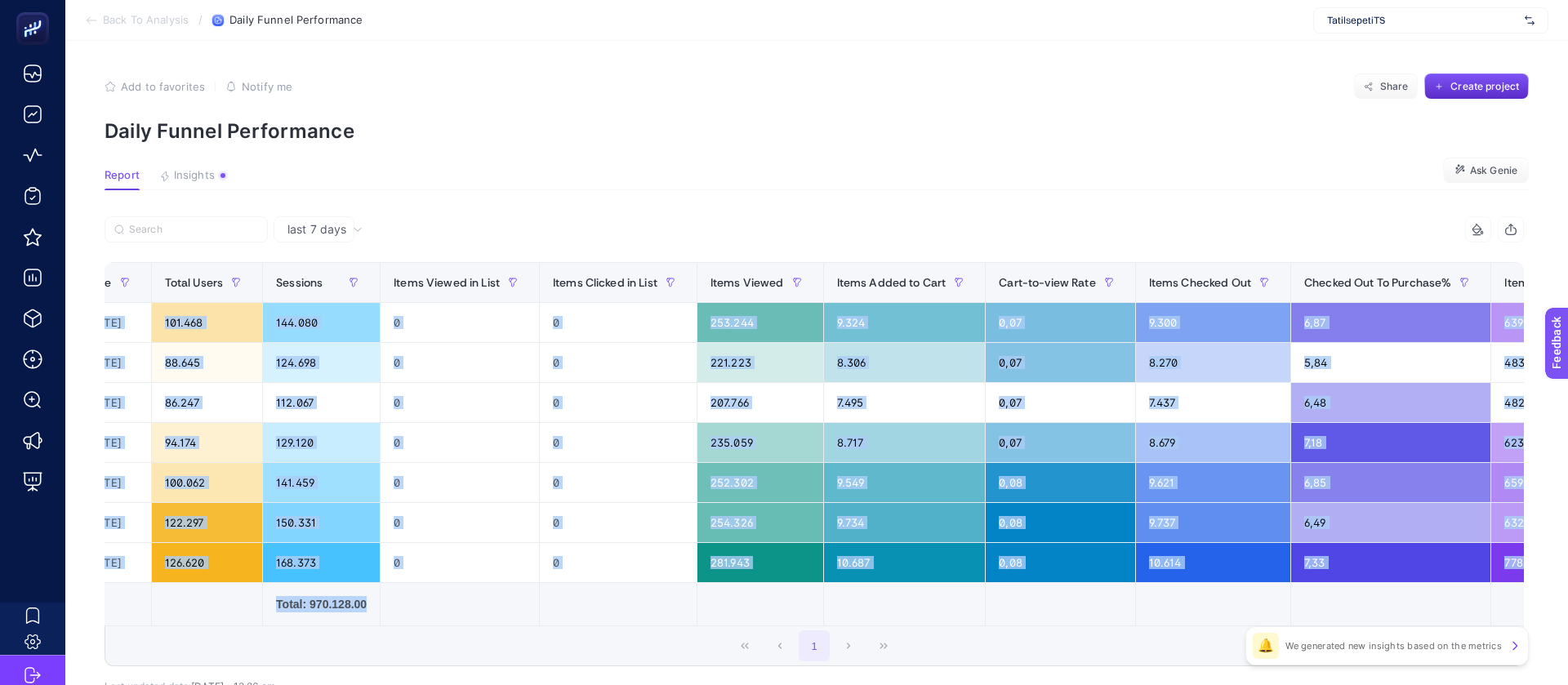
drag, startPoint x: 913, startPoint y: 494, endPoint x: 1005, endPoint y: 497, distance: 92.0
click at [1005, 497] on div "Date Total Users Sessions Items Viewed in List Items Clicked in List Items View…" at bounding box center [813, 444] width 1419 height 364
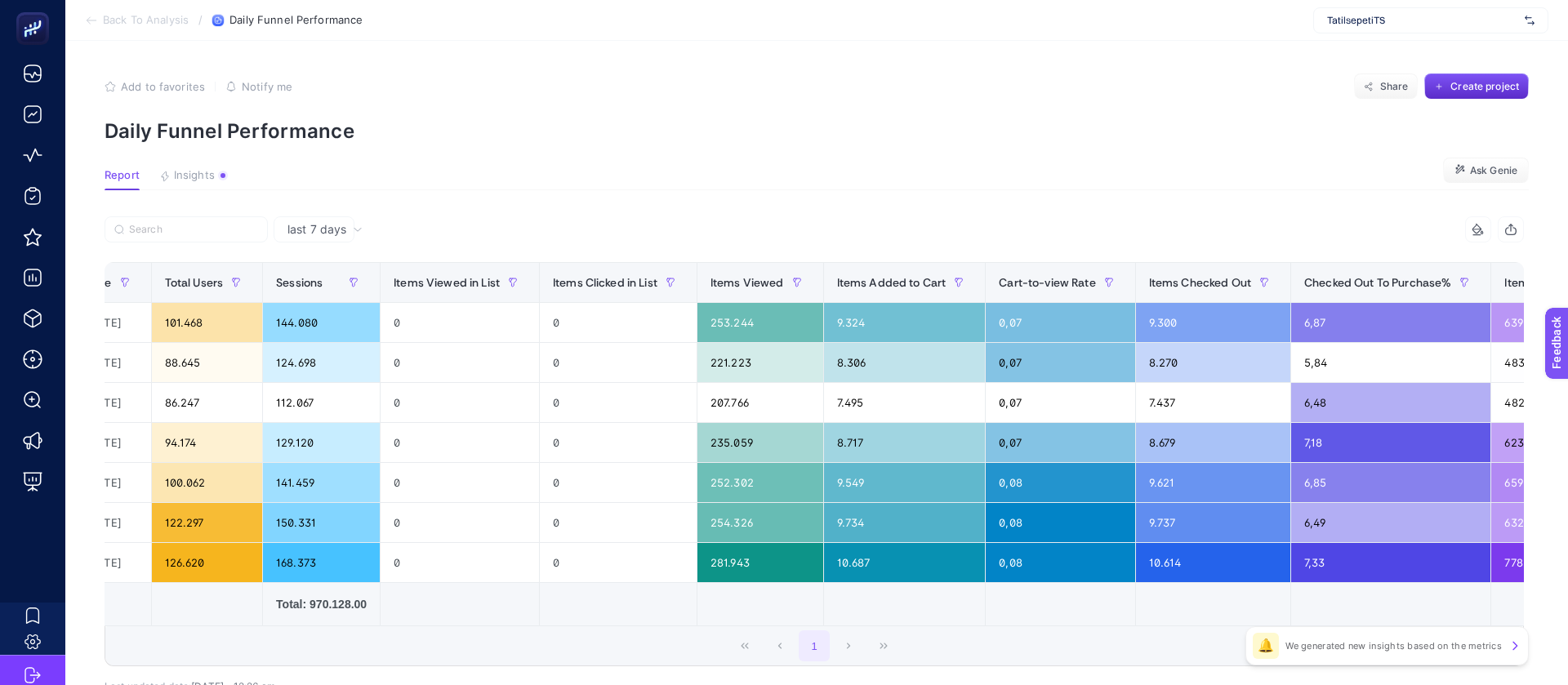
drag, startPoint x: 579, startPoint y: 597, endPoint x: 557, endPoint y: 507, distance: 92.6
drag, startPoint x: 427, startPoint y: 494, endPoint x: 563, endPoint y: 498, distance: 136.1
drag, startPoint x: 489, startPoint y: 542, endPoint x: 666, endPoint y: 541, distance: 177.0
drag, startPoint x: 656, startPoint y: 523, endPoint x: 1136, endPoint y: 511, distance: 480.1
drag, startPoint x: 1166, startPoint y: 502, endPoint x: 1357, endPoint y: 494, distance: 191.2
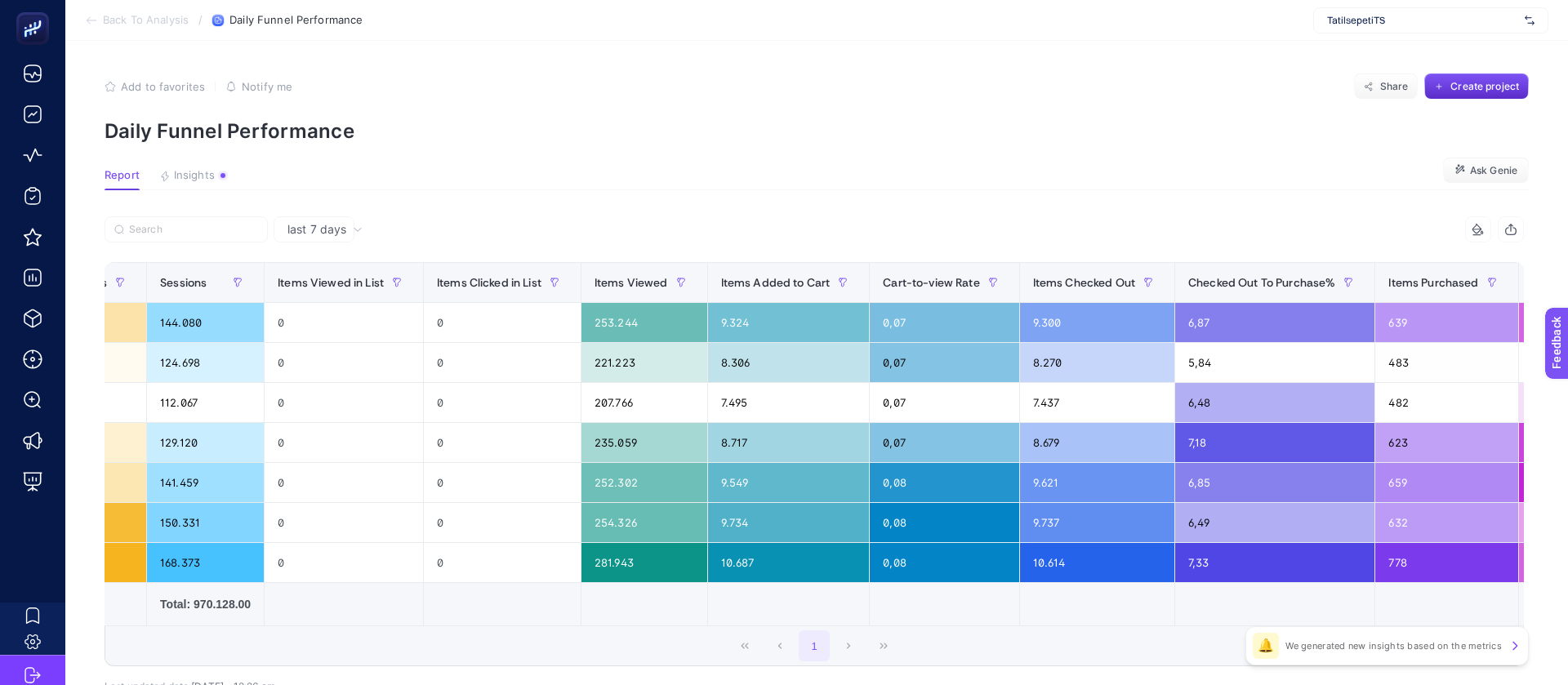
scroll to position [0, 198]
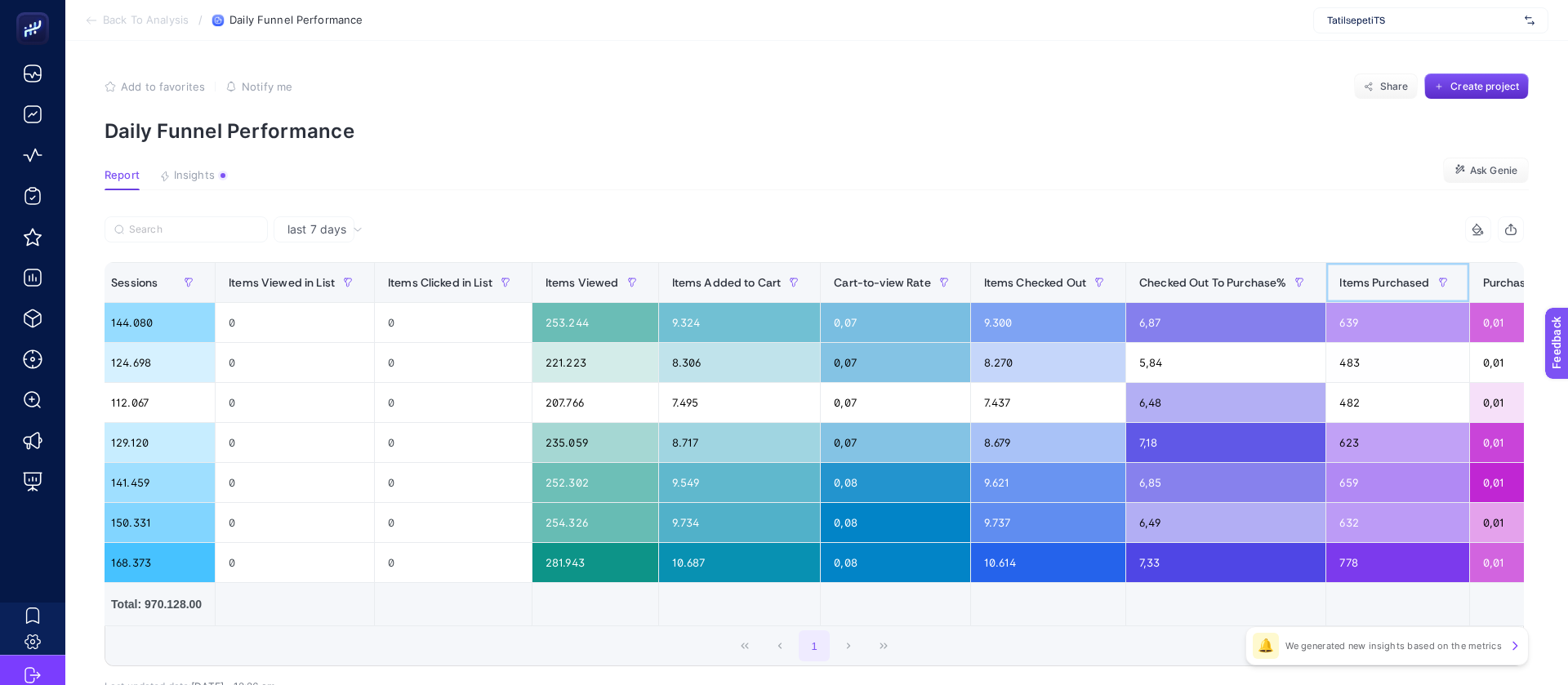
click at [1339, 276] on span "Items Purchased" at bounding box center [1384, 283] width 90 height 13
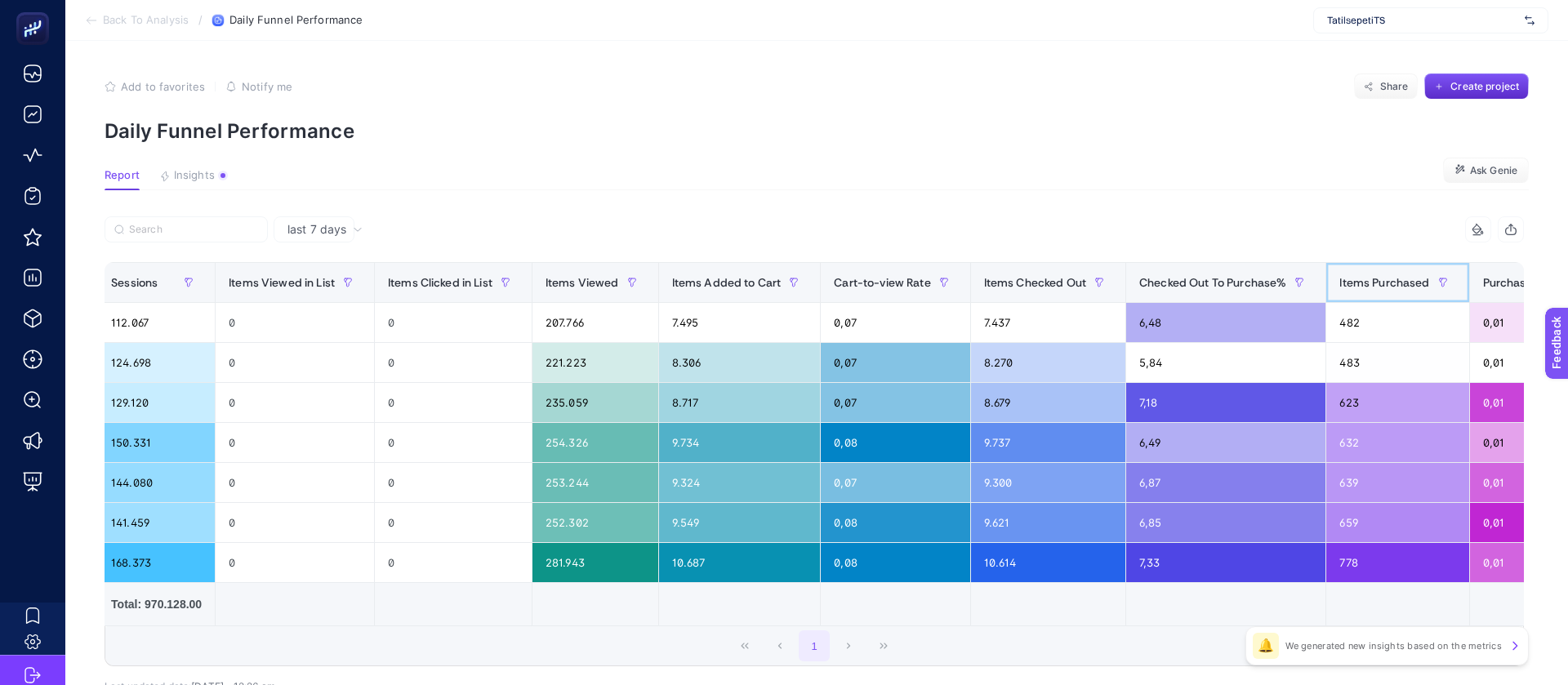
click at [1339, 276] on span "Items Purchased" at bounding box center [1384, 283] width 90 height 13
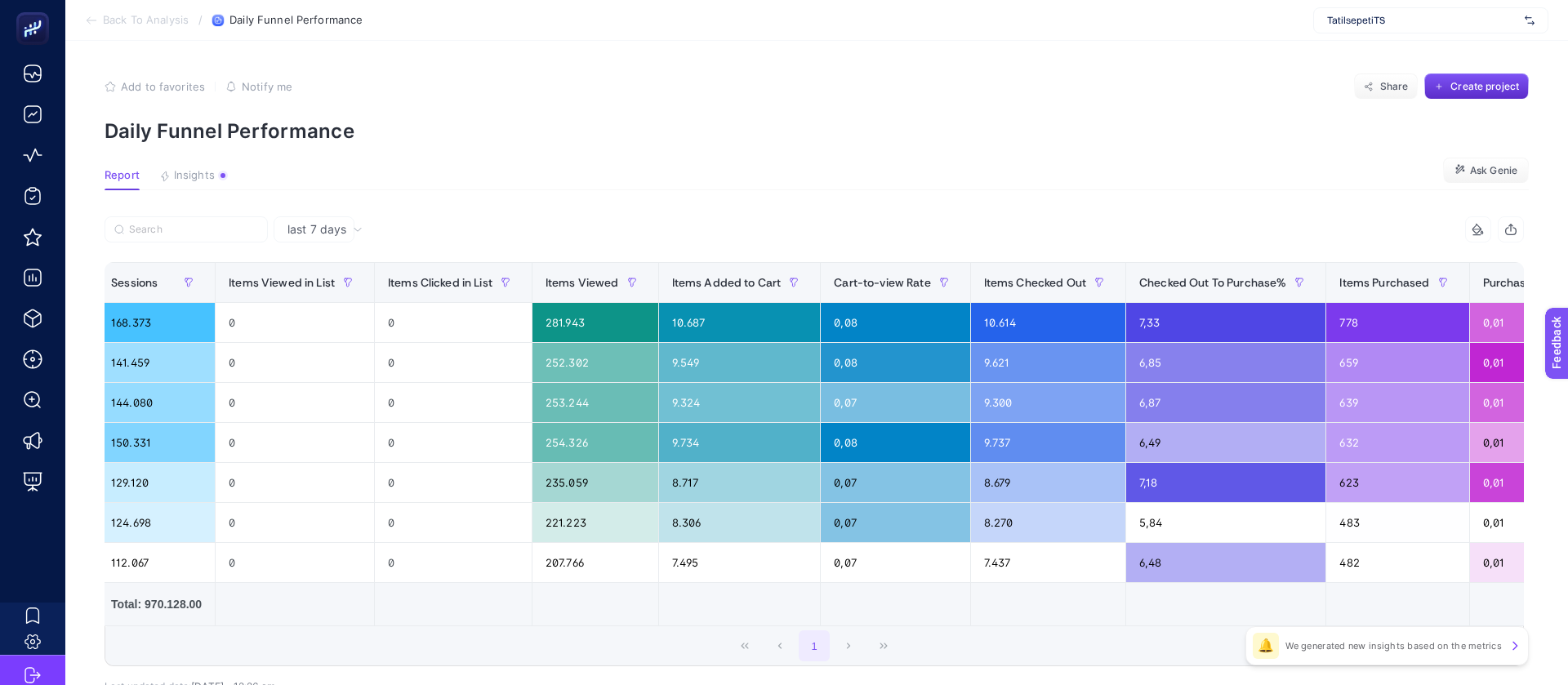
drag, startPoint x: 1168, startPoint y: 477, endPoint x: 842, endPoint y: 494, distance: 326.4
drag, startPoint x: 790, startPoint y: 494, endPoint x: 598, endPoint y: 499, distance: 192.1
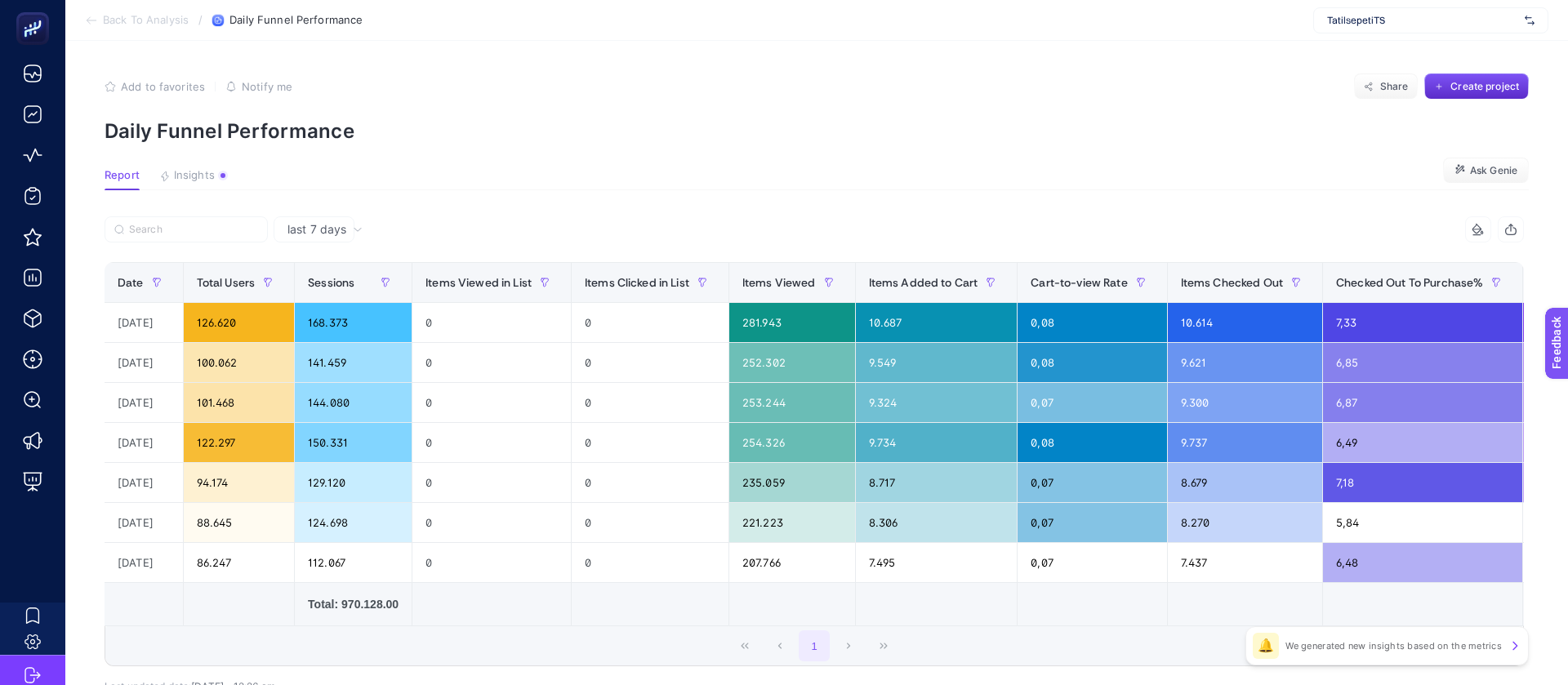
scroll to position [0, 0]
click at [174, 169] on span "Insights" at bounding box center [194, 176] width 41 height 13
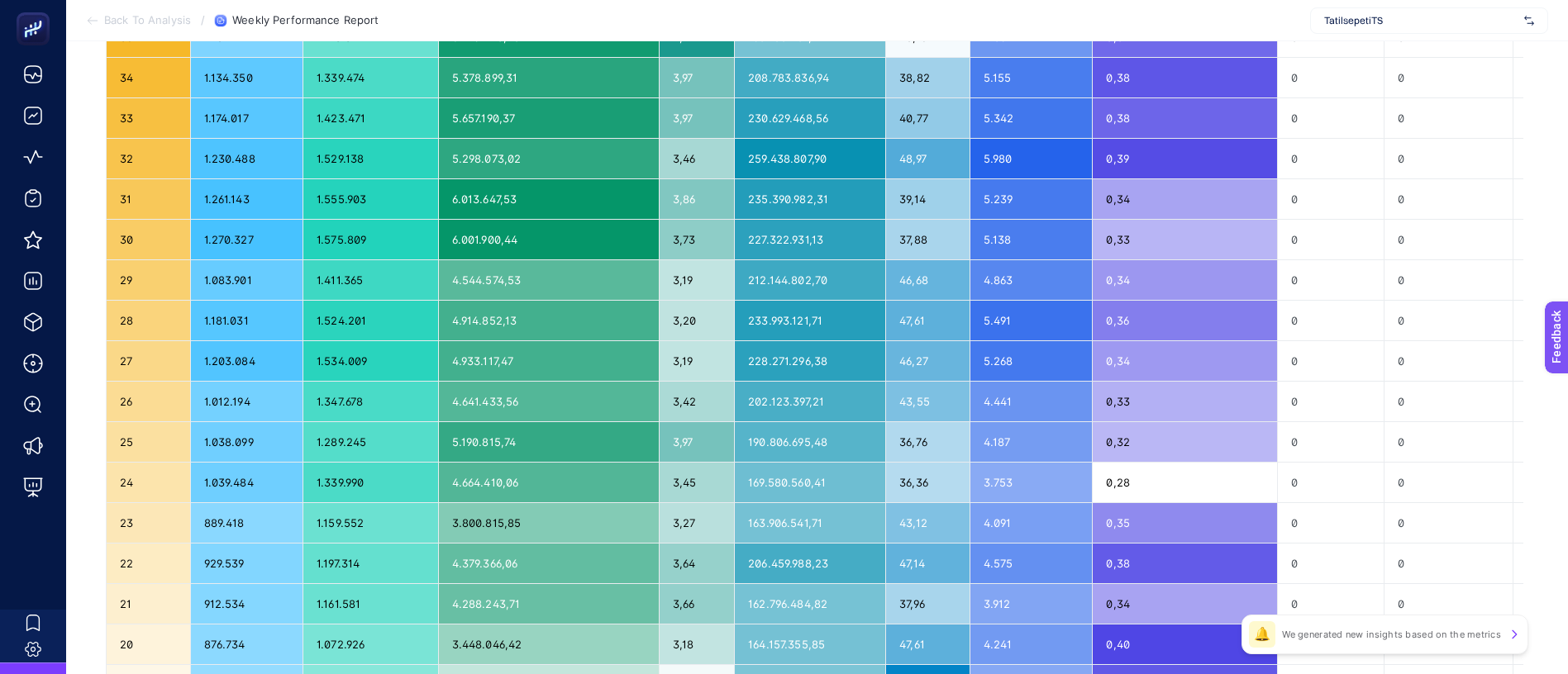
scroll to position [365, 0]
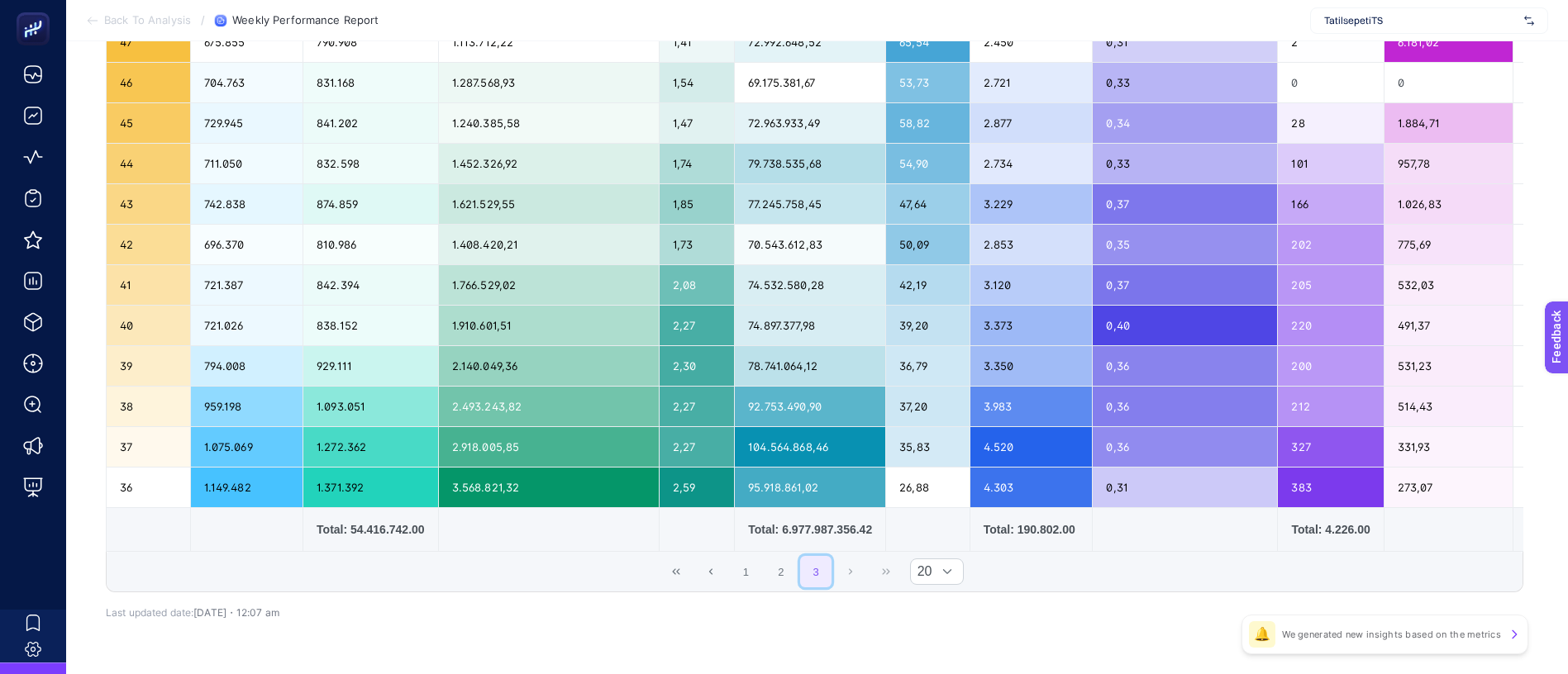
scroll to position [181, 0]
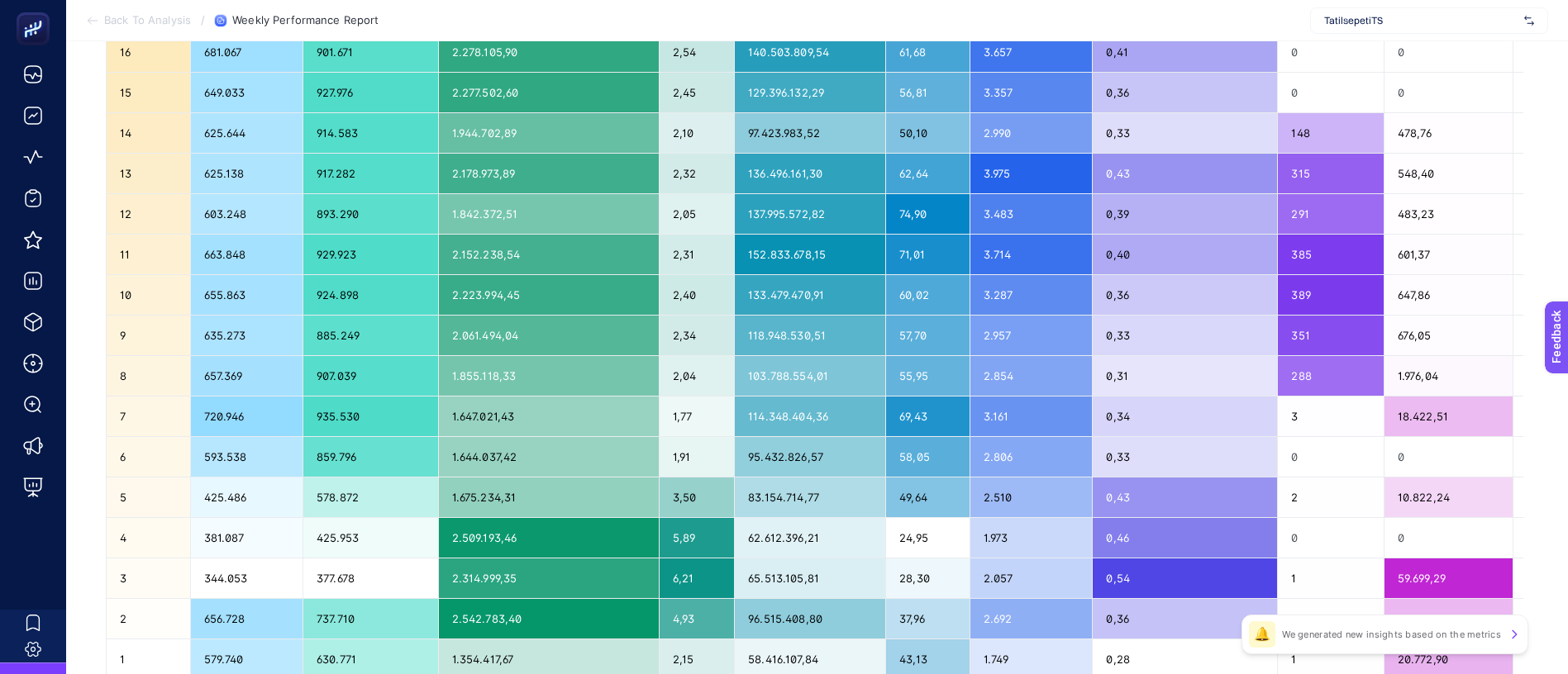
scroll to position [365, 0]
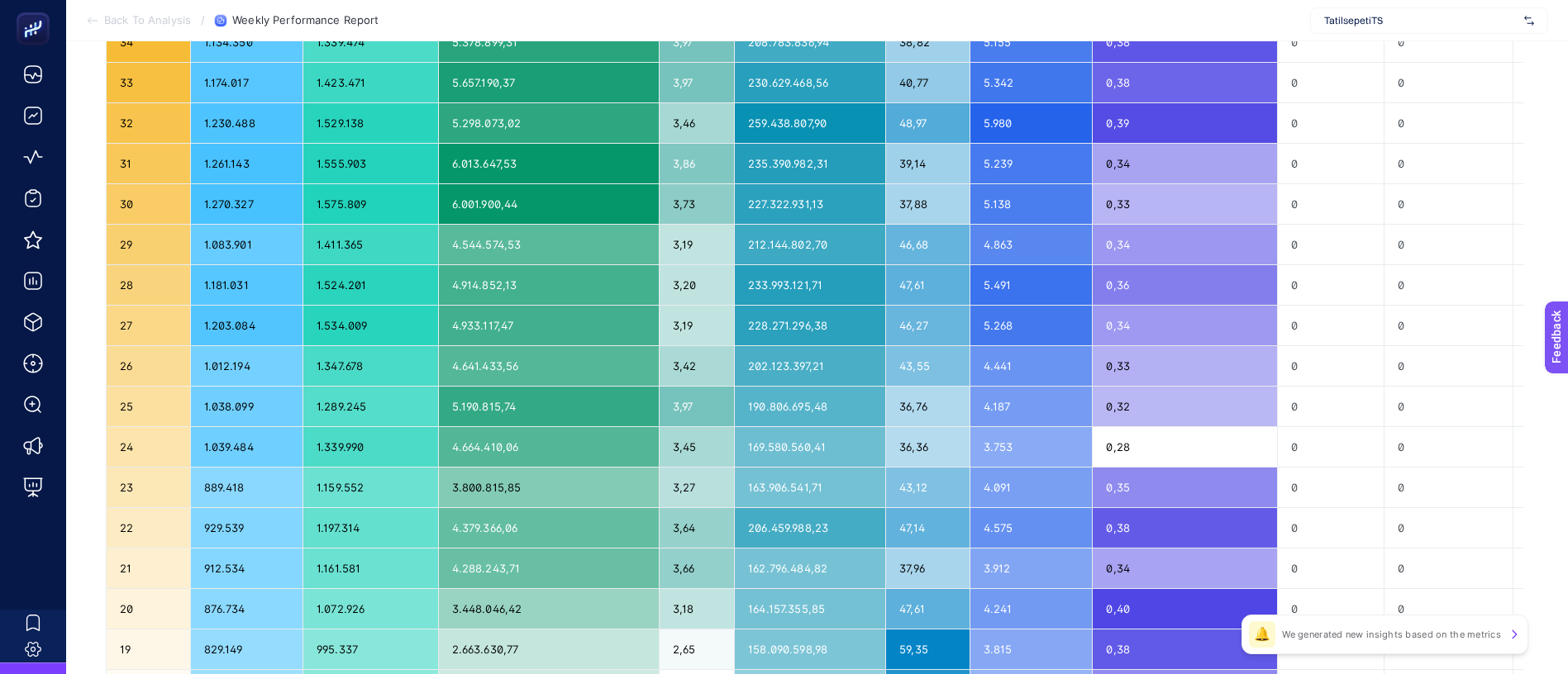
drag, startPoint x: 510, startPoint y: 522, endPoint x: 317, endPoint y: 532, distance: 193.3
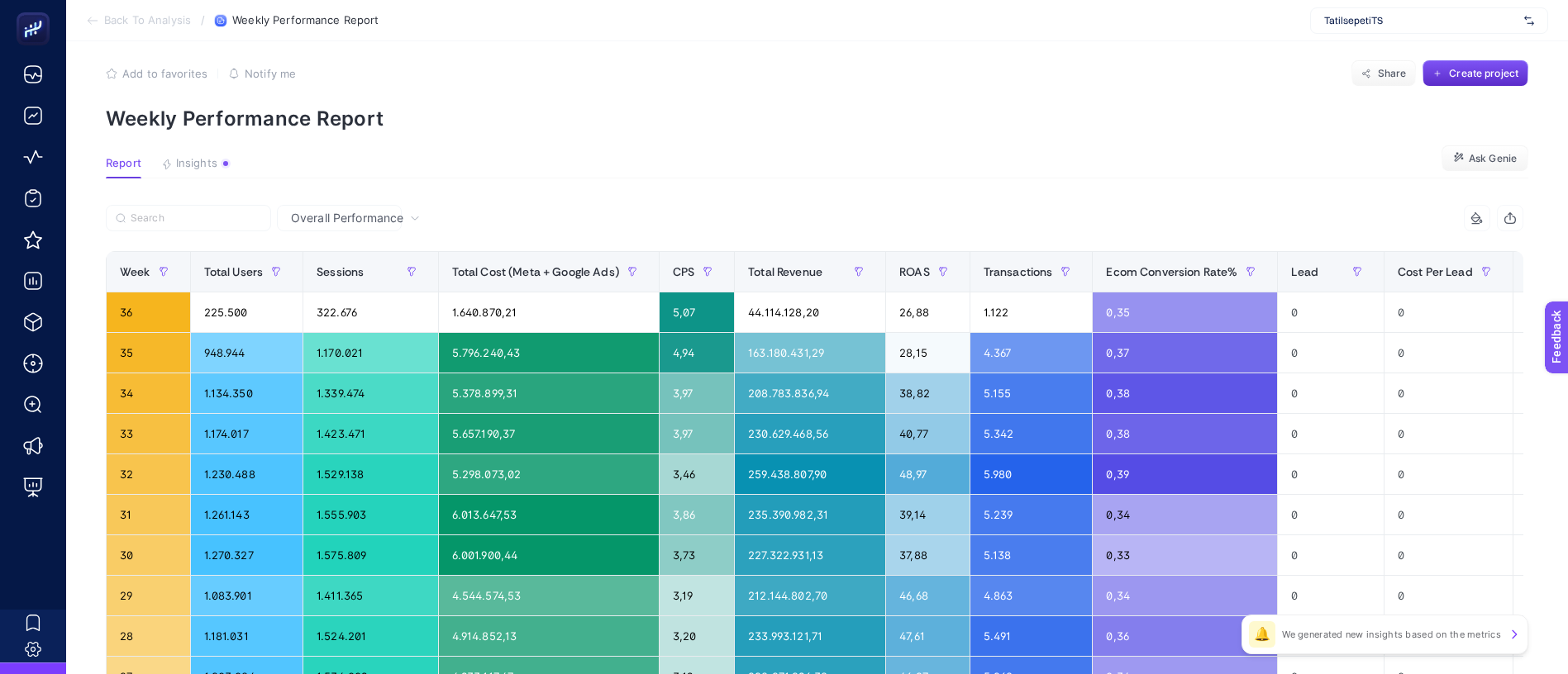
scroll to position [0, 0]
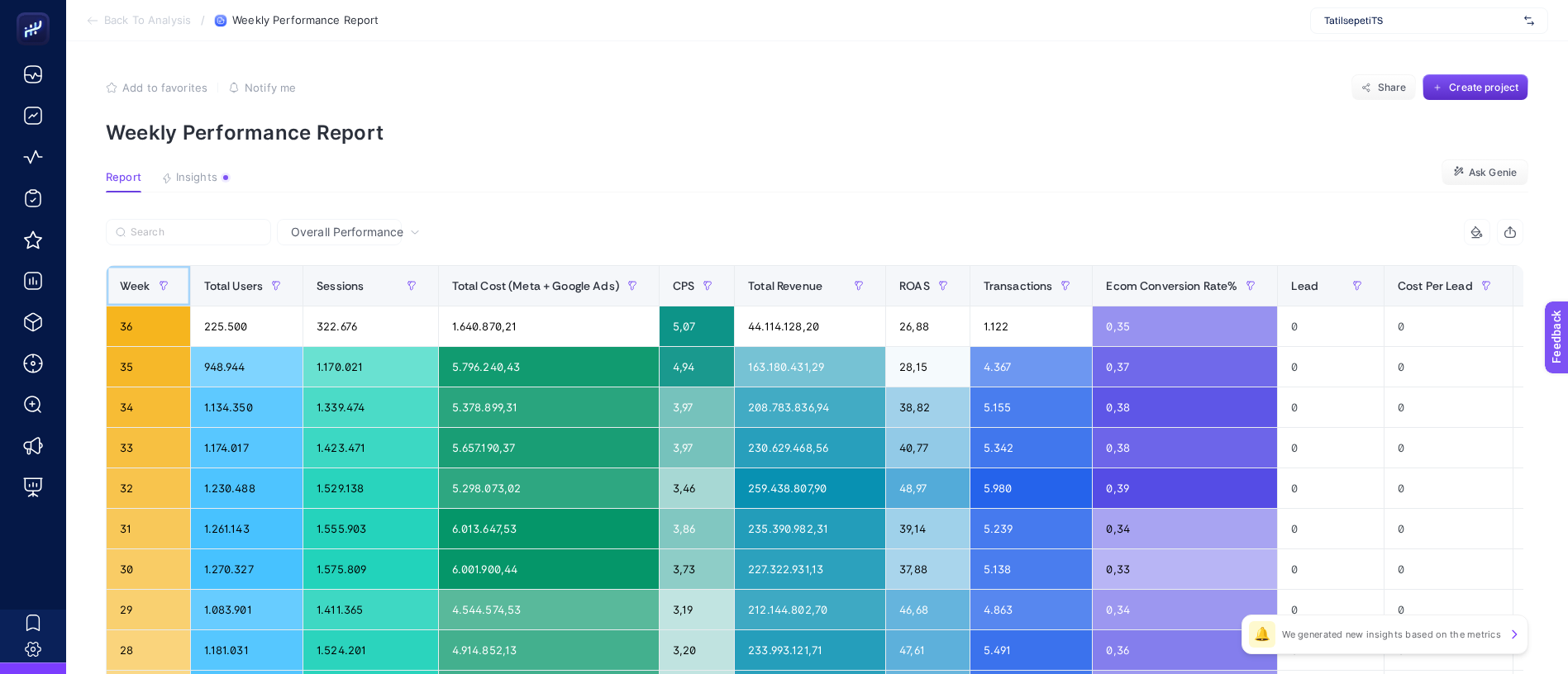
click at [119, 279] on span "Week" at bounding box center [135, 286] width 31 height 13
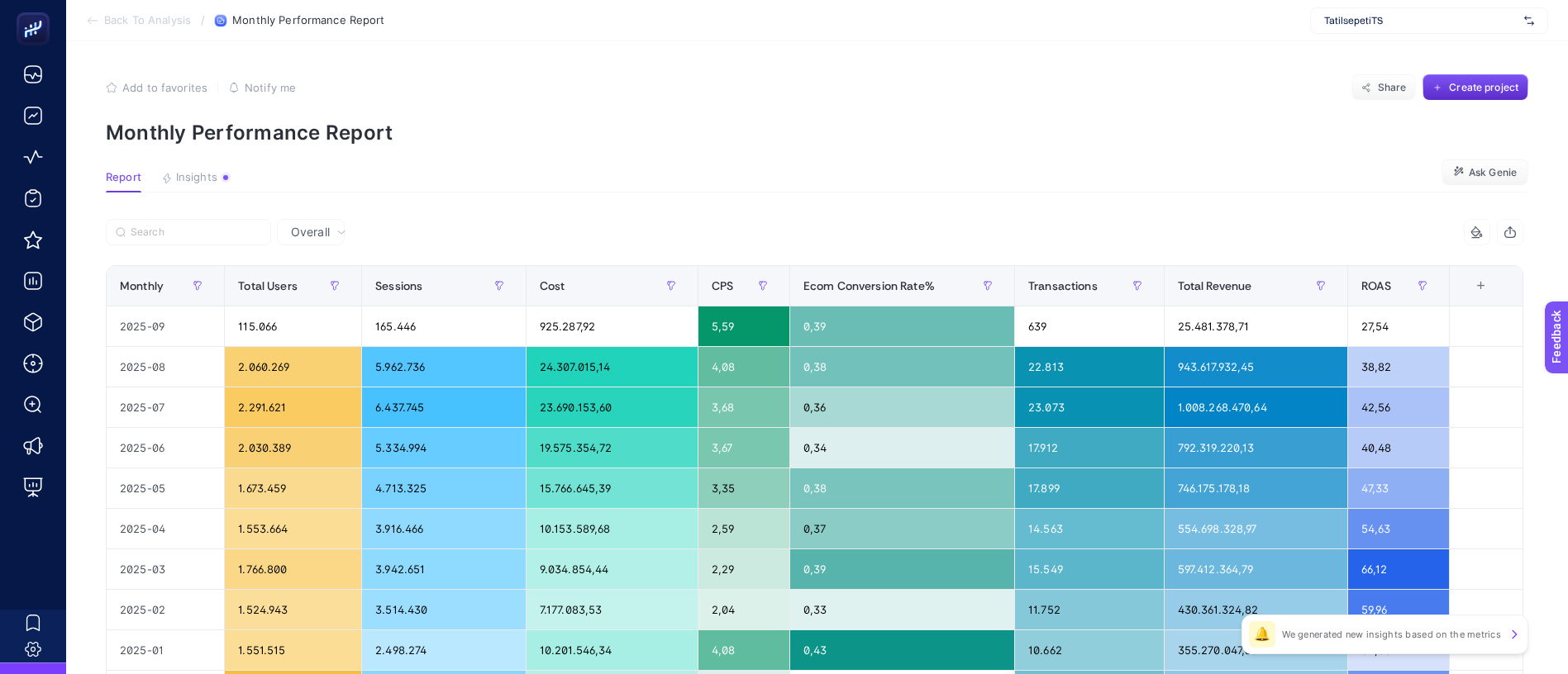
scroll to position [124, 0]
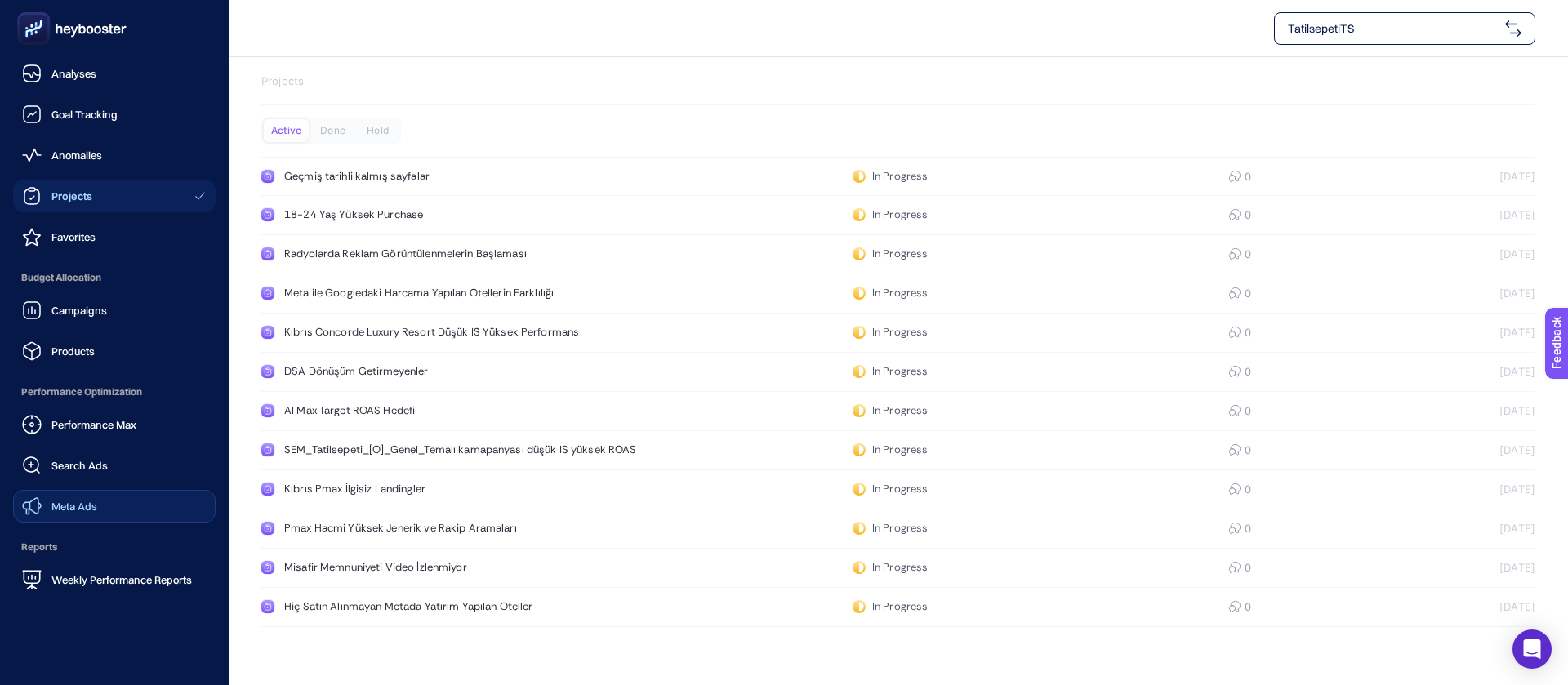
click at [92, 490] on link "Meta Ads" at bounding box center [114, 506] width 203 height 33
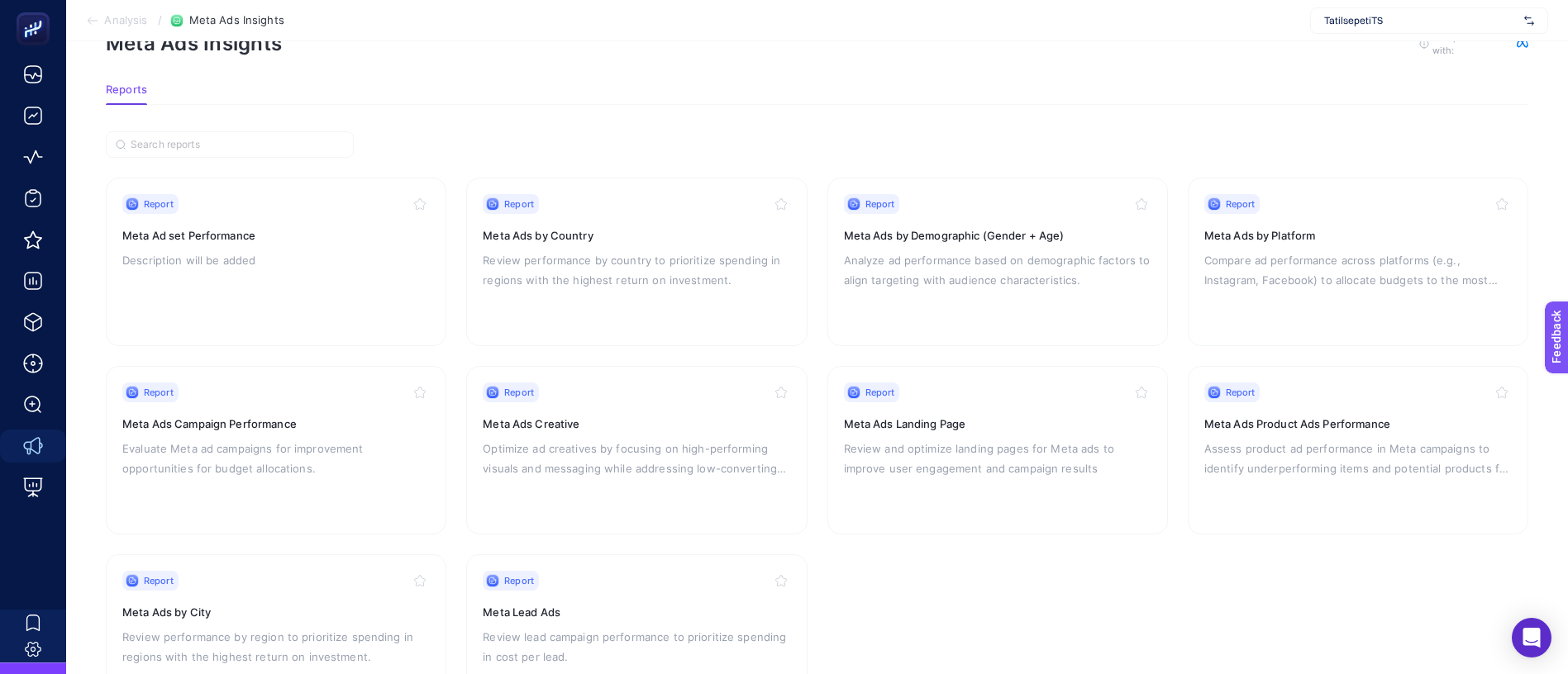
scroll to position [77, 0]
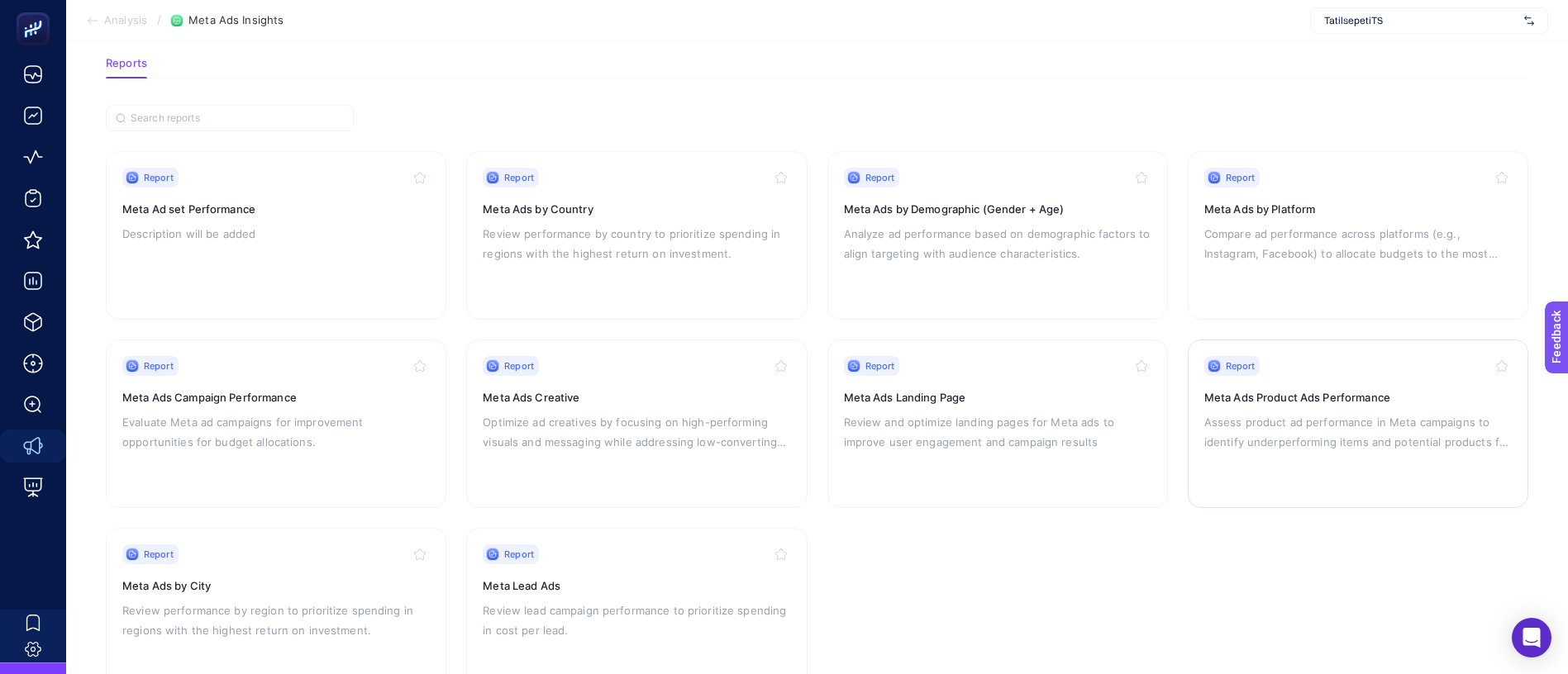
click at [1330, 412] on p "Assess product ad performance in Meta campaigns to identify underperforming ite…" at bounding box center [1357, 431] width 308 height 39
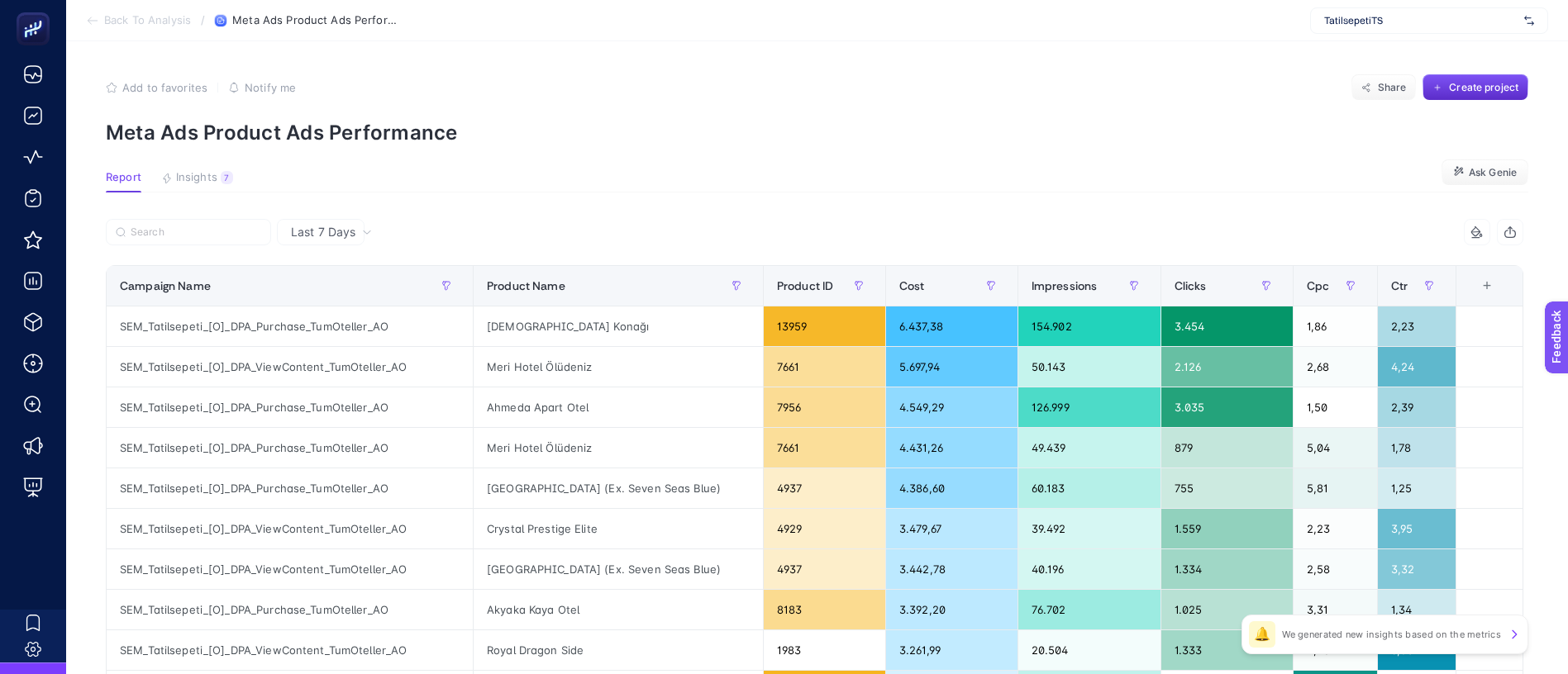
click at [206, 178] on article "Add to favorites false Notify me Share Create project Meta Ads Product Ads Perf…" at bounding box center [816, 686] width 1501 height 1291
click at [208, 227] on input "Search" at bounding box center [196, 232] width 131 height 12
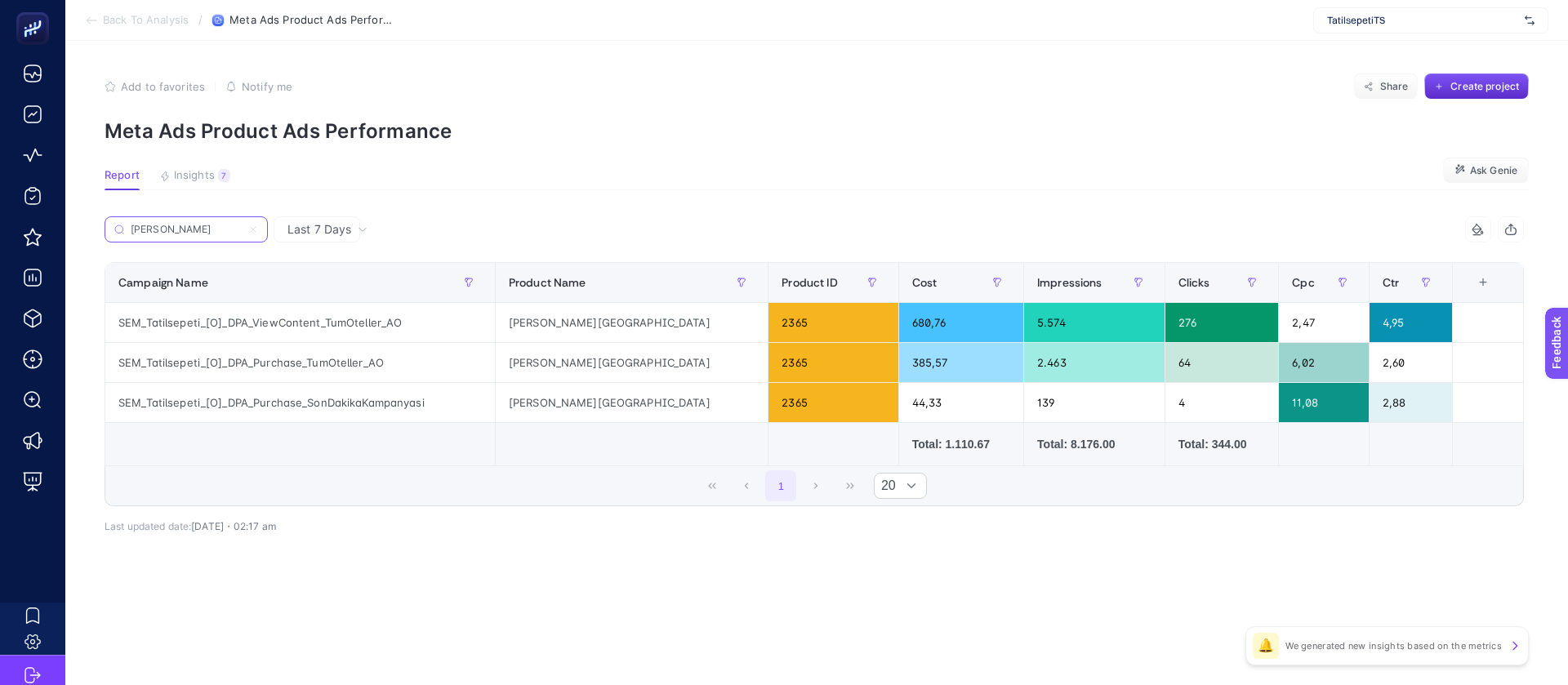
type input "[PERSON_NAME]"
click at [797, 169] on section "Report Insights 7 We generated new insights based on the metrics Ask Genie" at bounding box center [816, 179] width 1424 height 21
click at [273, 217] on div "Last 7 Days" at bounding box center [316, 230] width 86 height 26
click at [307, 221] on span "Last 7 Days" at bounding box center [319, 230] width 64 height 17
click at [336, 224] on div "Last 7 Days" at bounding box center [327, 230] width 93 height 11
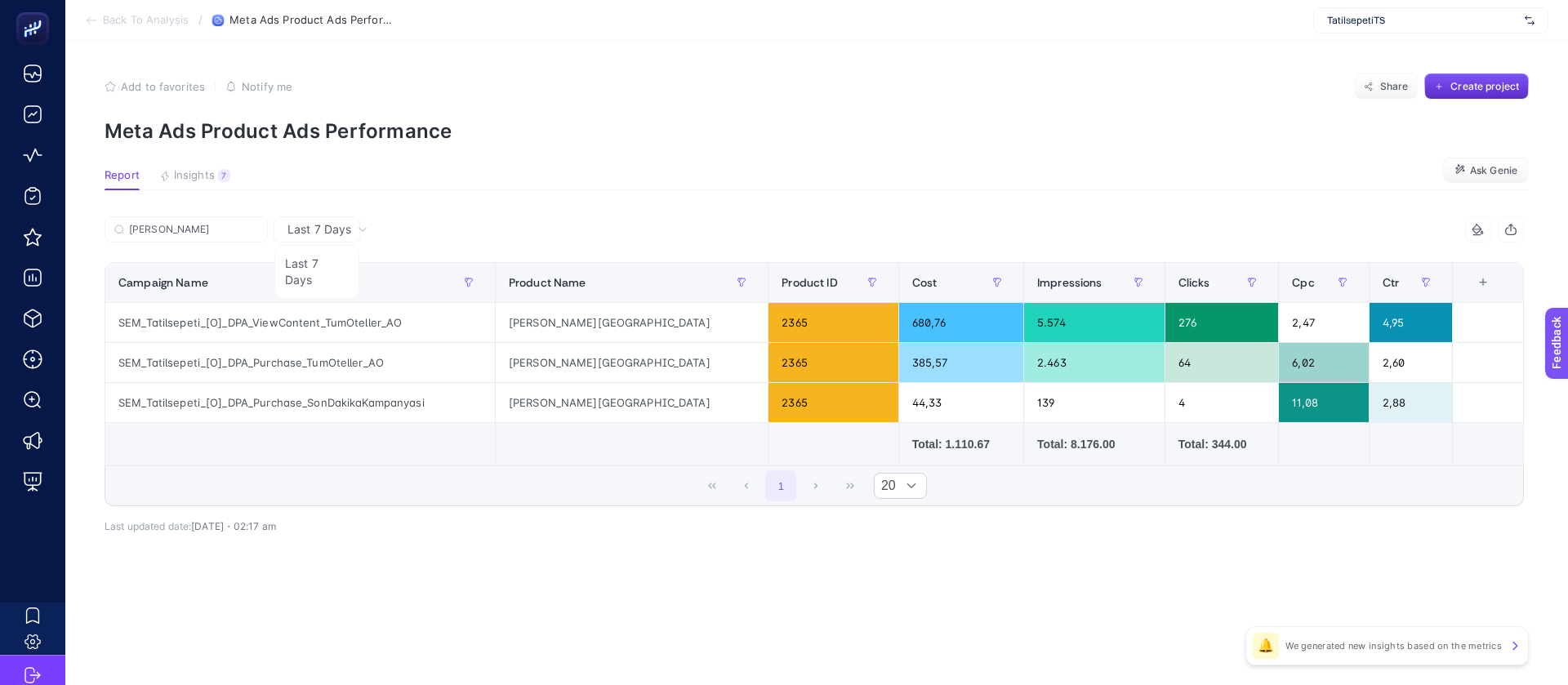
click at [491, 164] on article "Add to favorites false Notify me Share Create project Meta Ads Product Ads Perf…" at bounding box center [816, 362] width 1503 height 644
click at [639, 488] on div "Last 7 Days [PERSON_NAME] 6 items selected Campaign Name Product Name Product I…" at bounding box center [813, 410] width 1445 height 388
